Goal: Information Seeking & Learning: Check status

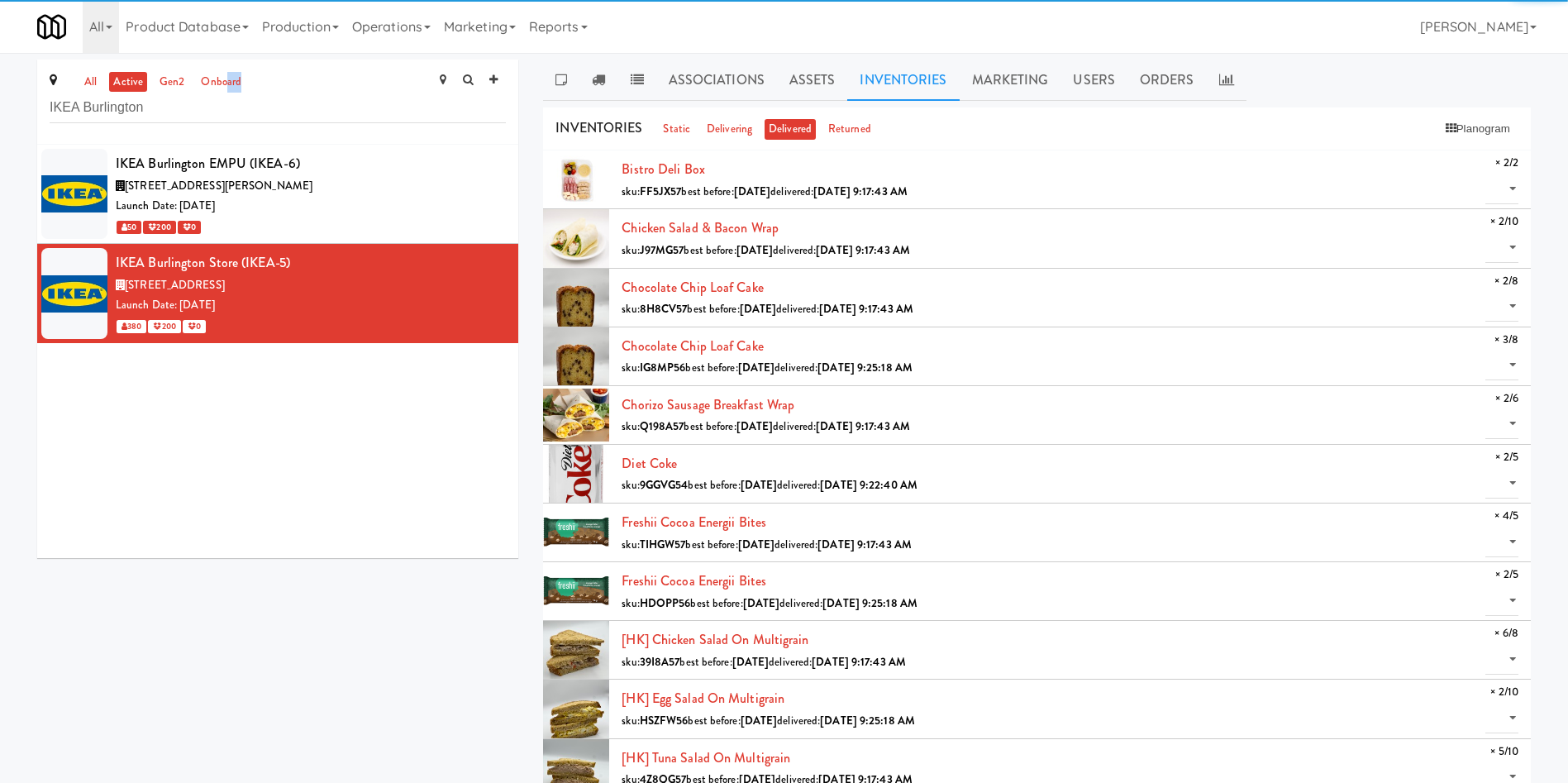
drag, startPoint x: 82, startPoint y: 94, endPoint x: 0, endPoint y: 94, distance: 82.0
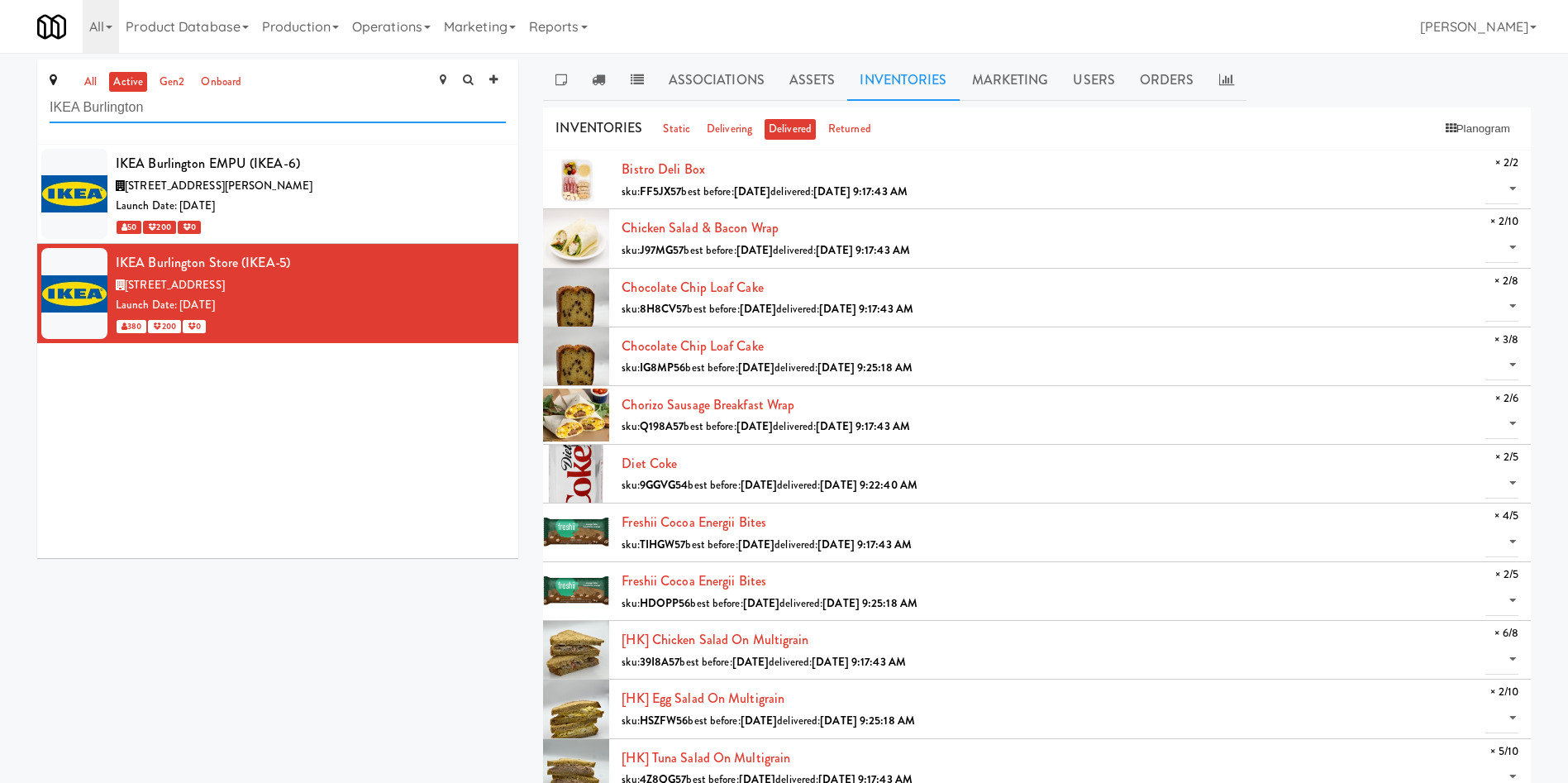
click at [241, 119] on input "IKEA Burlington" at bounding box center [278, 108] width 456 height 31
drag, startPoint x: 168, startPoint y: 99, endPoint x: 0, endPoint y: 61, distance: 172.2
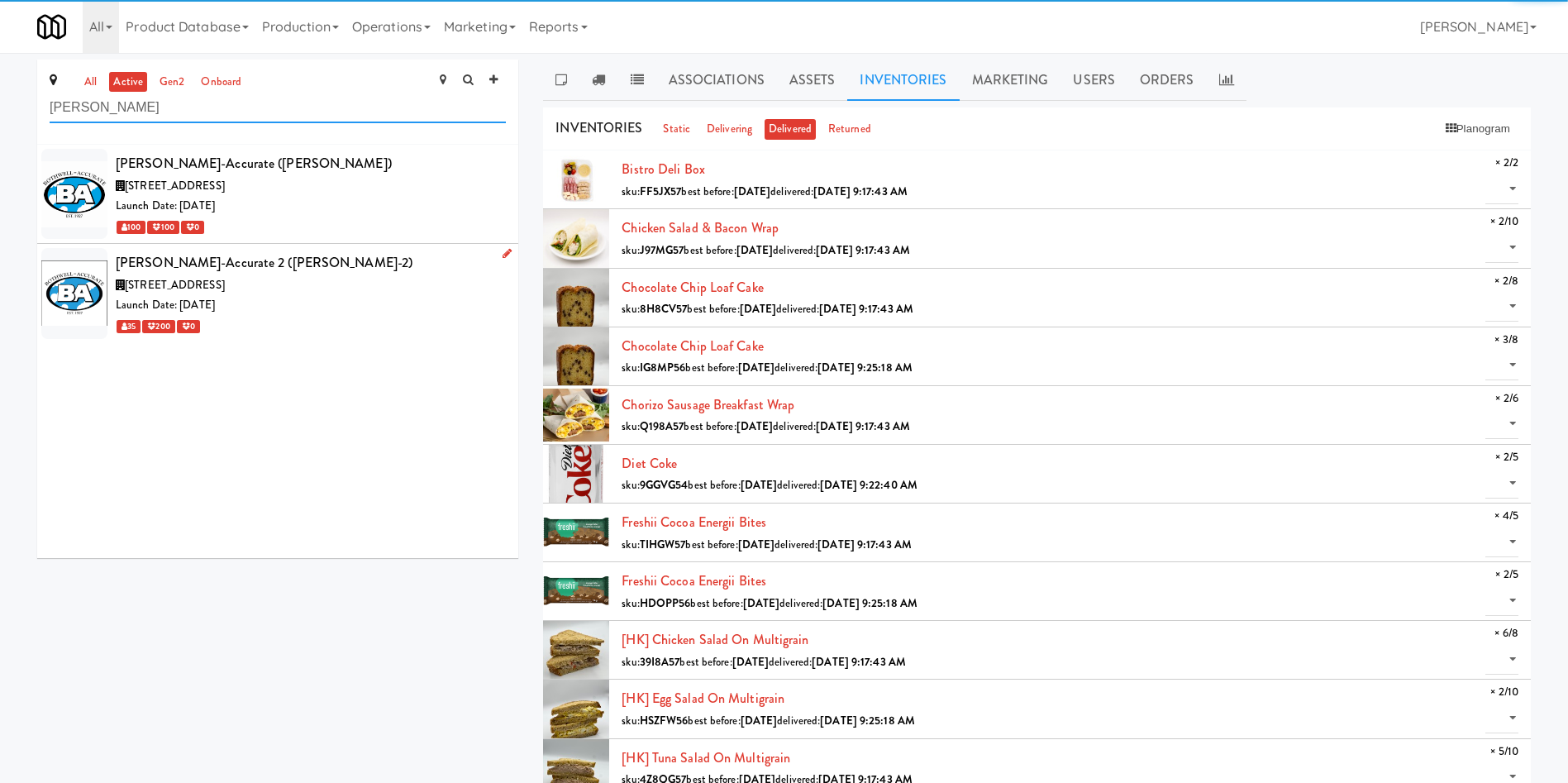
type input "Bothwell"
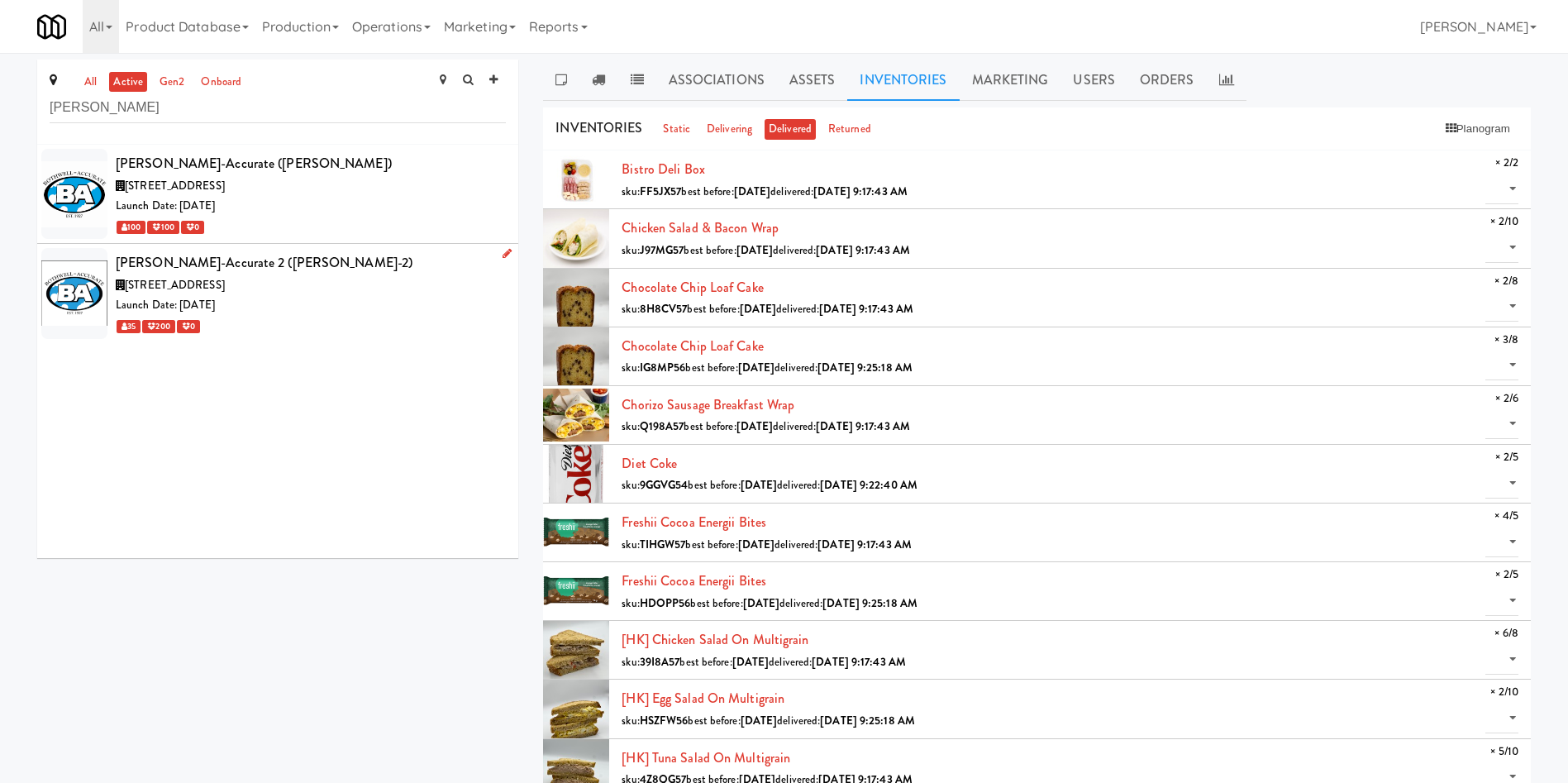
click at [314, 282] on div "3965 Nashua Dr, Mississauga ON" at bounding box center [310, 286] width 390 height 21
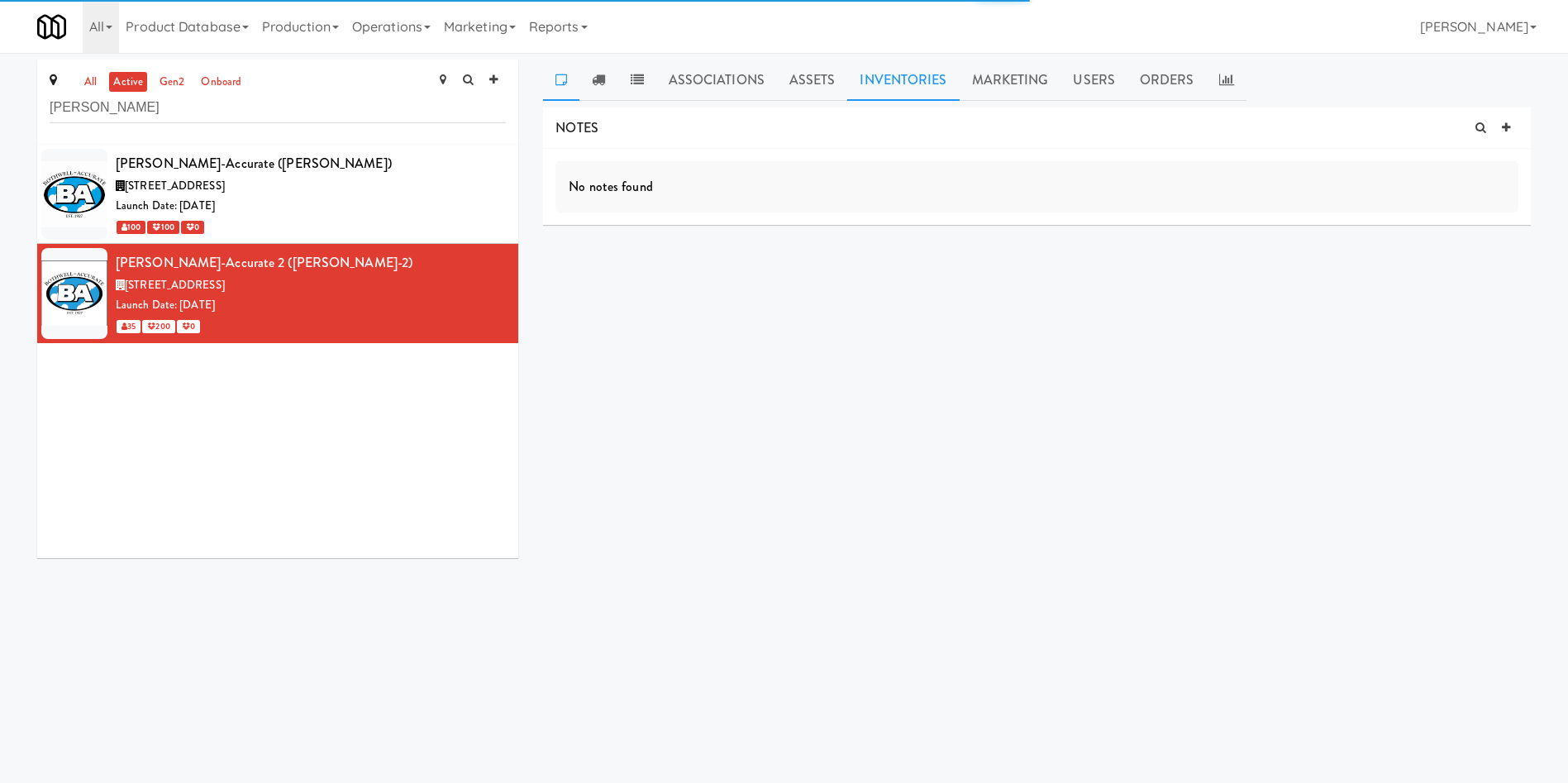
click at [918, 64] on link "Inventories" at bounding box center [902, 80] width 111 height 41
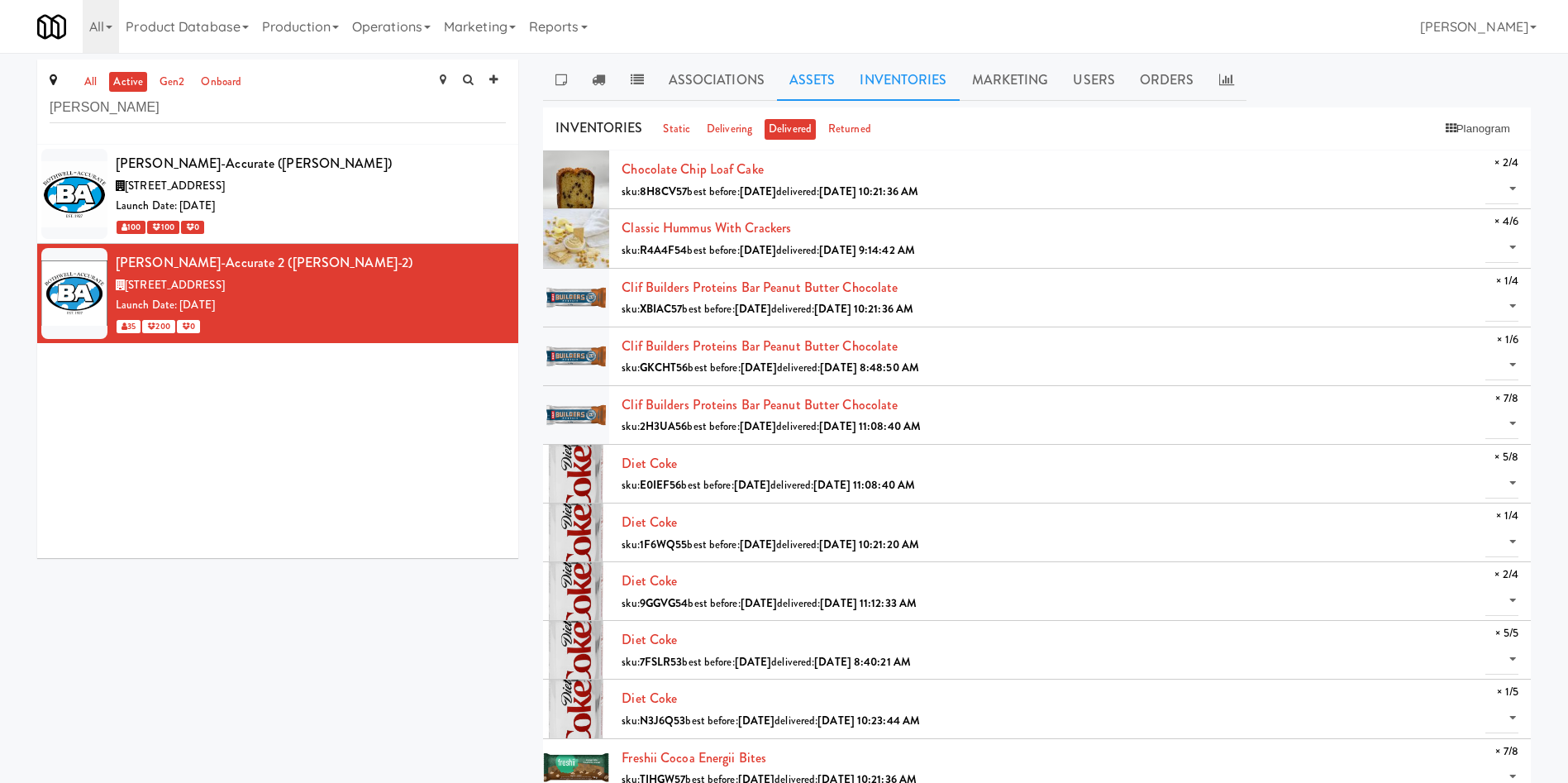
click at [814, 75] on link "Assets" at bounding box center [812, 80] width 71 height 41
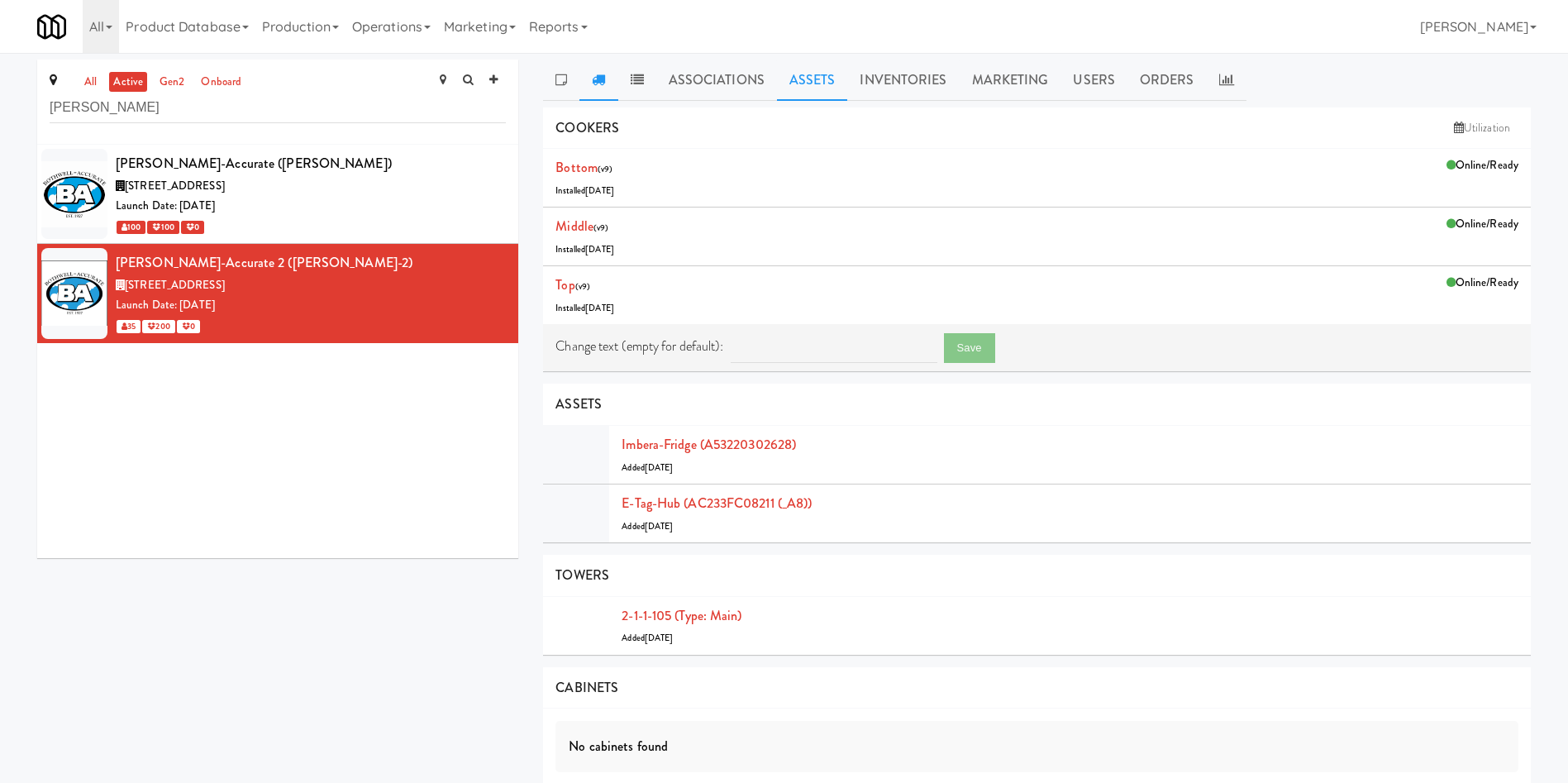
click at [602, 81] on icon at bounding box center [599, 80] width 13 height 13
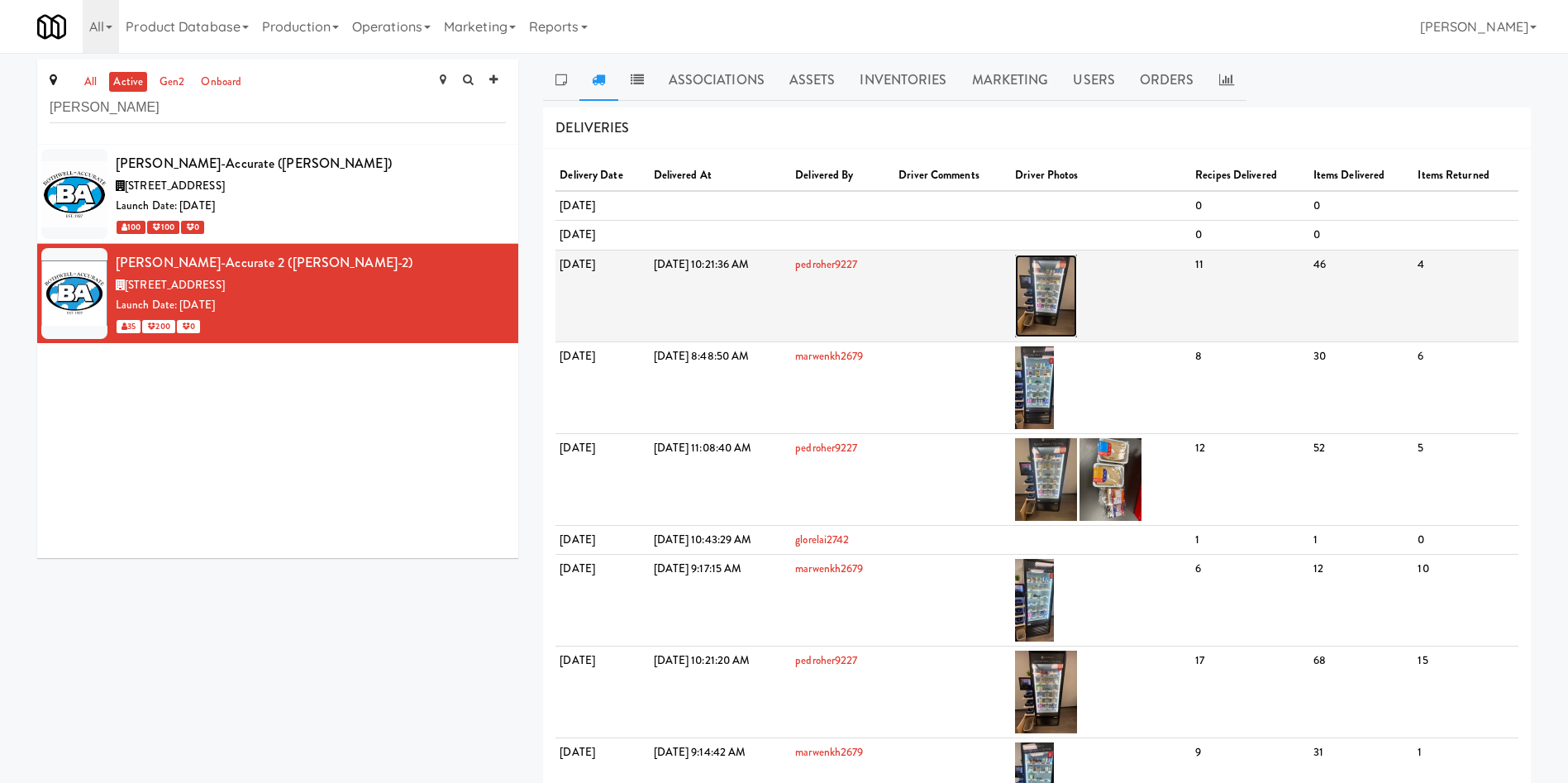
click at [1077, 294] on img at bounding box center [1046, 296] width 62 height 82
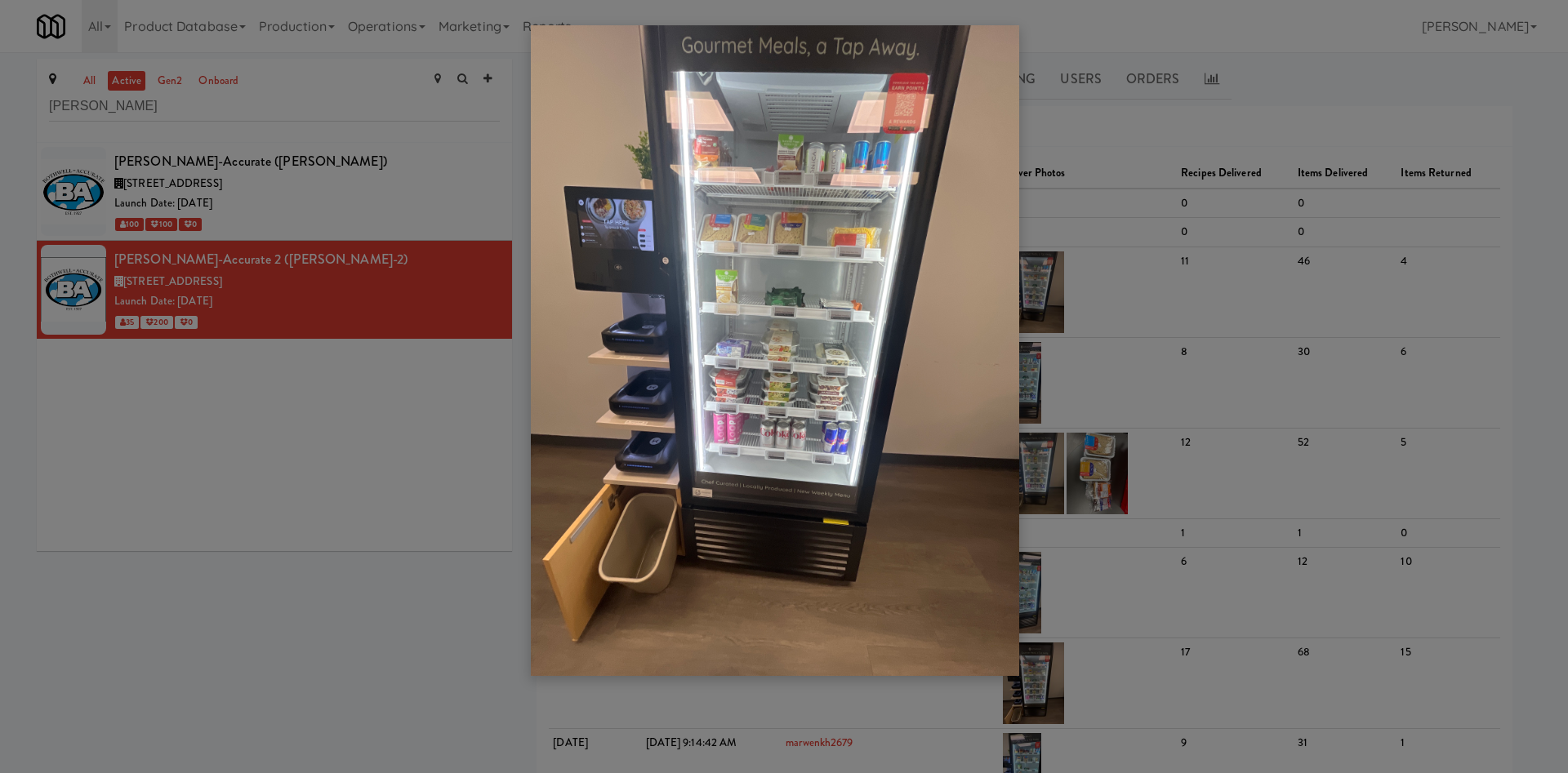
click at [777, 233] on img at bounding box center [775, 351] width 488 height 651
click at [792, 374] on img at bounding box center [775, 351] width 488 height 651
click at [88, 444] on div at bounding box center [784, 386] width 1568 height 773
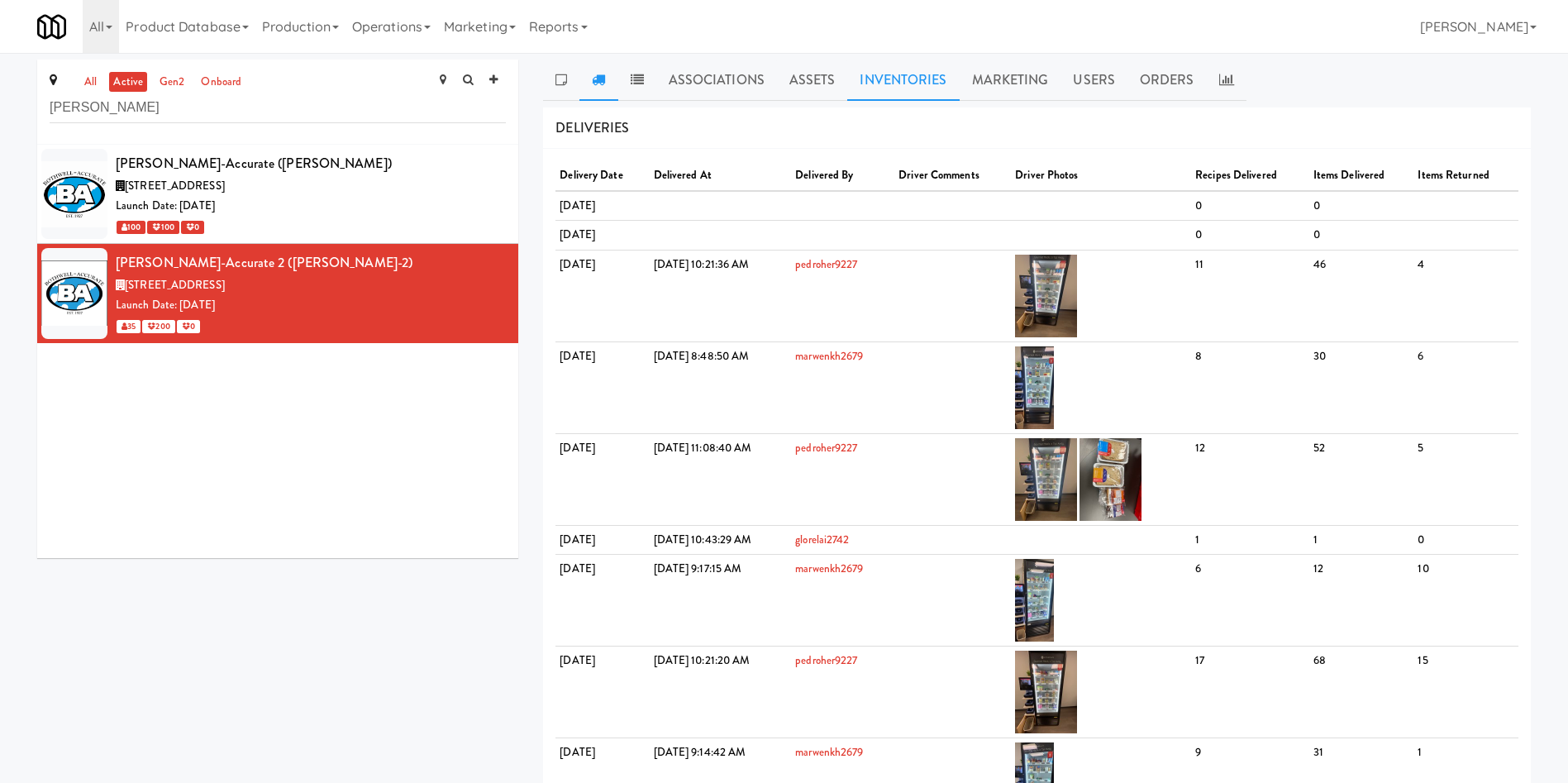
click at [886, 66] on link "Inventories" at bounding box center [902, 80] width 111 height 41
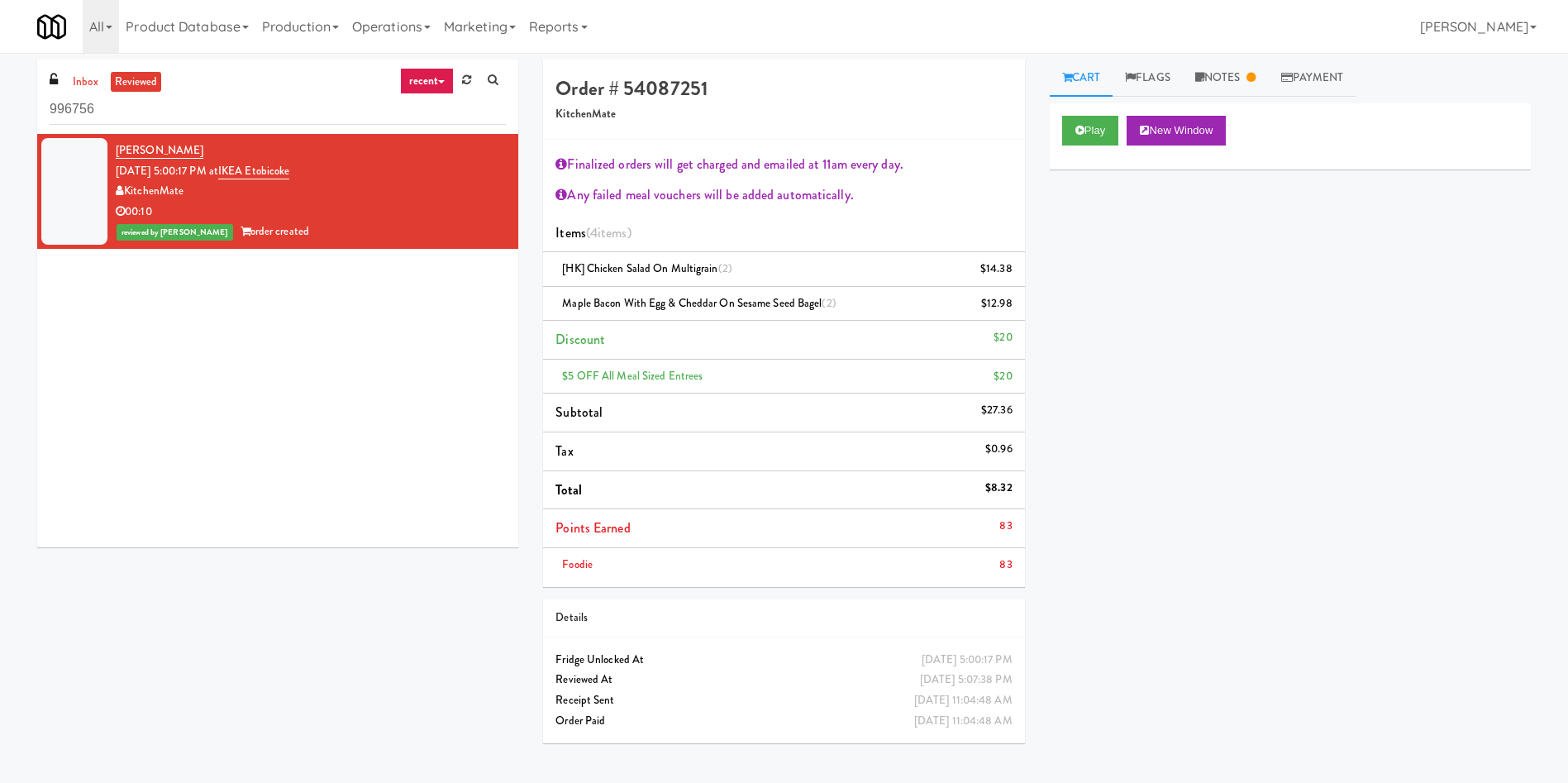
click at [158, 141] on div "Amanda Penny Sep 8, 2025 5:00:17 PM at IKEA Etobicoke KitchenMate 00:10 reviewe…" at bounding box center [310, 192] width 390 height 102
click at [150, 150] on link "Amanda Penny" at bounding box center [159, 150] width 87 height 16
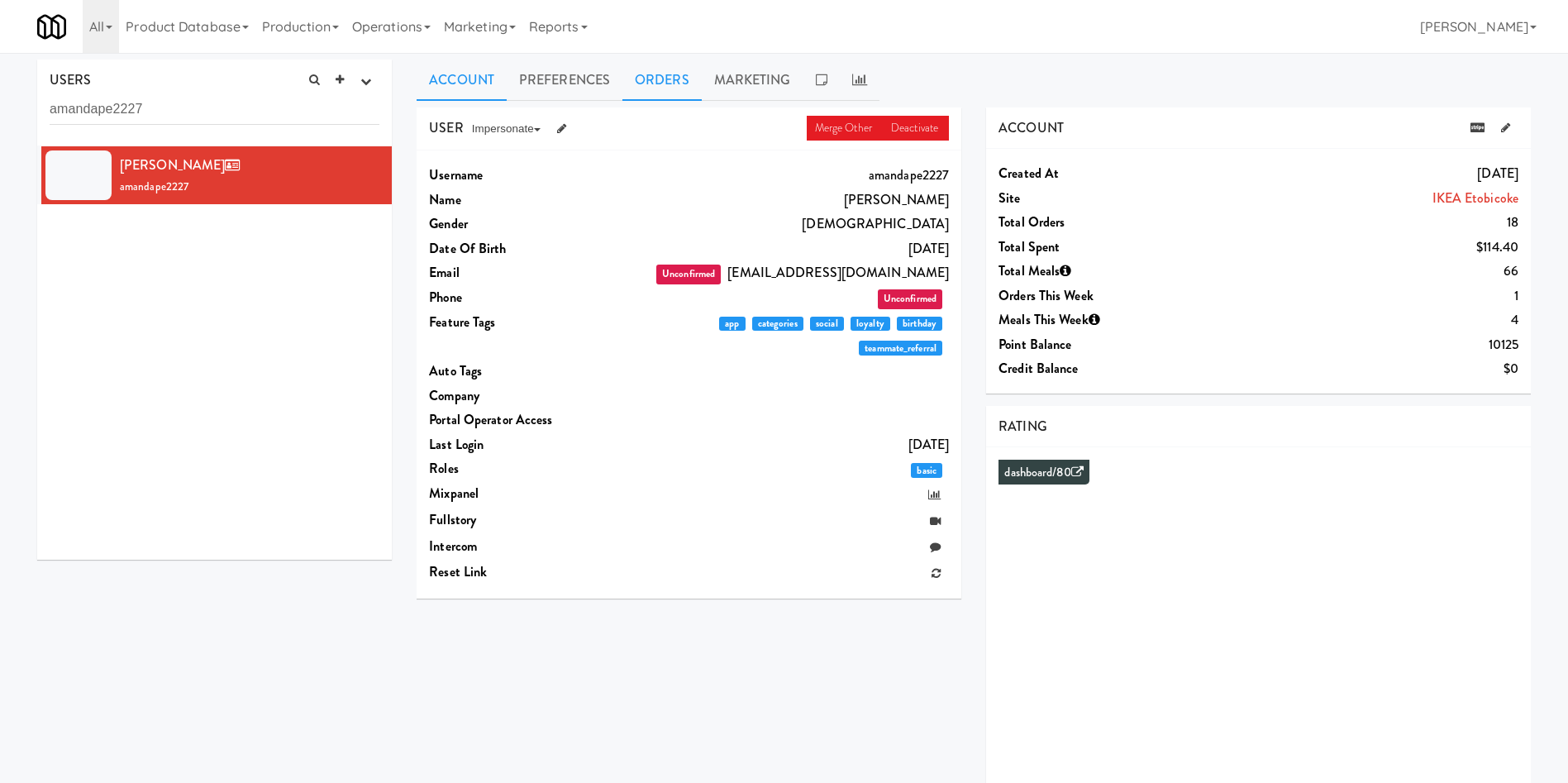
click at [653, 79] on link "Orders" at bounding box center [662, 80] width 80 height 41
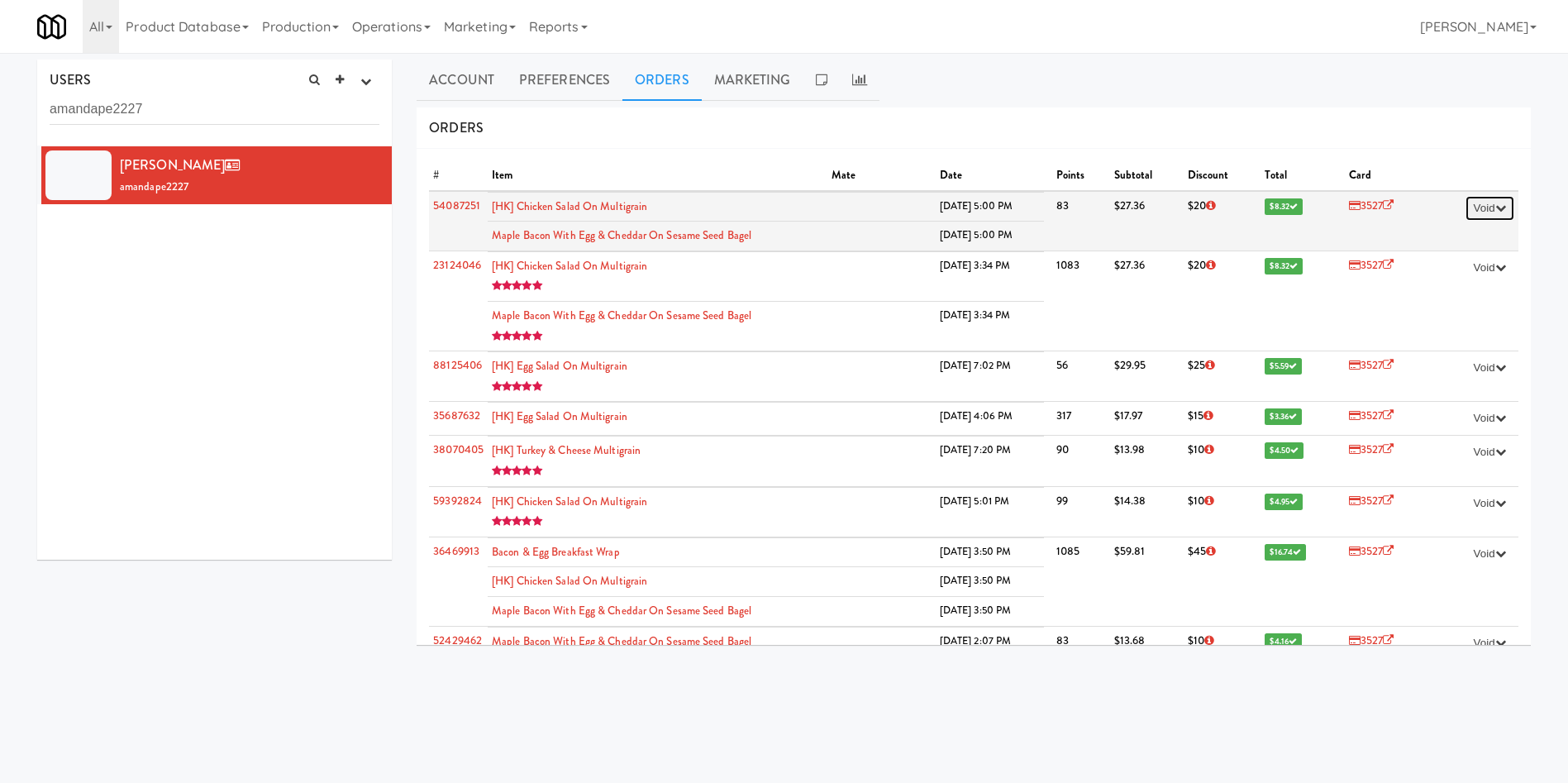
click at [1495, 211] on icon "button" at bounding box center [1500, 207] width 11 height 11
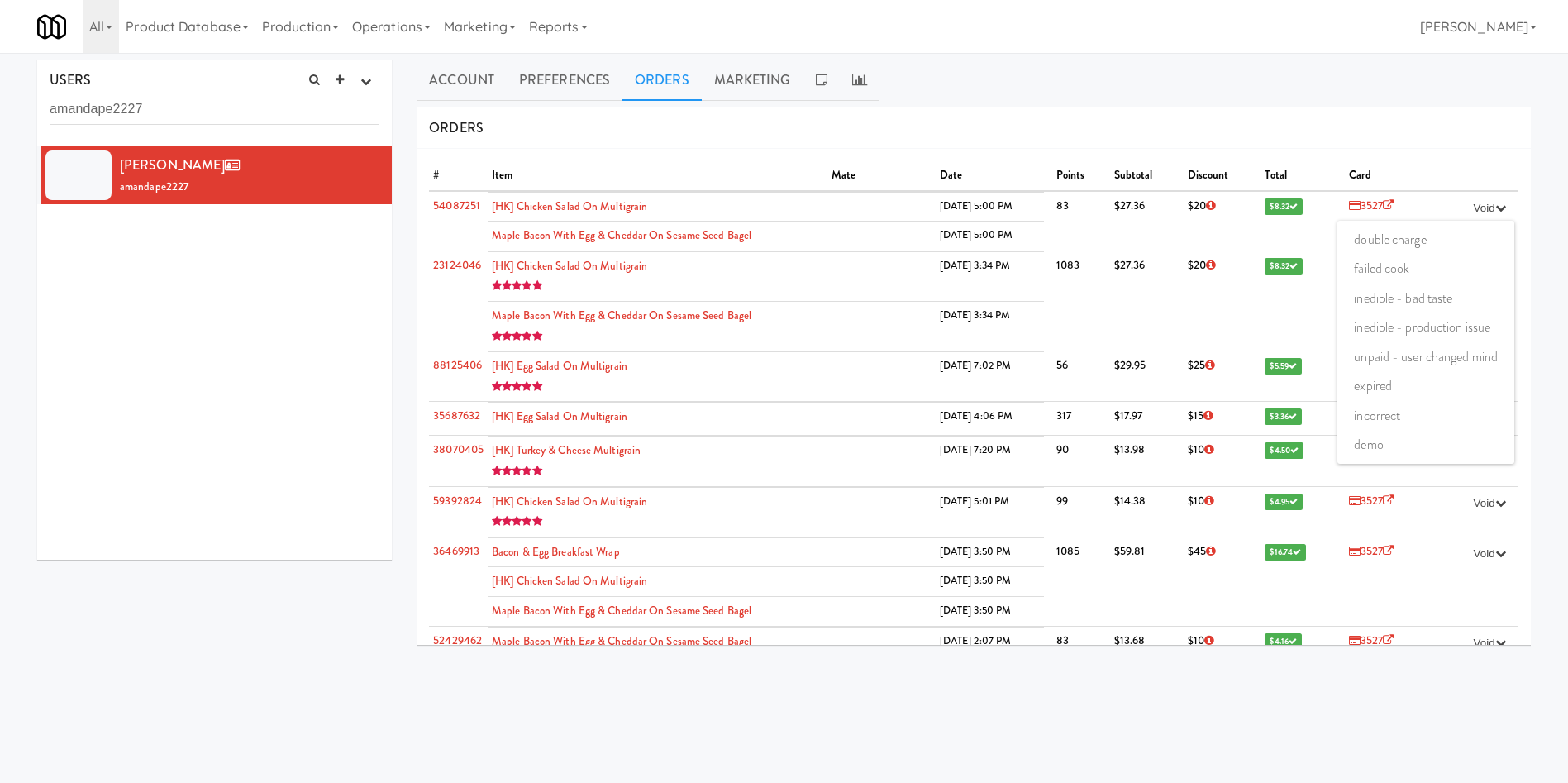
drag, startPoint x: 203, startPoint y: 677, endPoint x: 205, endPoint y: 431, distance: 246.0
click at [203, 675] on div "USERS active Ordered this week Didn't order this week 1 this week 2 this week 3…" at bounding box center [784, 393] width 1518 height 668
click at [403, 17] on link "Operations" at bounding box center [392, 26] width 92 height 53
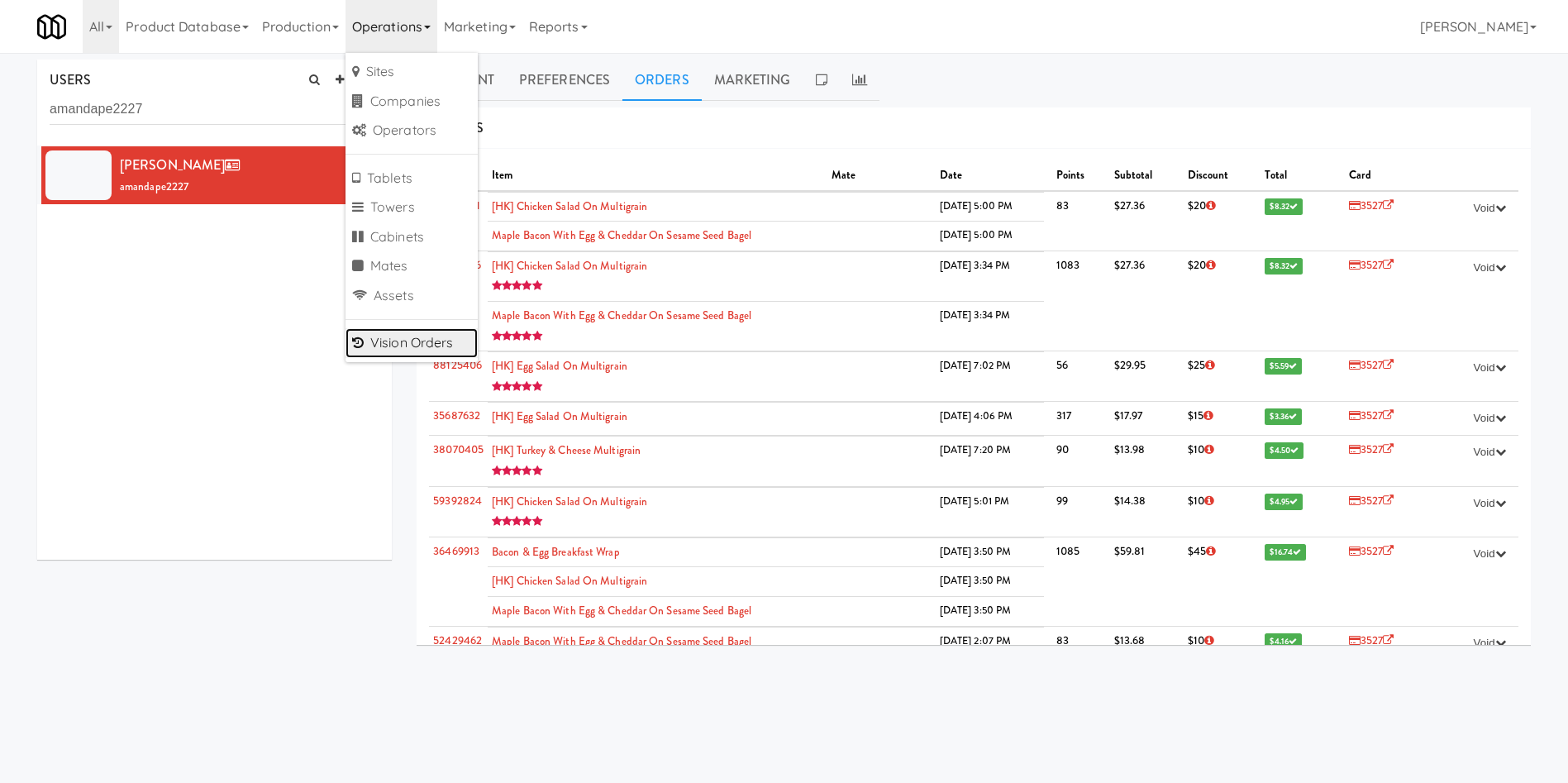
click at [420, 334] on link "Vision Orders" at bounding box center [412, 343] width 132 height 30
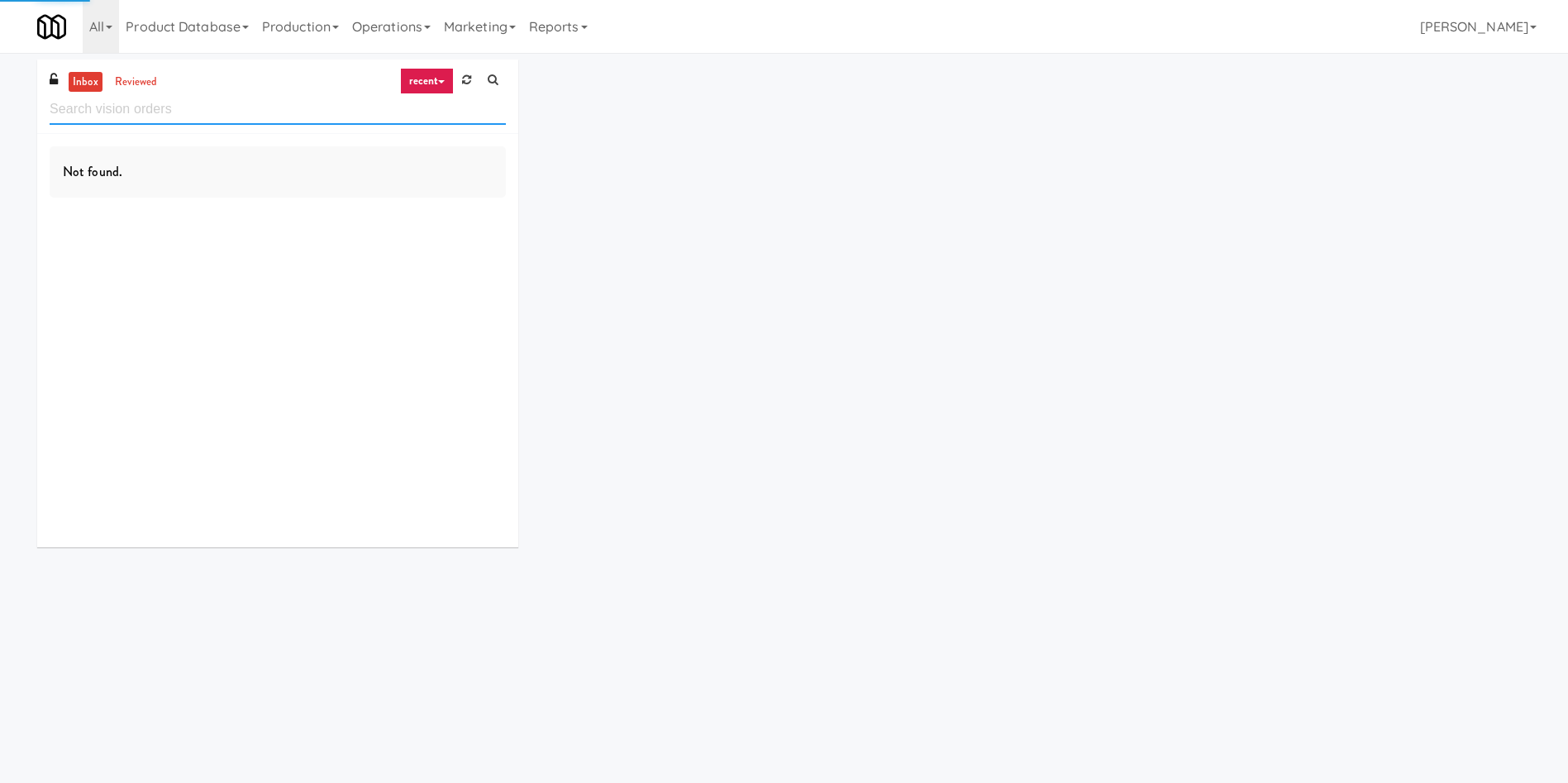
click at [254, 107] on input "text" at bounding box center [278, 109] width 456 height 31
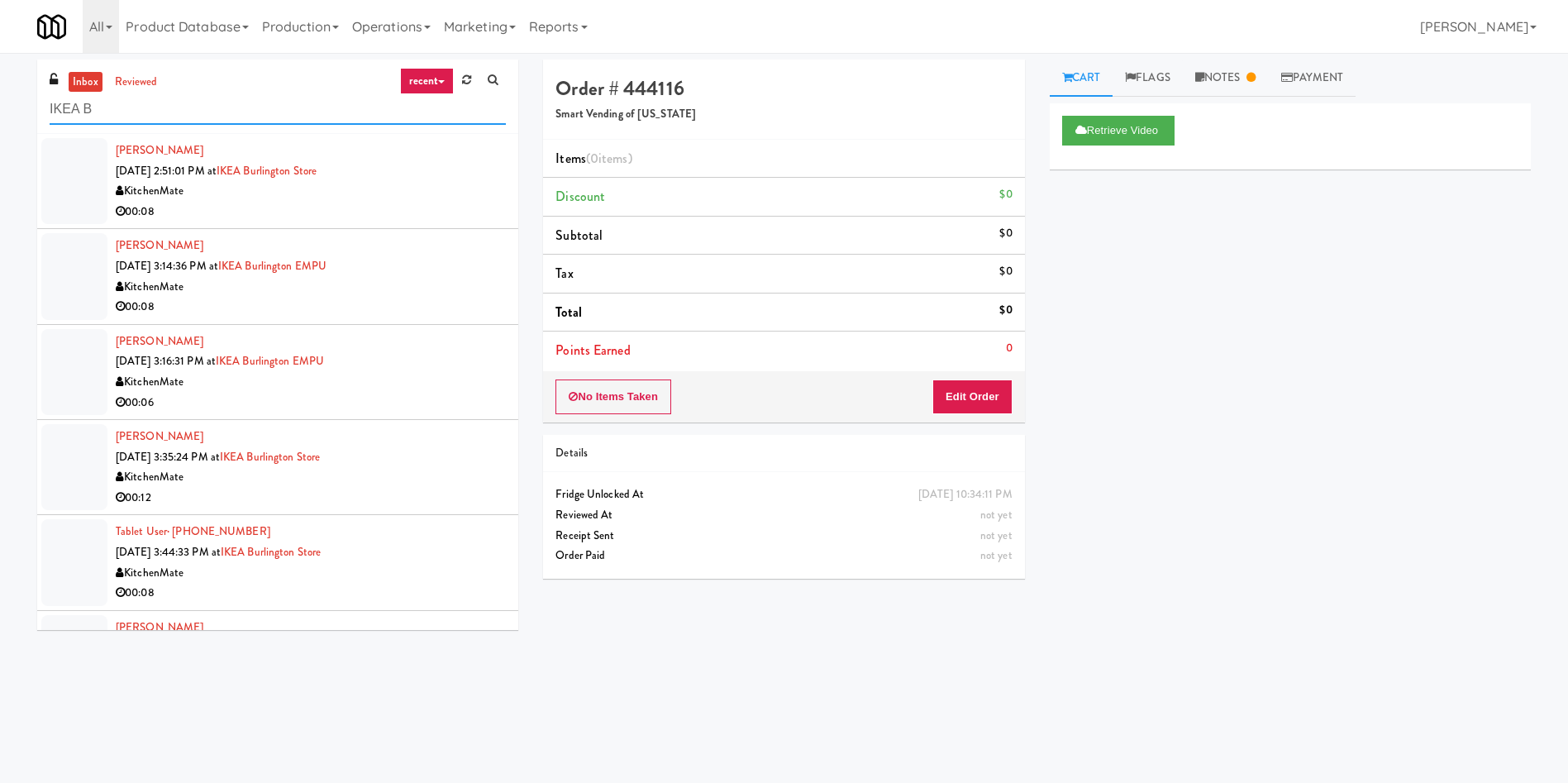
type input "IKEA B"
click at [72, 280] on div at bounding box center [74, 276] width 66 height 86
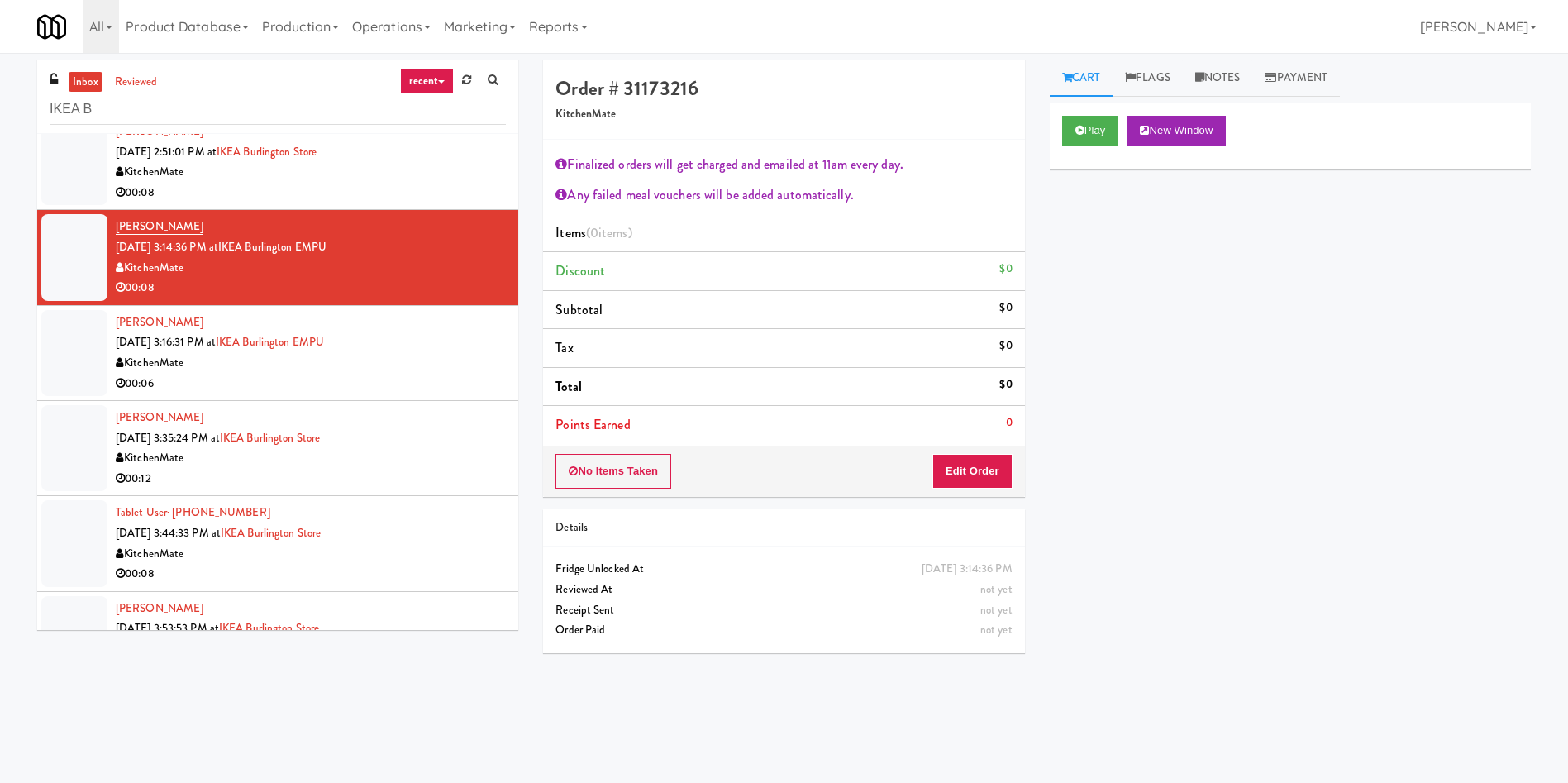
scroll to position [76, 0]
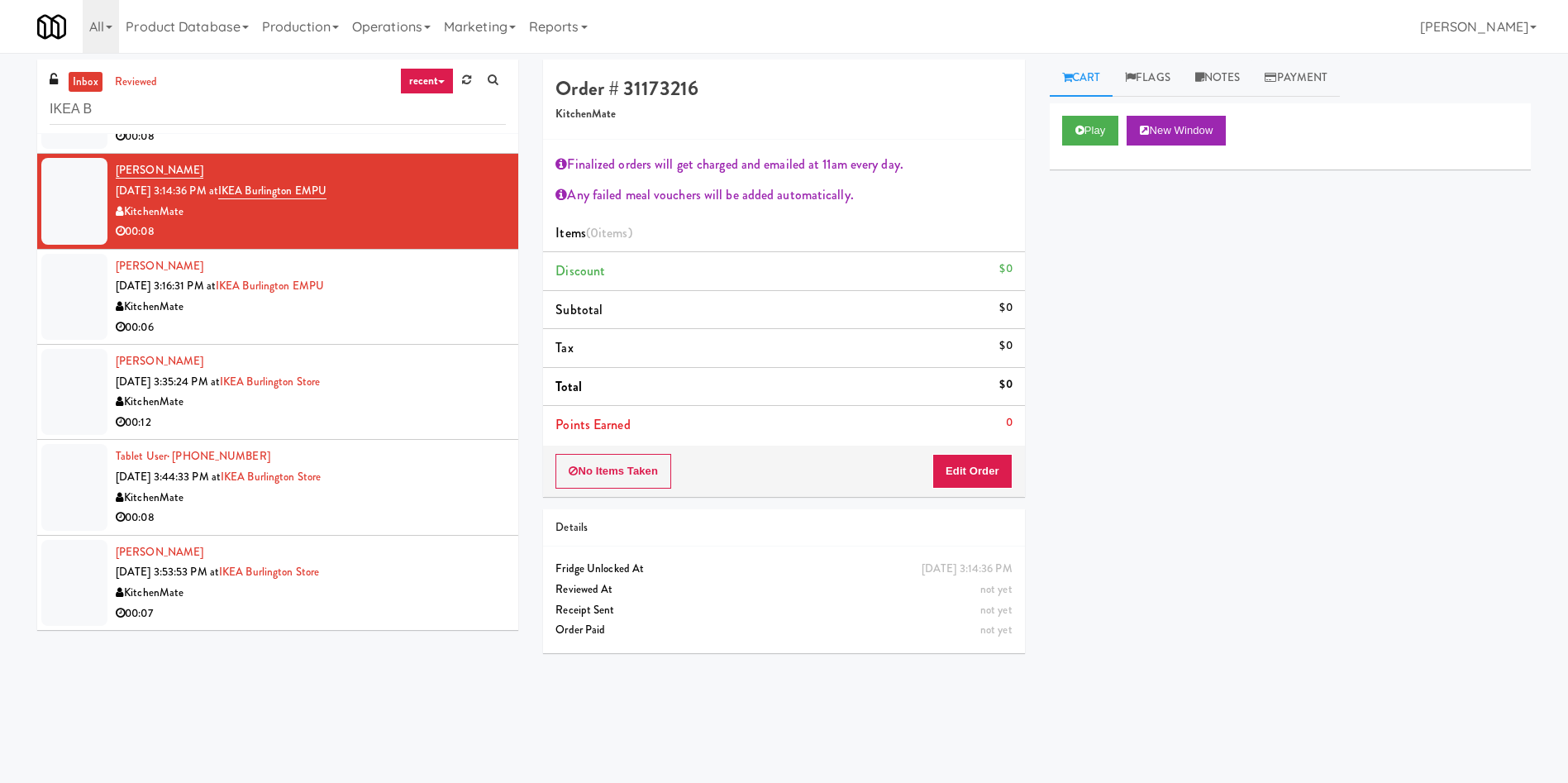
click at [55, 501] on div at bounding box center [74, 487] width 66 height 86
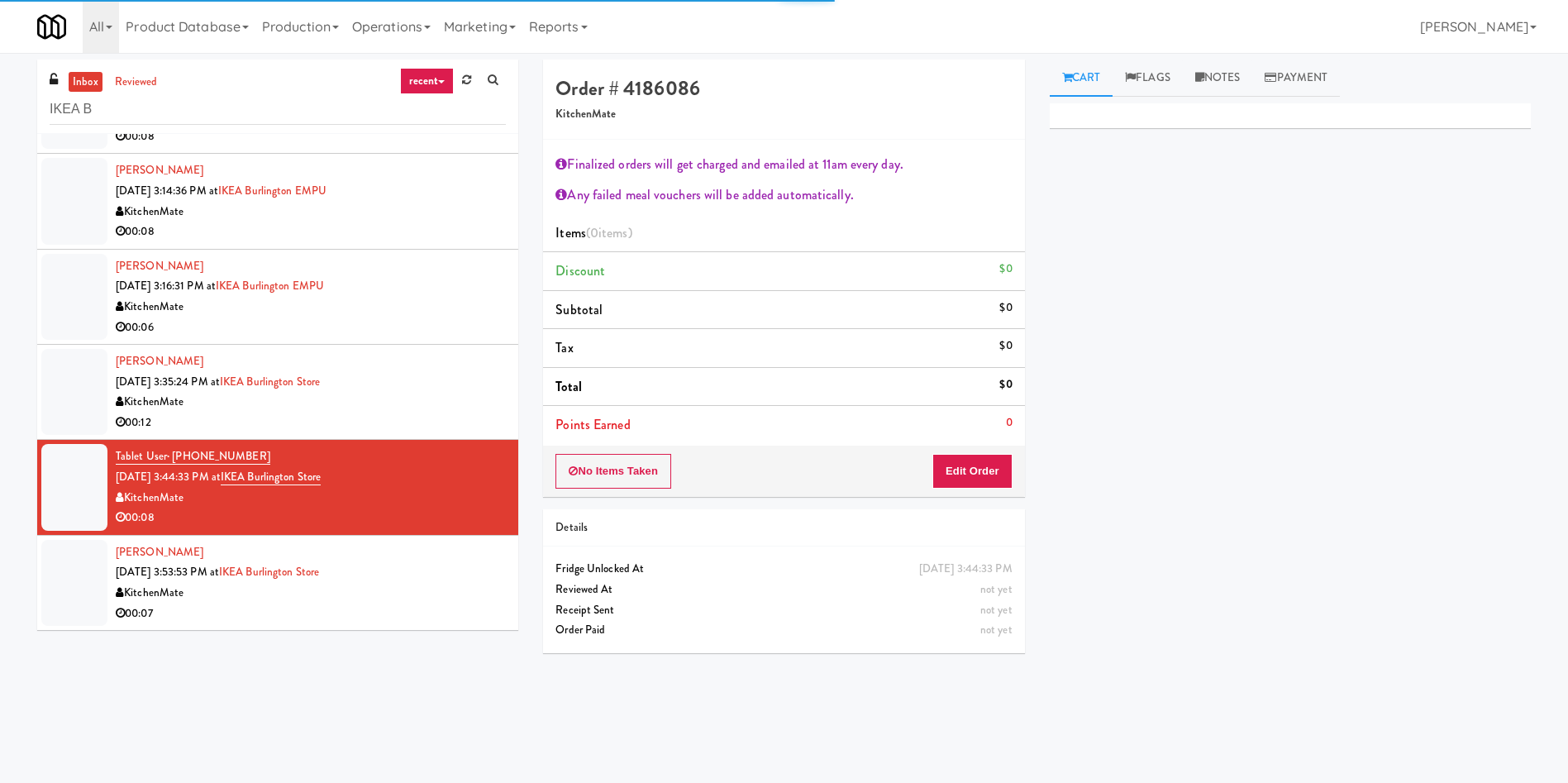
click at [61, 311] on div at bounding box center [74, 297] width 66 height 86
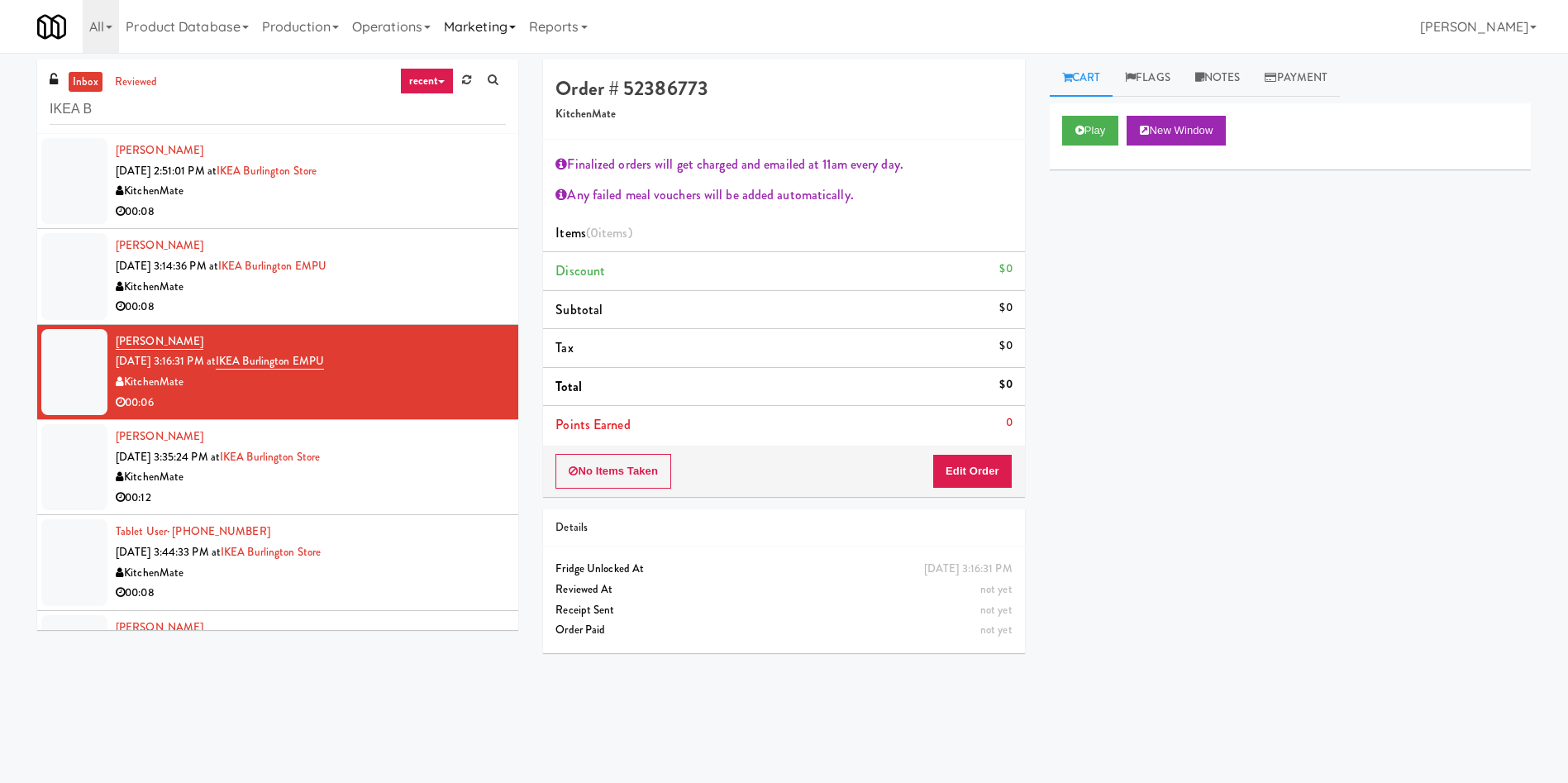
click at [483, 30] on link "Marketing" at bounding box center [479, 26] width 85 height 53
click at [506, 74] on link "Users" at bounding box center [503, 72] width 132 height 30
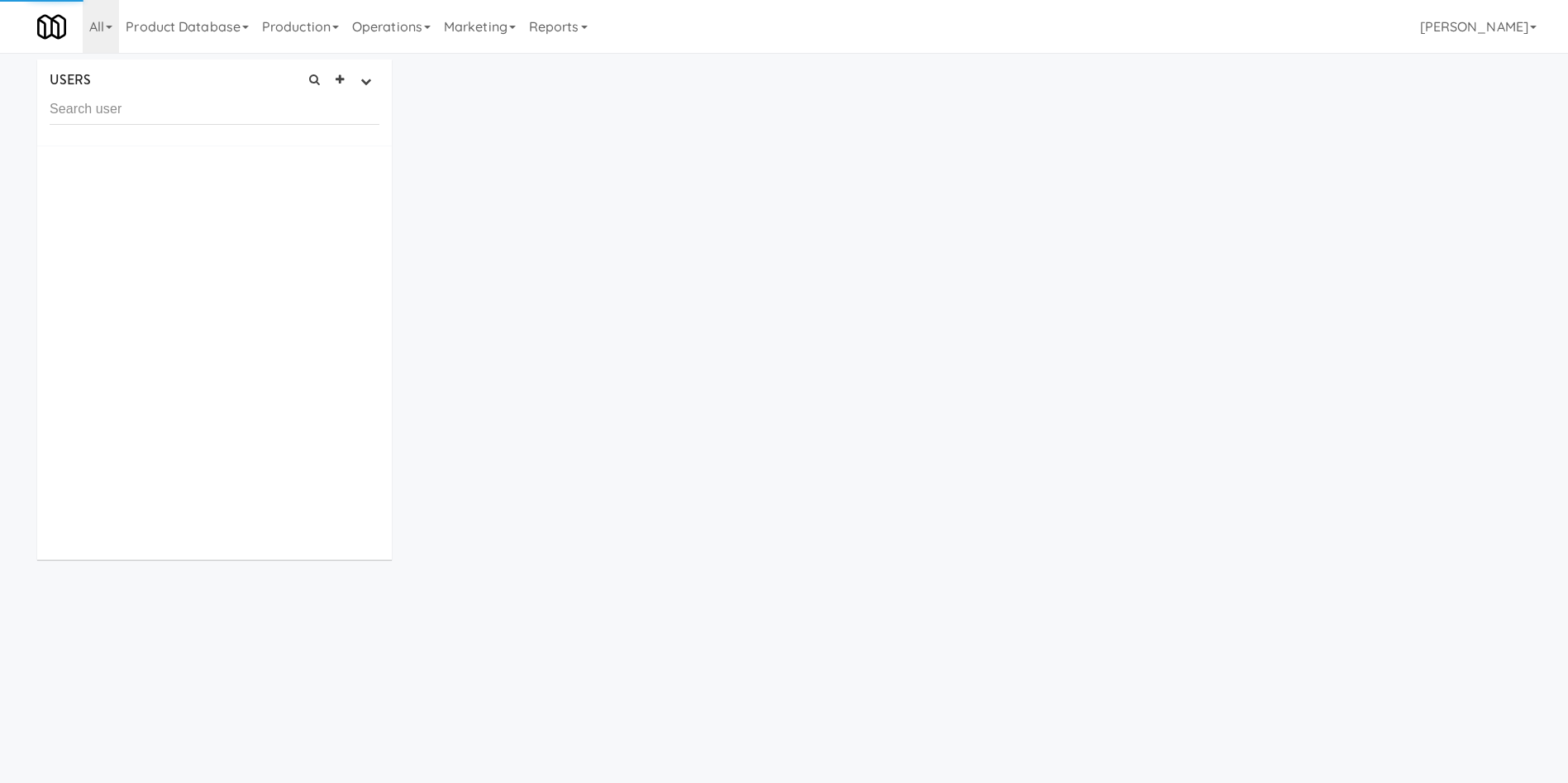
click at [273, 111] on input "text" at bounding box center [215, 109] width 330 height 31
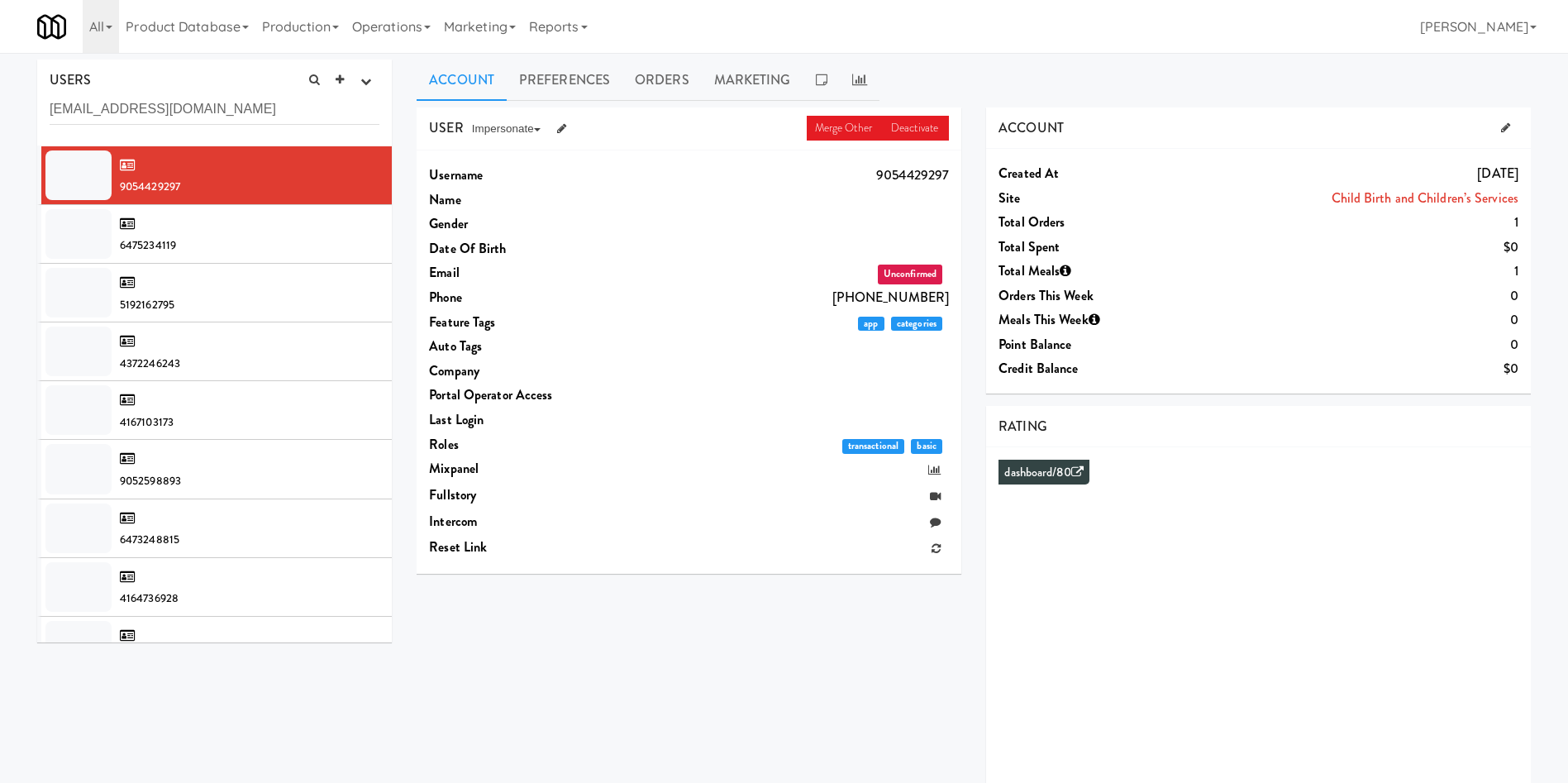
drag, startPoint x: 247, startPoint y: 109, endPoint x: 79, endPoint y: 105, distance: 168.0
click at [79, 105] on input "erniejovesocampo@icloud.com" at bounding box center [215, 109] width 330 height 31
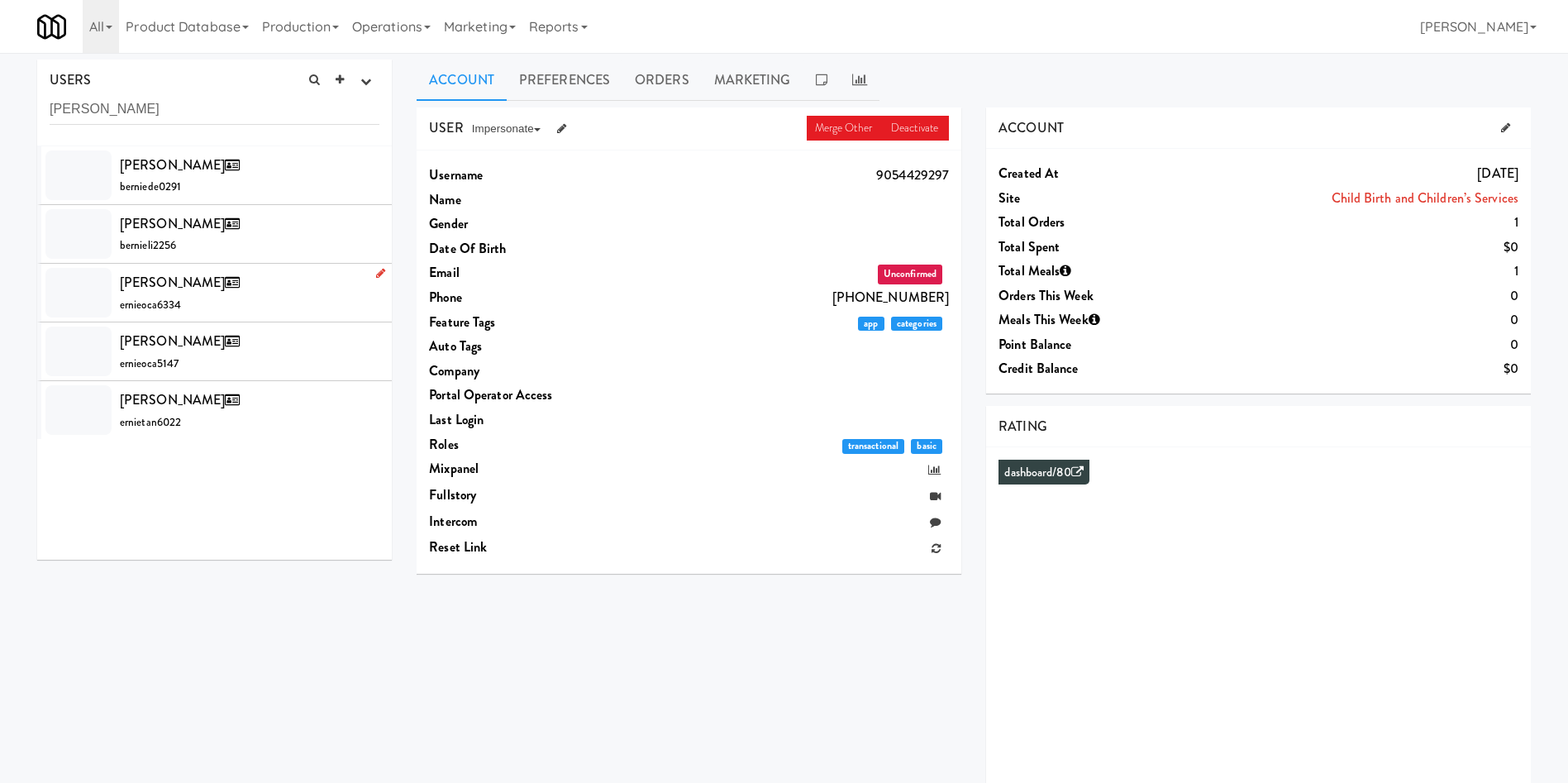
type input "[PERSON_NAME]"
click at [89, 283] on div at bounding box center [78, 293] width 66 height 50
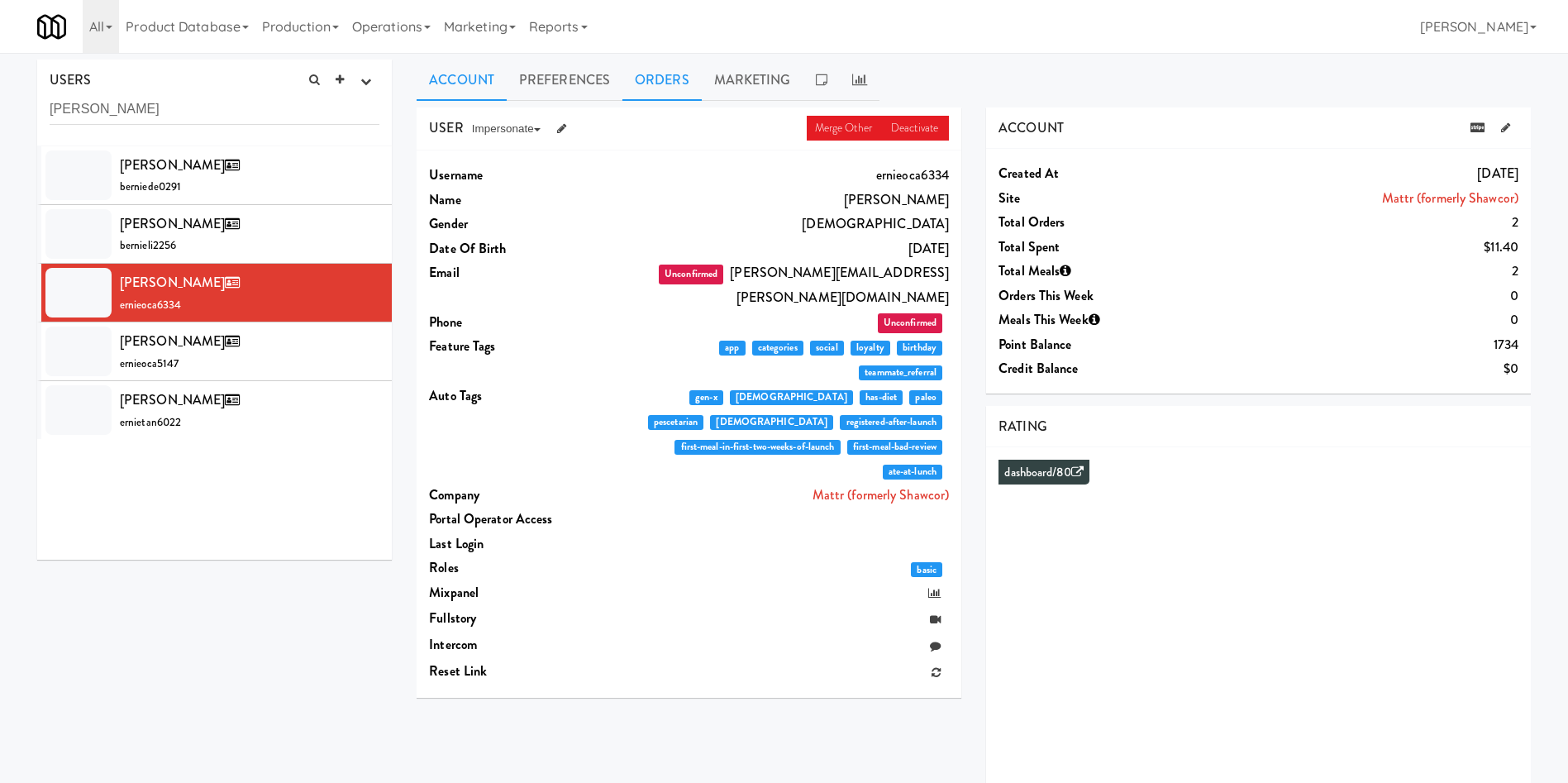
click at [648, 82] on link "Orders" at bounding box center [662, 80] width 80 height 41
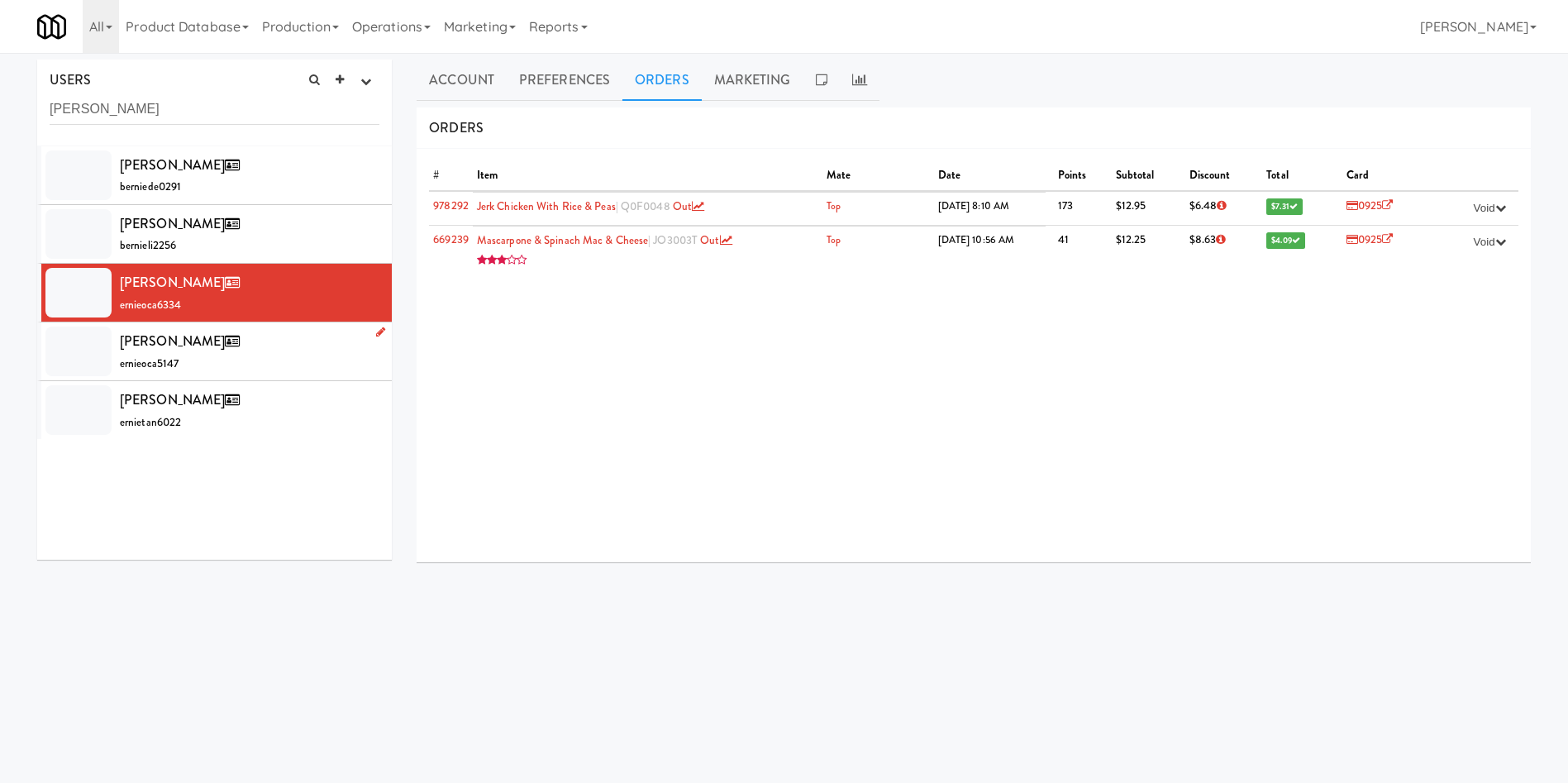
click at [98, 340] on div at bounding box center [78, 352] width 66 height 50
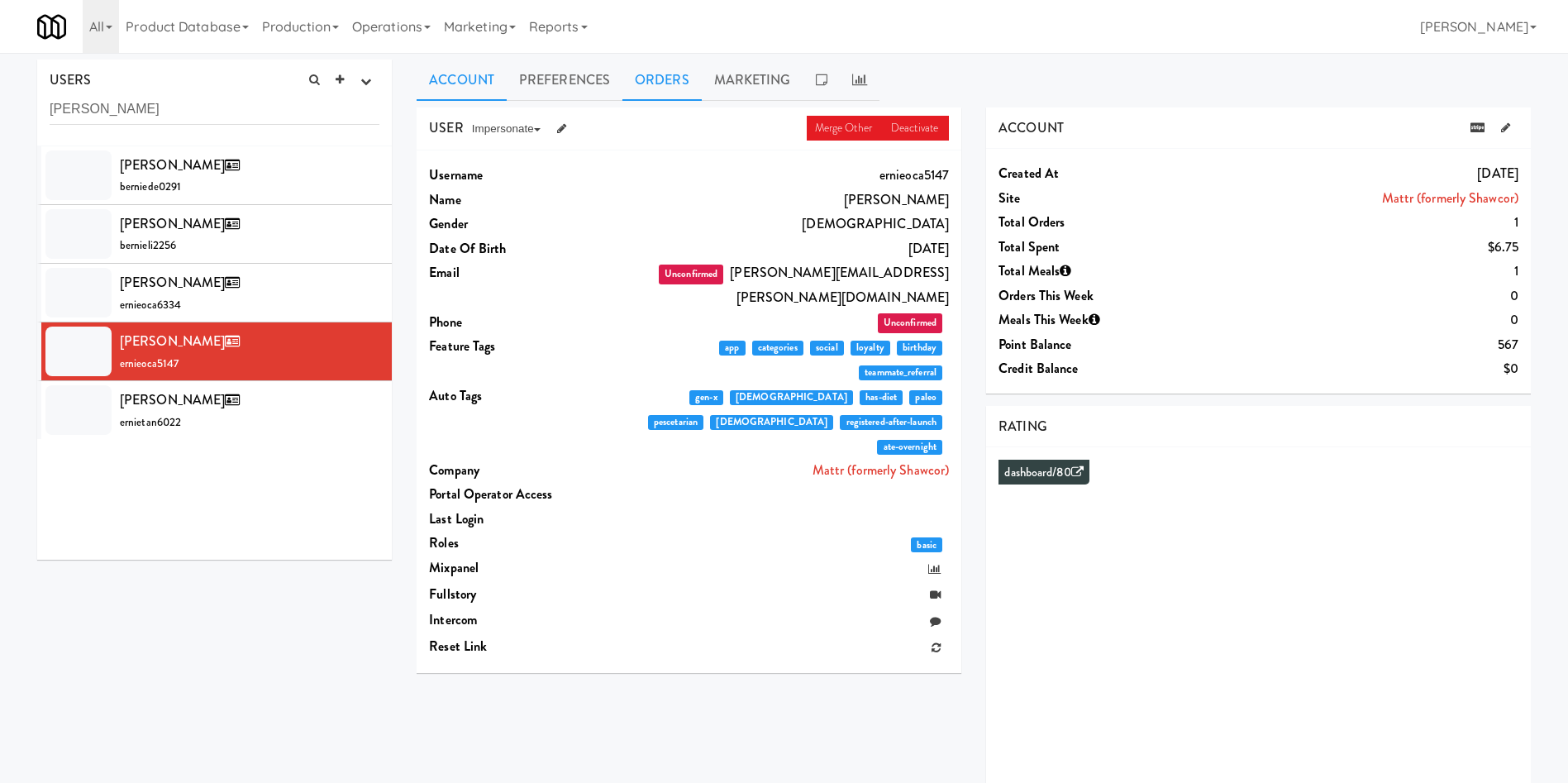
click at [676, 80] on link "Orders" at bounding box center [662, 80] width 80 height 41
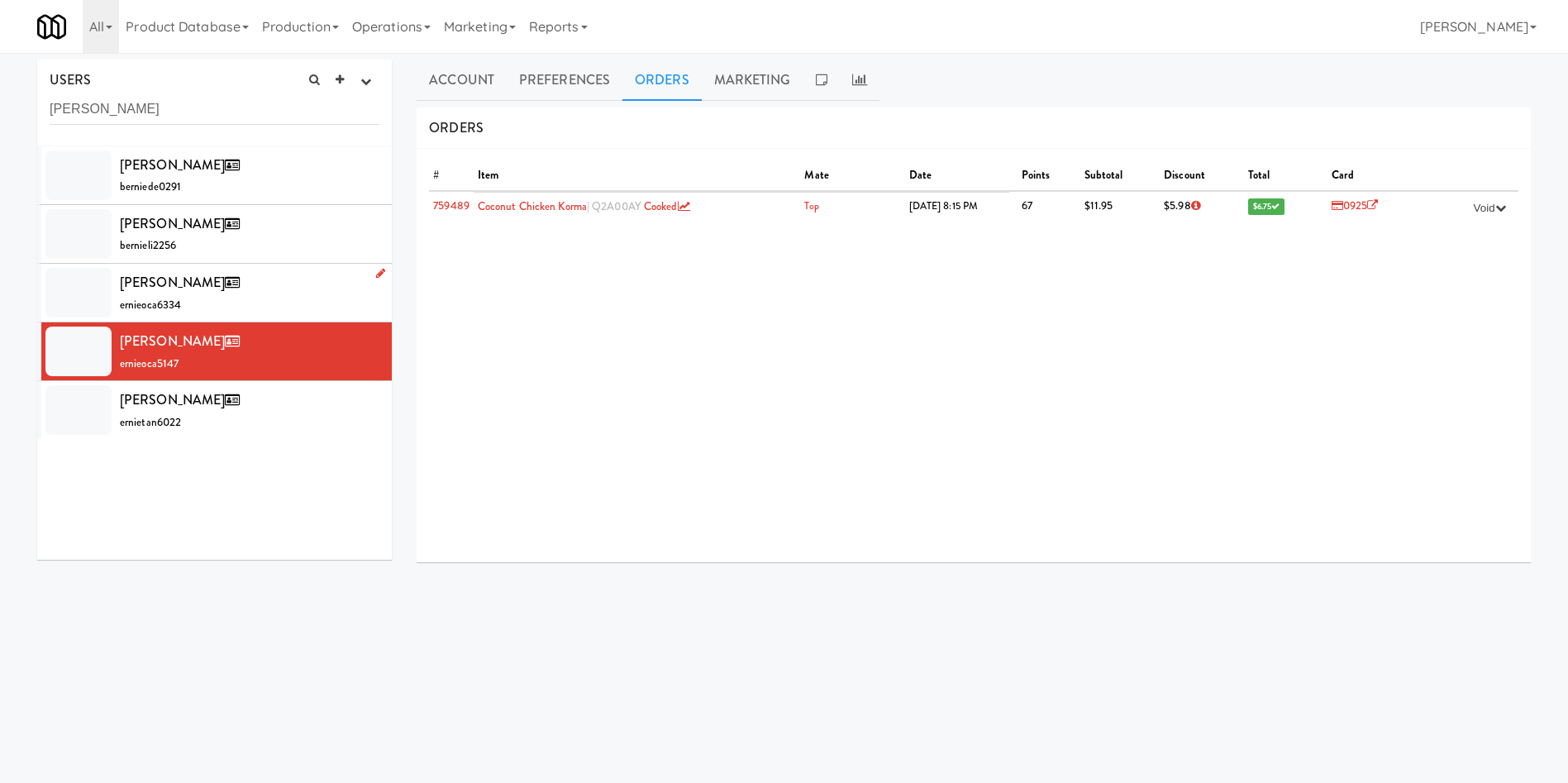
click at [81, 295] on div at bounding box center [78, 293] width 66 height 50
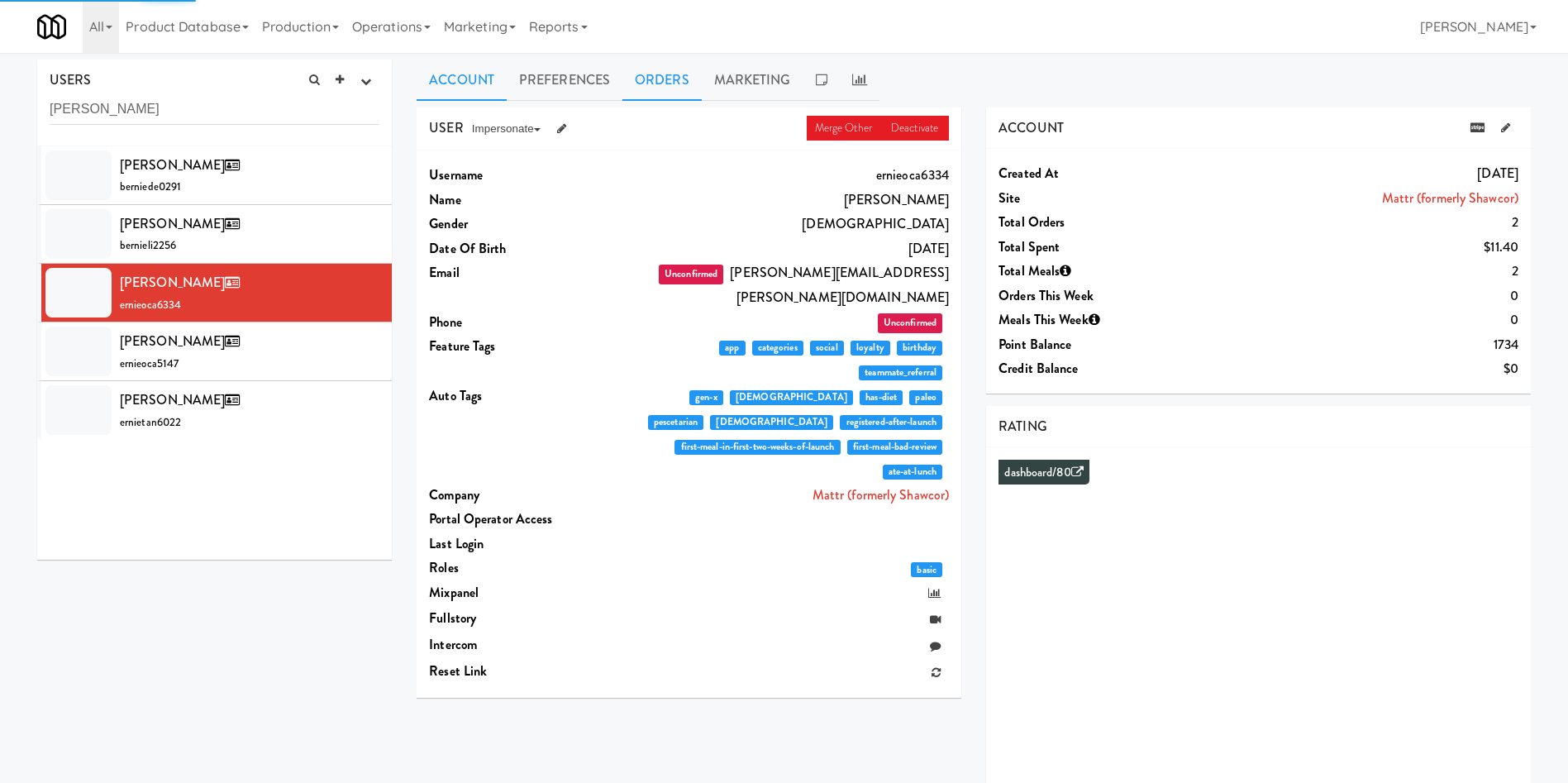
click at [663, 69] on link "Orders" at bounding box center [662, 80] width 80 height 41
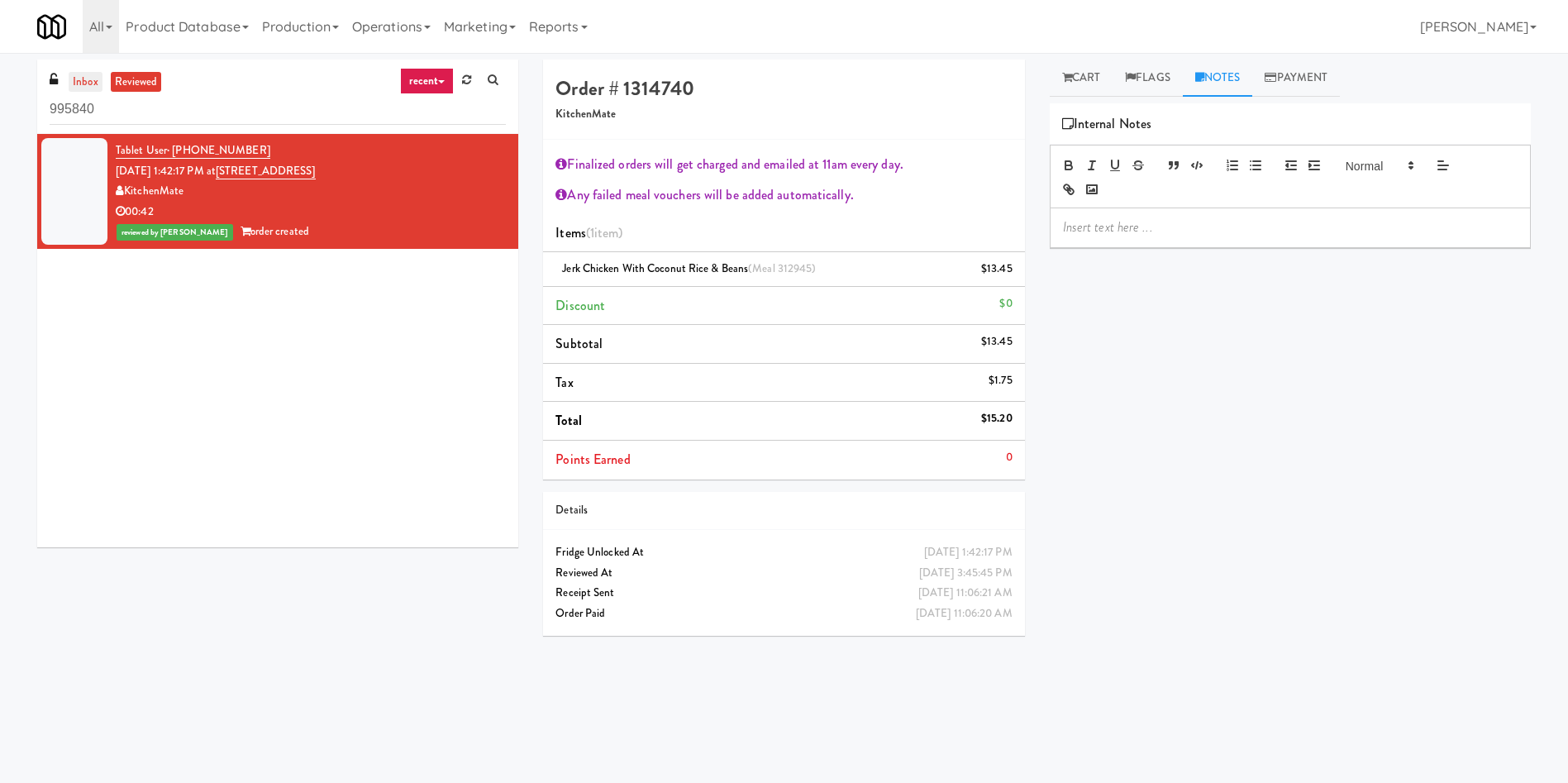
click at [86, 73] on link "inbox" at bounding box center [85, 82] width 34 height 21
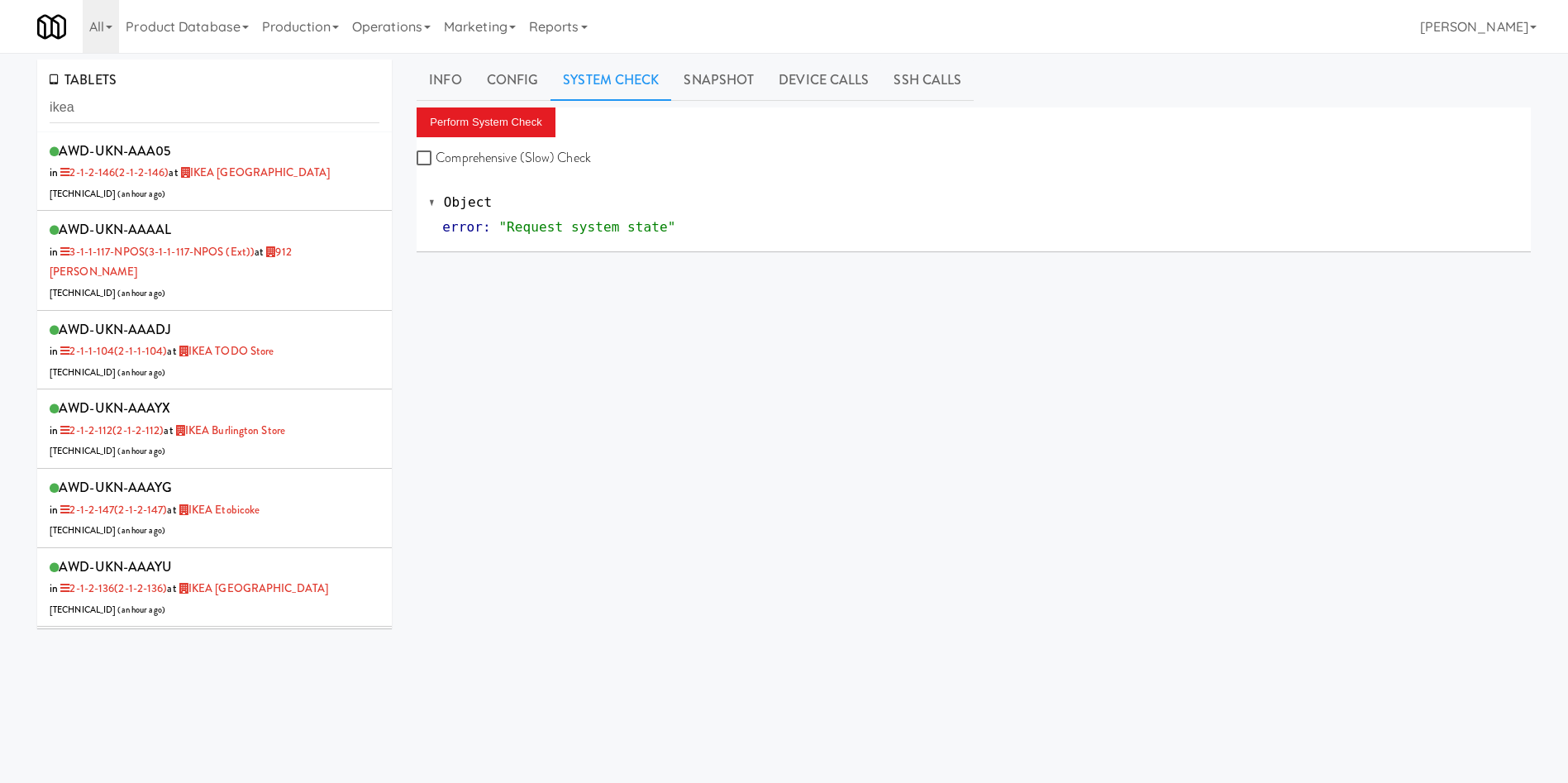
scroll to position [248, 0]
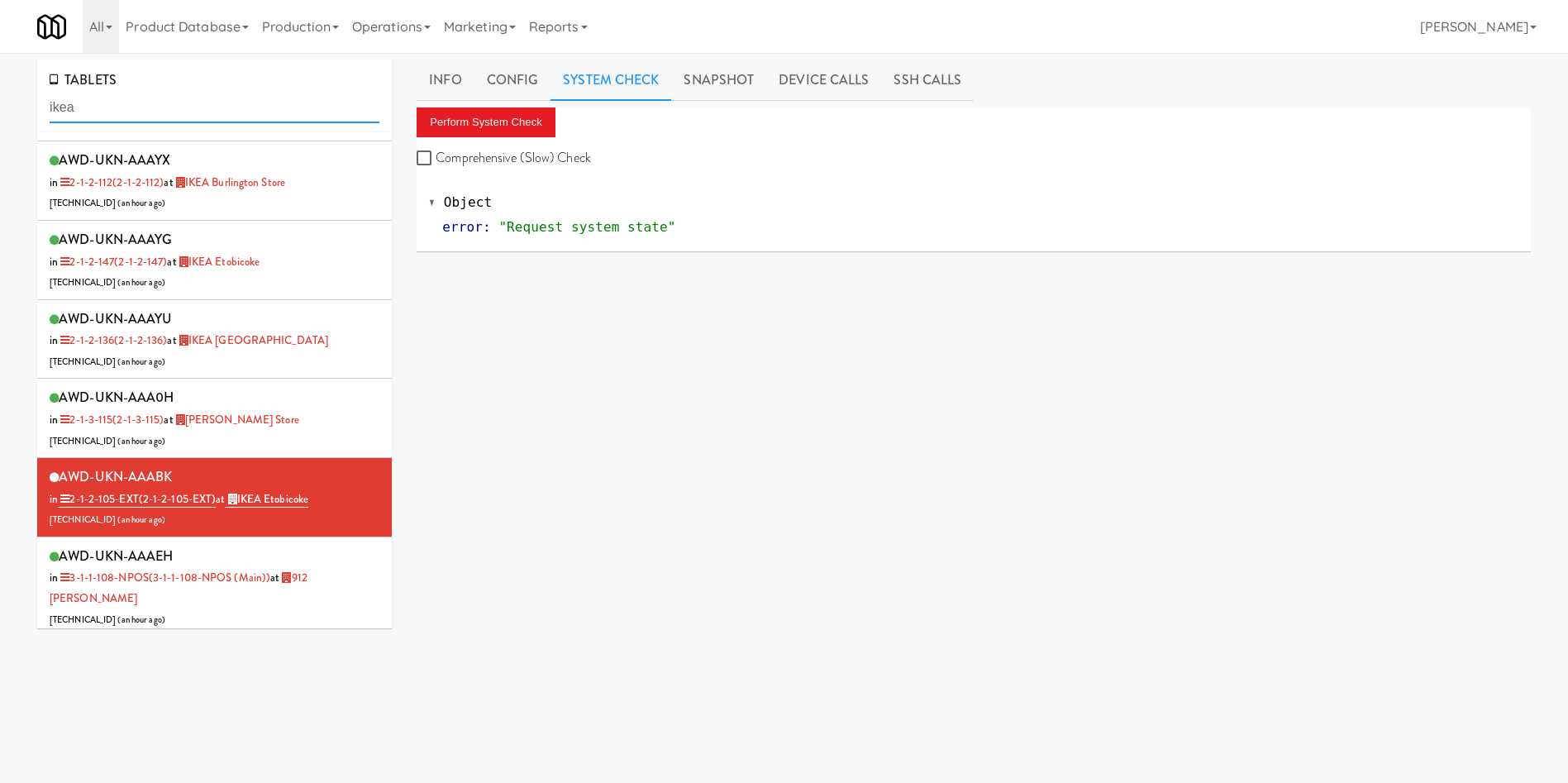
drag, startPoint x: 190, startPoint y: 112, endPoint x: 0, endPoint y: 99, distance: 190.4
click at [0, 99] on div "TABLETS ikea AWD-UKN-AAA05 in 2-1-2-146 (2-1-2-146) at [GEOGRAPHIC_DATA] [TECHN…" at bounding box center [784, 393] width 1568 height 668
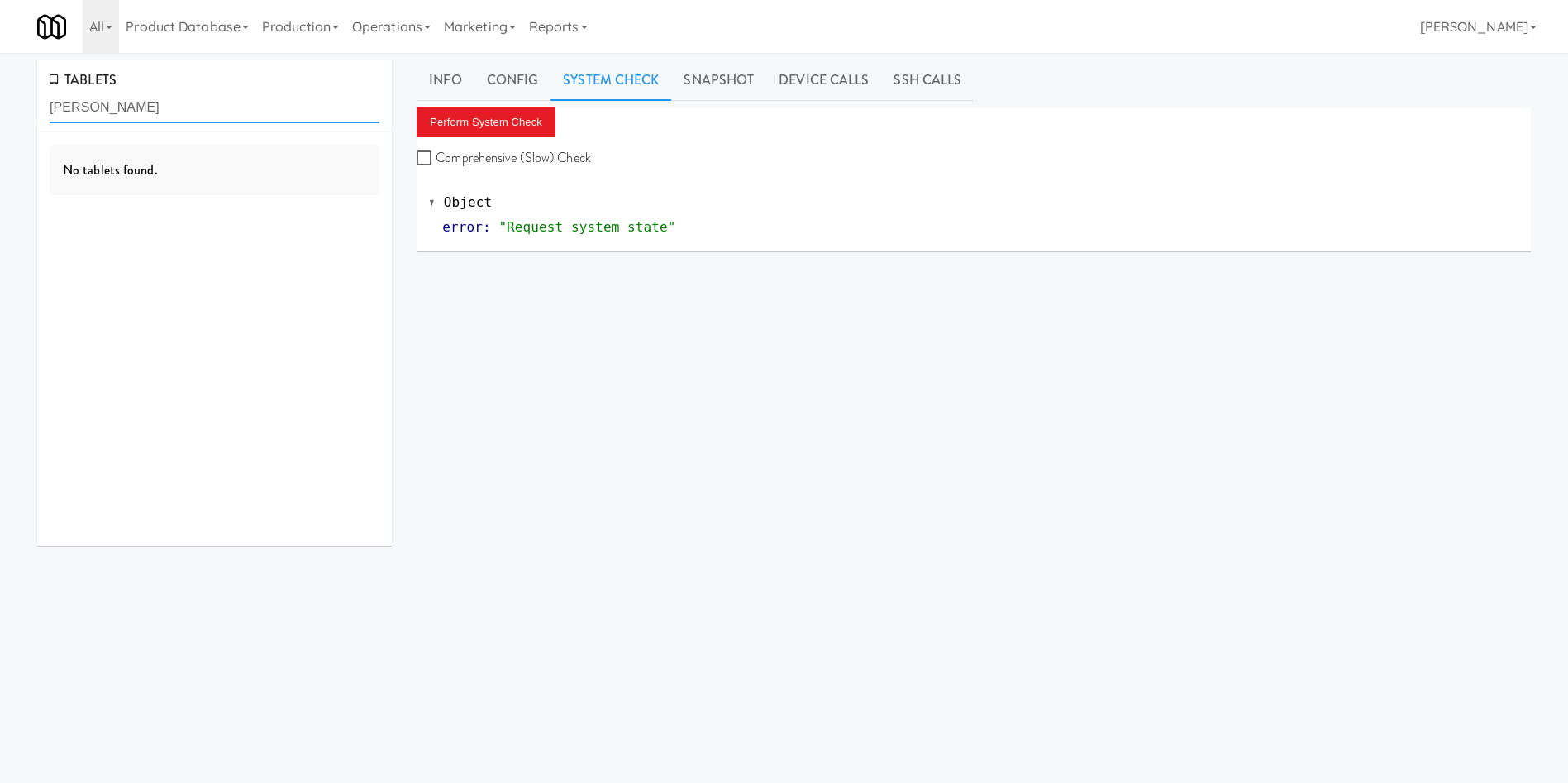
scroll to position [0, 0]
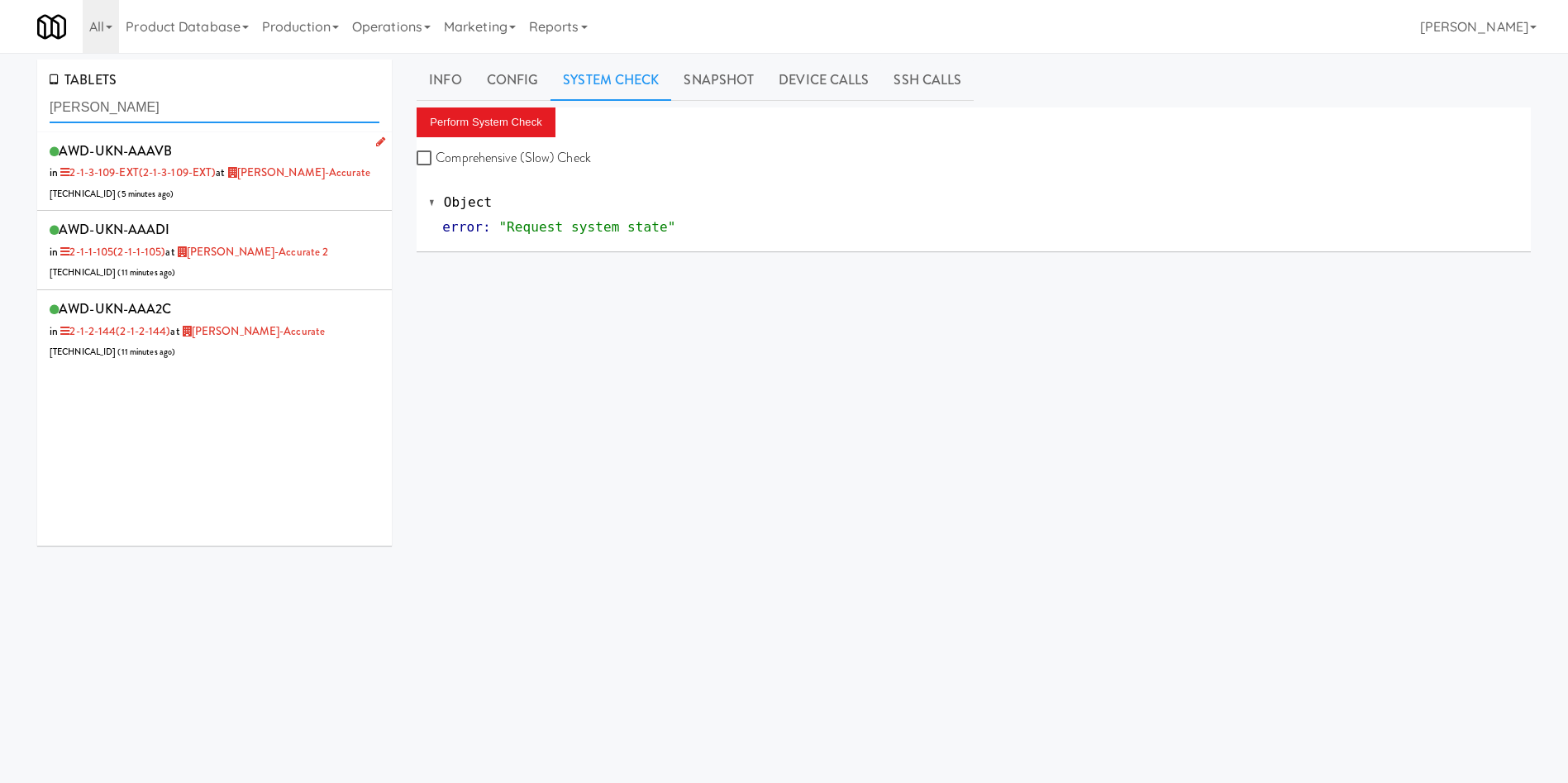
type input "[PERSON_NAME]"
click at [286, 197] on div "AWD-UKN-AAAVB in 2-1-3-109-EXT (2-1-3-109-EXT) at Bothwell-Accurate 206.0.69.59…" at bounding box center [215, 172] width 330 height 65
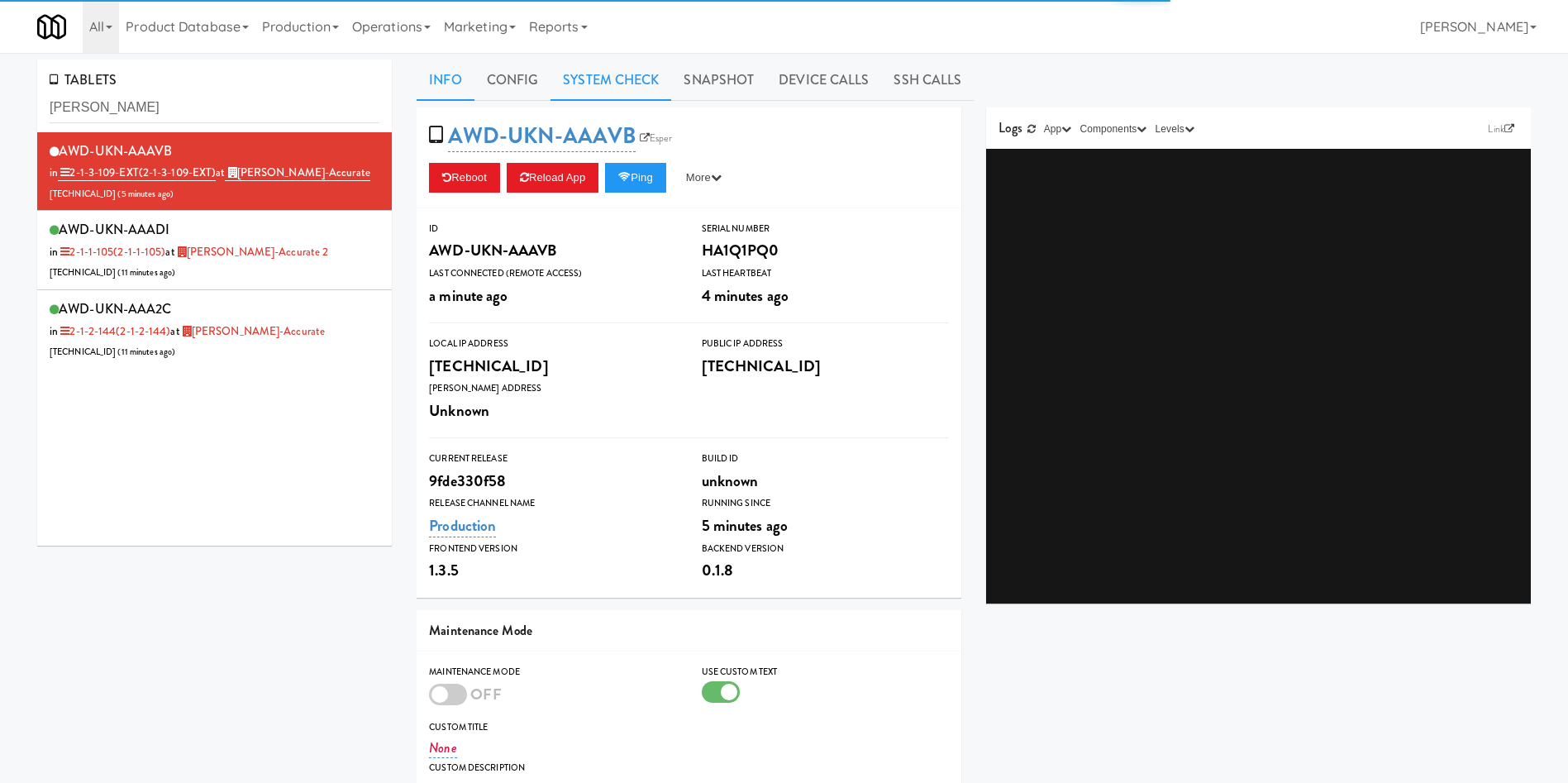
click at [620, 85] on link "System Check" at bounding box center [611, 80] width 121 height 41
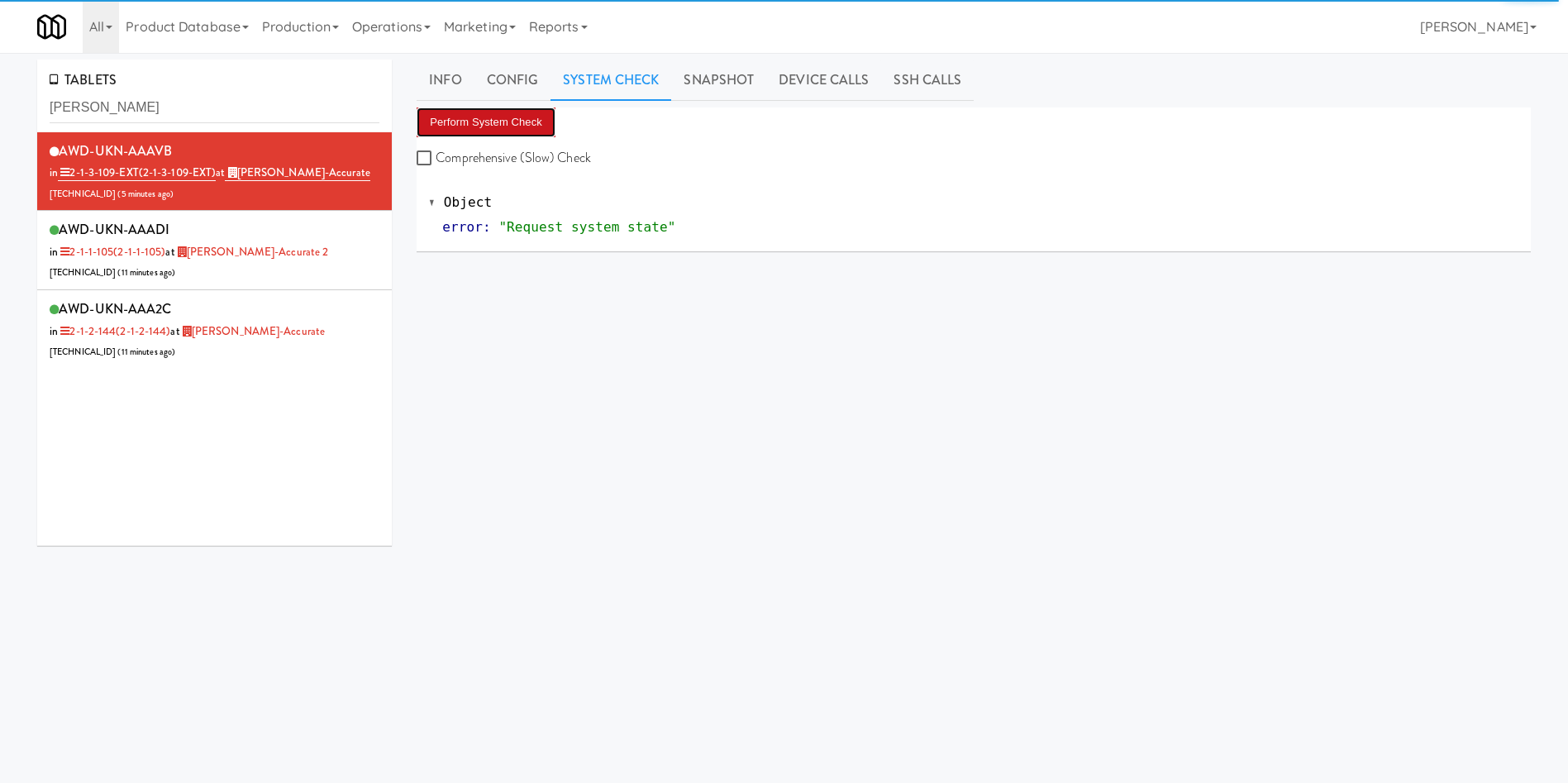
click at [497, 124] on button "Perform System Check" at bounding box center [486, 122] width 139 height 30
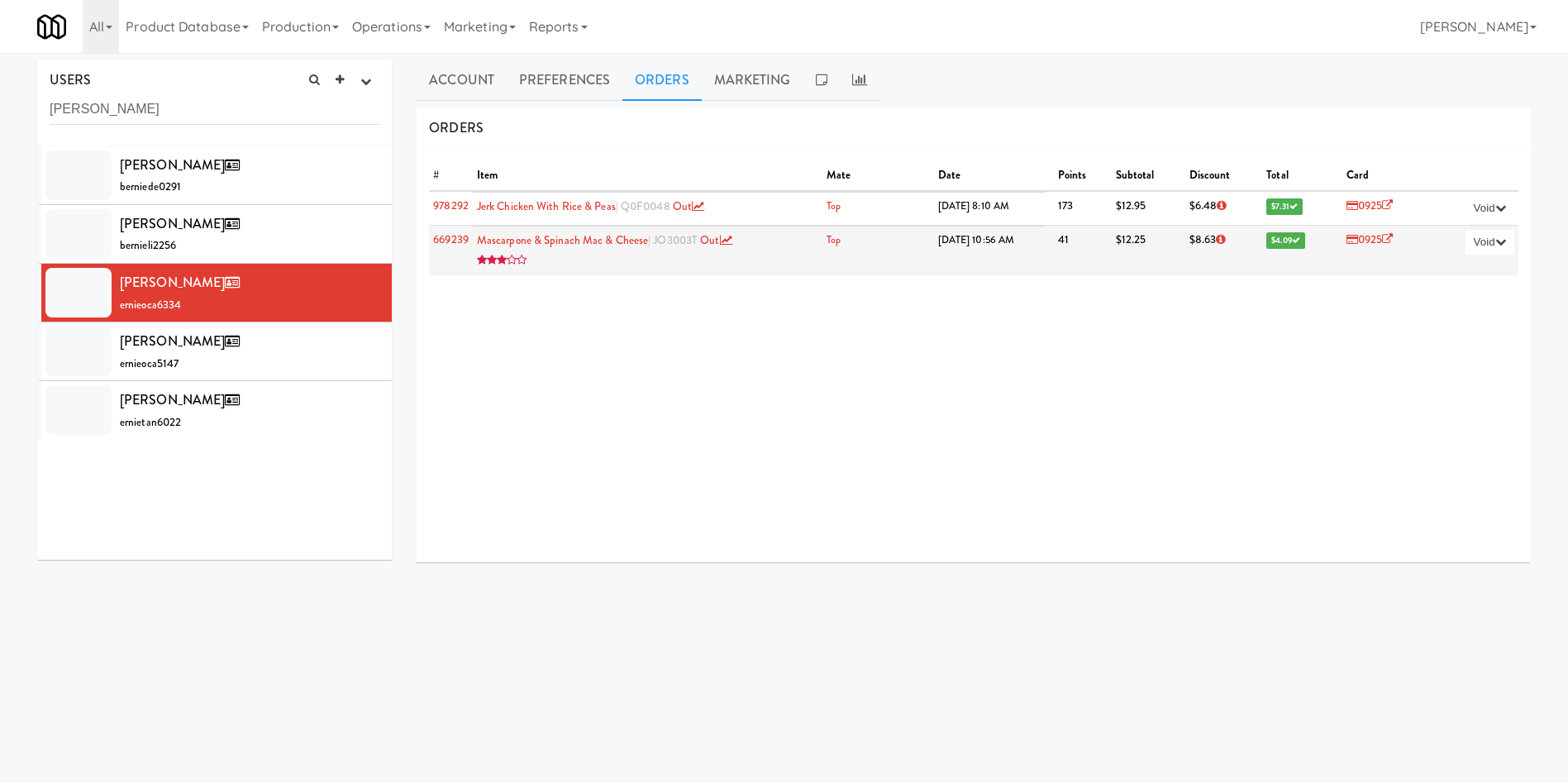
click at [1121, 267] on td "$12.25" at bounding box center [1148, 250] width 74 height 51
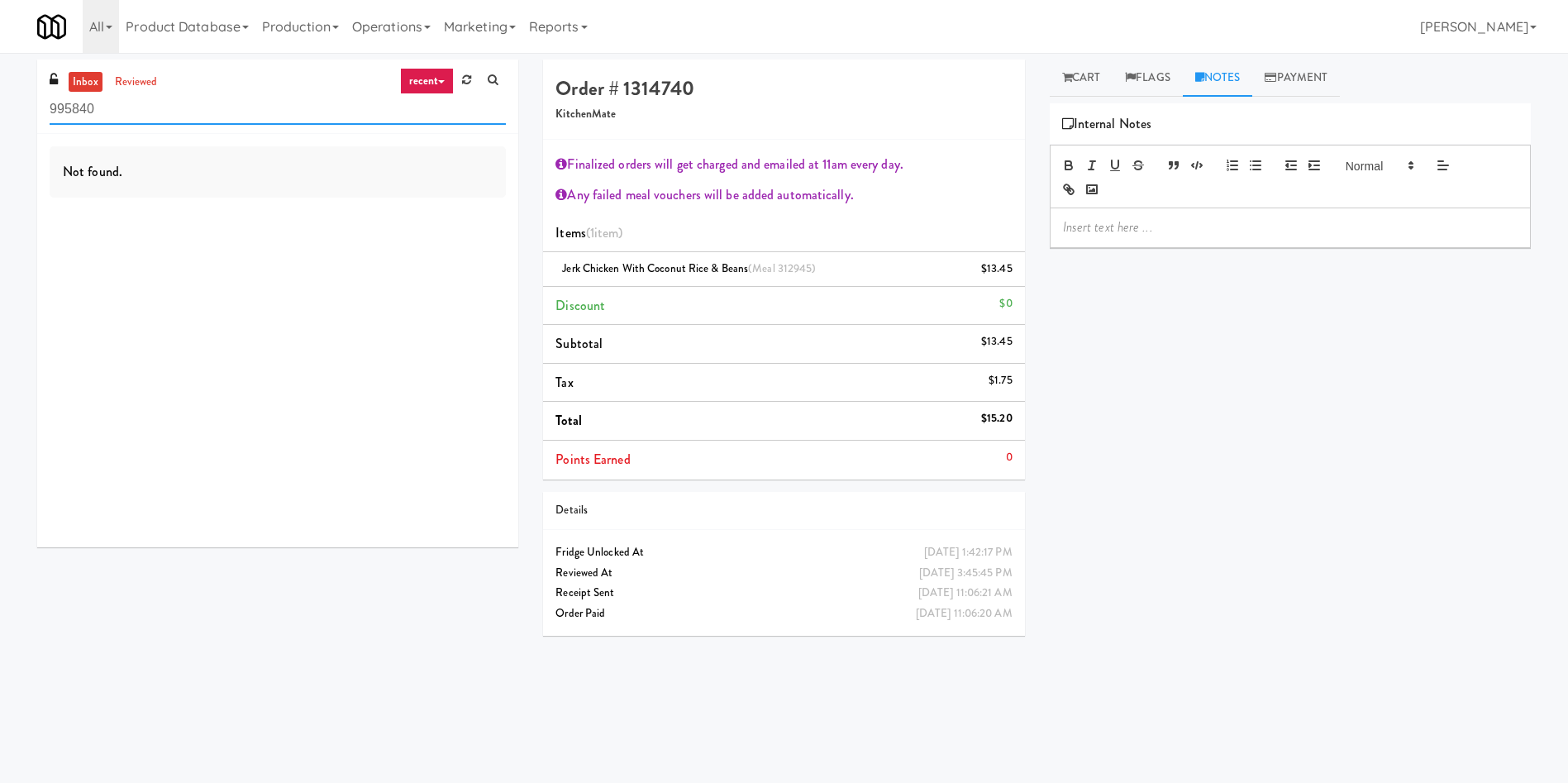
drag, startPoint x: 163, startPoint y: 118, endPoint x: 0, endPoint y: 94, distance: 164.8
click at [0, 94] on div "inbox reviewed recent all unclear take inventory issue suspicious failed recent…" at bounding box center [784, 391] width 1568 height 664
paste input "Saachi Hawkins-rosa"
type input "Saachi Hawkins-rosa"
click at [390, 20] on link "Operations" at bounding box center [392, 26] width 92 height 53
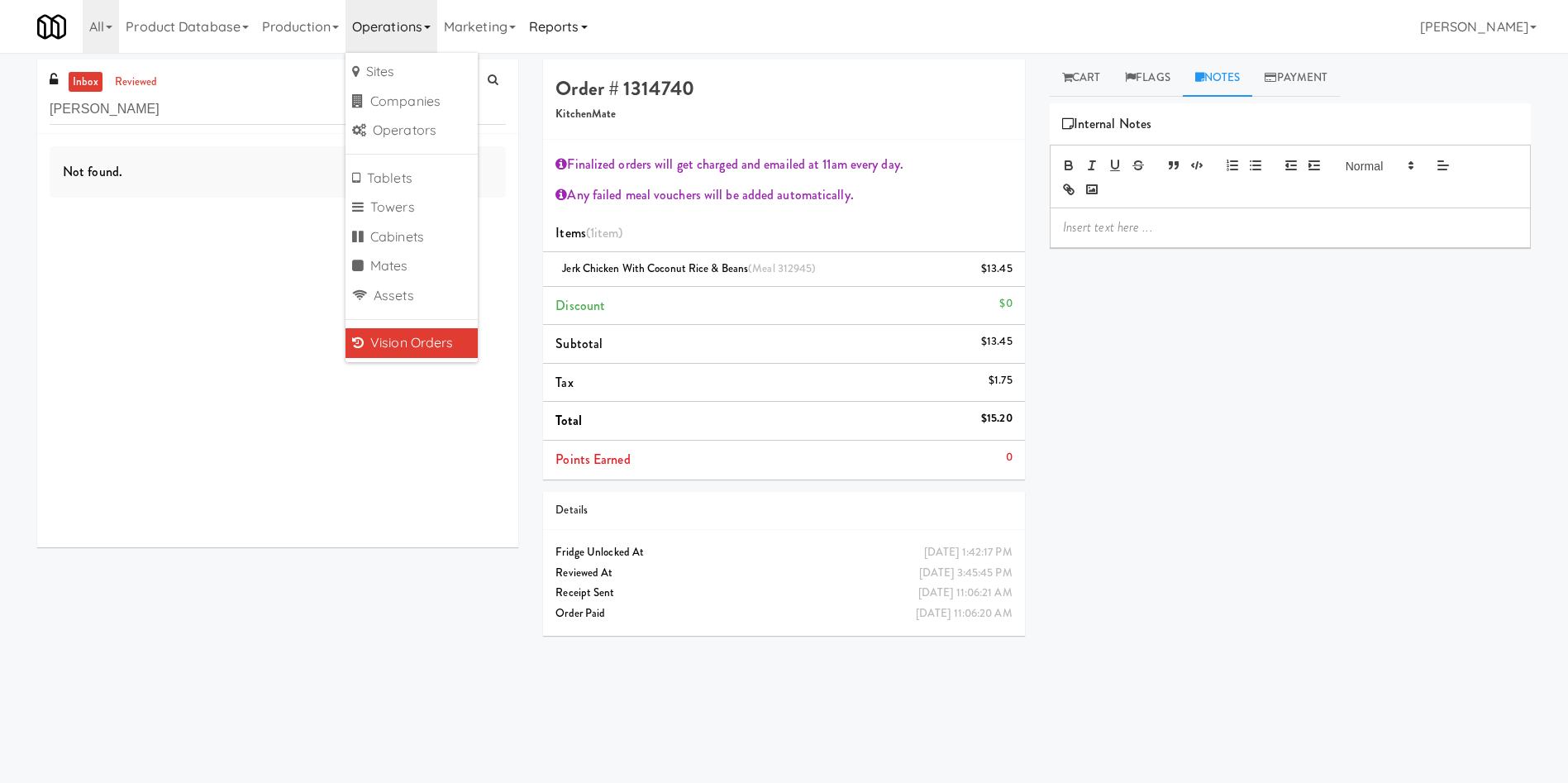
click at [558, 28] on link "Reports" at bounding box center [557, 26] width 72 height 53
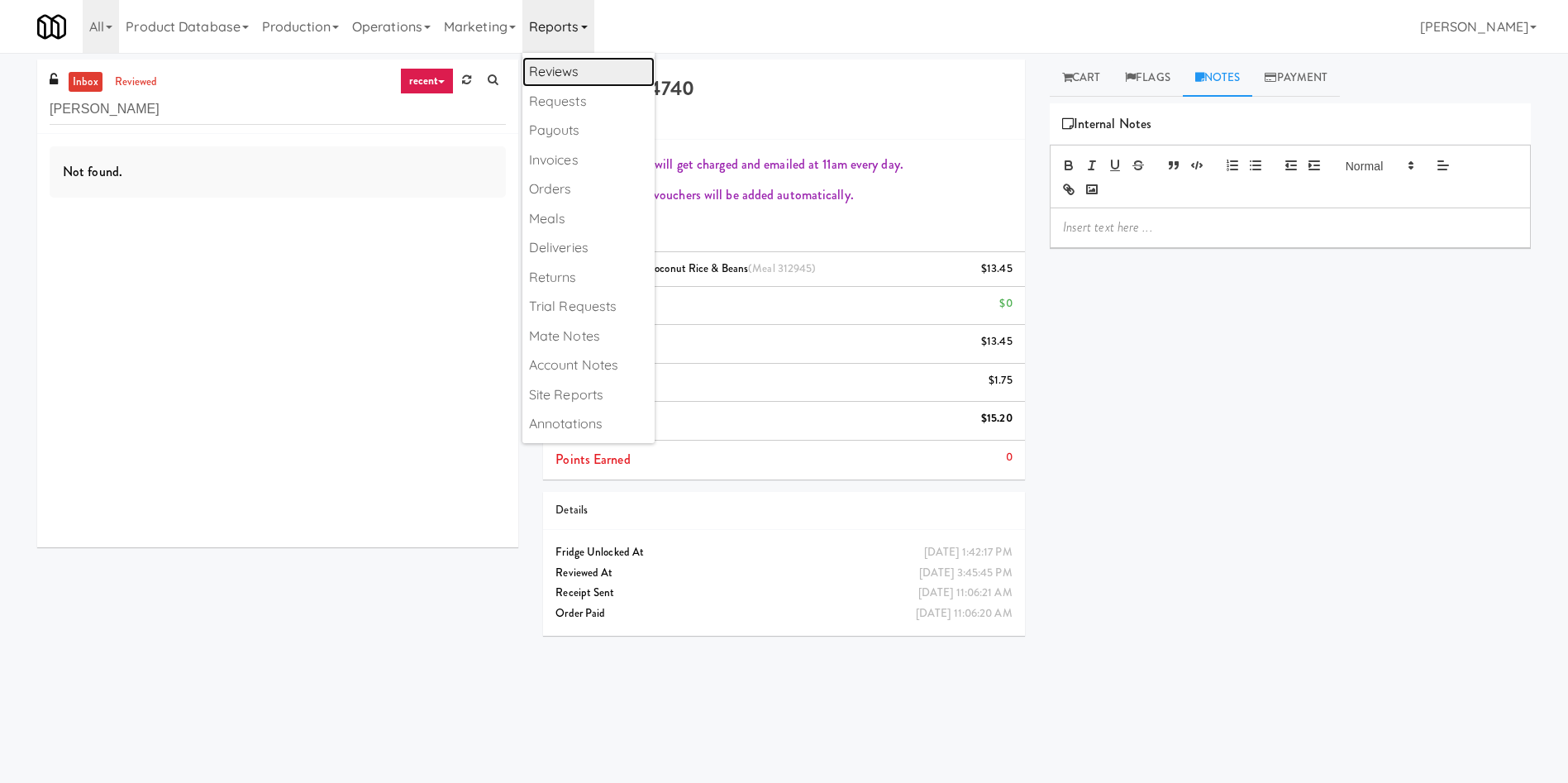
click at [585, 75] on link "Reviews" at bounding box center [588, 72] width 132 height 30
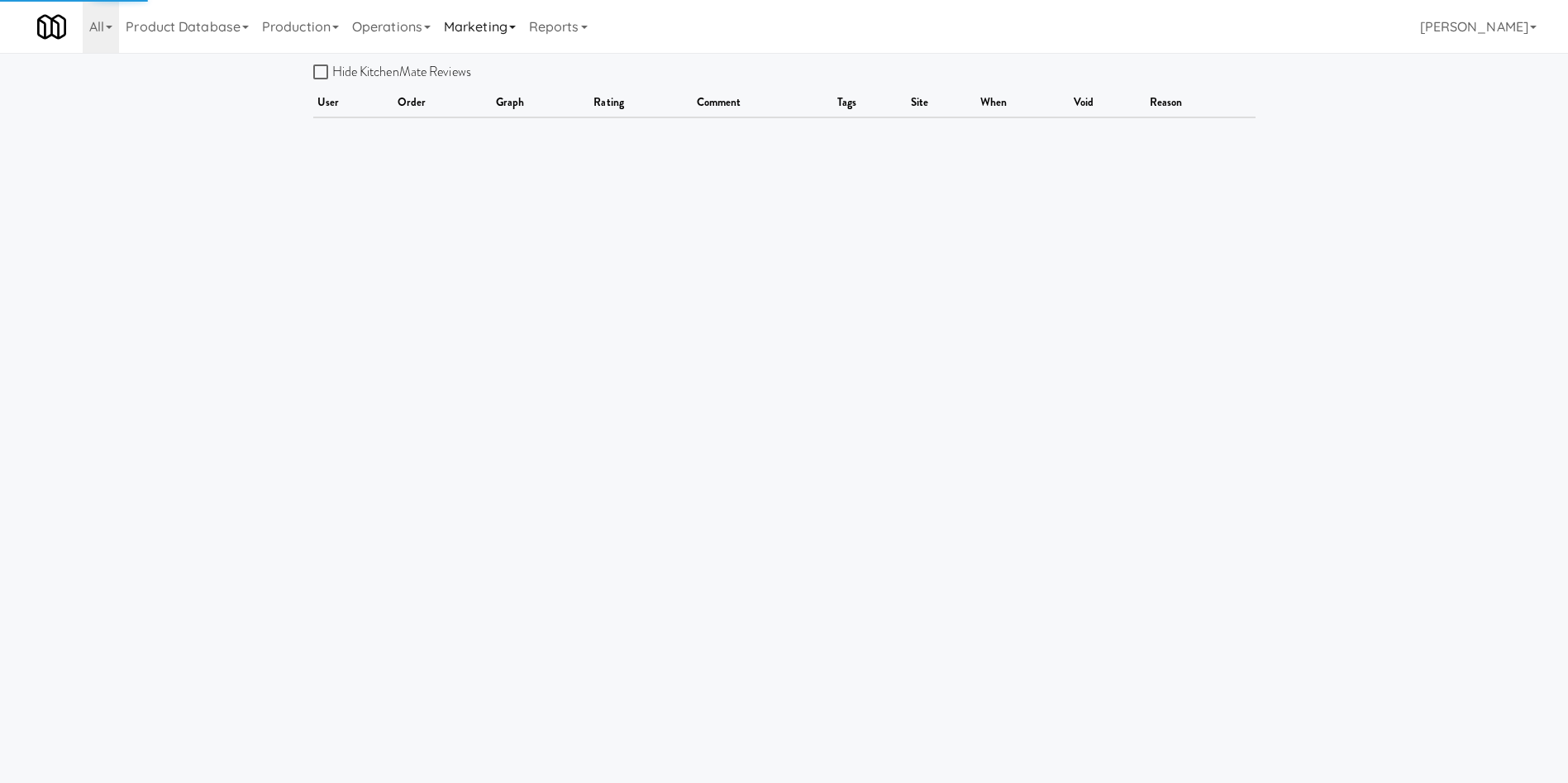
click at [494, 27] on link "Marketing" at bounding box center [479, 26] width 85 height 53
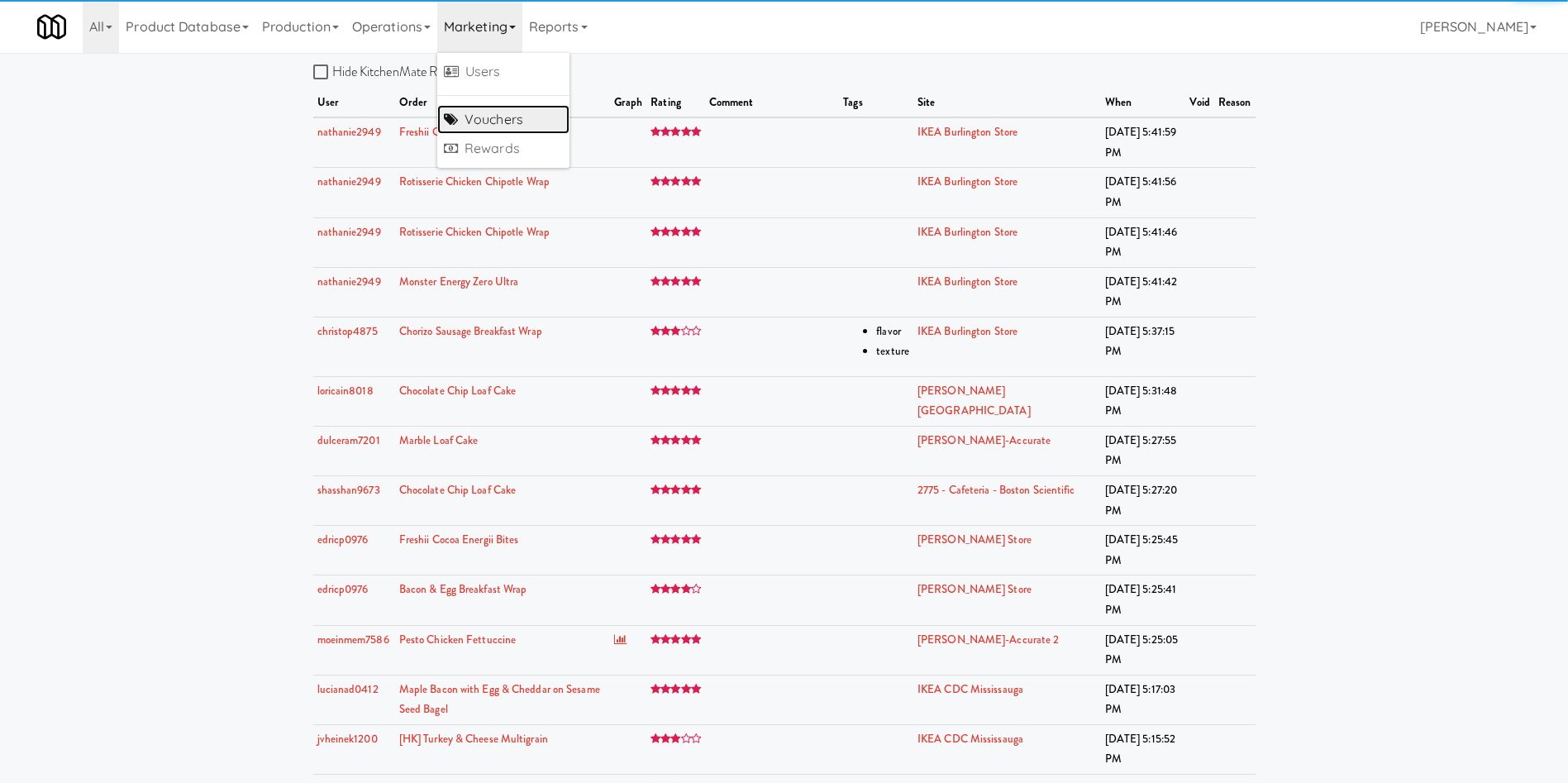
click at [496, 122] on link "Vouchers" at bounding box center [503, 120] width 132 height 30
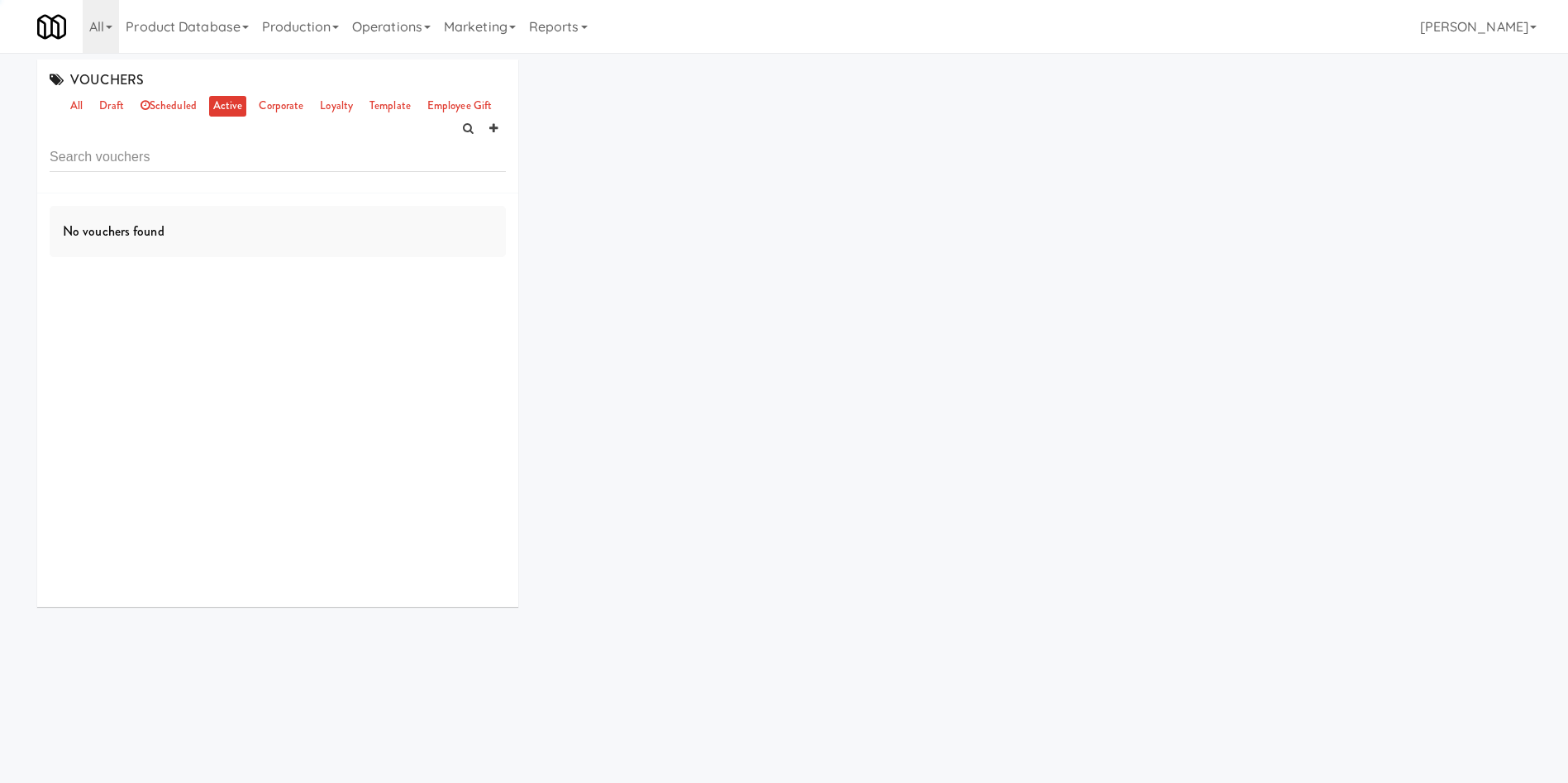
click at [486, 77] on div "VOUCHERS all draft scheduled active corporate loyalty template employee gift" at bounding box center [278, 127] width 481 height 134
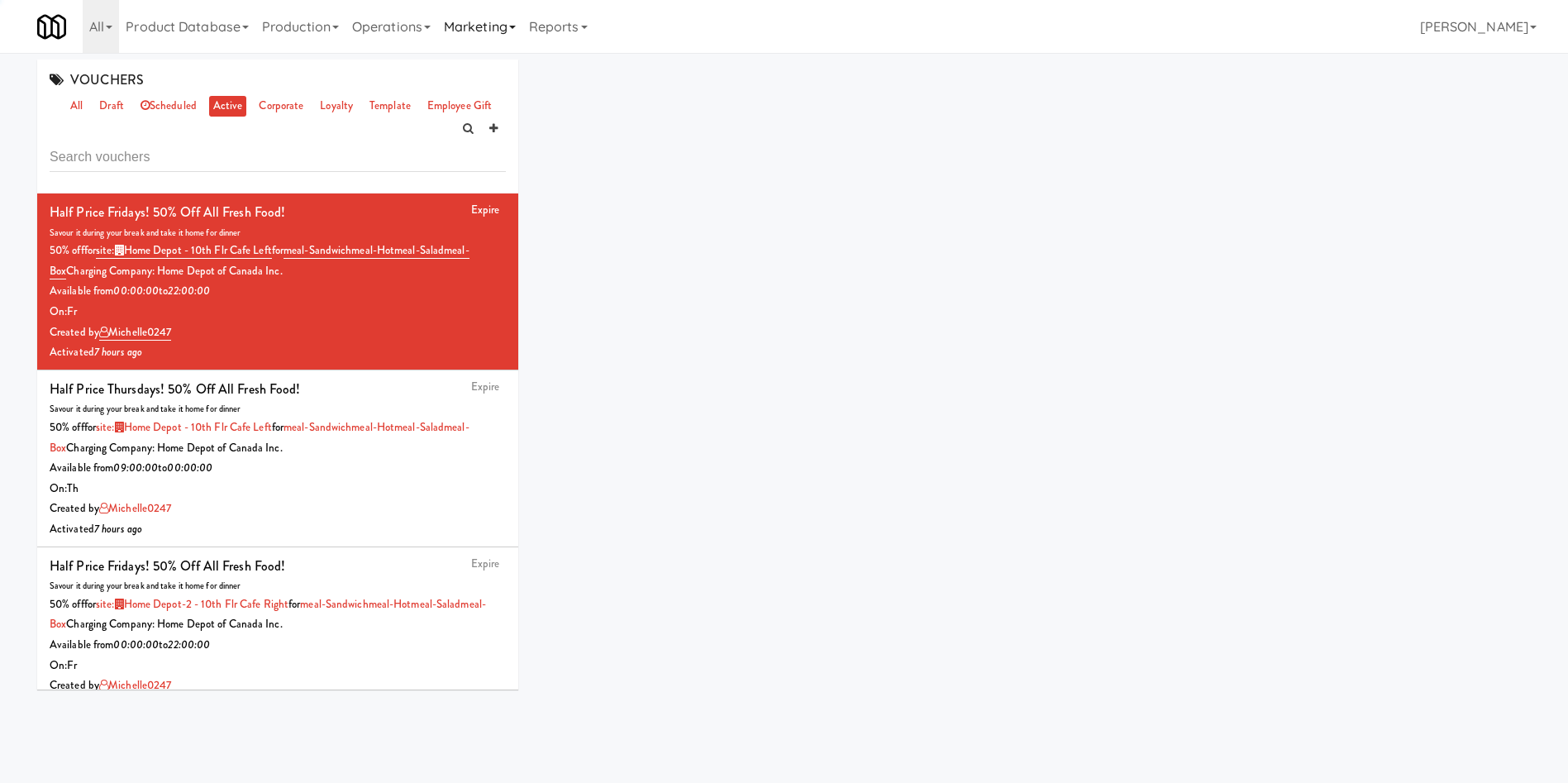
click at [503, 20] on link "Marketing" at bounding box center [479, 26] width 85 height 53
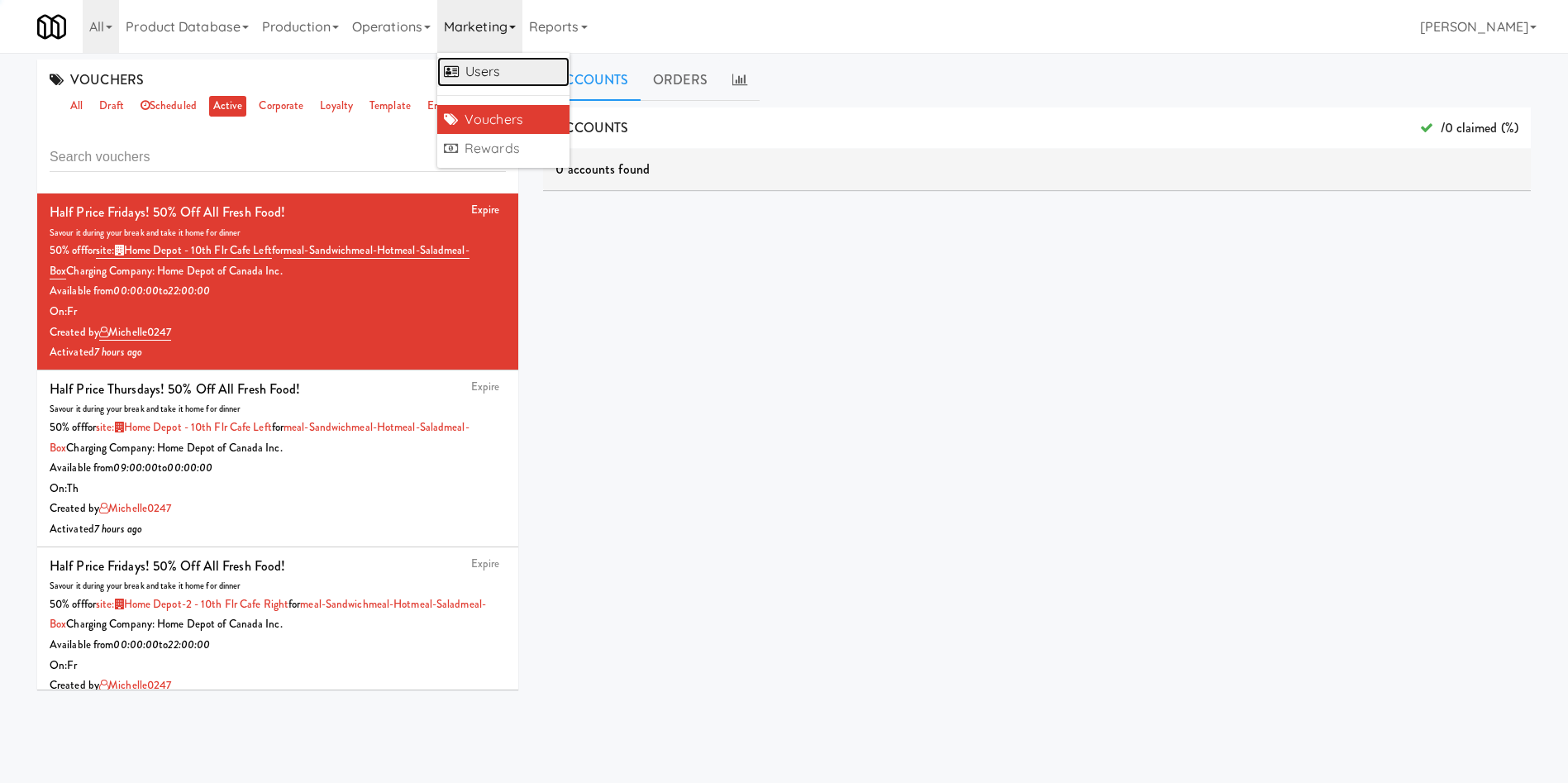
click at [503, 75] on link "Users" at bounding box center [503, 72] width 132 height 30
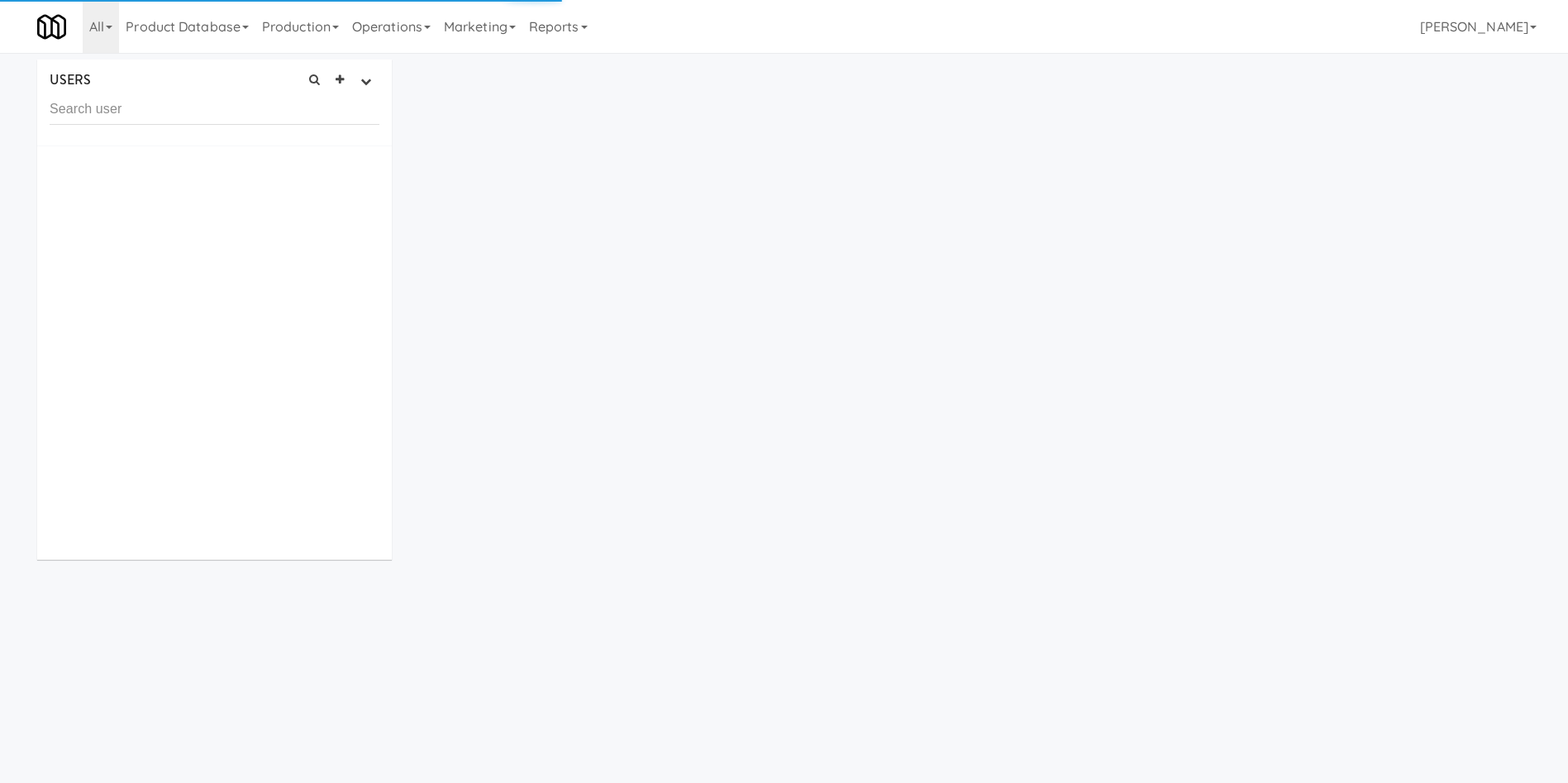
click at [181, 103] on input "text" at bounding box center [215, 109] width 330 height 31
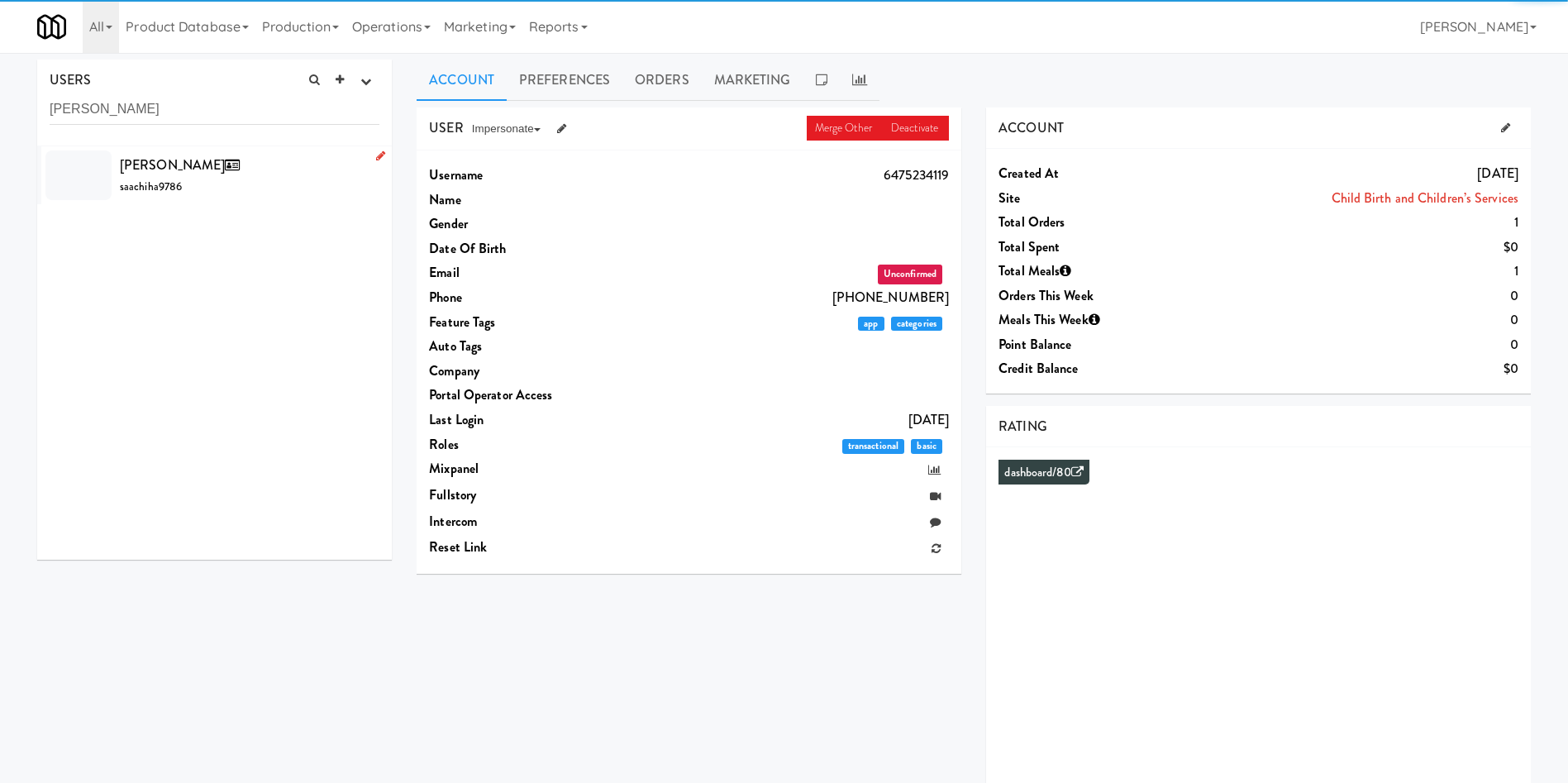
click at [84, 172] on div at bounding box center [78, 175] width 66 height 50
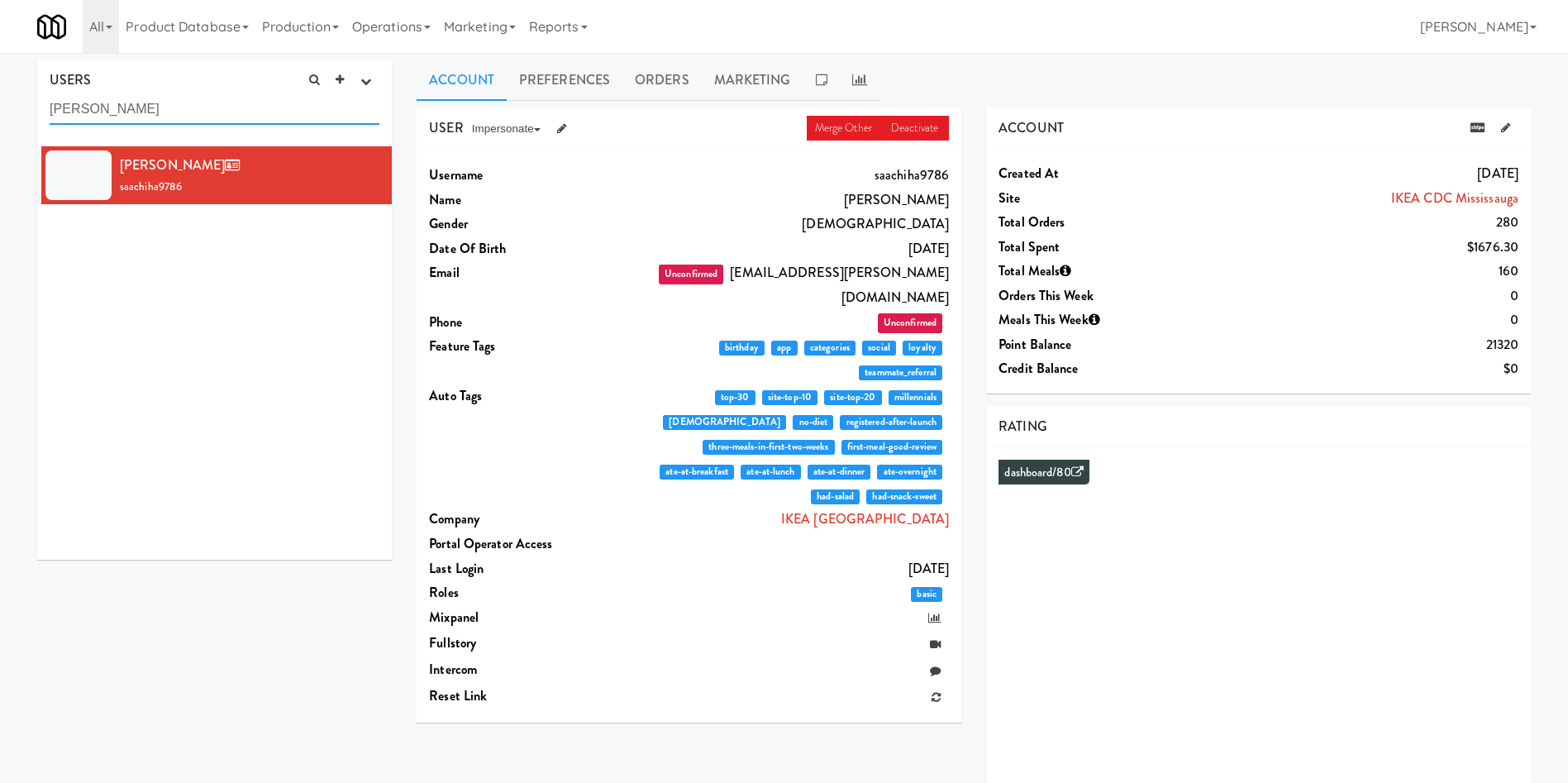
drag, startPoint x: 192, startPoint y: 111, endPoint x: 0, endPoint y: 103, distance: 192.2
click at [0, 103] on div "USERS active Ordered this week Didn't order this week 1 this week 2 this week 3…" at bounding box center [784, 441] width 1568 height 764
paste input "Ernie Ocampo"
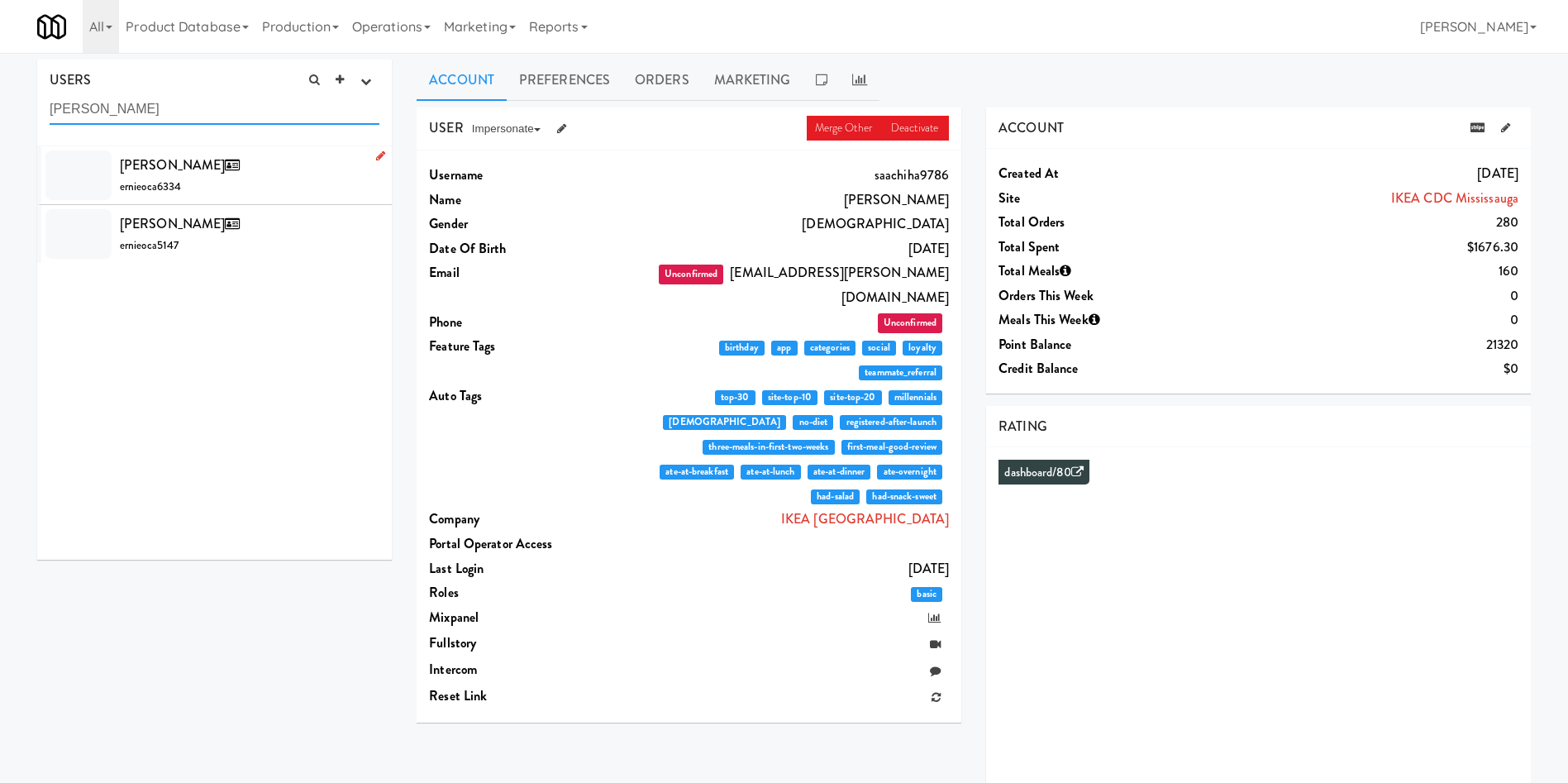
type input "Ernie Ocampo"
click at [259, 175] on div "Ernie Ocampo ernieoca6334" at bounding box center [249, 175] width 260 height 45
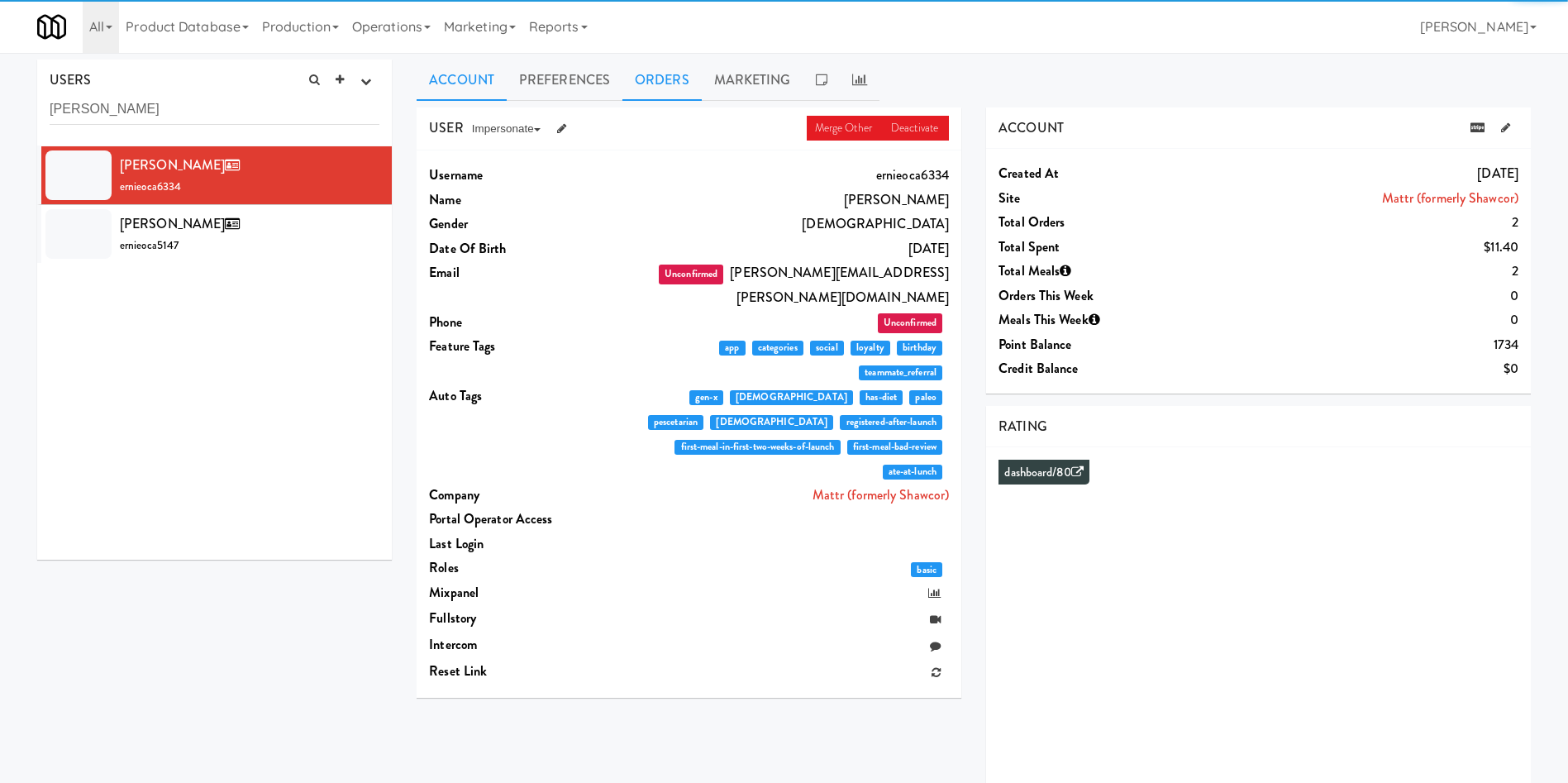
click at [666, 74] on link "Orders" at bounding box center [662, 80] width 80 height 41
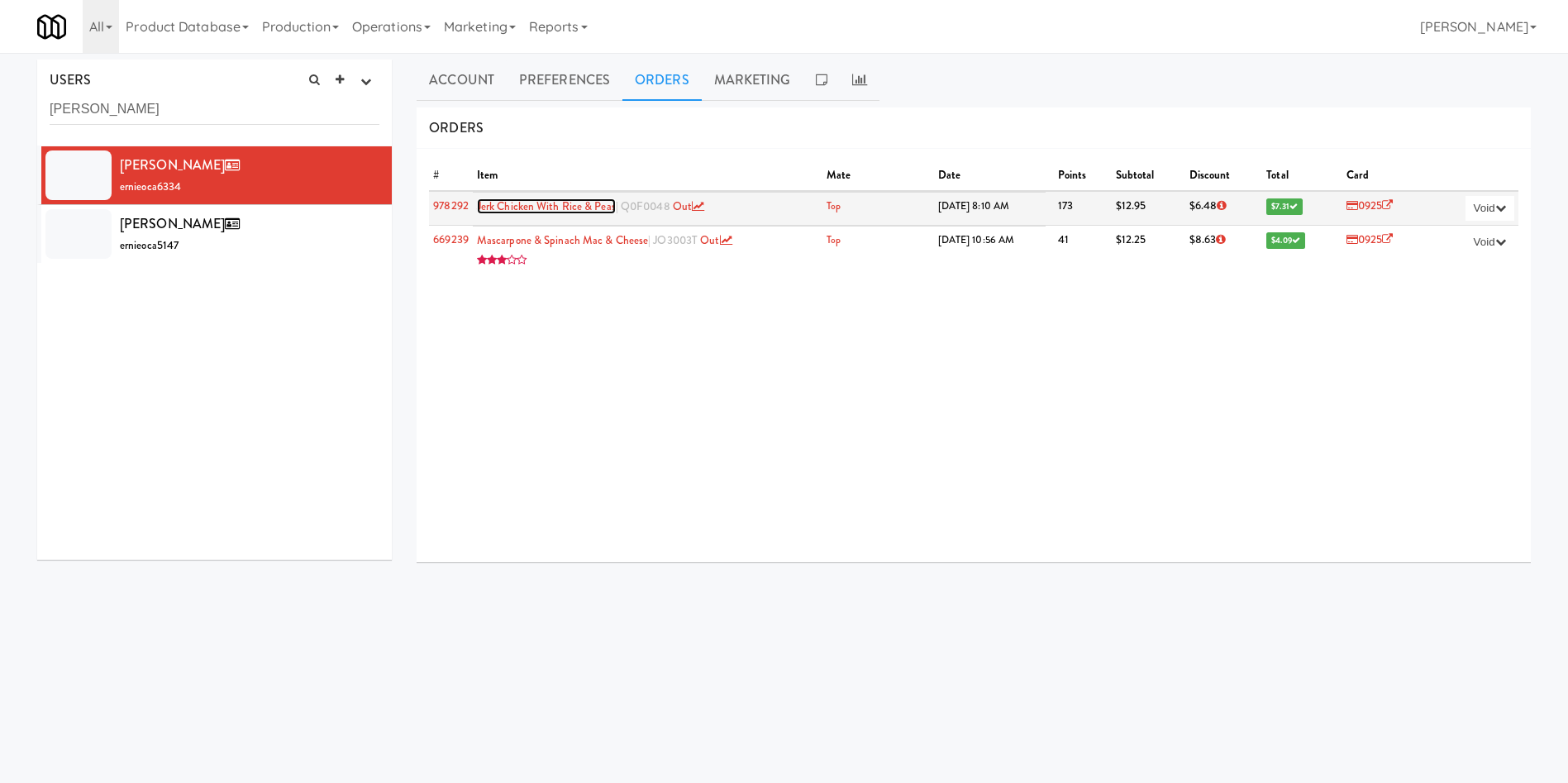
click at [580, 210] on link "Jerk Chicken With Rice & Peas" at bounding box center [546, 206] width 139 height 15
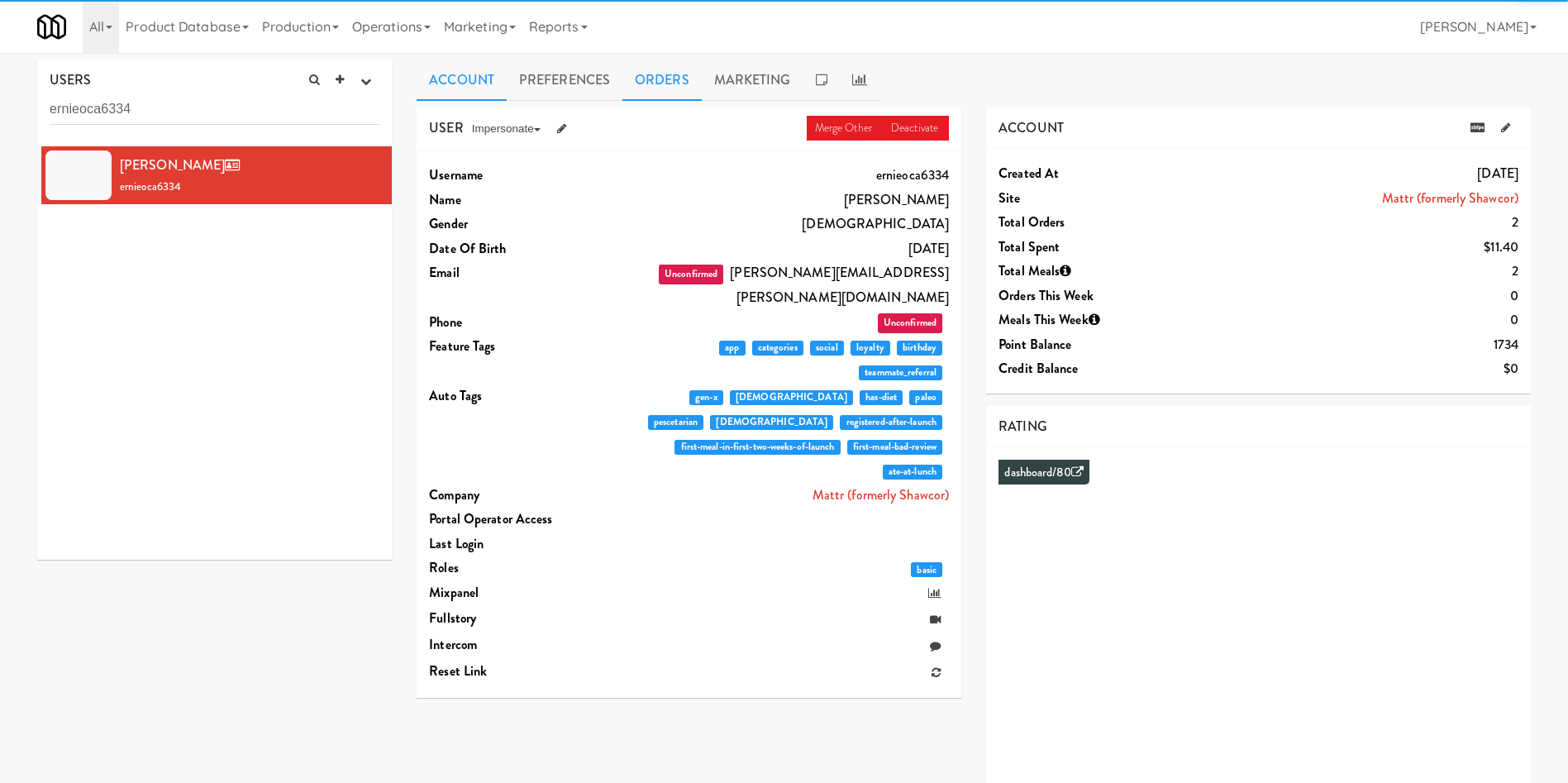
drag, startPoint x: 645, startPoint y: 81, endPoint x: 612, endPoint y: 91, distance: 34.5
click at [645, 81] on link "Orders" at bounding box center [662, 80] width 80 height 41
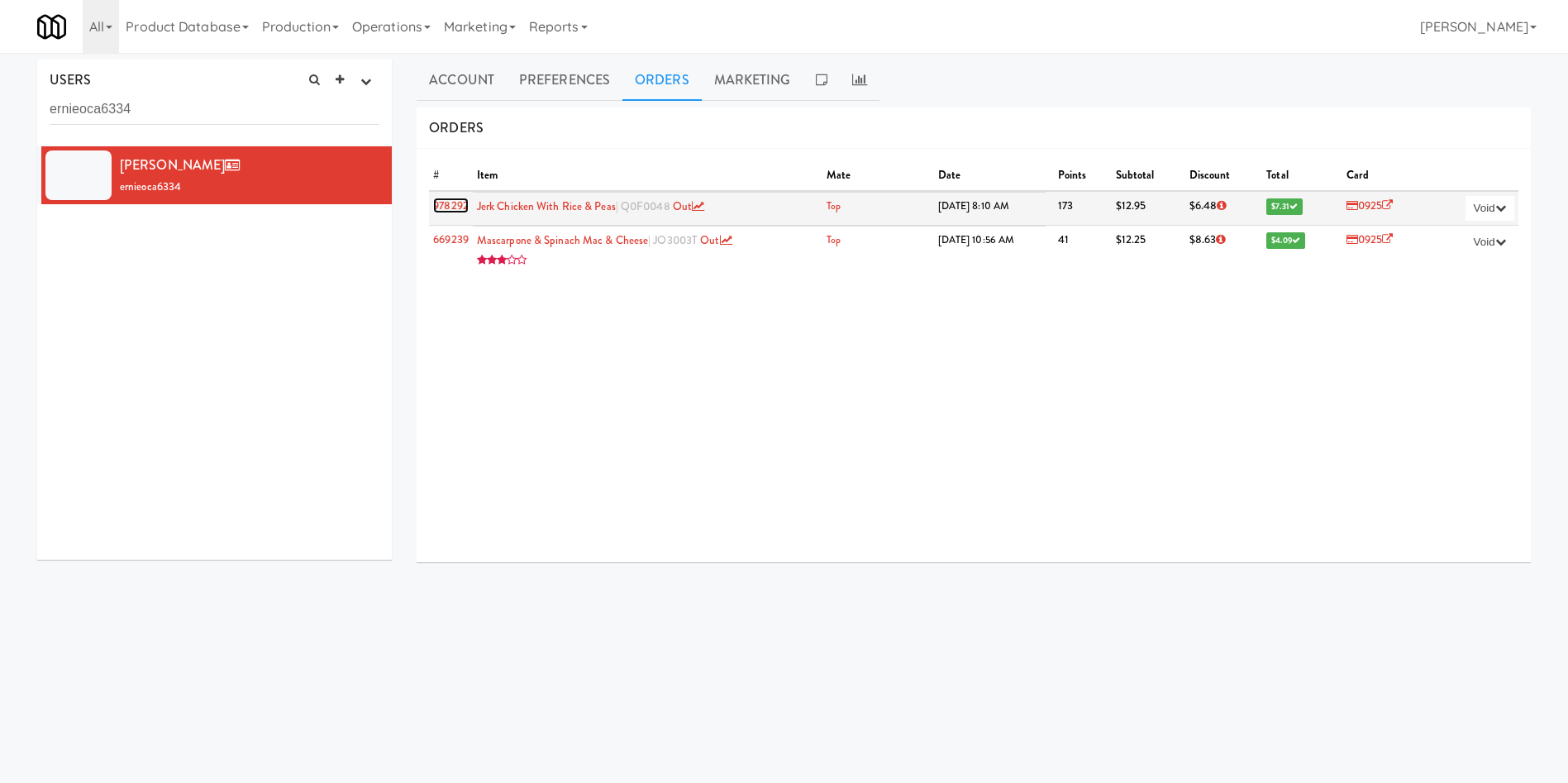
click at [449, 206] on link "978292" at bounding box center [450, 205] width 35 height 15
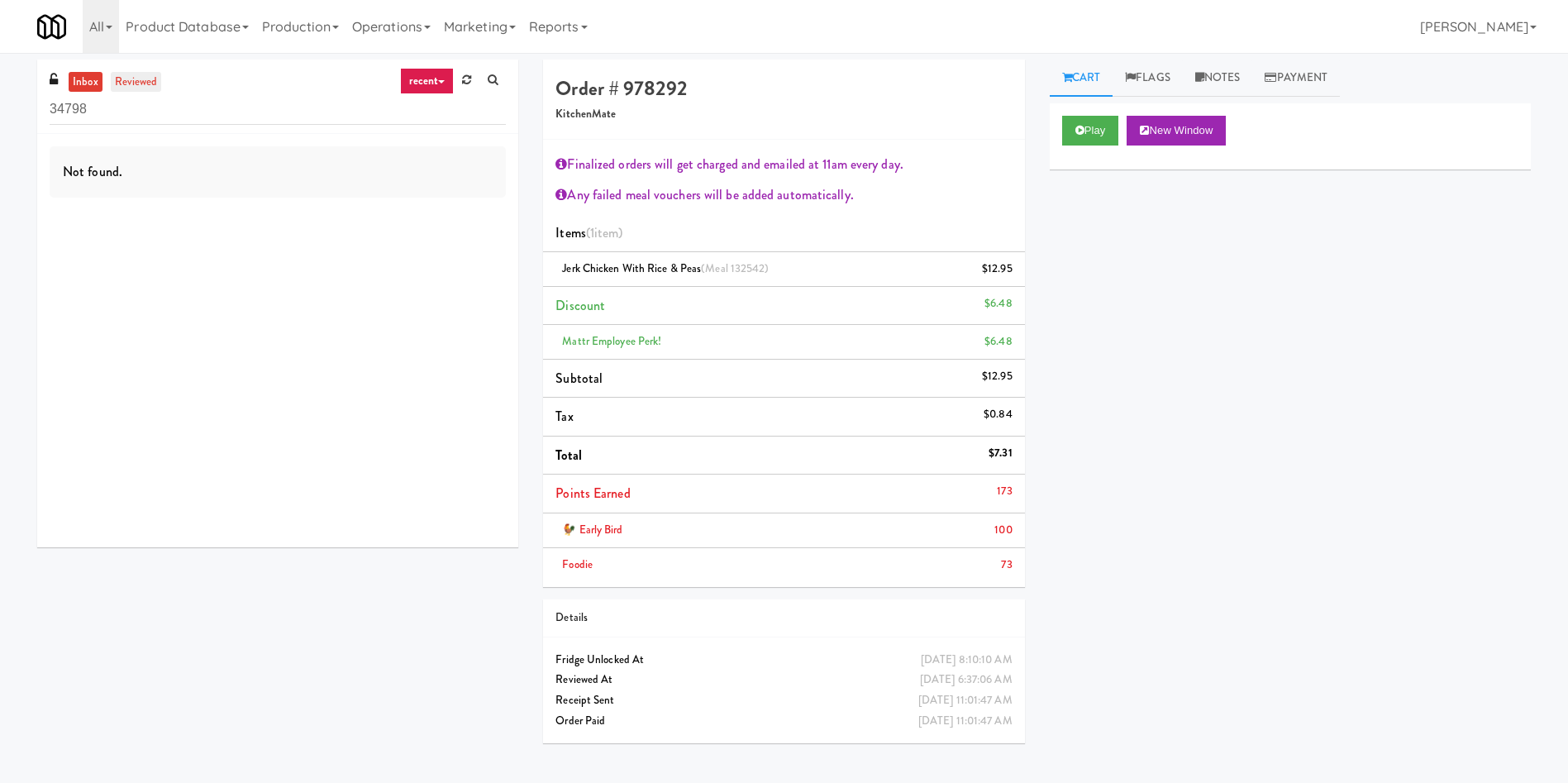
click at [150, 85] on link "reviewed" at bounding box center [136, 82] width 51 height 21
click at [847, 226] on li "Items (1 item )" at bounding box center [784, 233] width 481 height 39
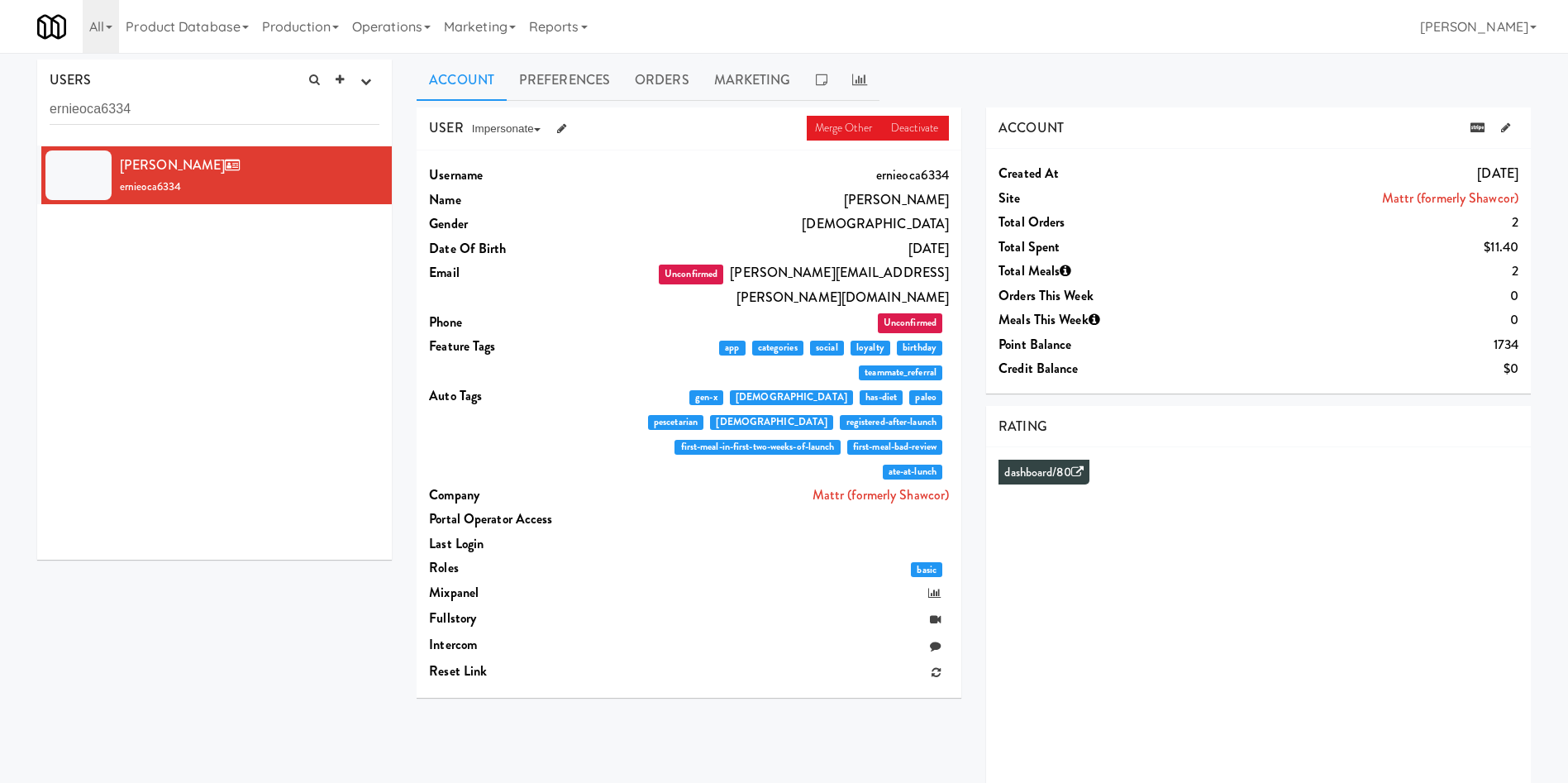
click at [209, 323] on div "Ernie Ocampo ernieoca6334" at bounding box center [215, 353] width 354 height 413
click at [244, 449] on div "Ernie Ocampo ernieoca6334" at bounding box center [215, 353] width 354 height 413
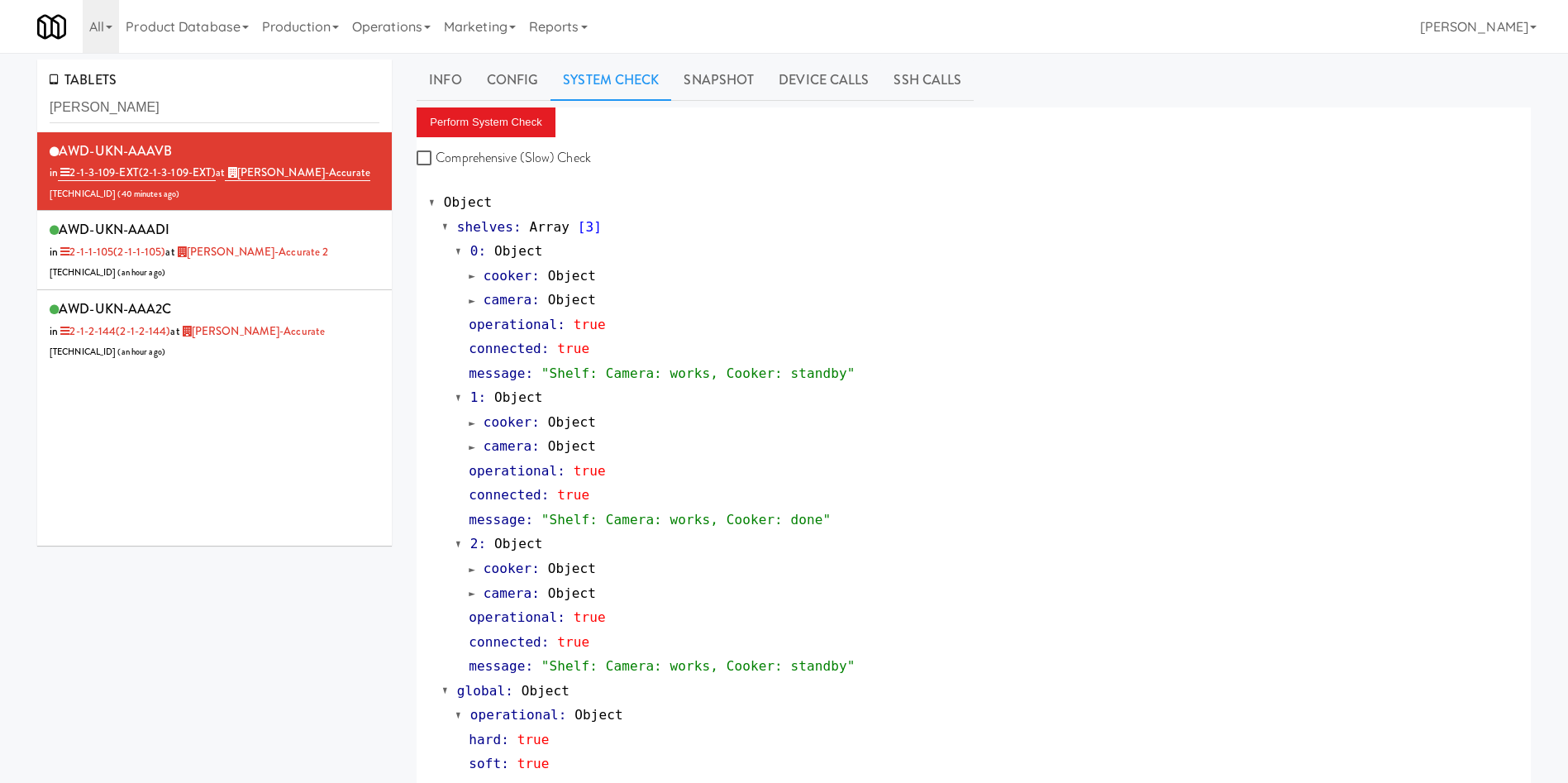
click at [430, 25] on link "Operations" at bounding box center [392, 26] width 92 height 53
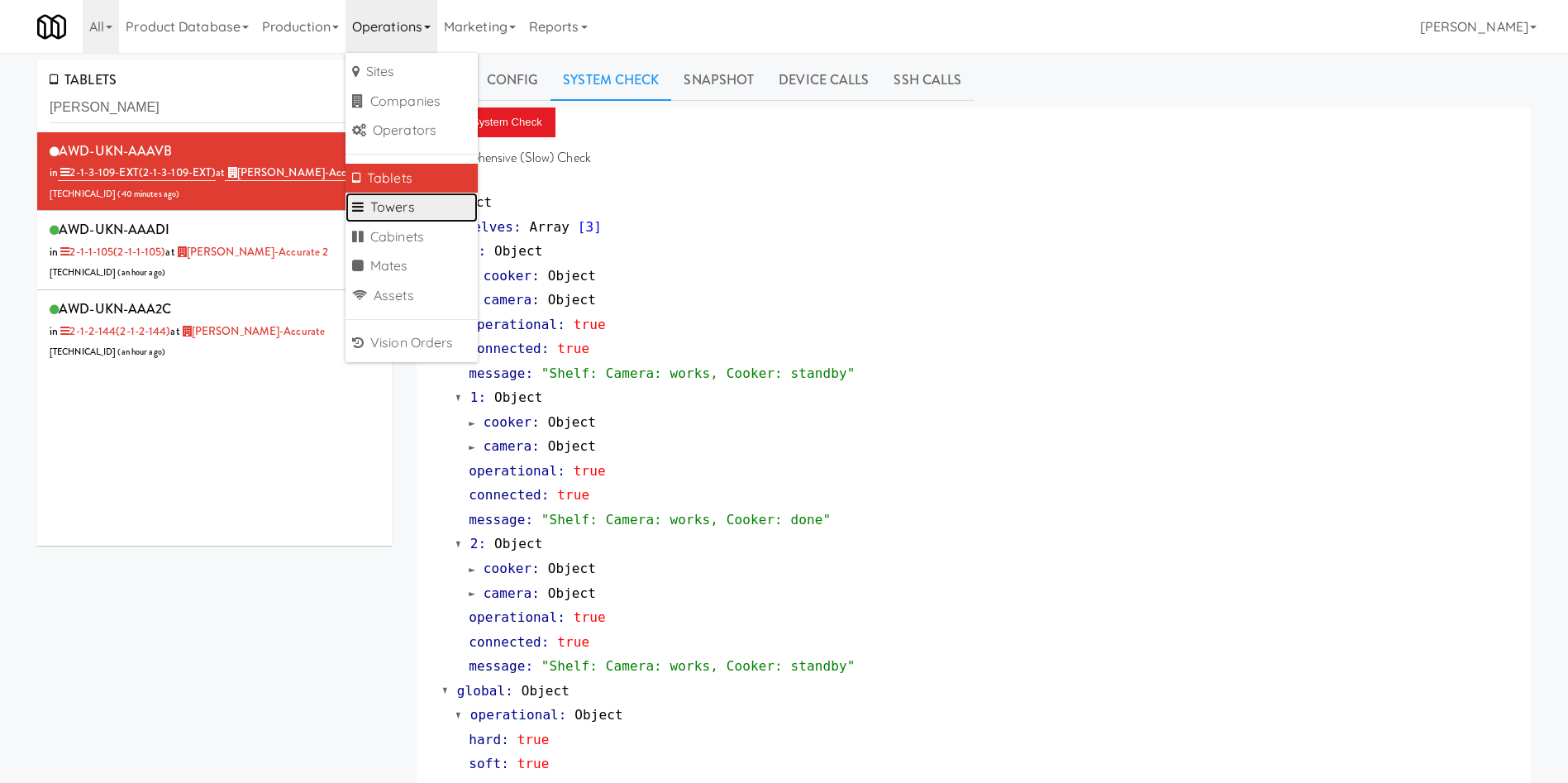
click at [437, 198] on link "Towers" at bounding box center [412, 207] width 132 height 30
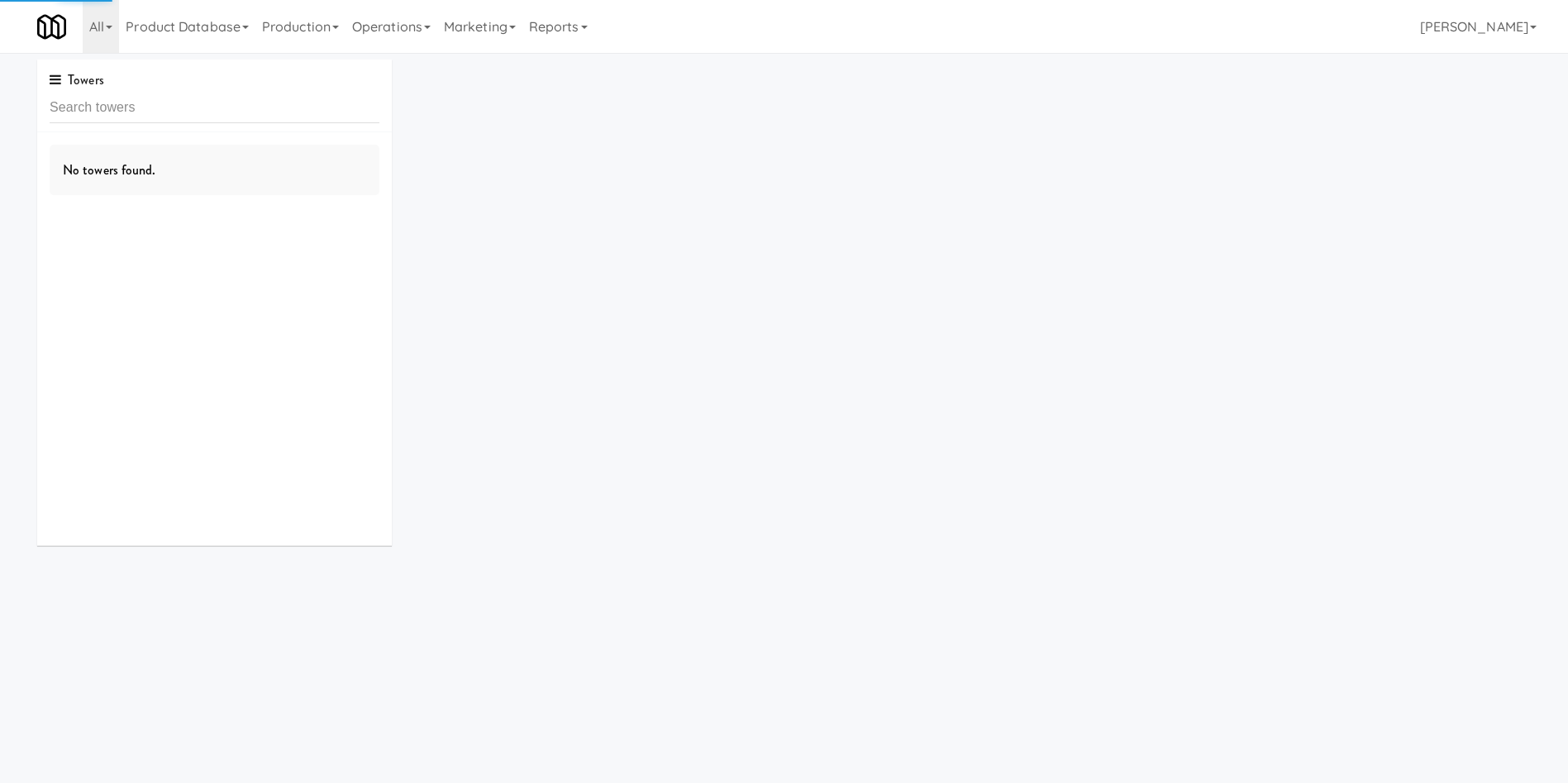
click at [273, 110] on input "text" at bounding box center [215, 108] width 330 height 31
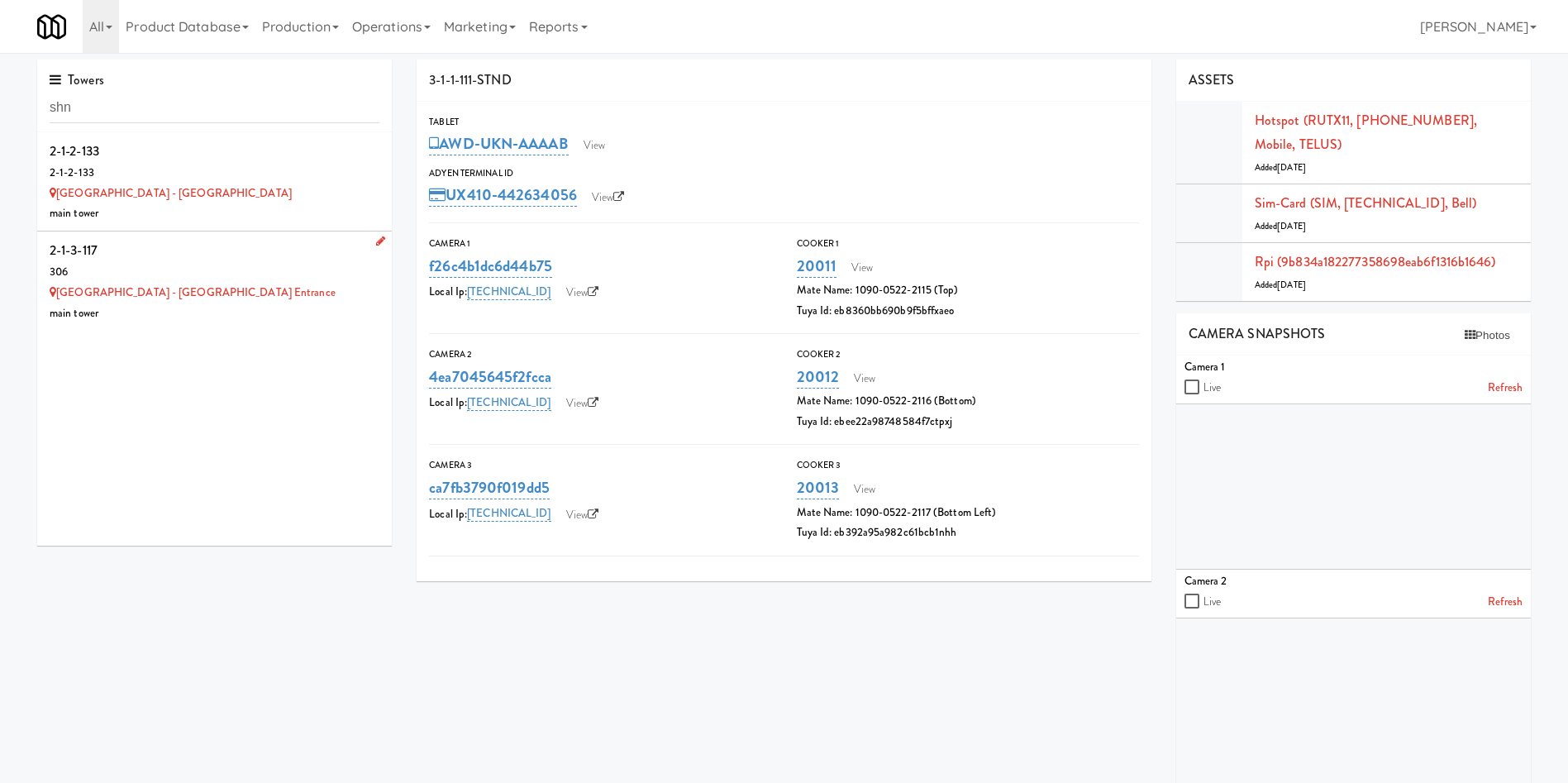
type input "shn"
click at [282, 265] on div "306" at bounding box center [215, 273] width 330 height 21
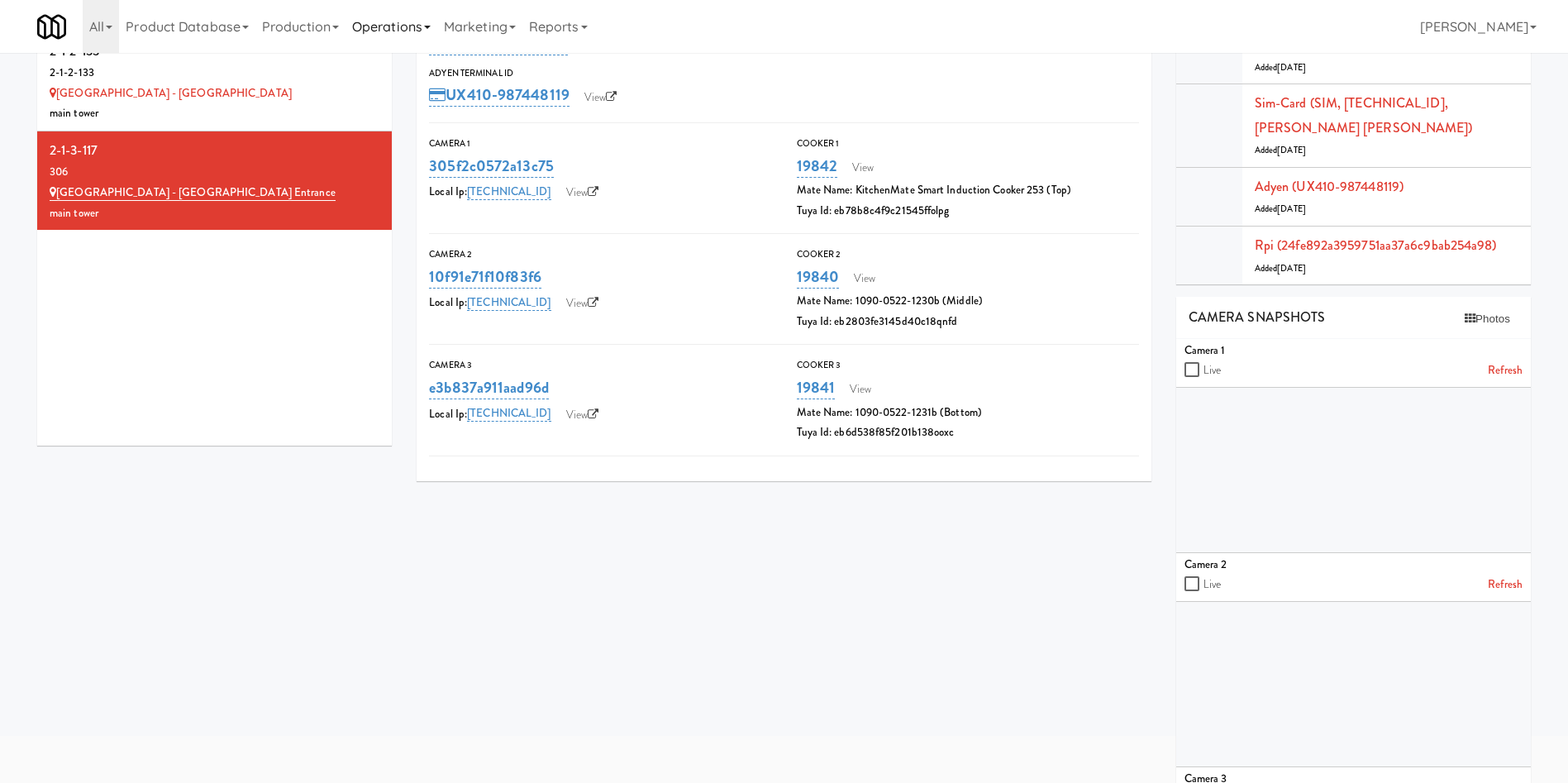
scroll to position [124, 0]
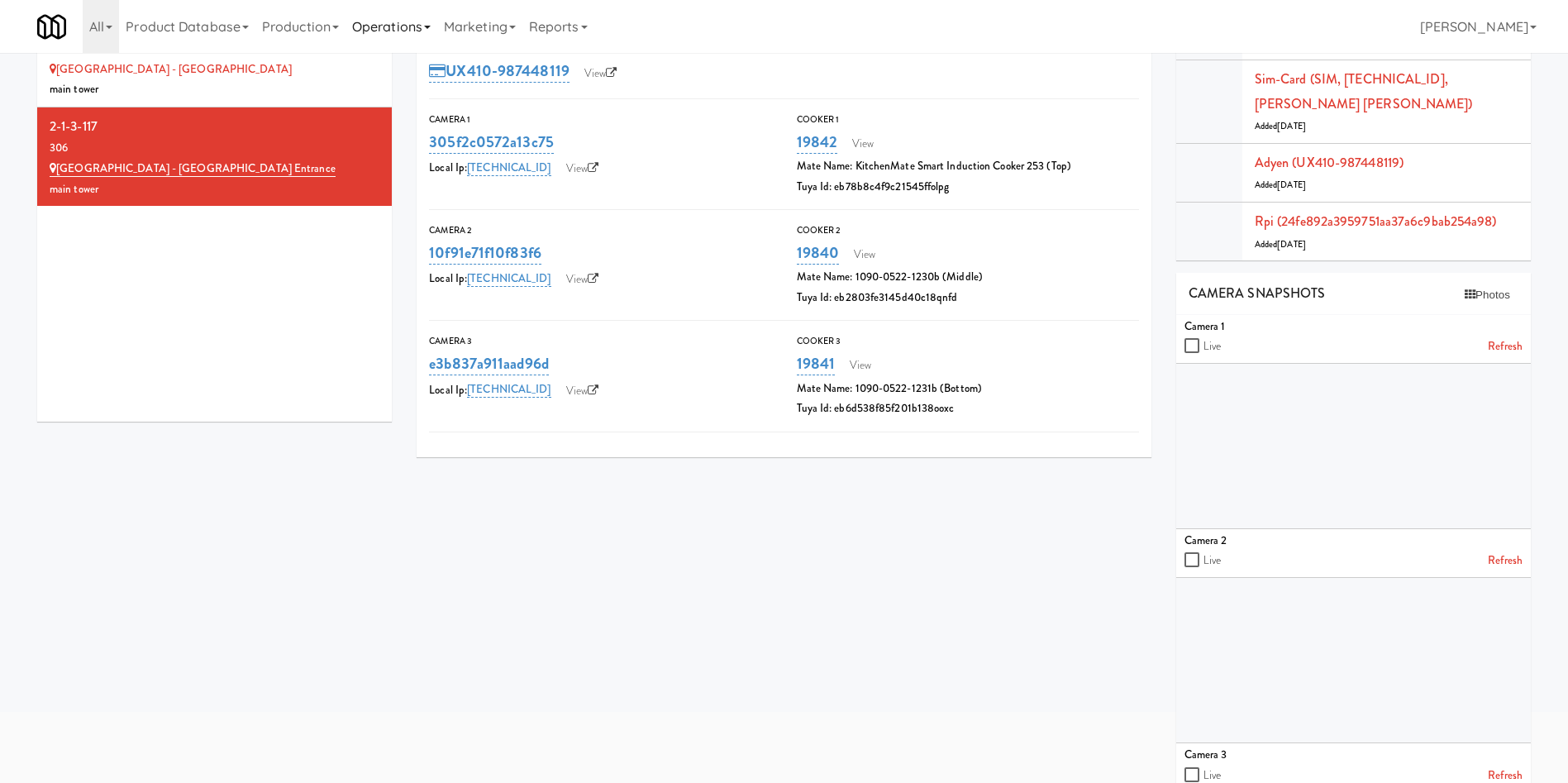
click at [427, 31] on link "Operations" at bounding box center [392, 26] width 92 height 53
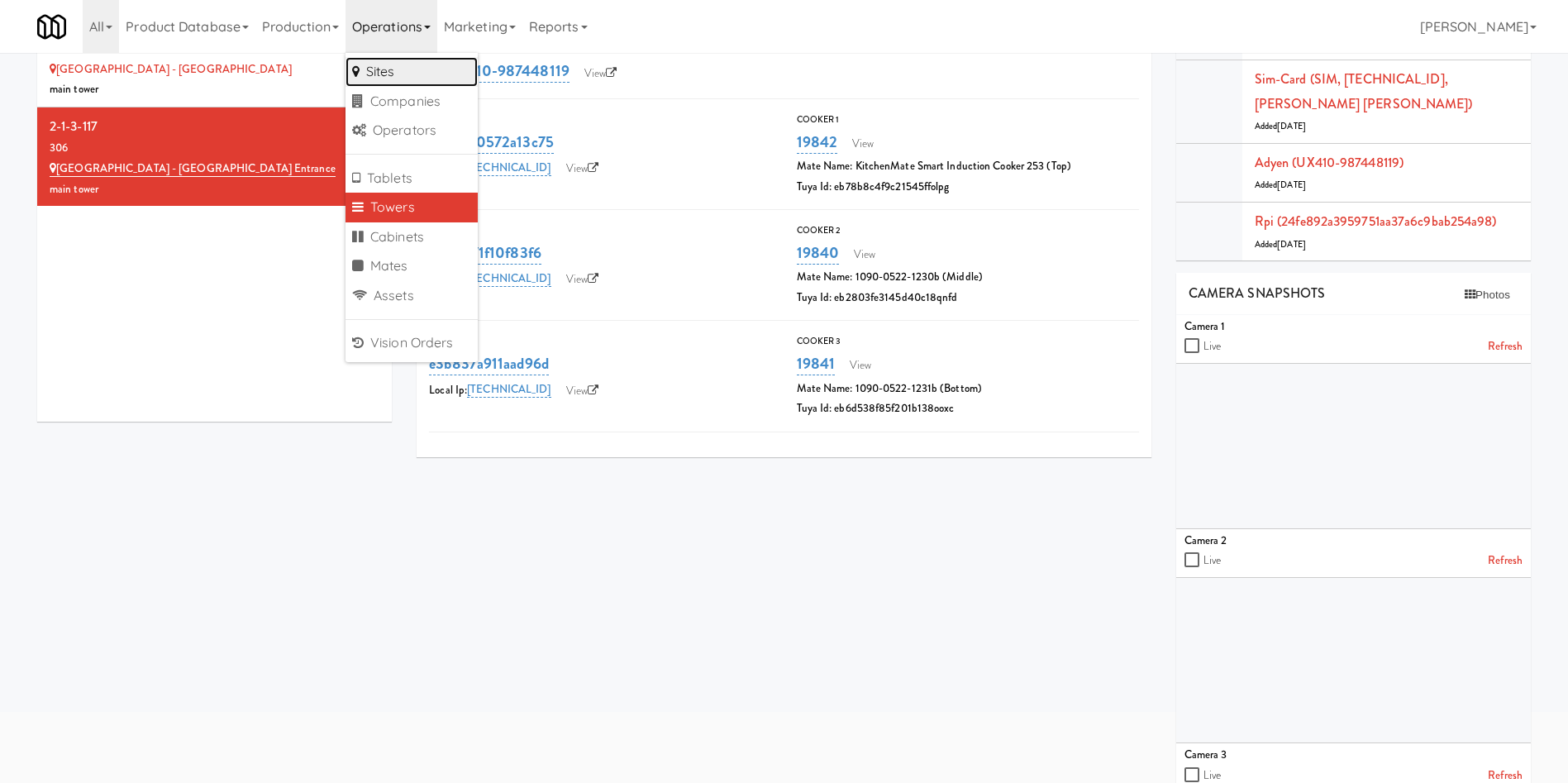
click at [419, 79] on link "Sites" at bounding box center [412, 72] width 132 height 30
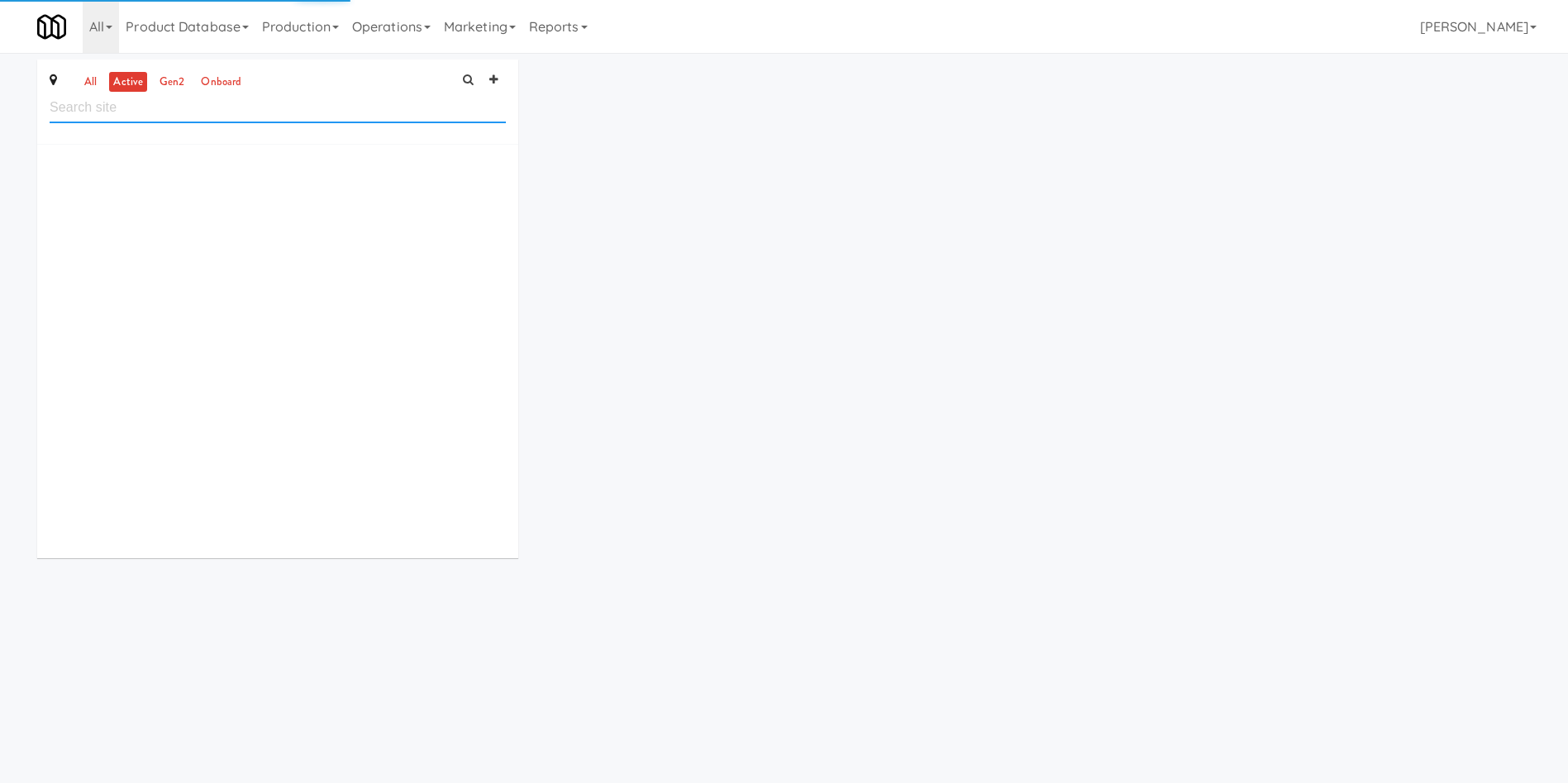
click at [221, 109] on input "text" at bounding box center [278, 108] width 456 height 31
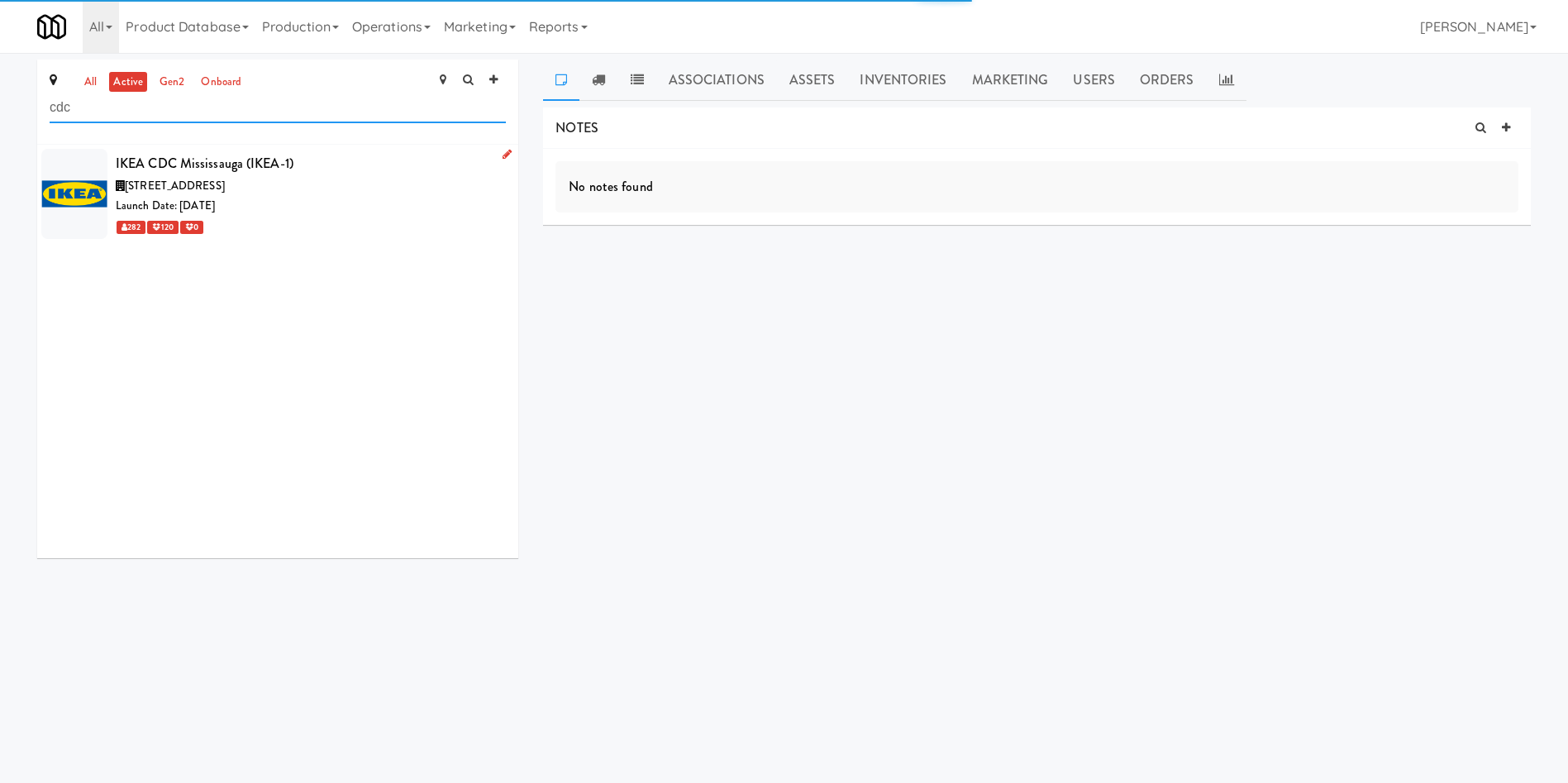
type input "cdc"
click at [297, 209] on div "Launch Date: [DATE]" at bounding box center [310, 206] width 390 height 21
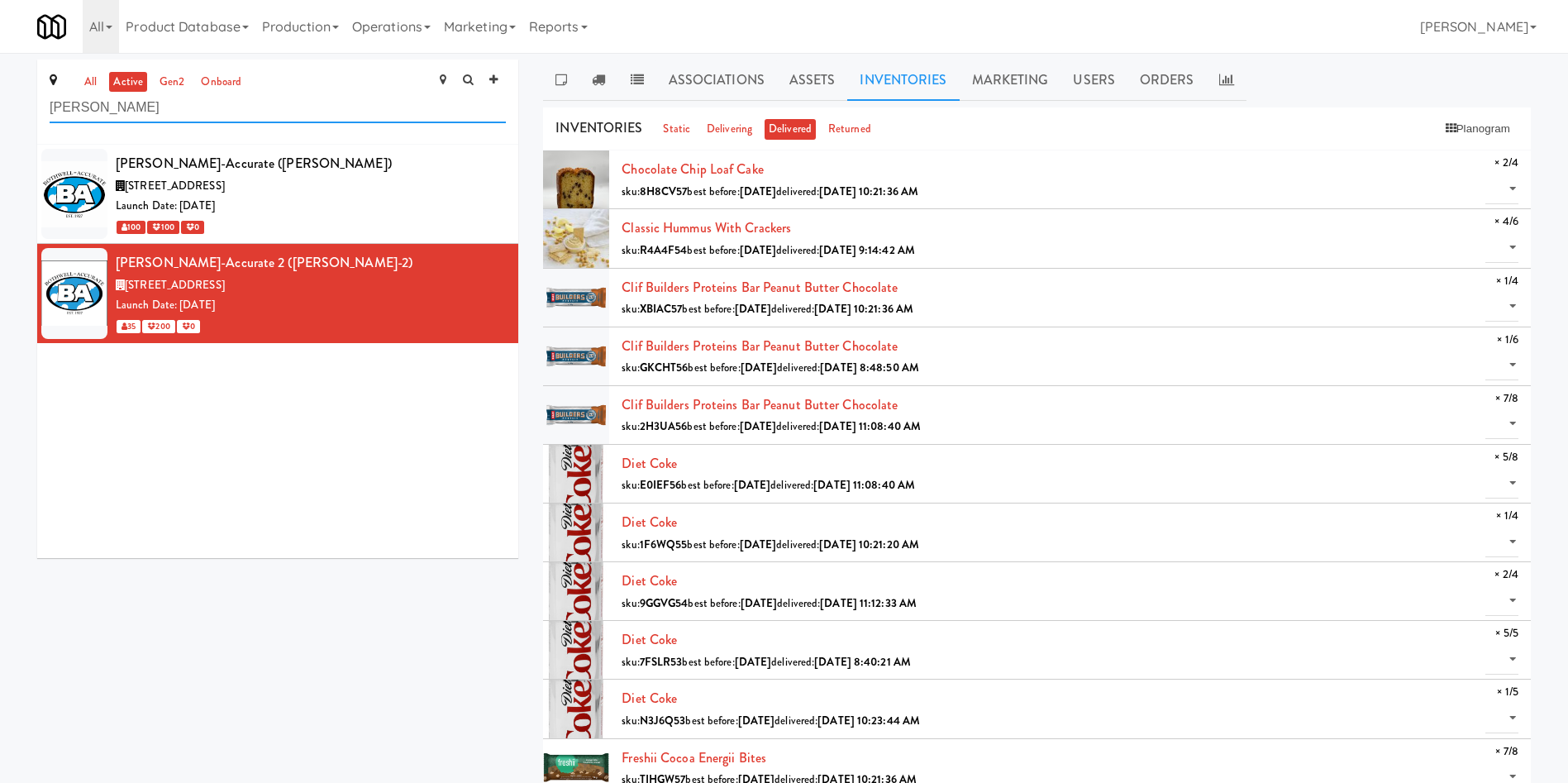
drag, startPoint x: 171, startPoint y: 111, endPoint x: 0, endPoint y: 66, distance: 176.8
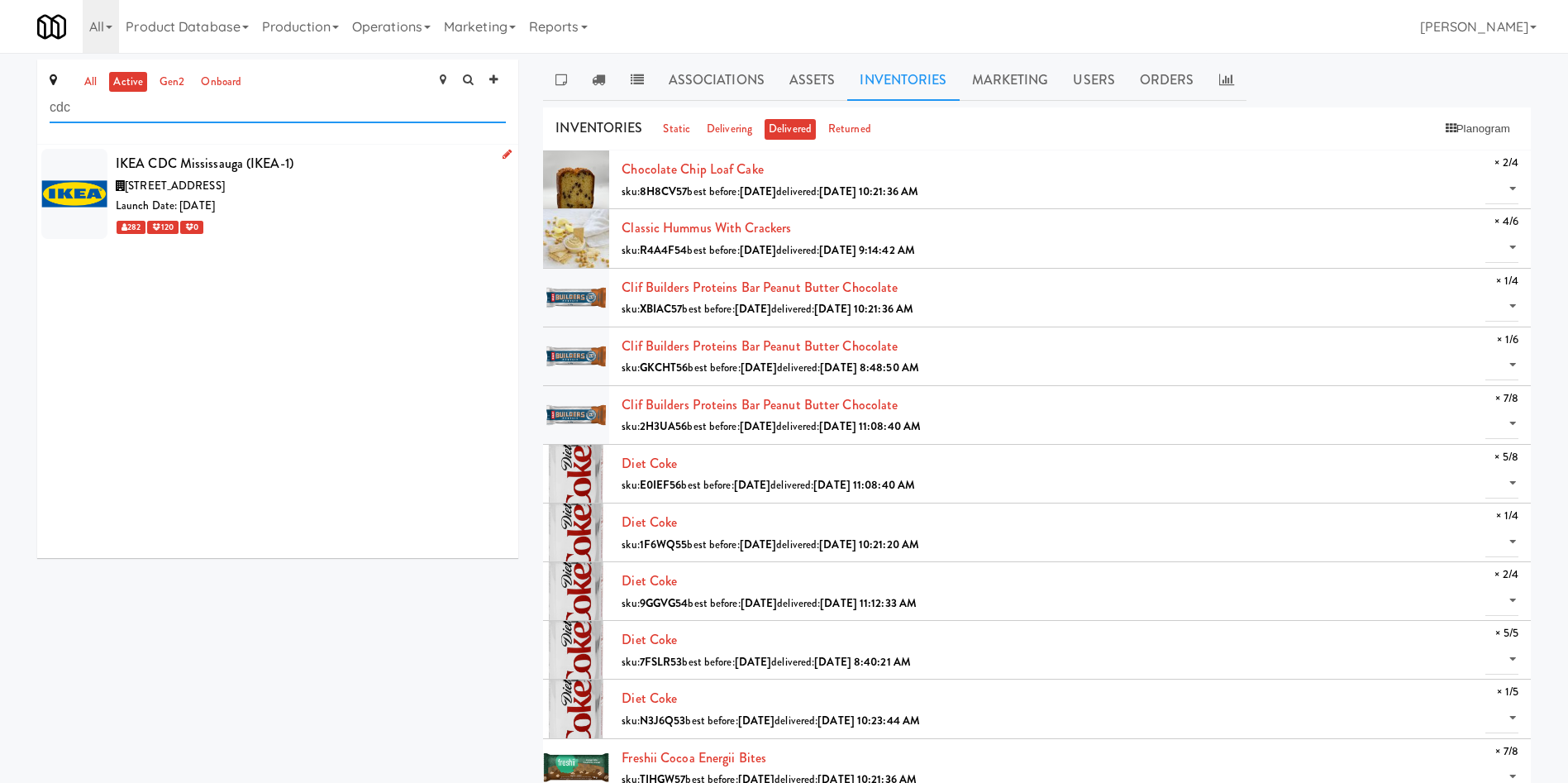
type input "cdc"
click at [367, 199] on div "Launch Date: May 03, 2021" at bounding box center [310, 206] width 390 height 21
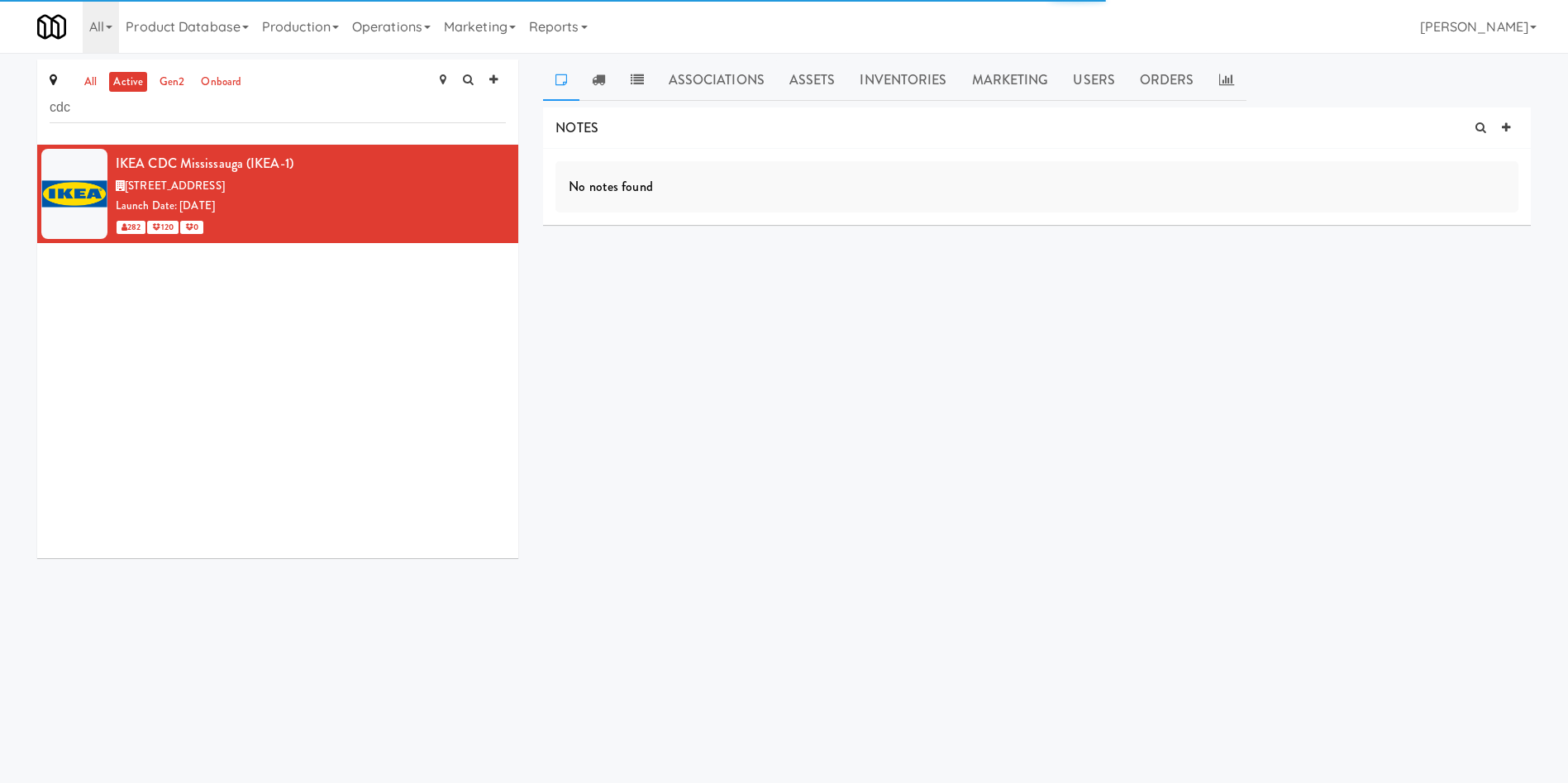
click at [563, 79] on icon at bounding box center [561, 80] width 11 height 13
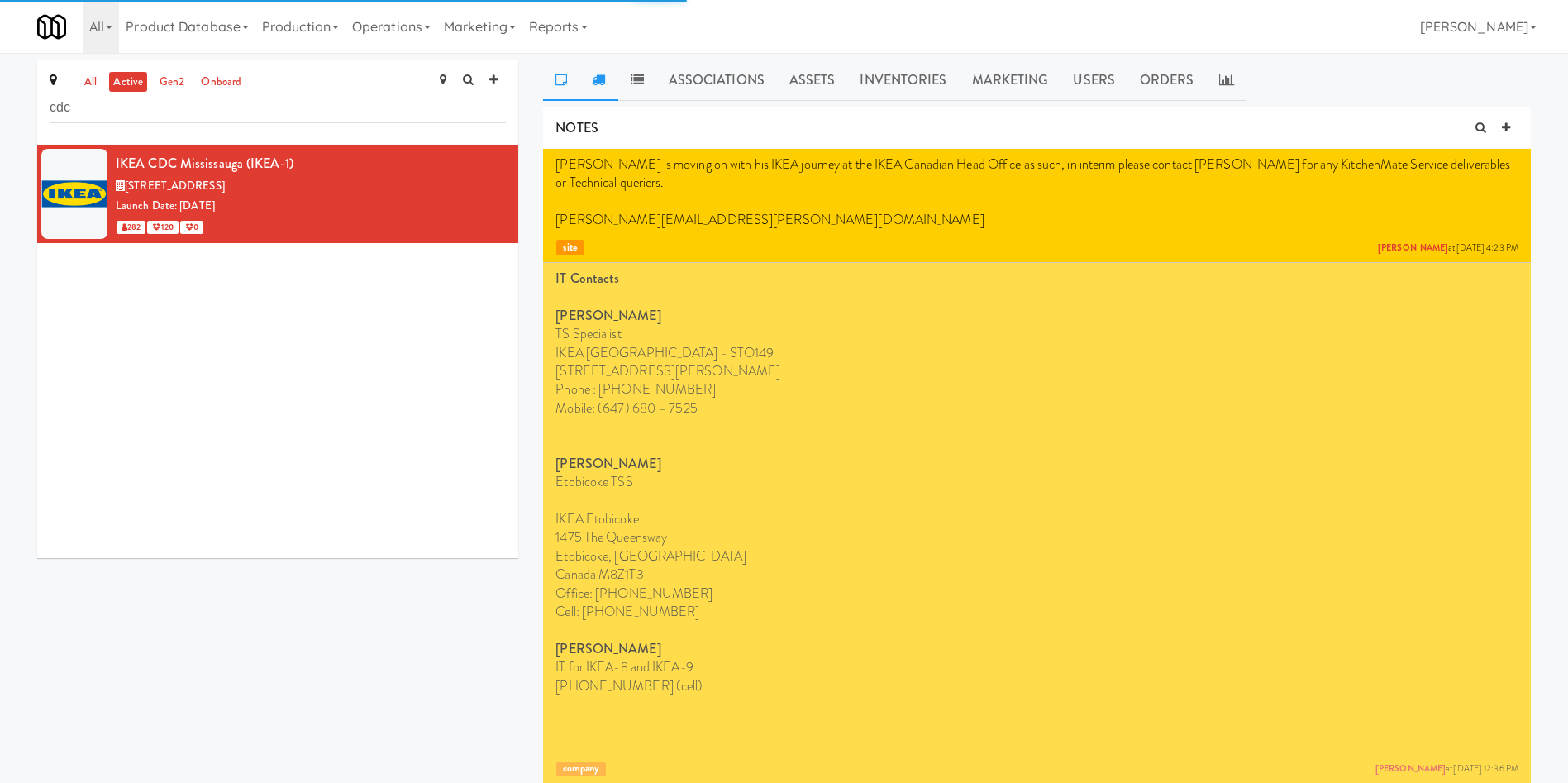
click at [612, 86] on link at bounding box center [599, 80] width 38 height 41
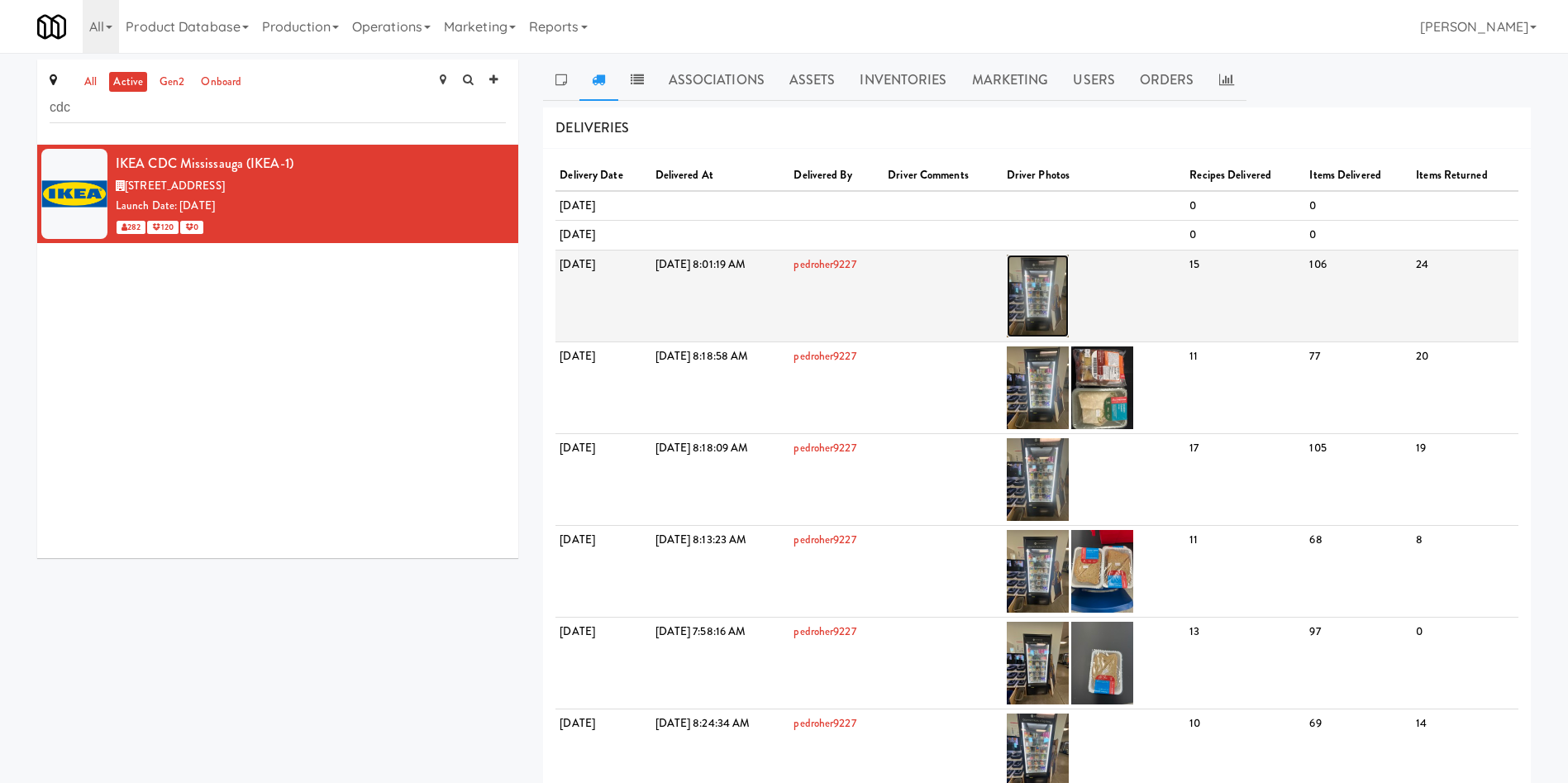
click at [1069, 268] on img at bounding box center [1037, 296] width 62 height 82
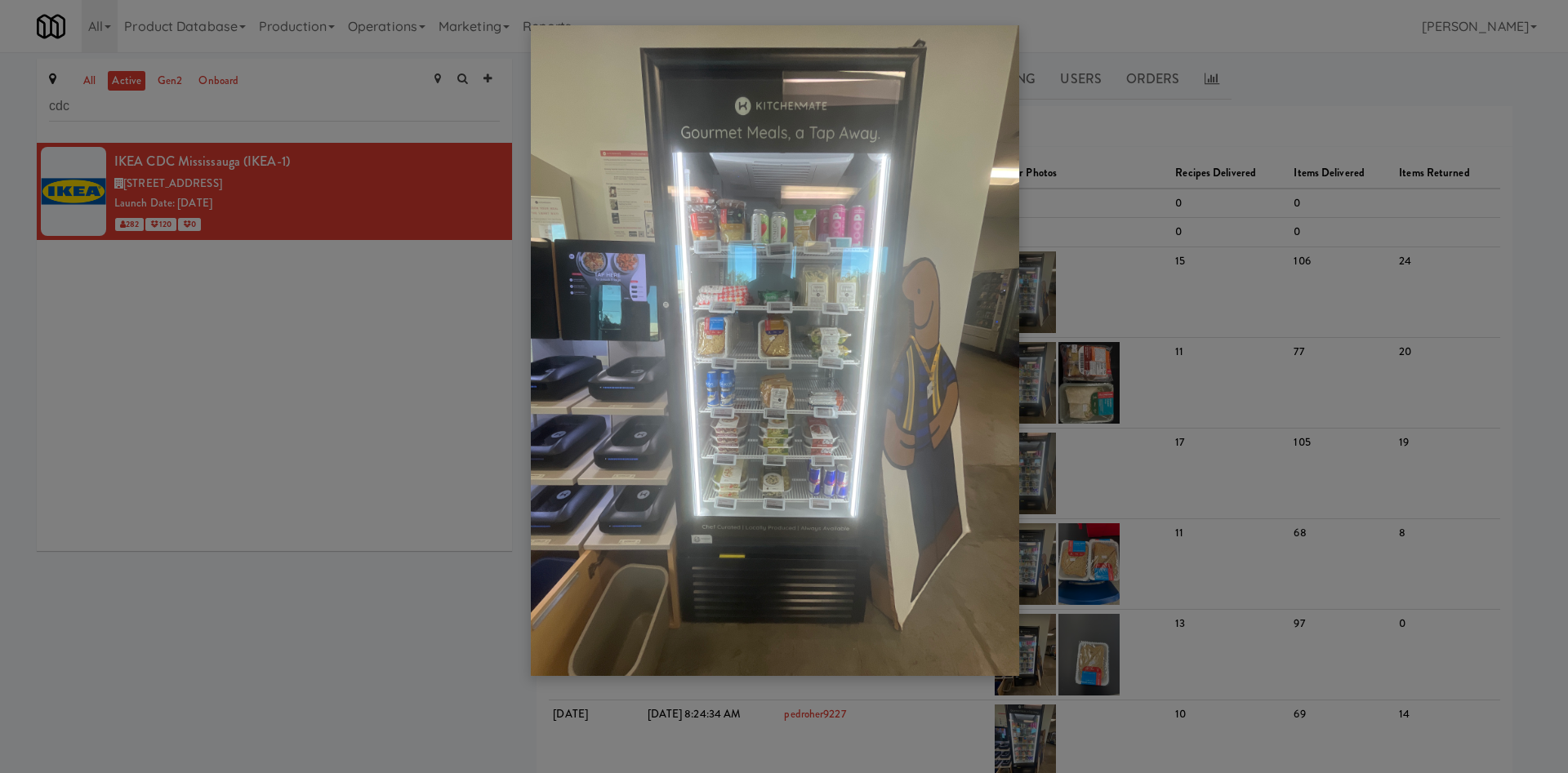
click at [801, 294] on img at bounding box center [775, 351] width 488 height 651
drag, startPoint x: 359, startPoint y: 446, endPoint x: 822, endPoint y: 229, distance: 511.3
click at [358, 445] on div at bounding box center [784, 386] width 1568 height 773
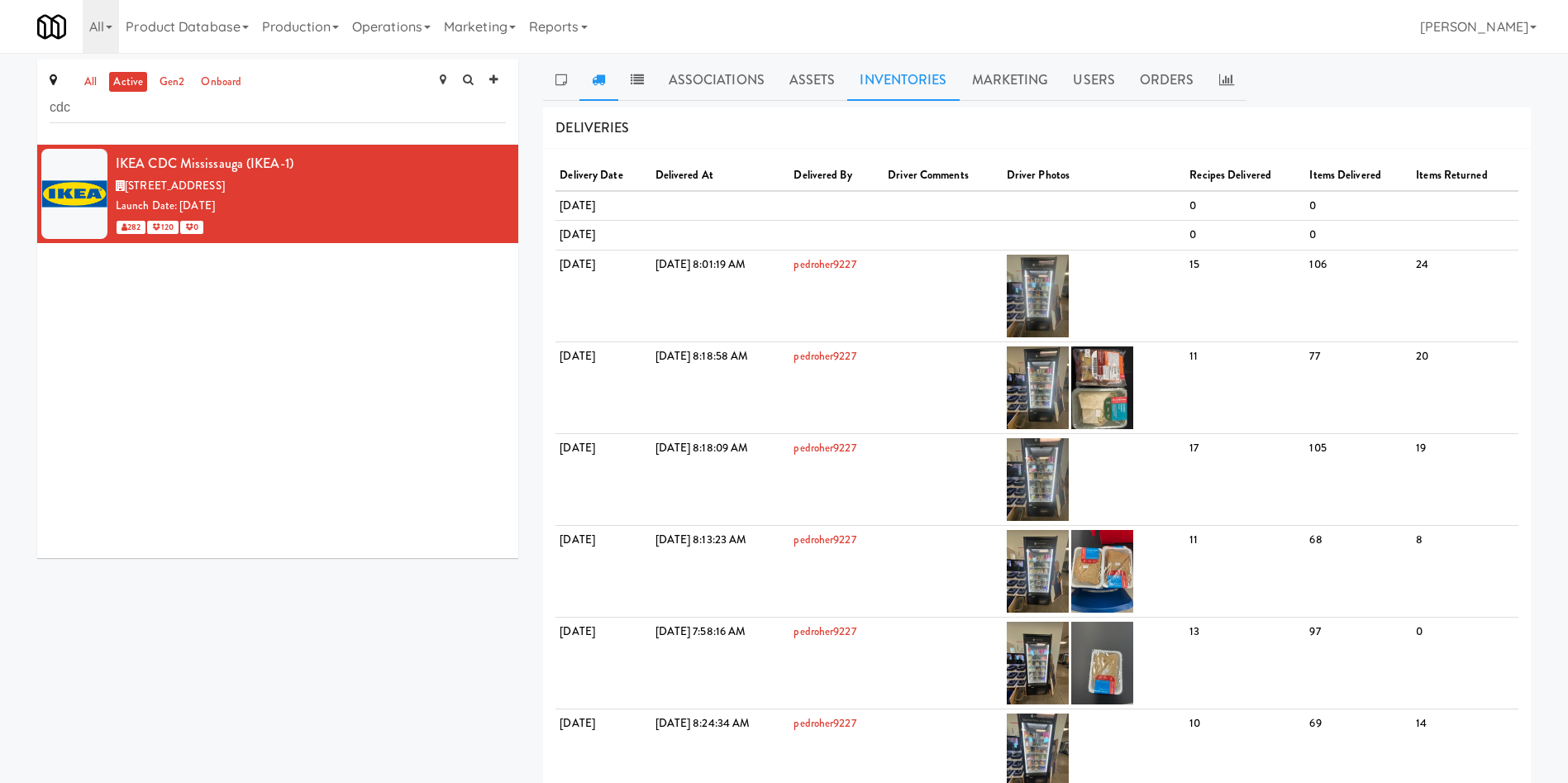
click at [909, 80] on link "Inventories" at bounding box center [902, 80] width 111 height 41
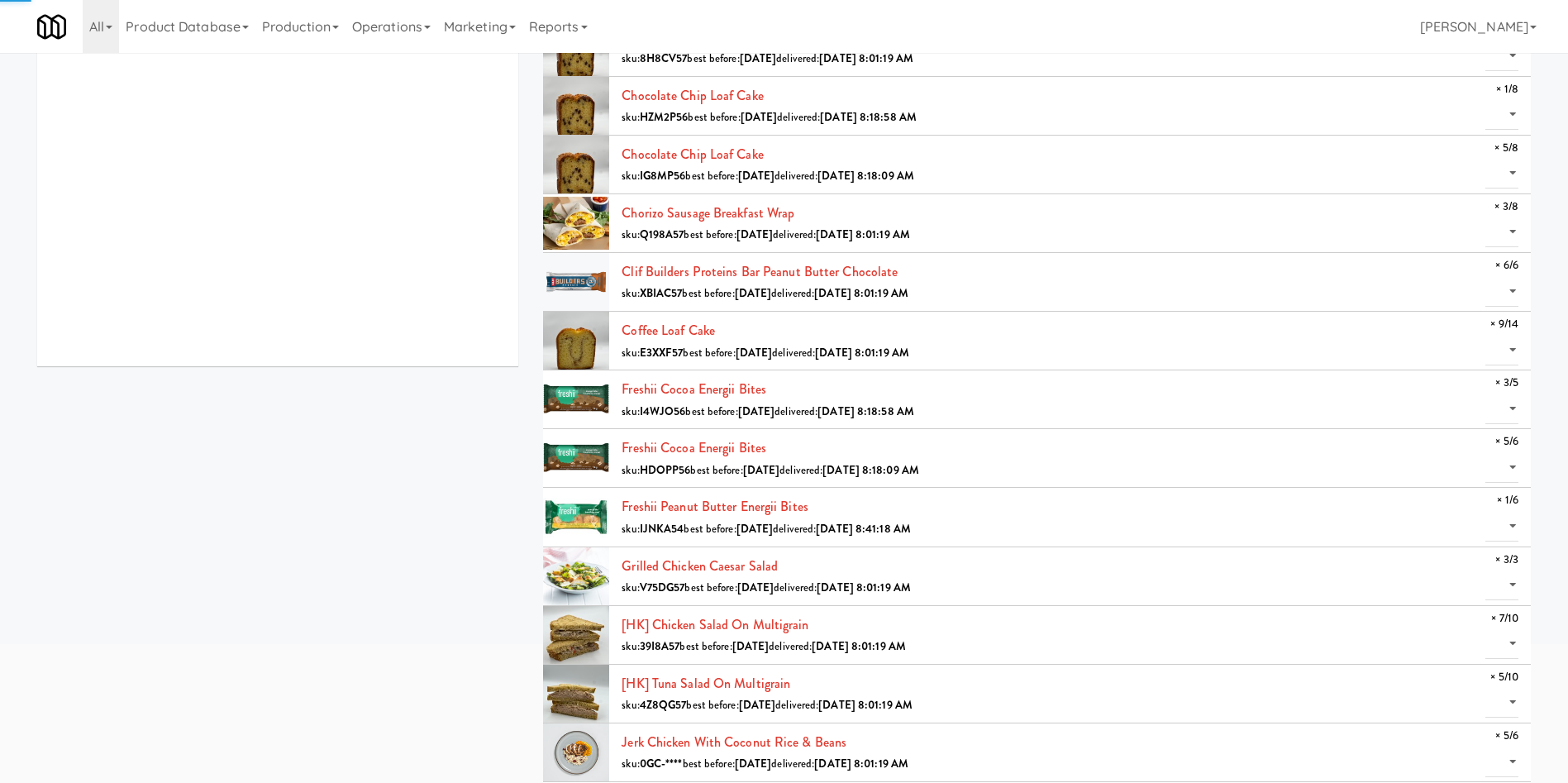
scroll to position [248, 0]
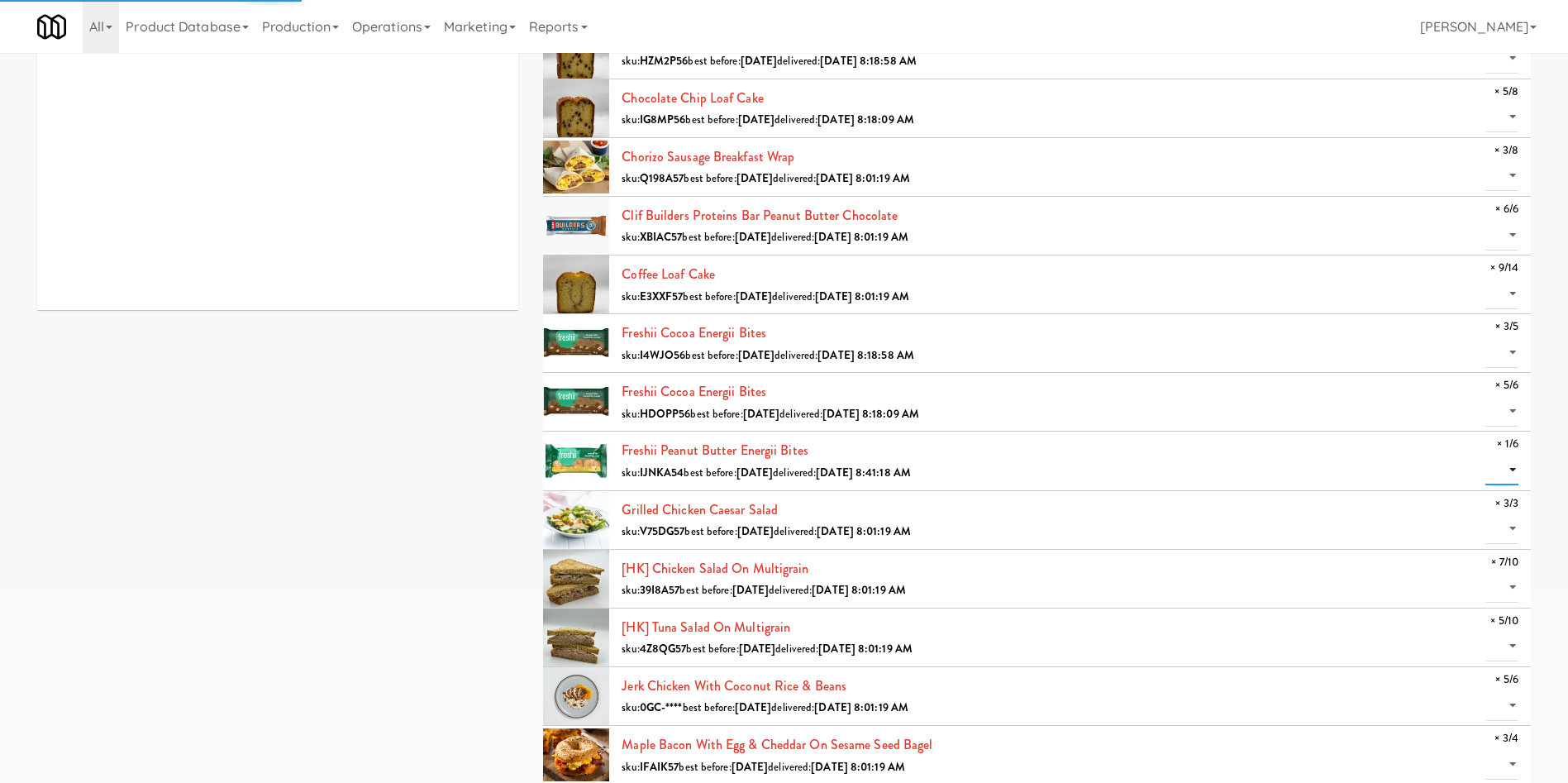
click at [1515, 466] on select "0 1" at bounding box center [1502, 471] width 34 height 31
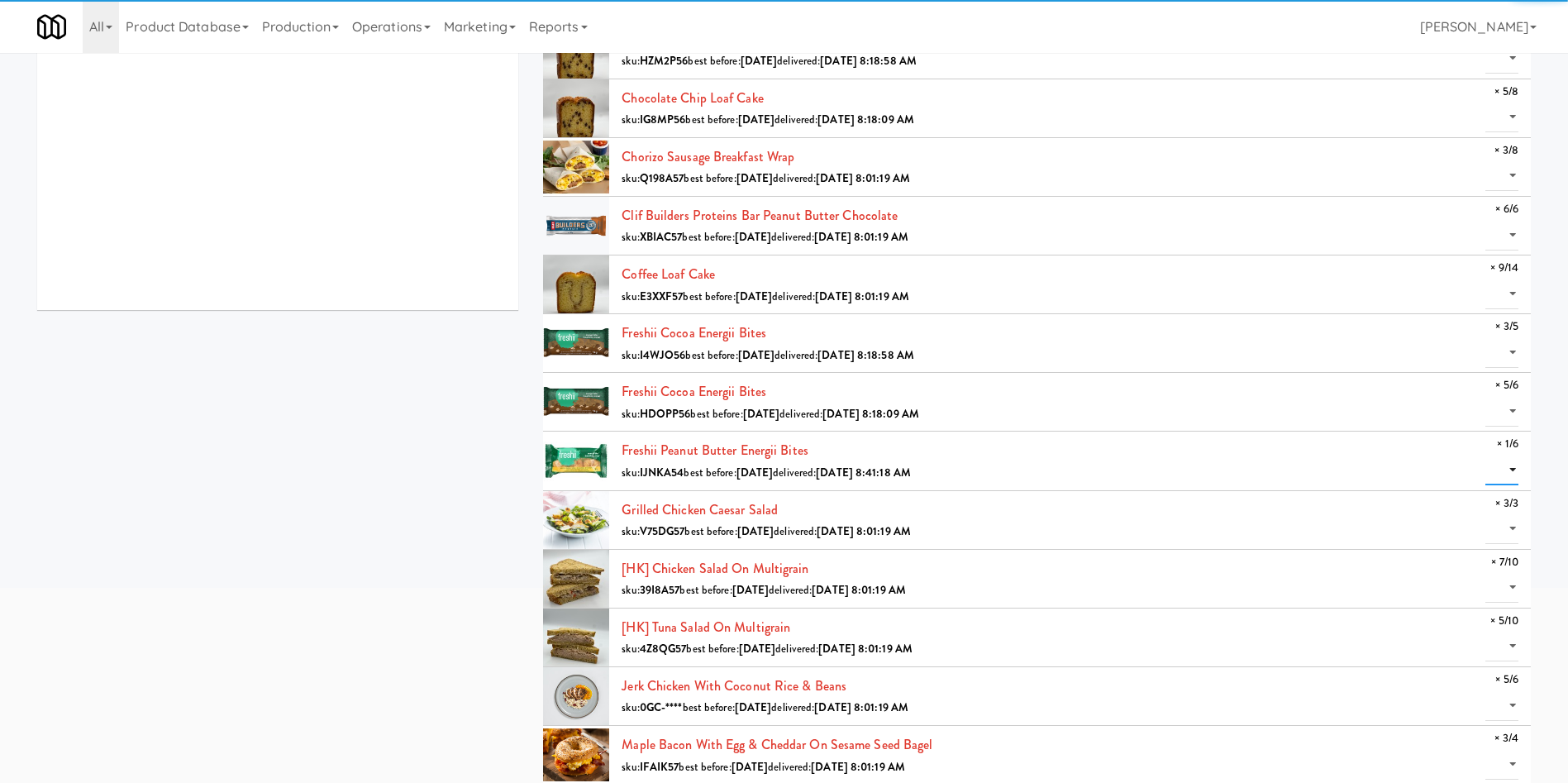
select select "1"
click at [1486, 455] on select "0 1" at bounding box center [1502, 471] width 34 height 31
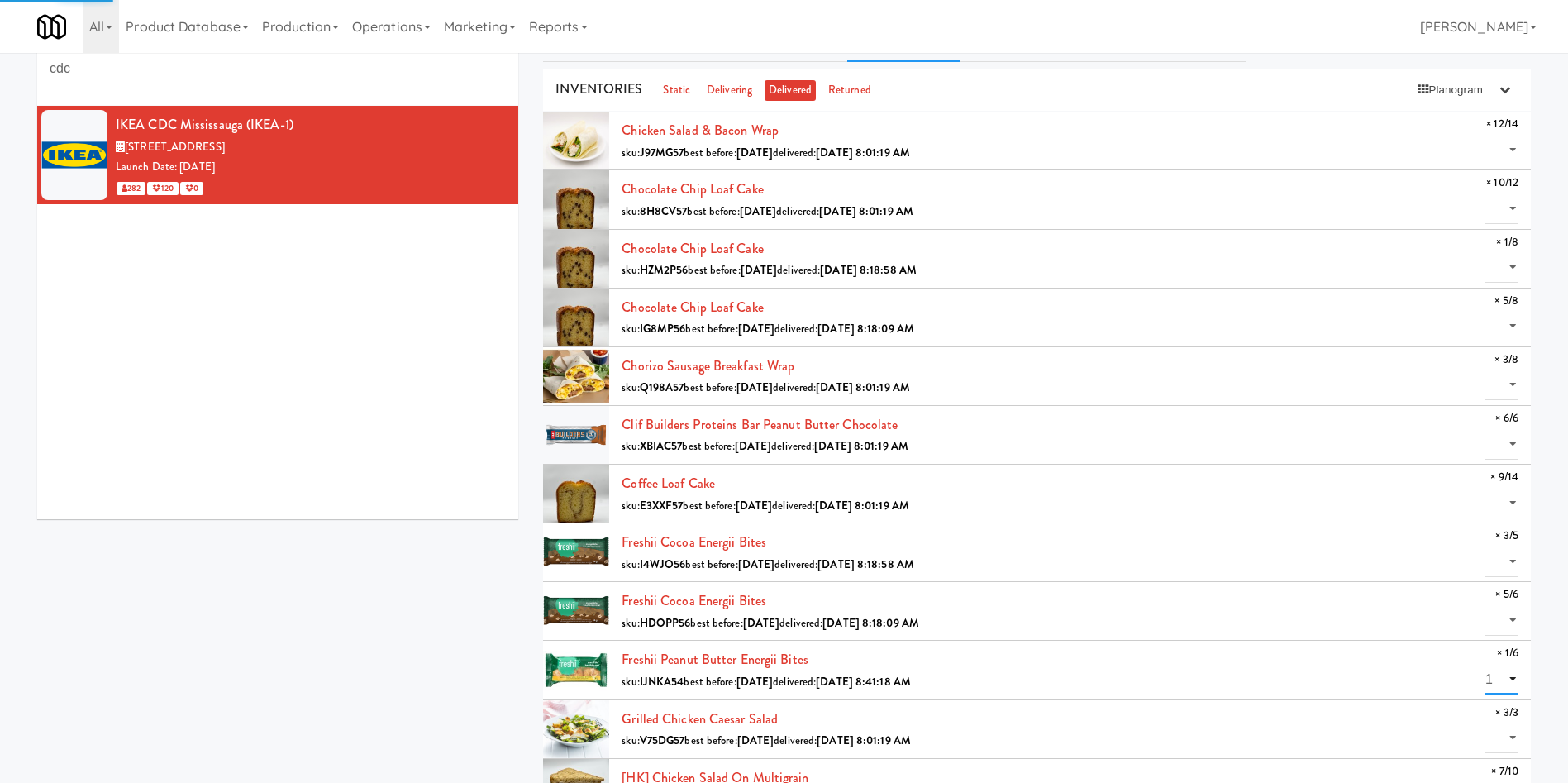
scroll to position [0, 0]
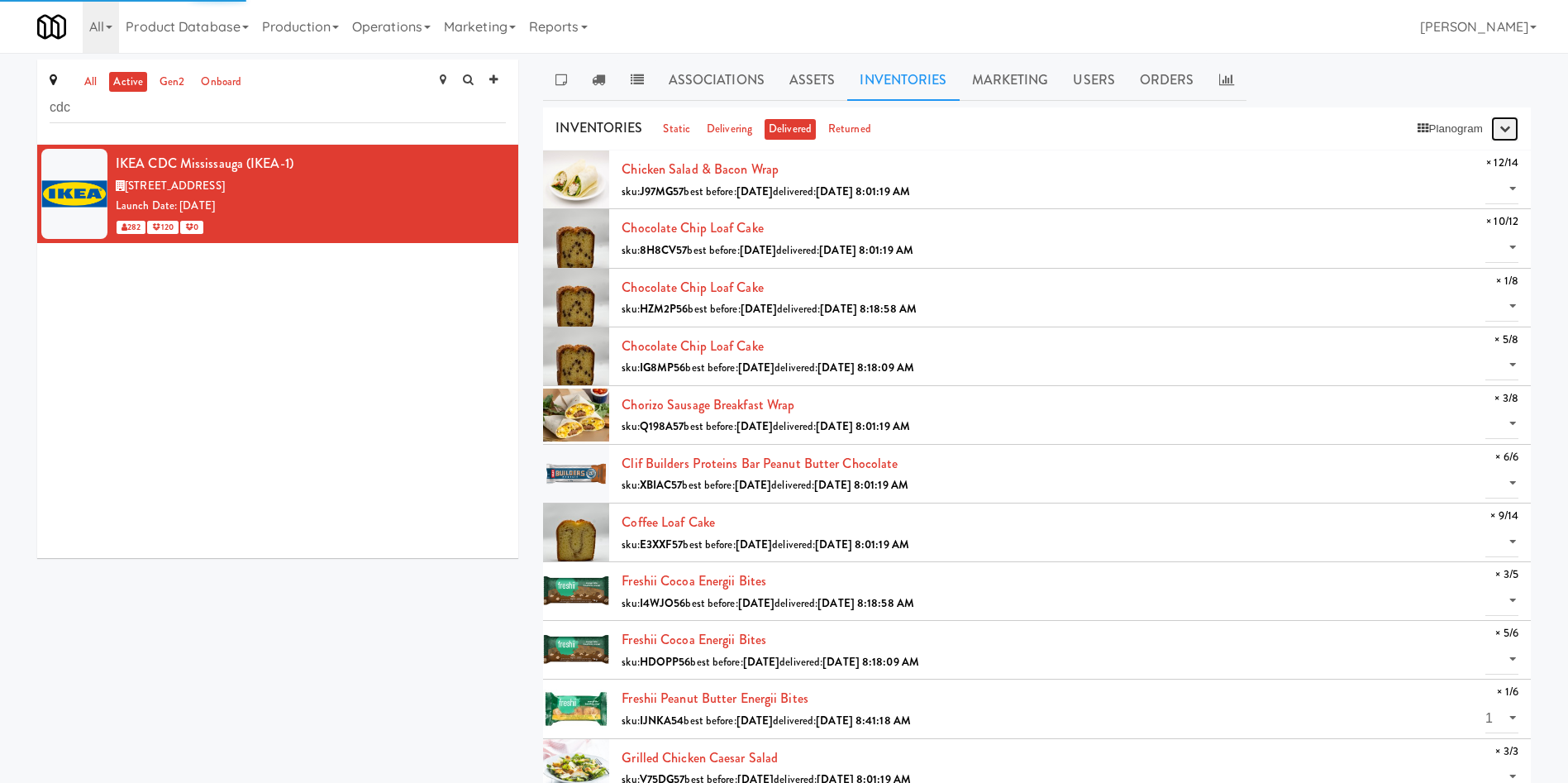
click at [1500, 127] on icon "button" at bounding box center [1504, 128] width 11 height 11
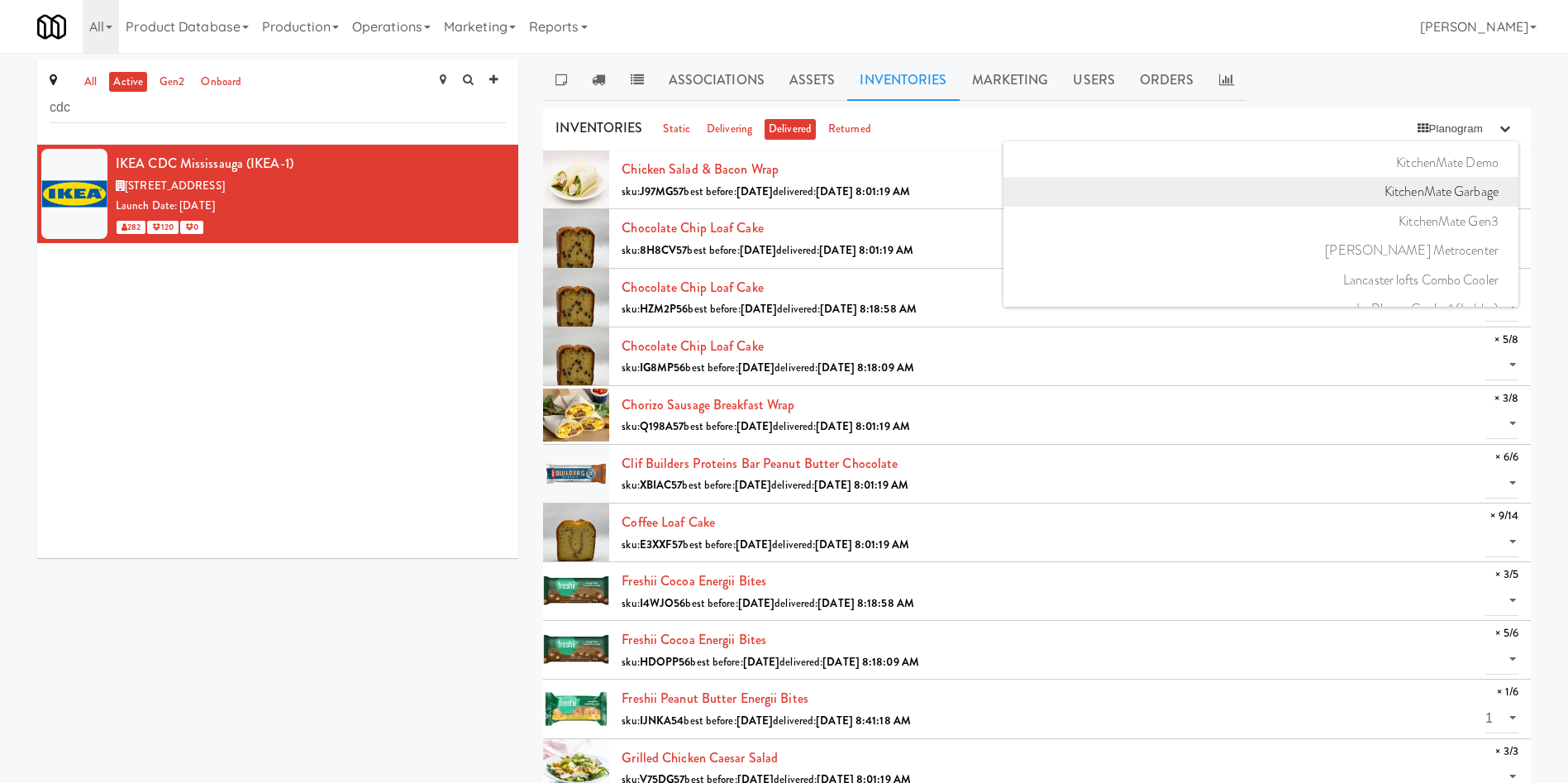
click at [1441, 191] on link "KitchenMate Garbage" at bounding box center [1261, 192] width 515 height 30
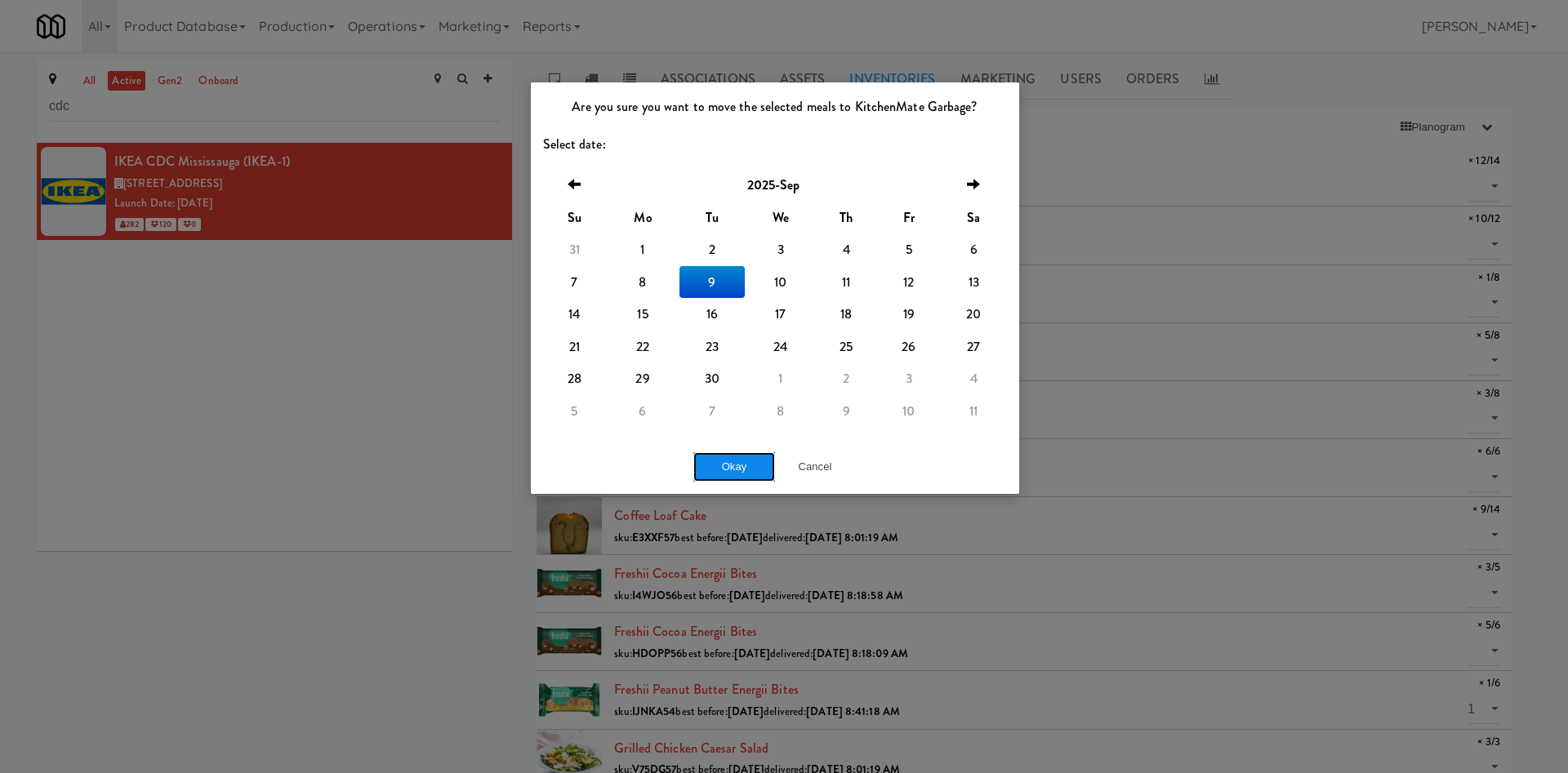
click at [741, 461] on button "Okay" at bounding box center [734, 466] width 81 height 29
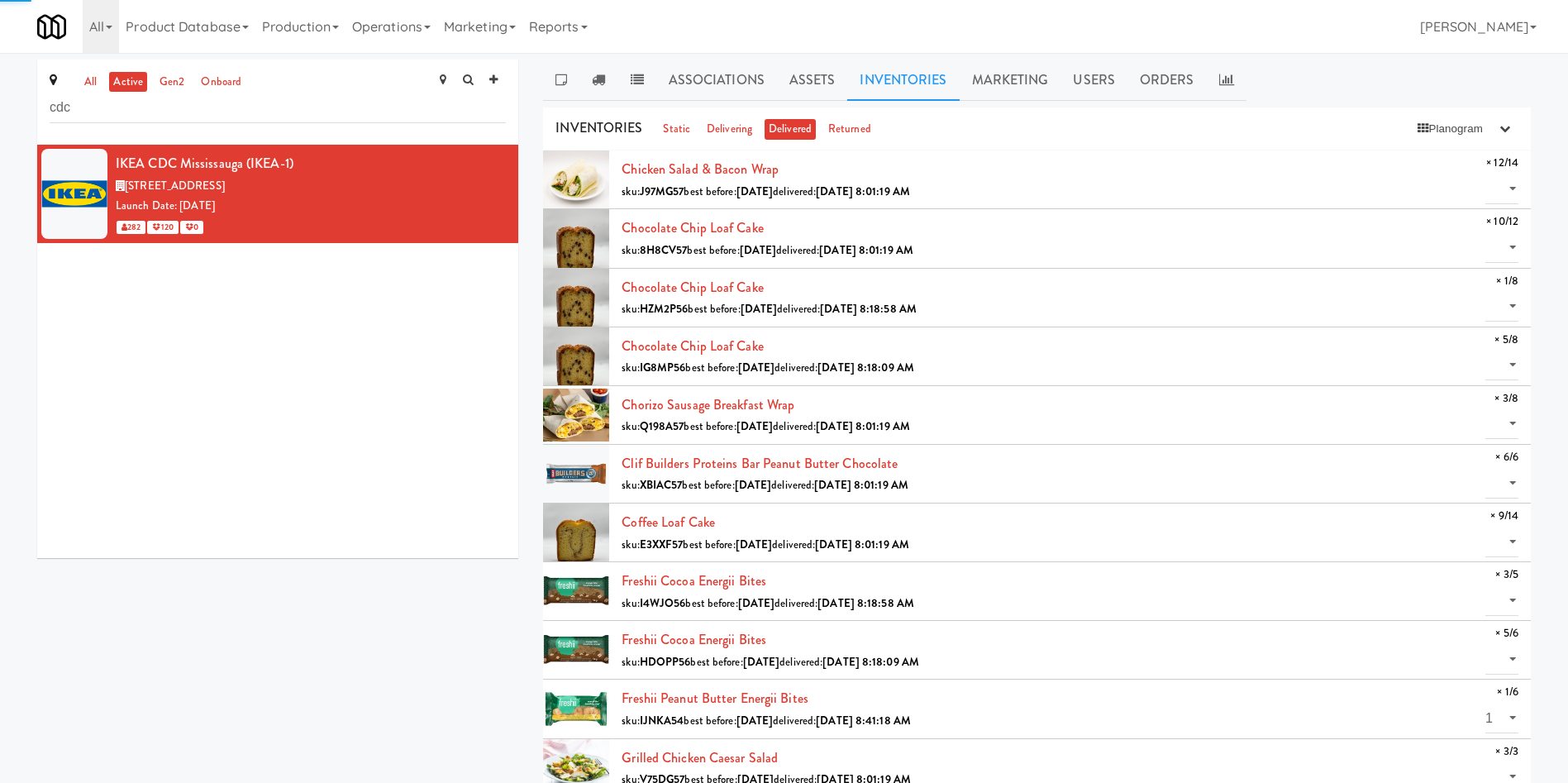
select select "? string:null ?"
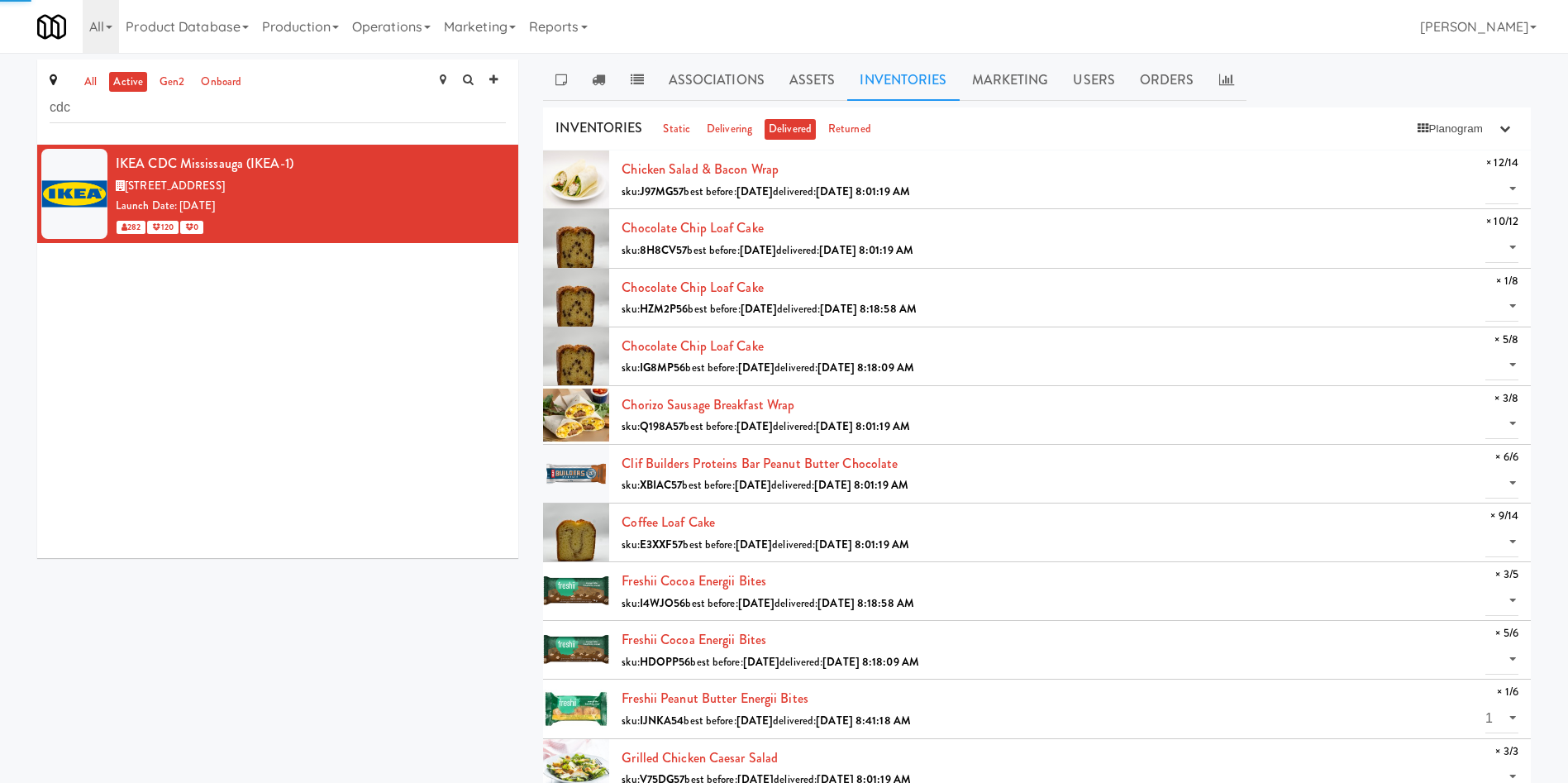
select select "? string:null ?"
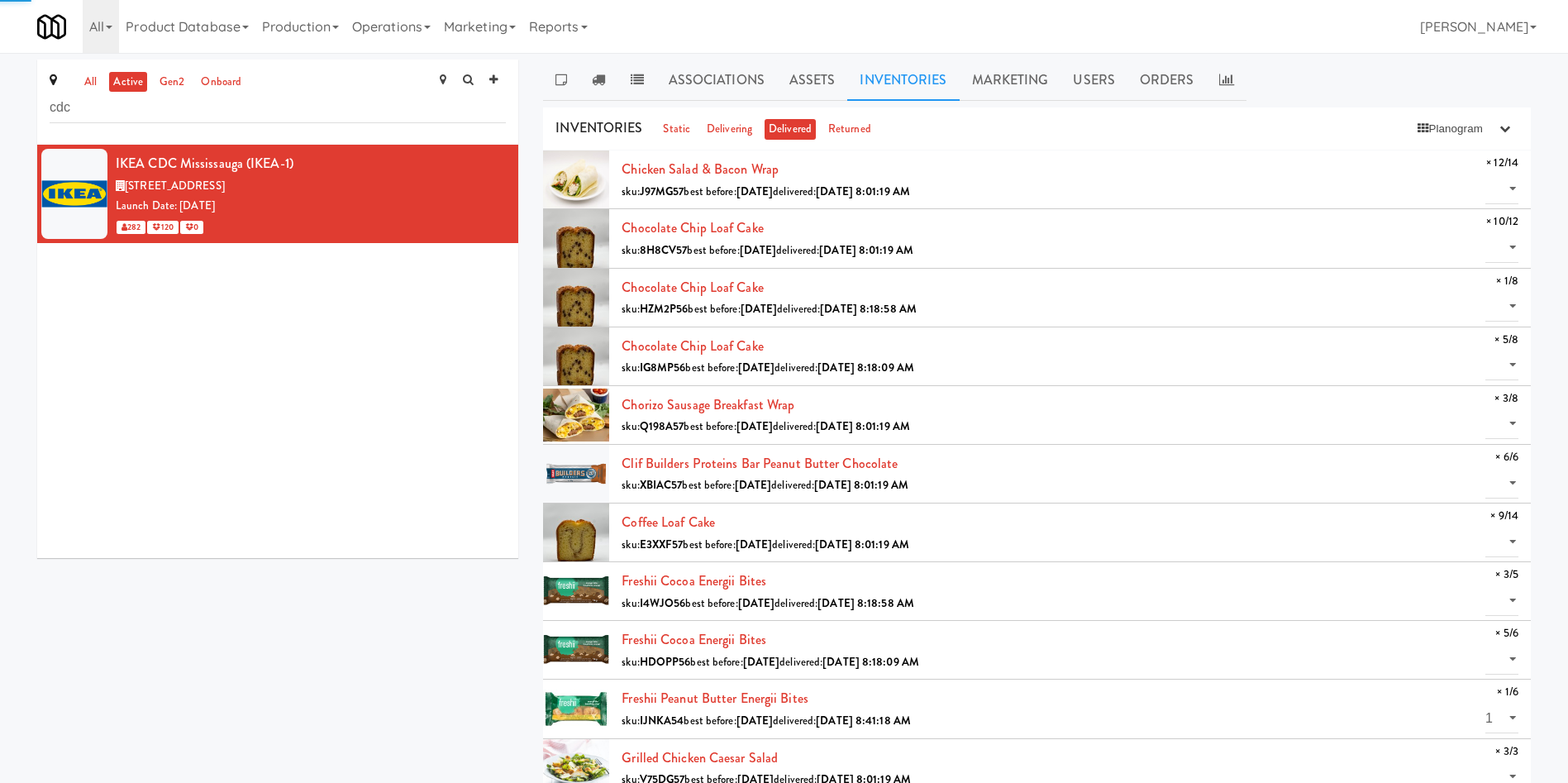
select select "? string:null ?"
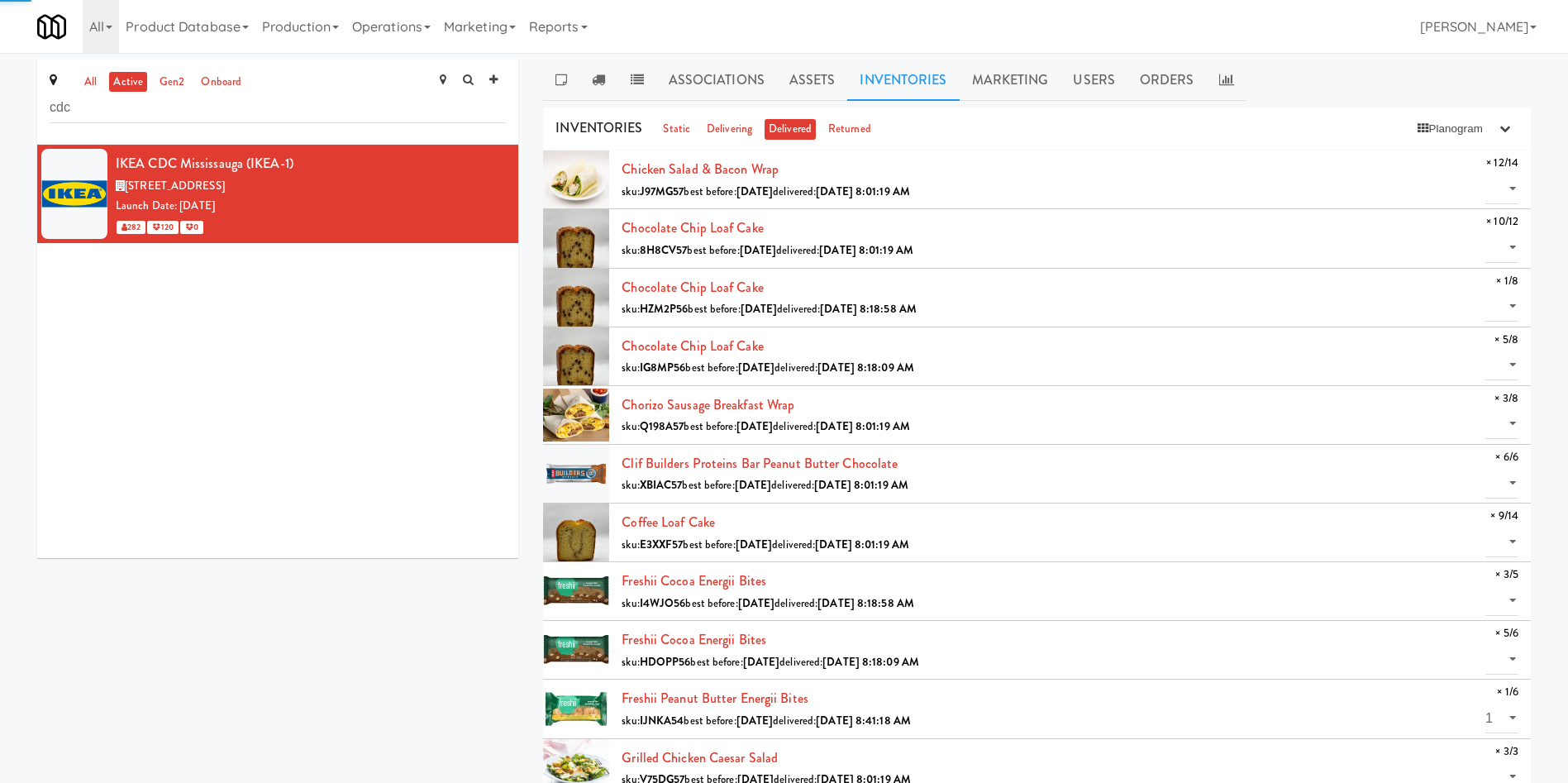
select select "? string:null ?"
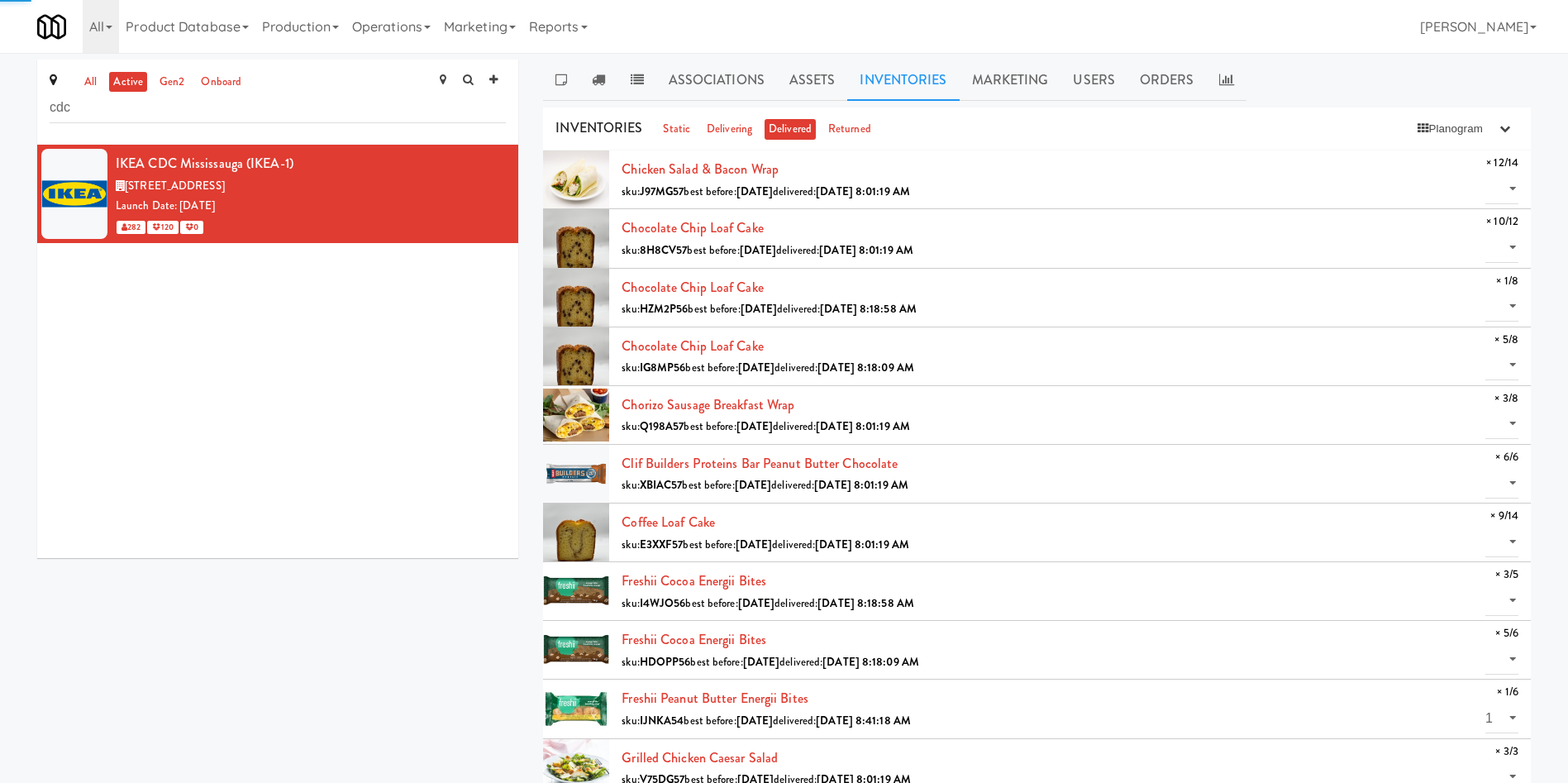
select select "? string:null ?"
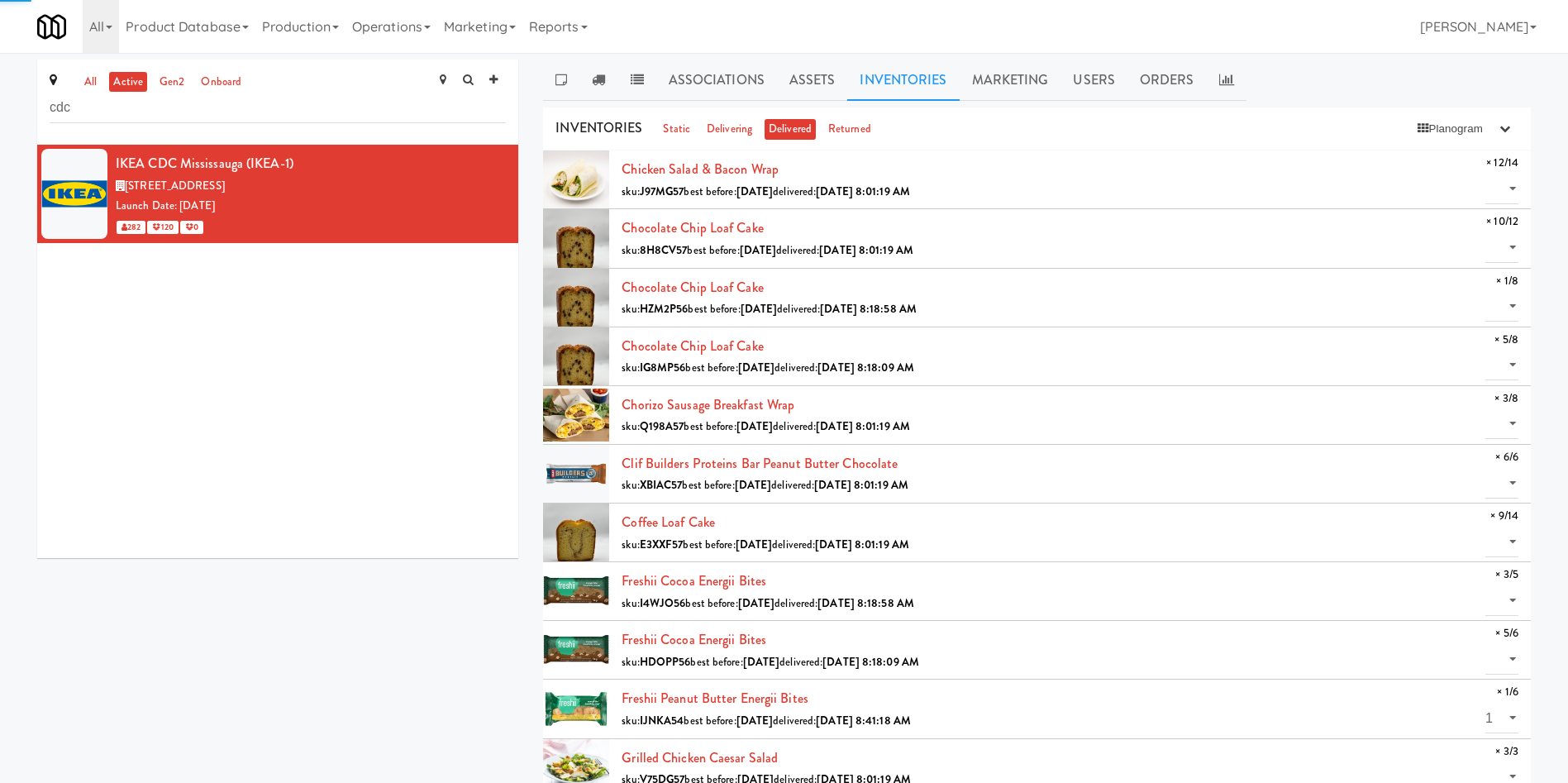
select select "? string:null ?"
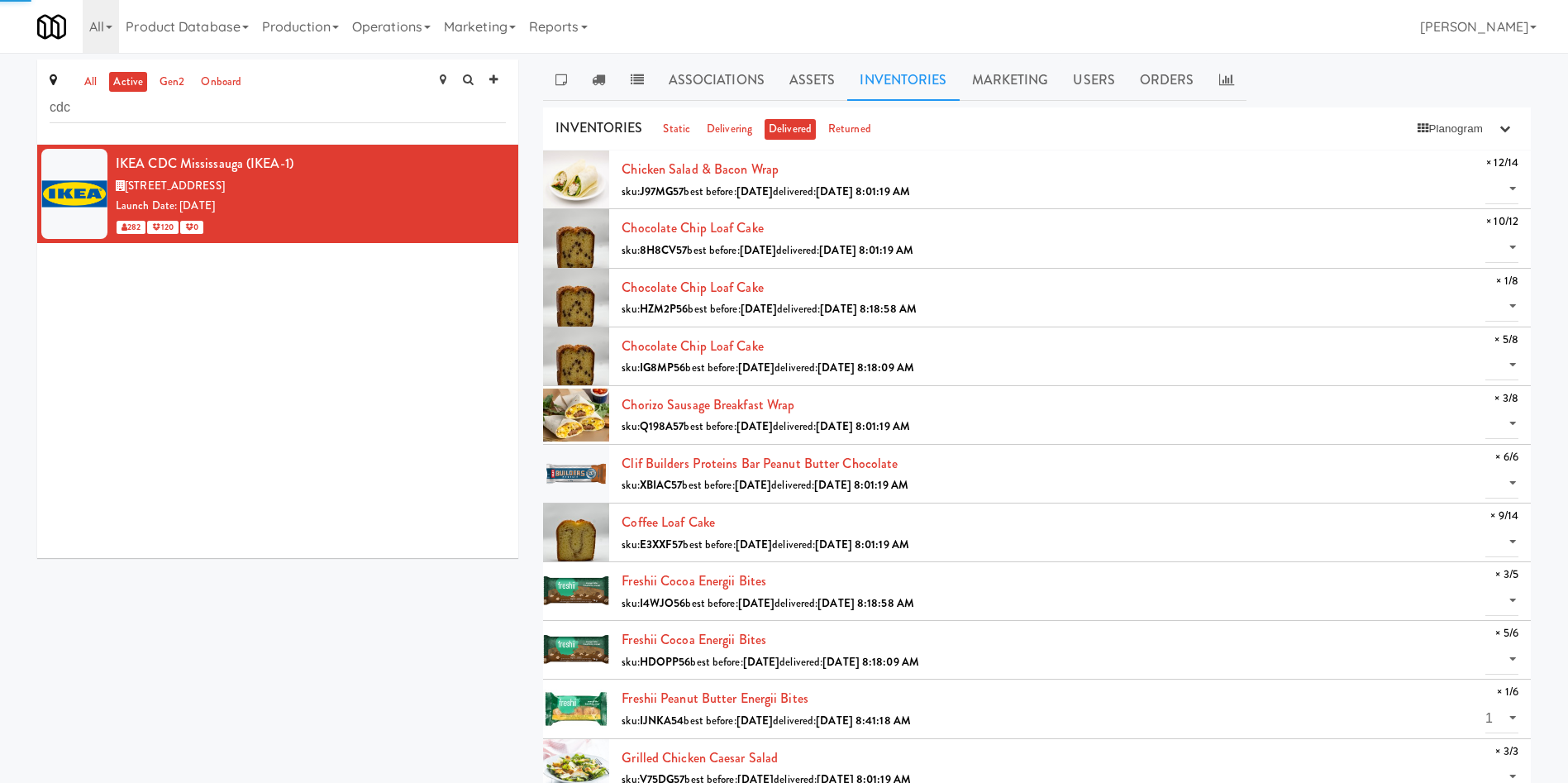
select select "? string:null ?"
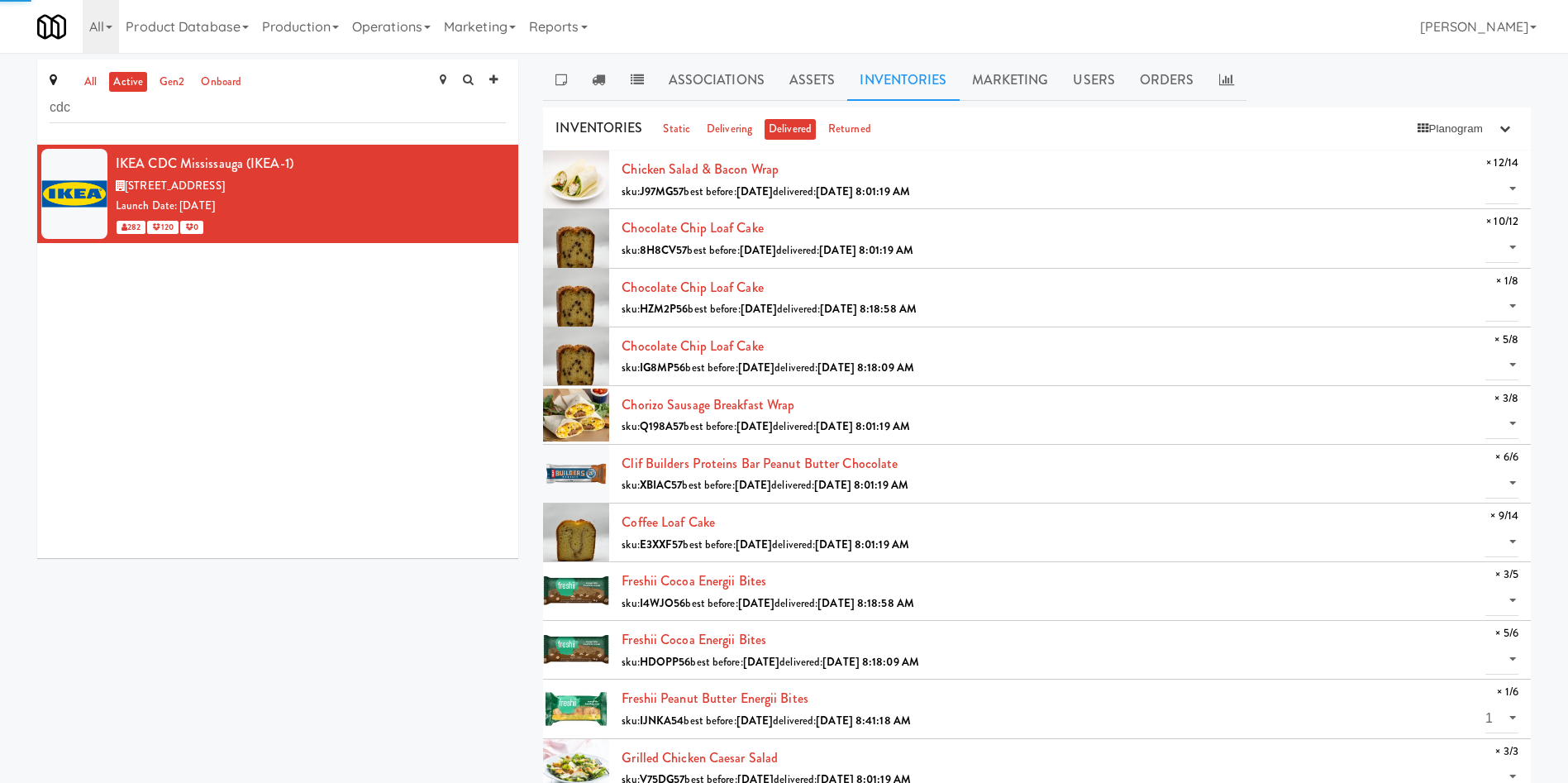
select select "? string:null ?"
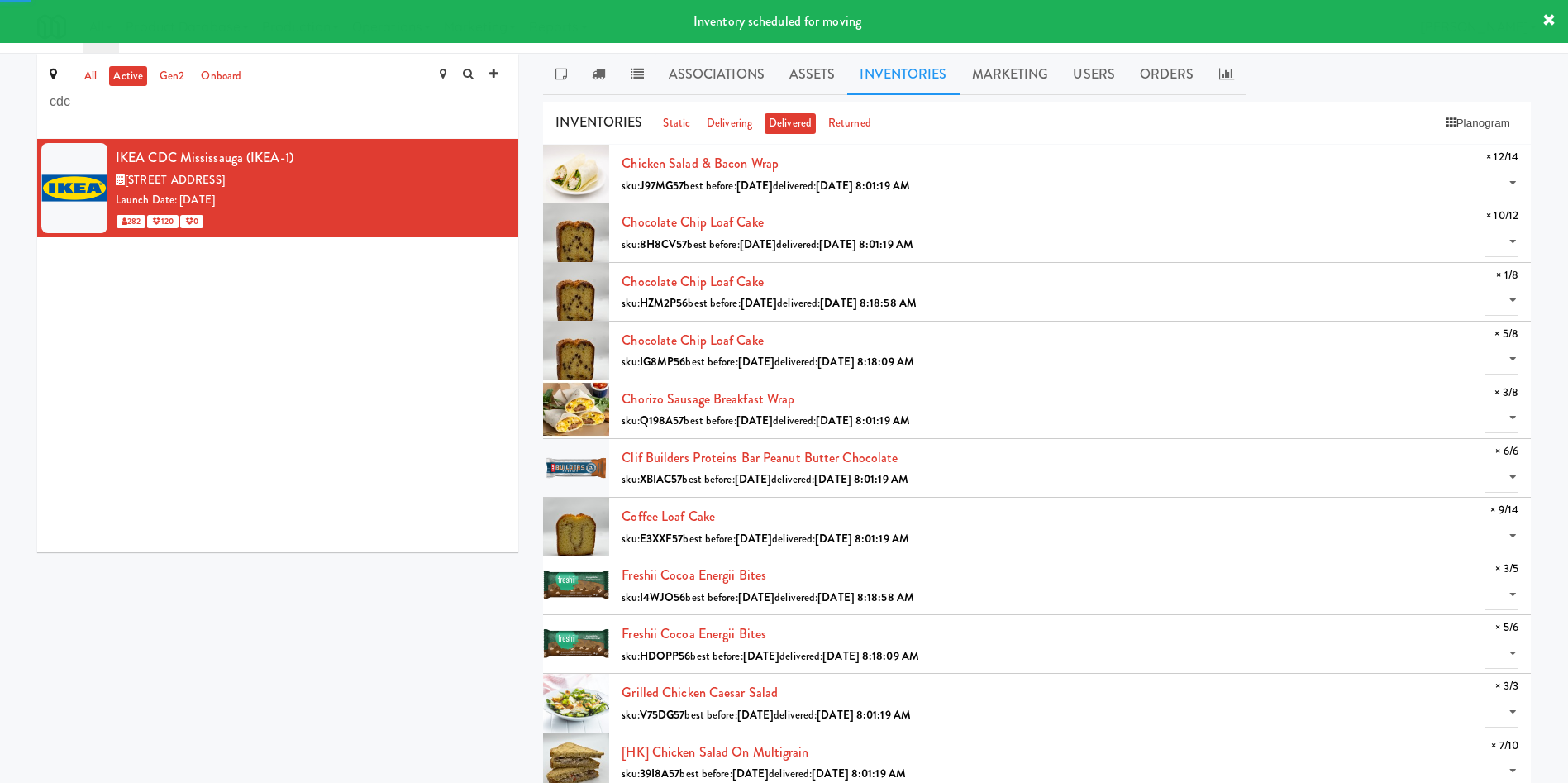
scroll to position [0, 0]
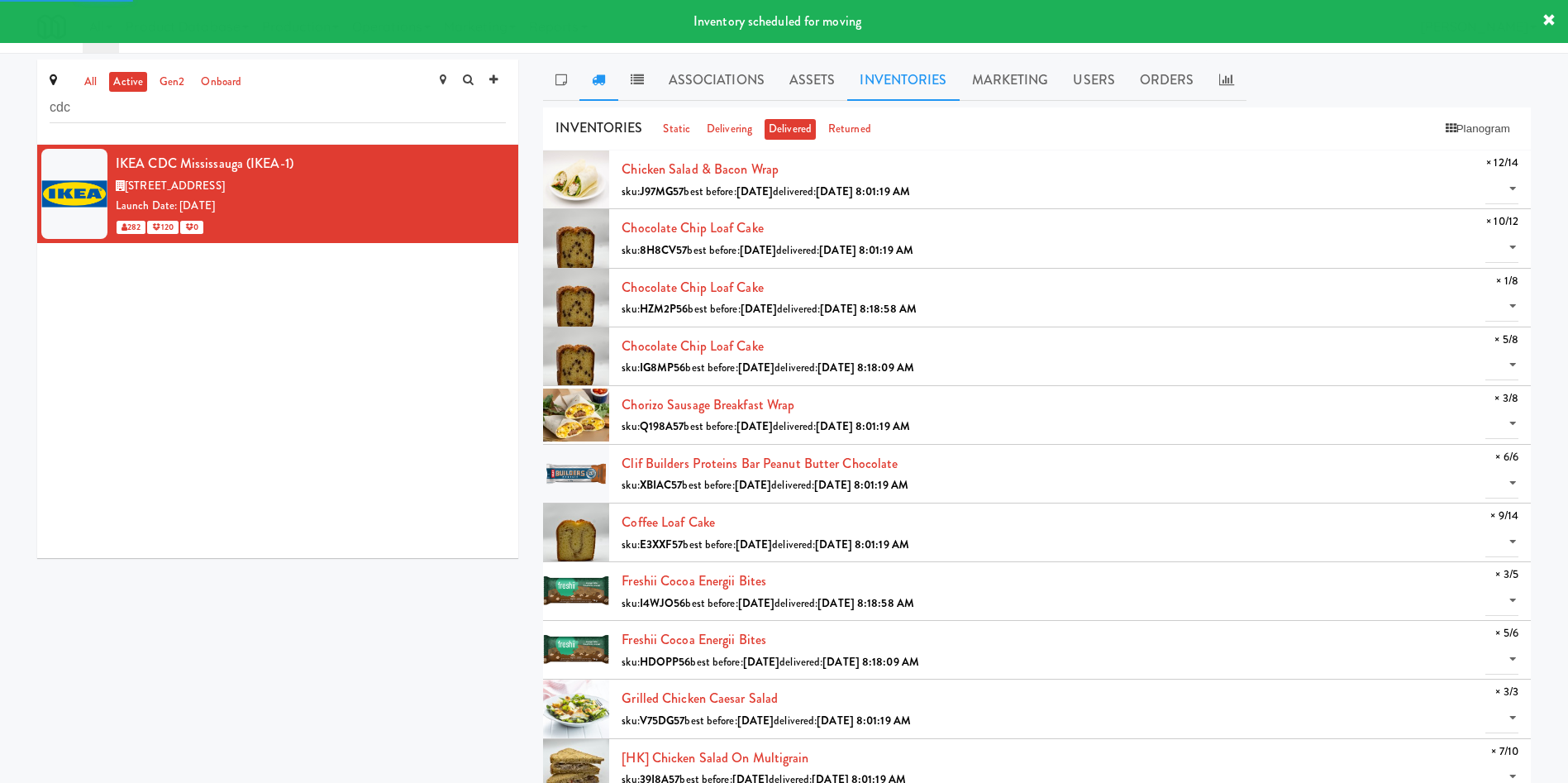
click at [604, 81] on icon at bounding box center [599, 80] width 13 height 13
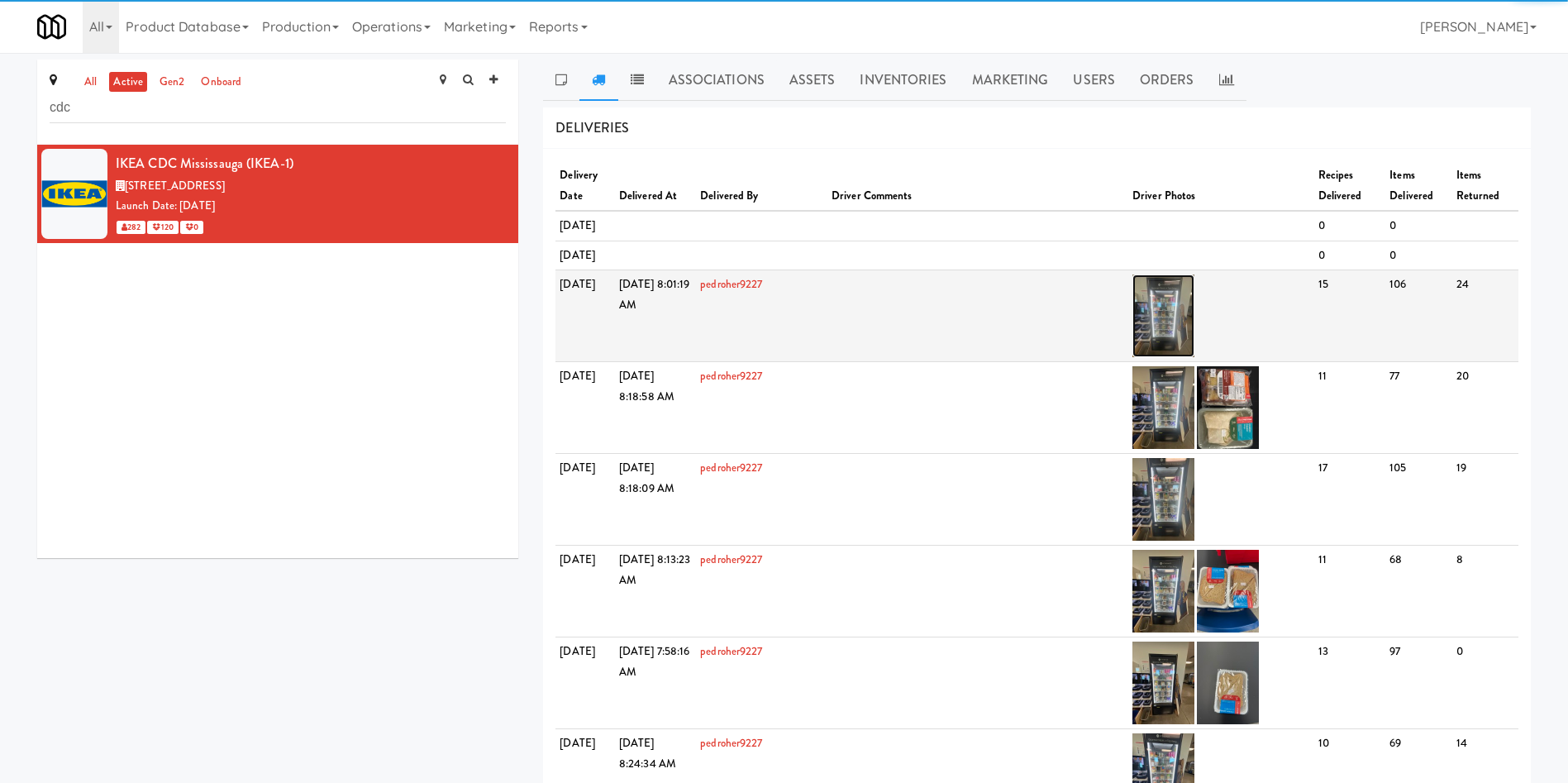
click at [1153, 357] on img at bounding box center [1163, 315] width 62 height 82
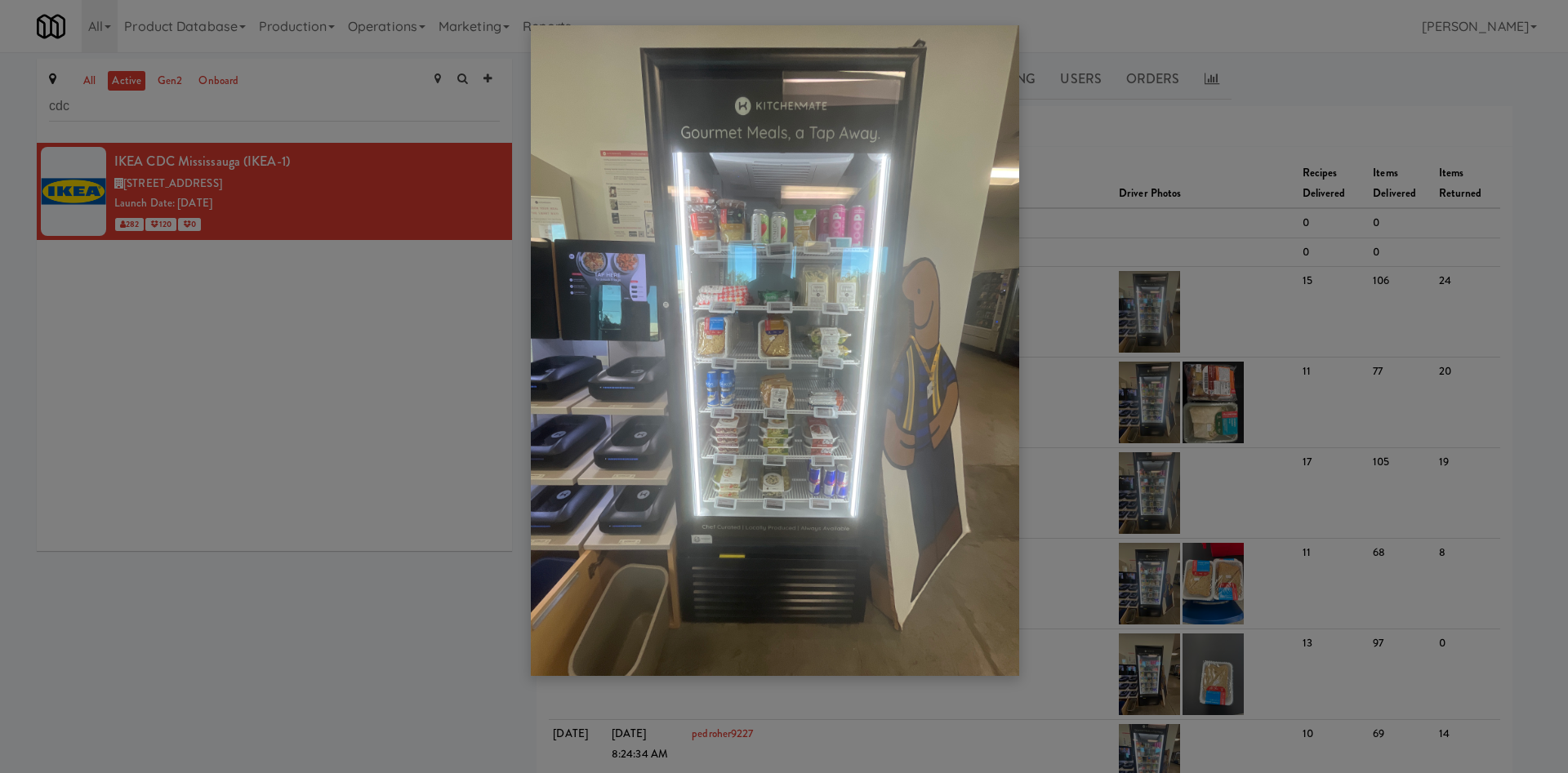
click at [803, 390] on img at bounding box center [775, 351] width 488 height 651
drag, startPoint x: 307, startPoint y: 456, endPoint x: 991, endPoint y: 232, distance: 719.7
click at [314, 456] on div at bounding box center [784, 386] width 1568 height 773
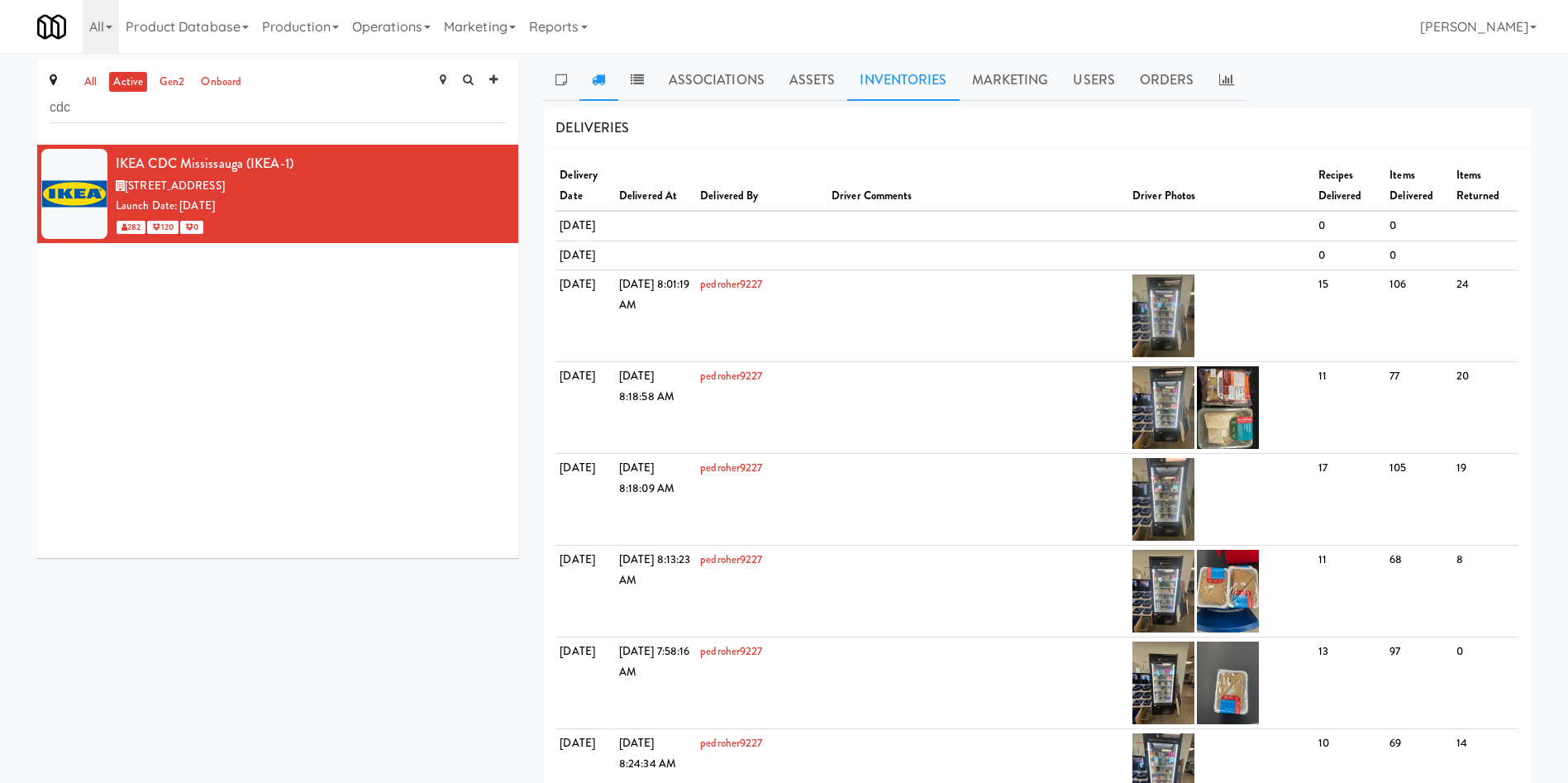
click at [918, 81] on link "Inventories" at bounding box center [902, 80] width 111 height 41
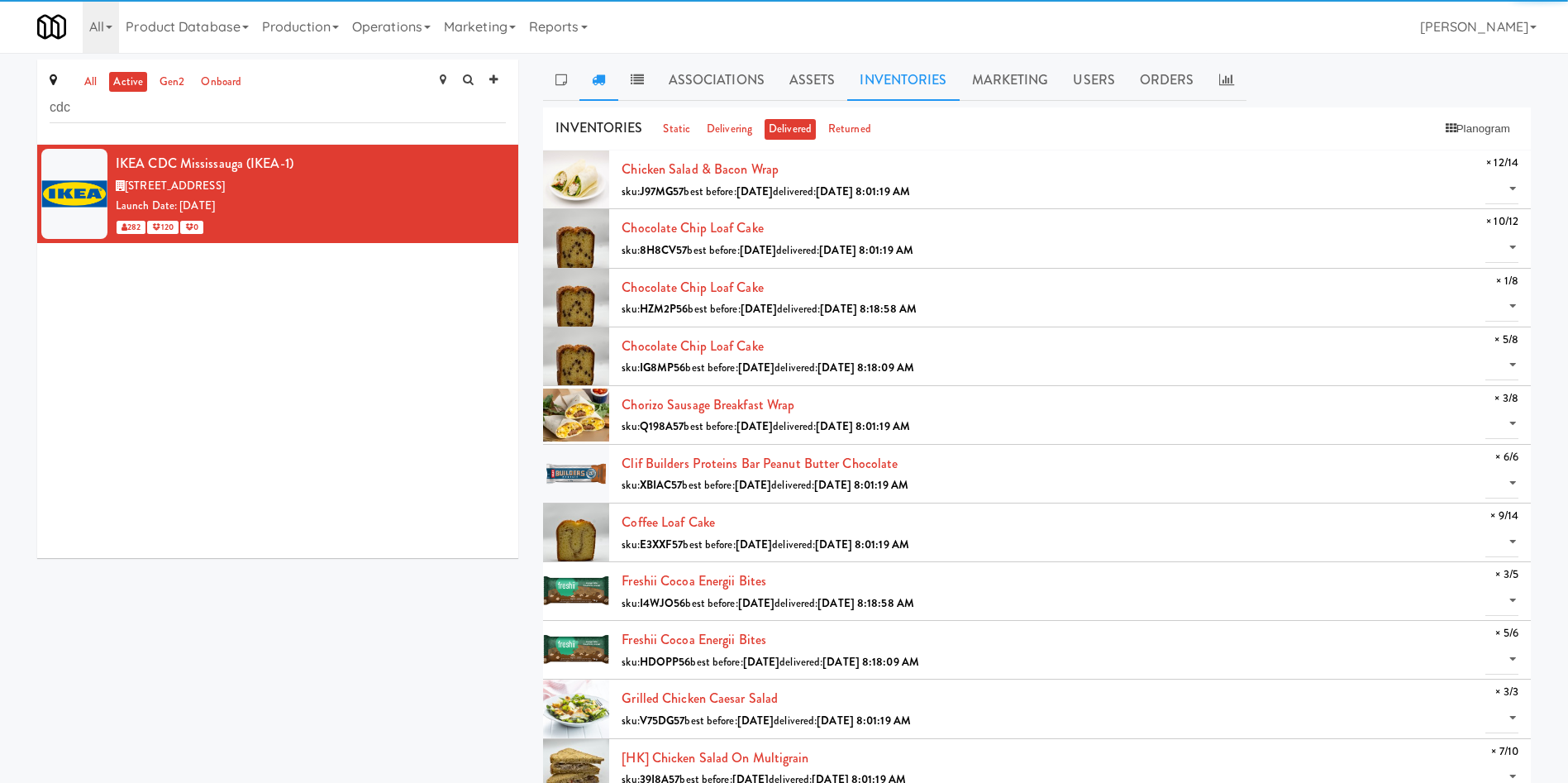
click at [610, 81] on link at bounding box center [599, 80] width 38 height 41
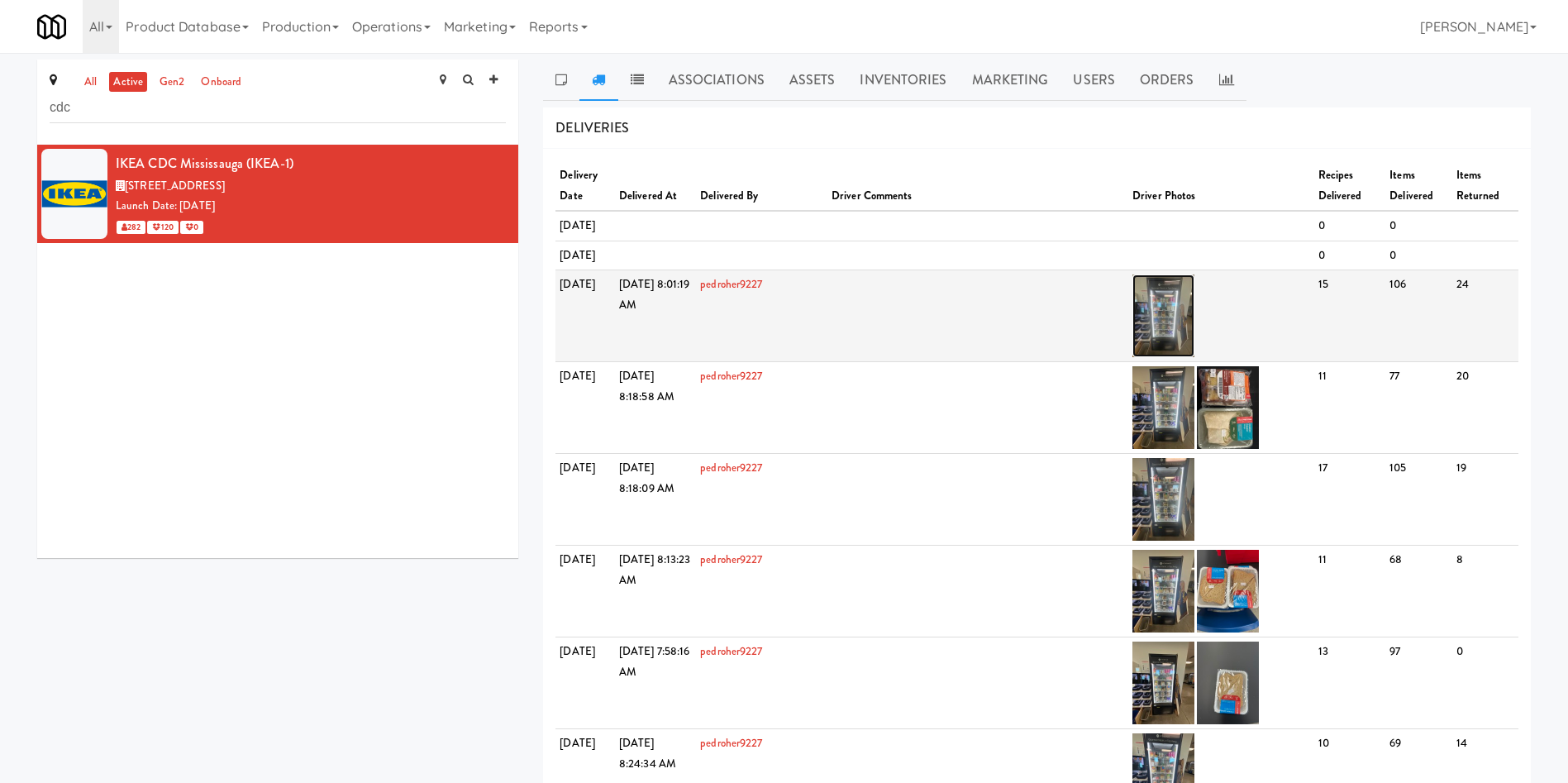
click at [1165, 334] on img at bounding box center [1163, 315] width 62 height 82
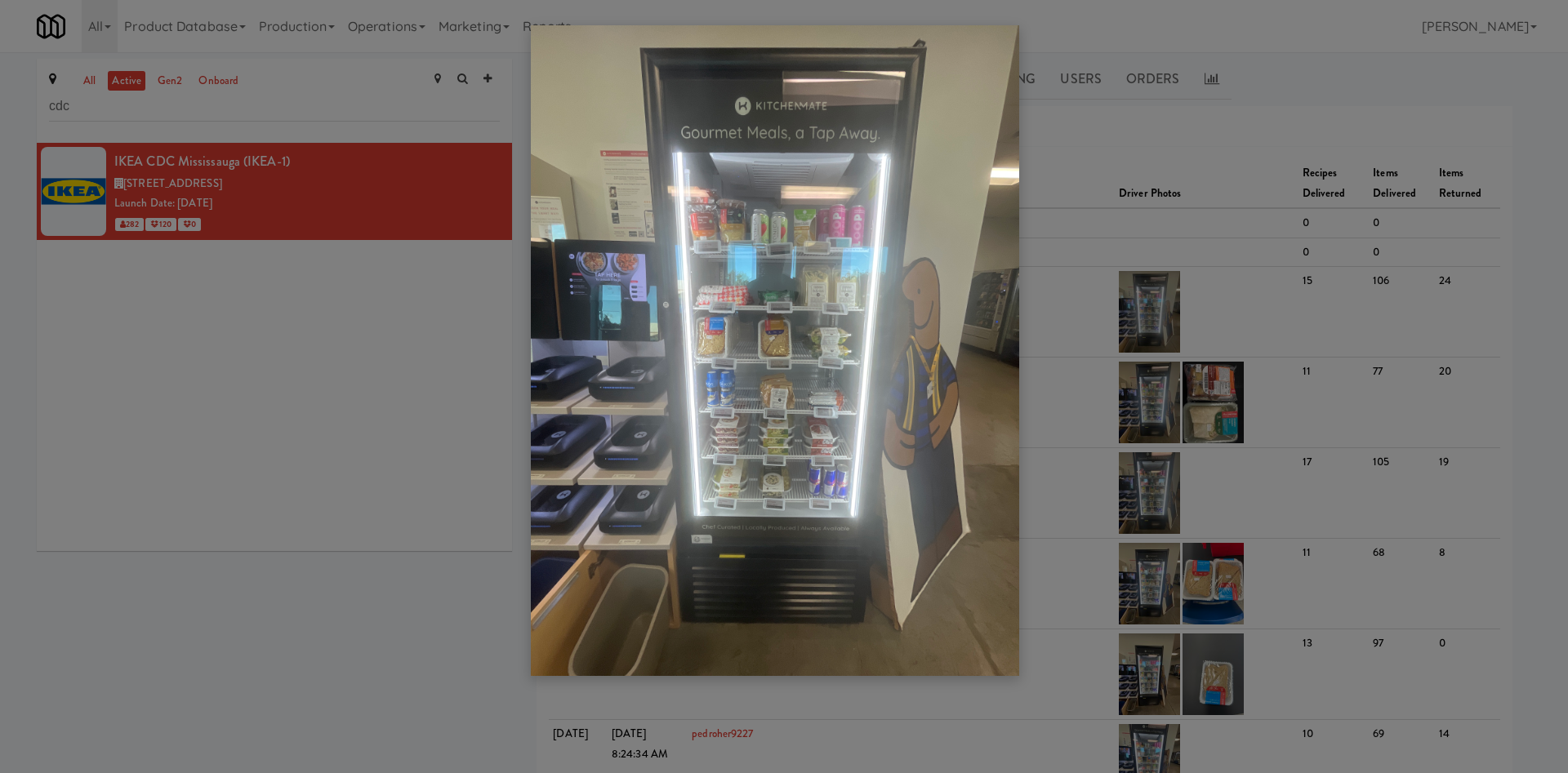
click at [455, 372] on div at bounding box center [784, 386] width 1568 height 773
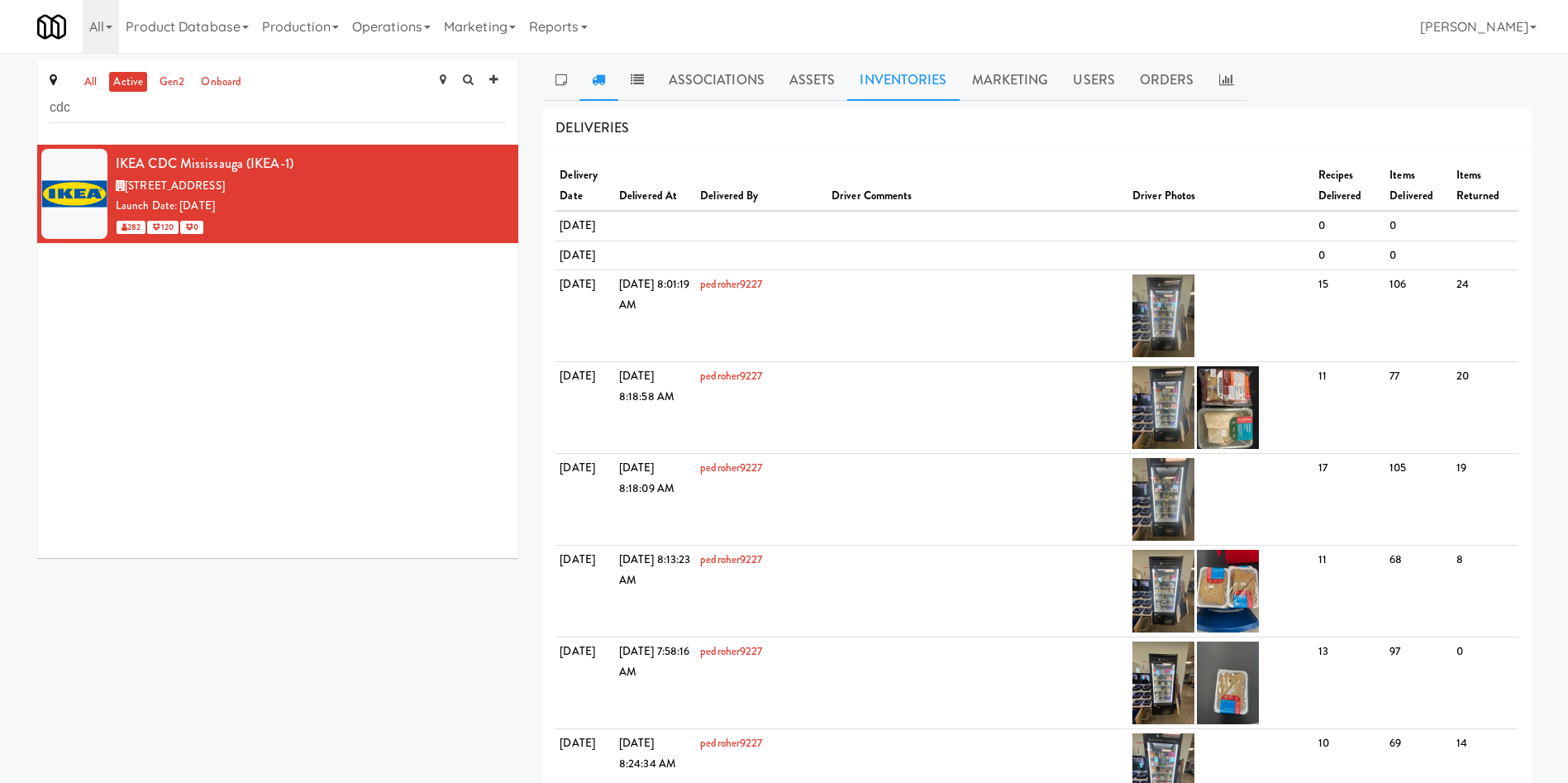
click at [891, 89] on link "Inventories" at bounding box center [902, 80] width 111 height 41
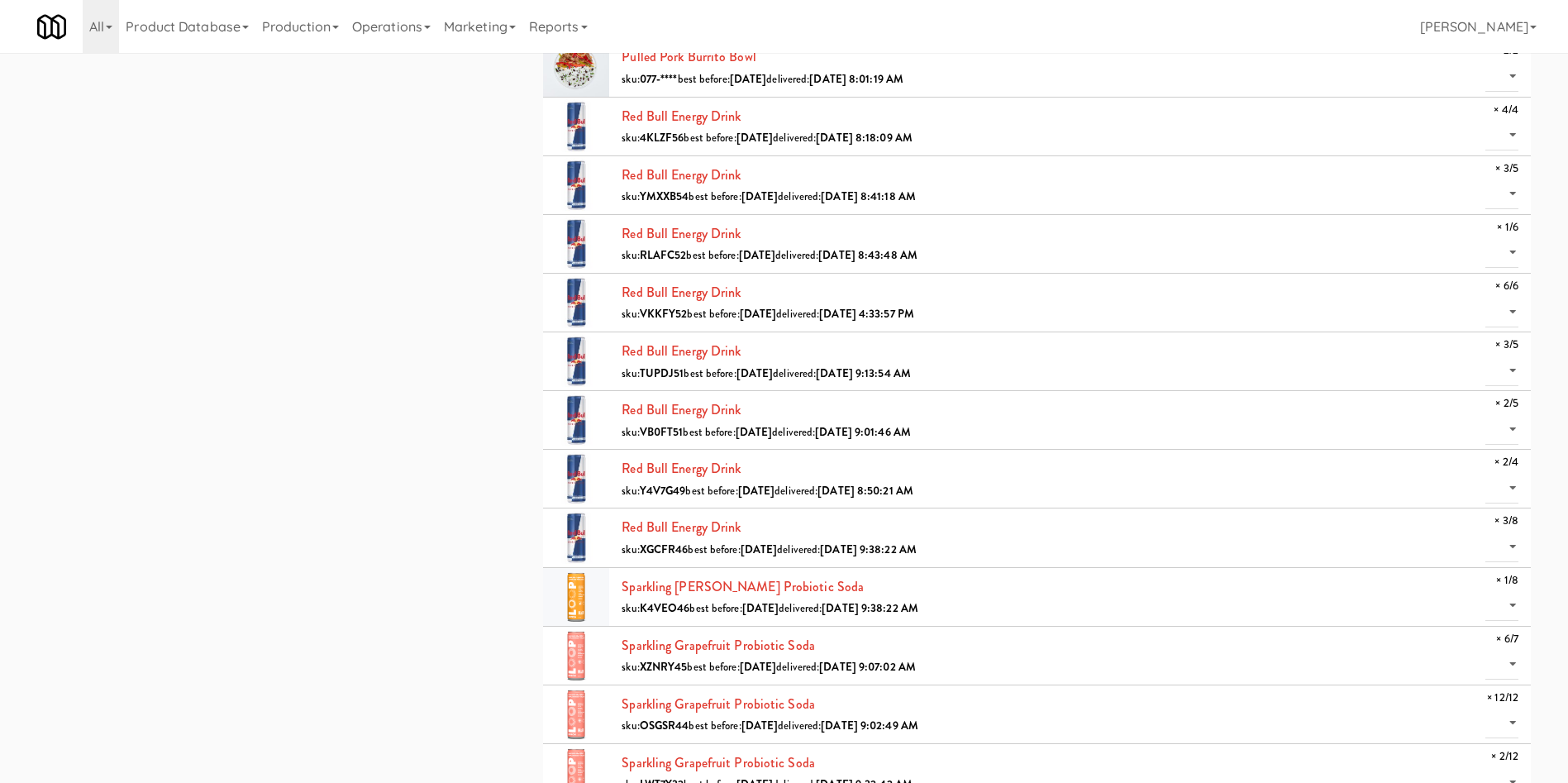
scroll to position [1169, 0]
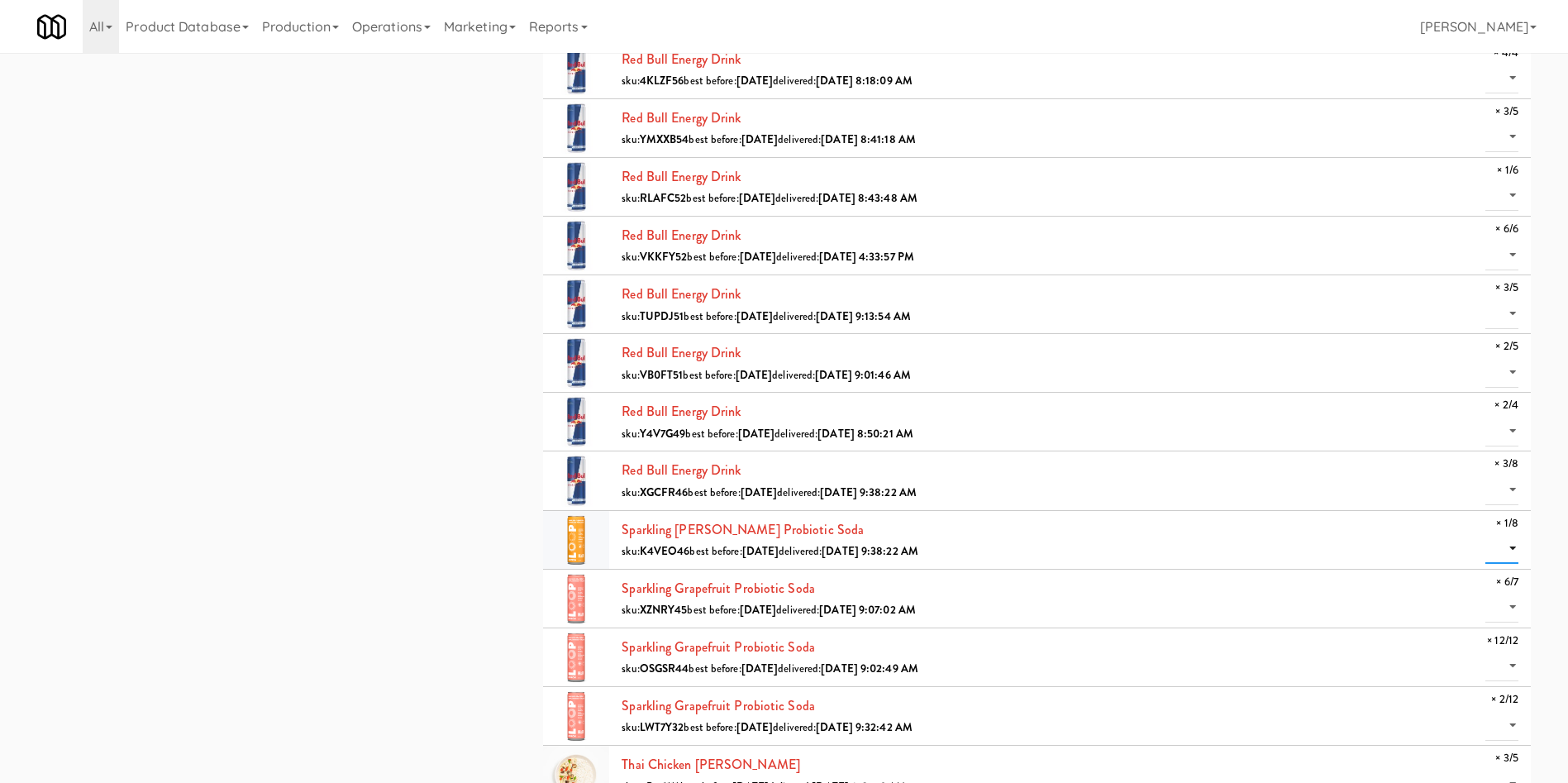
click at [1506, 540] on select "0 1" at bounding box center [1502, 549] width 34 height 31
select select "1"
click at [1486, 534] on select "0 1" at bounding box center [1502, 549] width 34 height 31
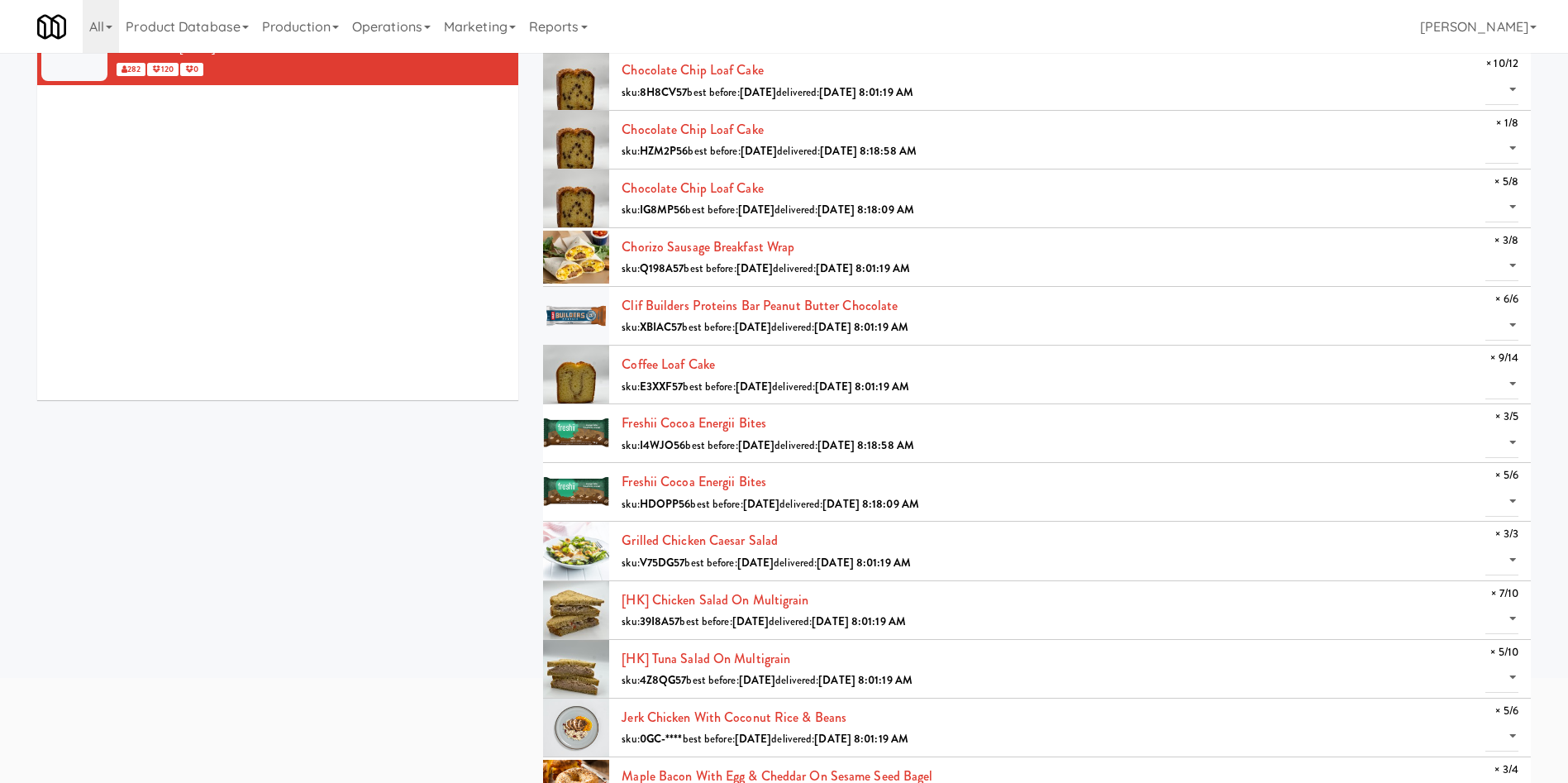
scroll to position [0, 0]
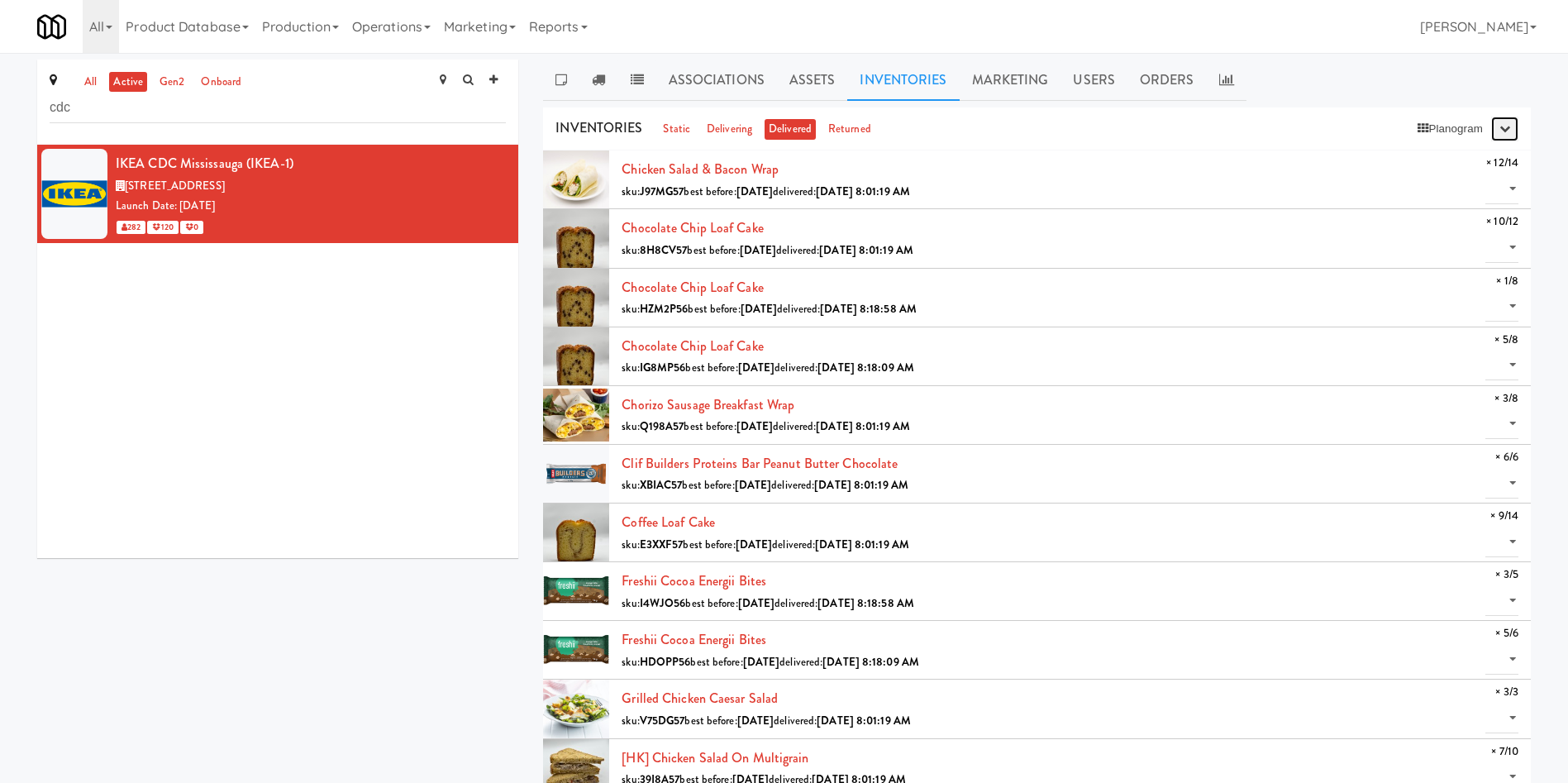
click at [1510, 136] on button "button" at bounding box center [1505, 129] width 27 height 25
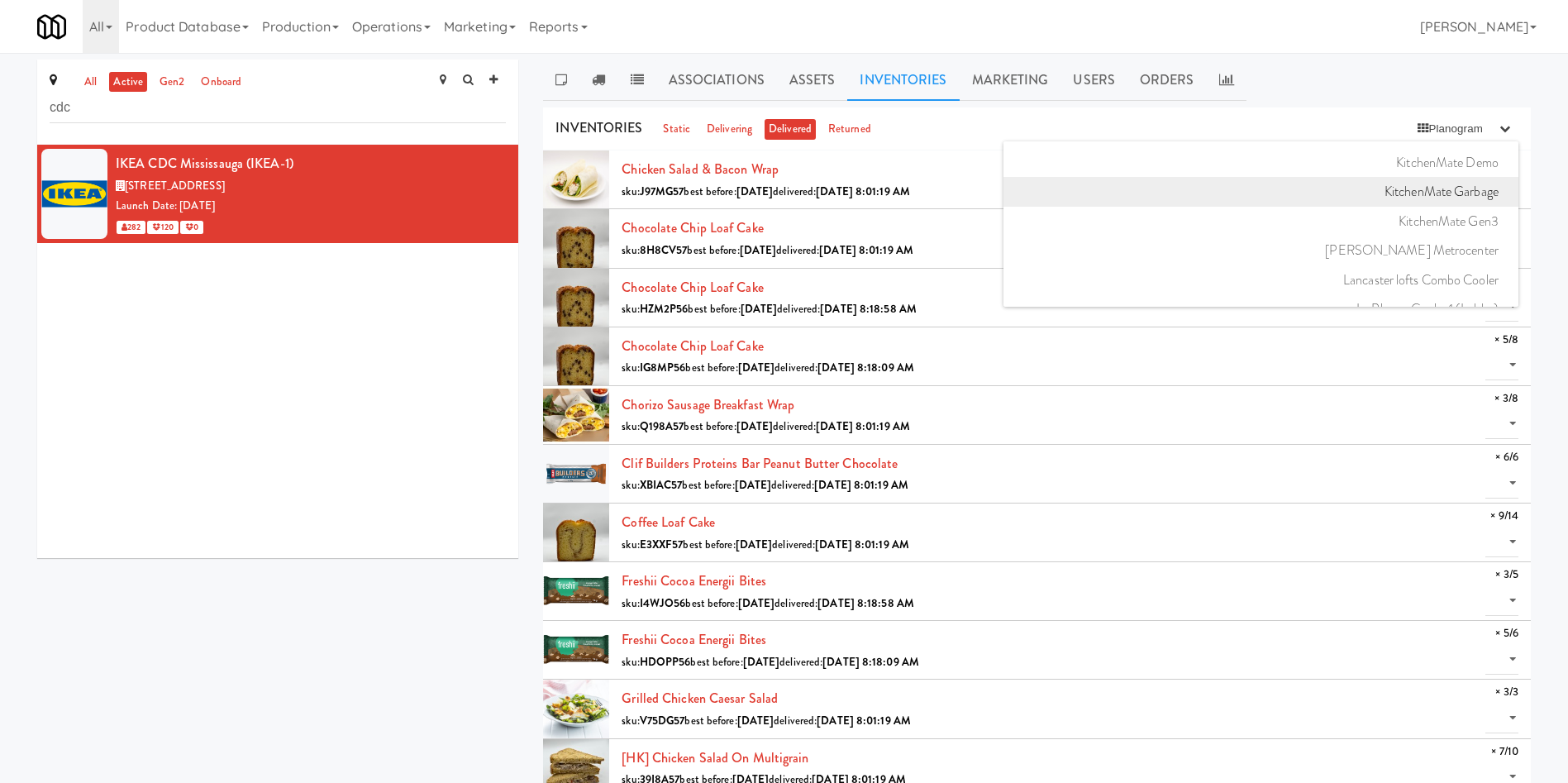
click at [1443, 194] on link "KitchenMate Garbage" at bounding box center [1261, 192] width 515 height 30
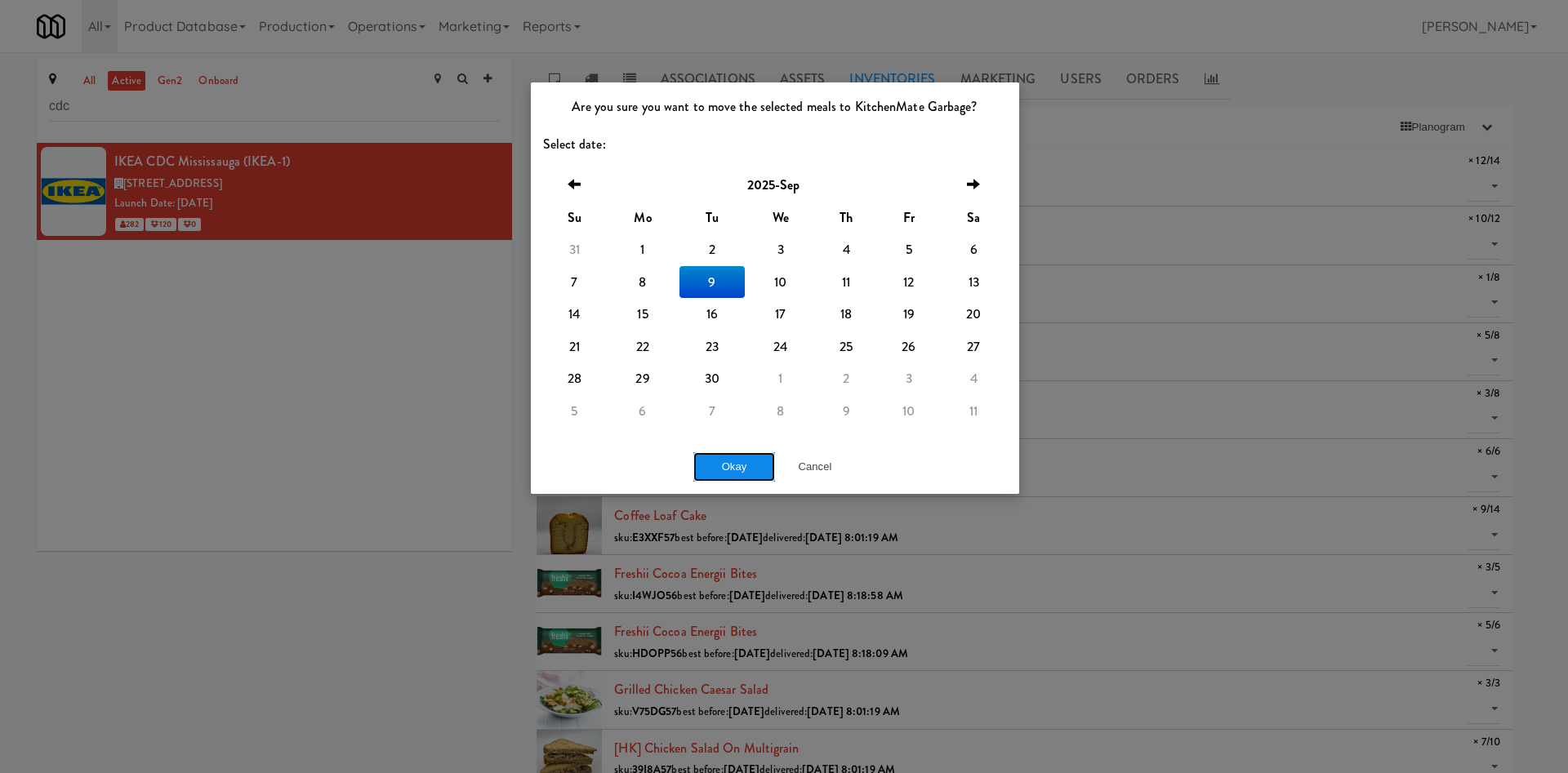
click at [735, 473] on button "Okay" at bounding box center [734, 466] width 81 height 29
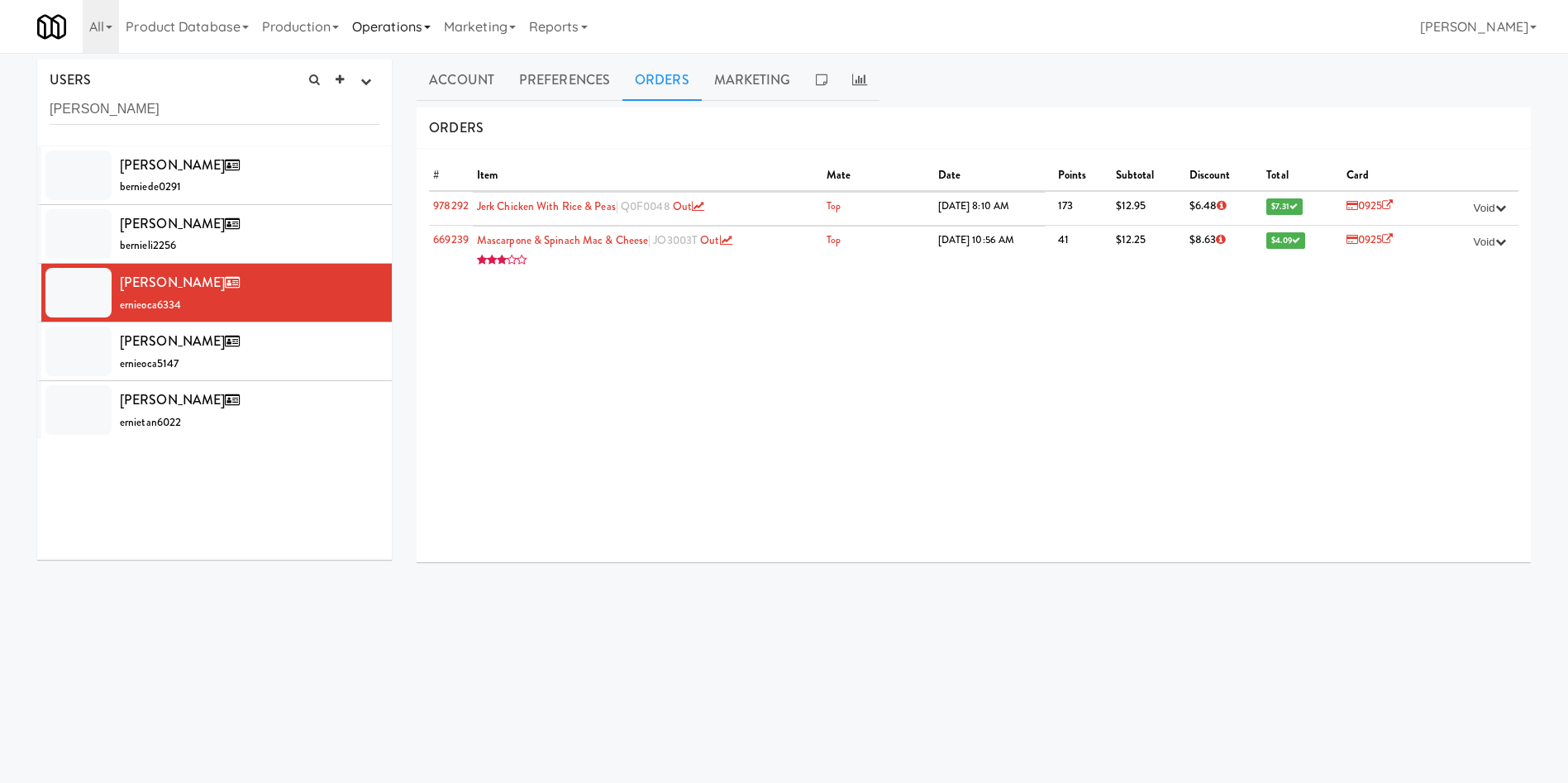
click at [400, 29] on link "Operations" at bounding box center [392, 26] width 92 height 53
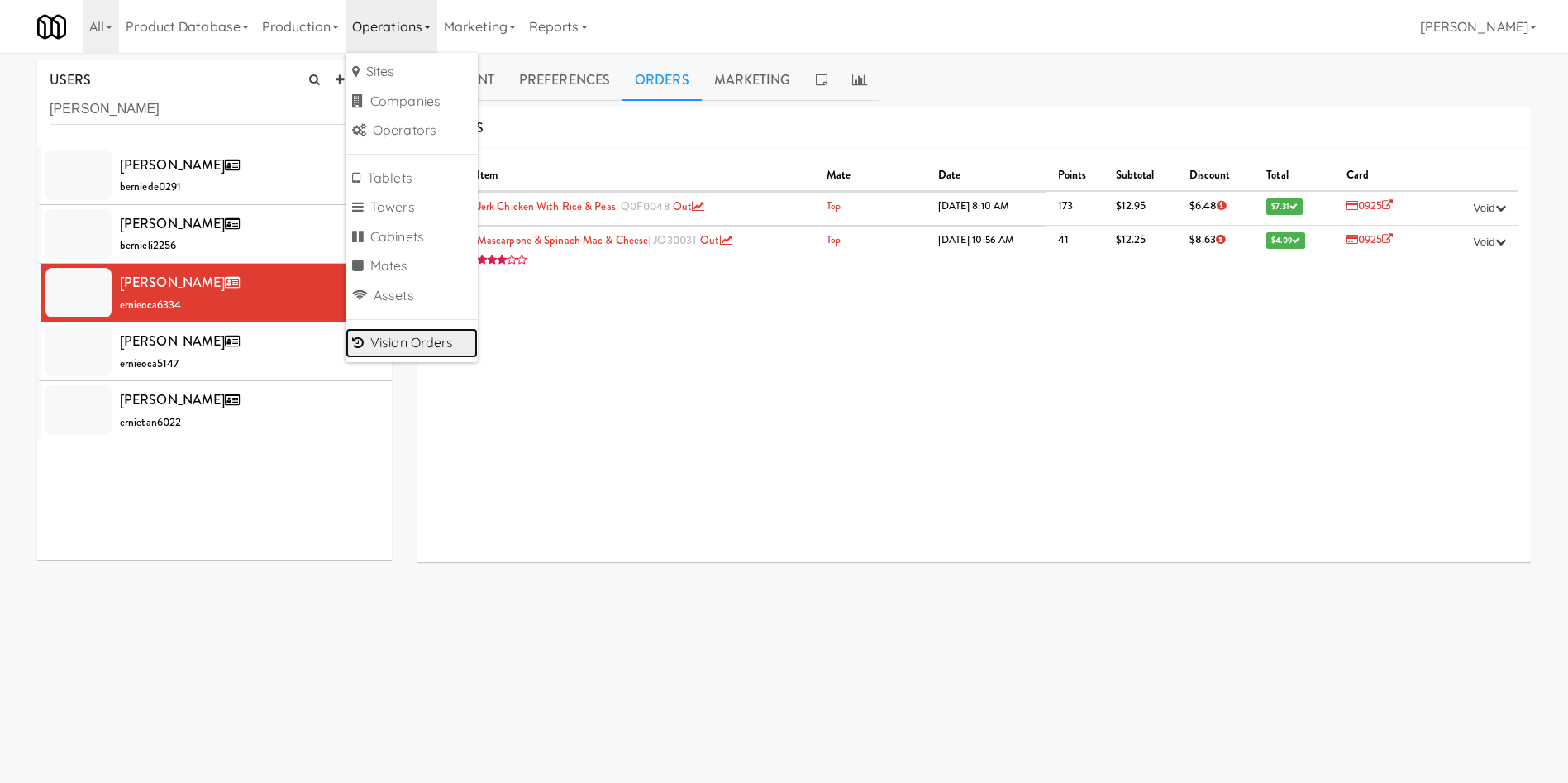
click at [415, 342] on link "Vision Orders" at bounding box center [412, 343] width 132 height 30
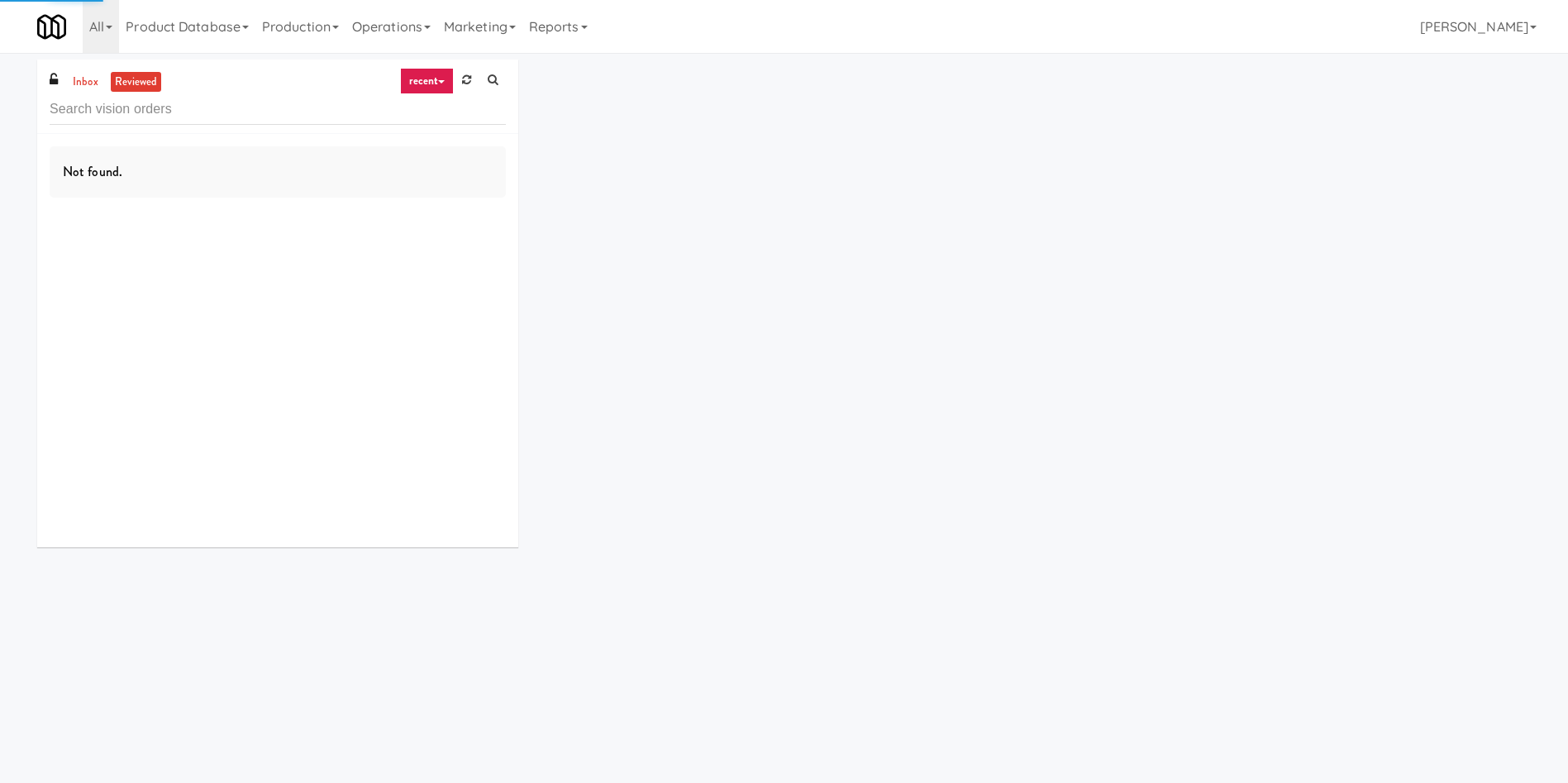
click at [223, 118] on input "text" at bounding box center [278, 109] width 456 height 31
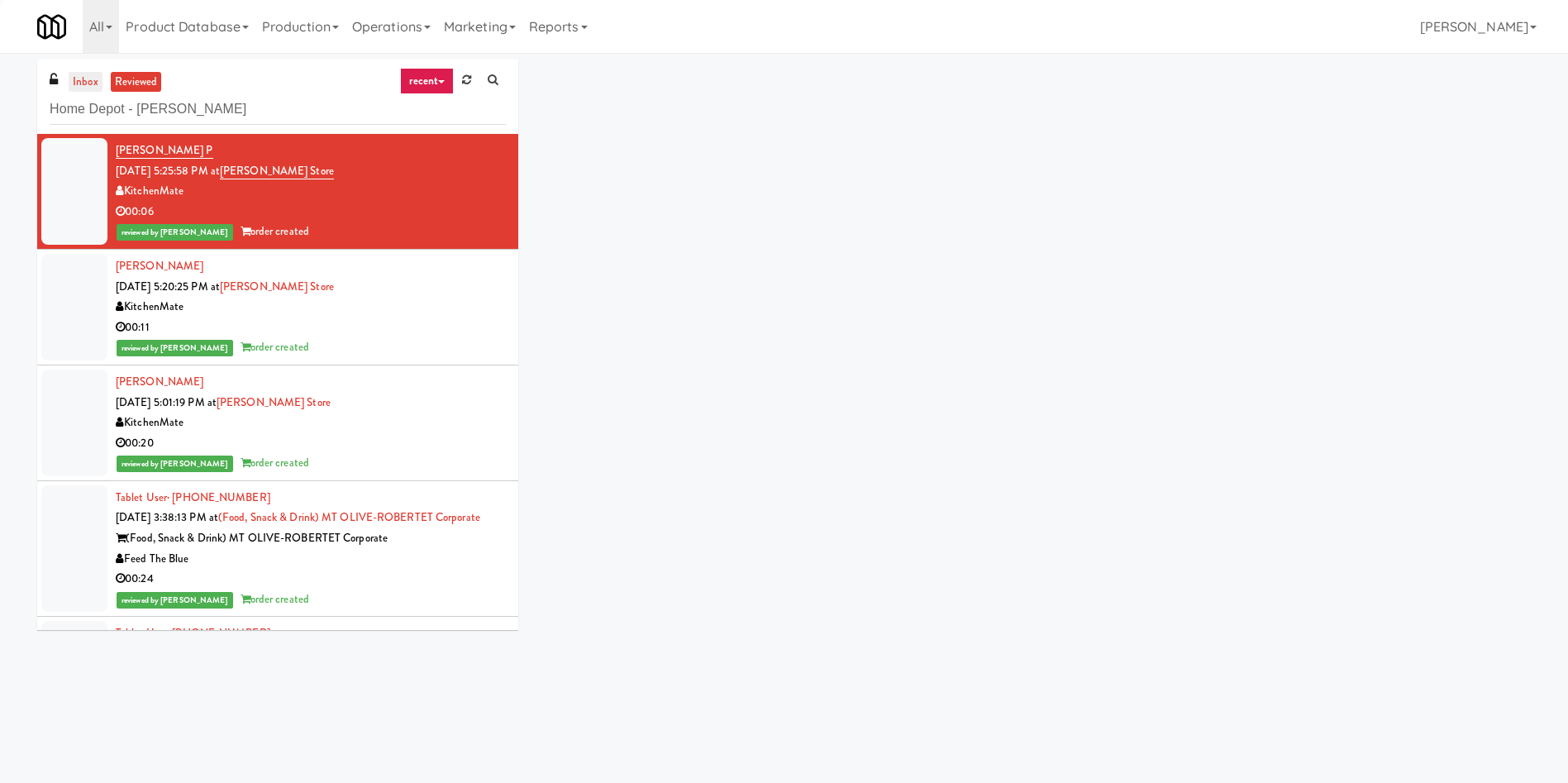
type input "Home Depot - [PERSON_NAME]"
click at [91, 84] on link "inbox" at bounding box center [85, 82] width 34 height 21
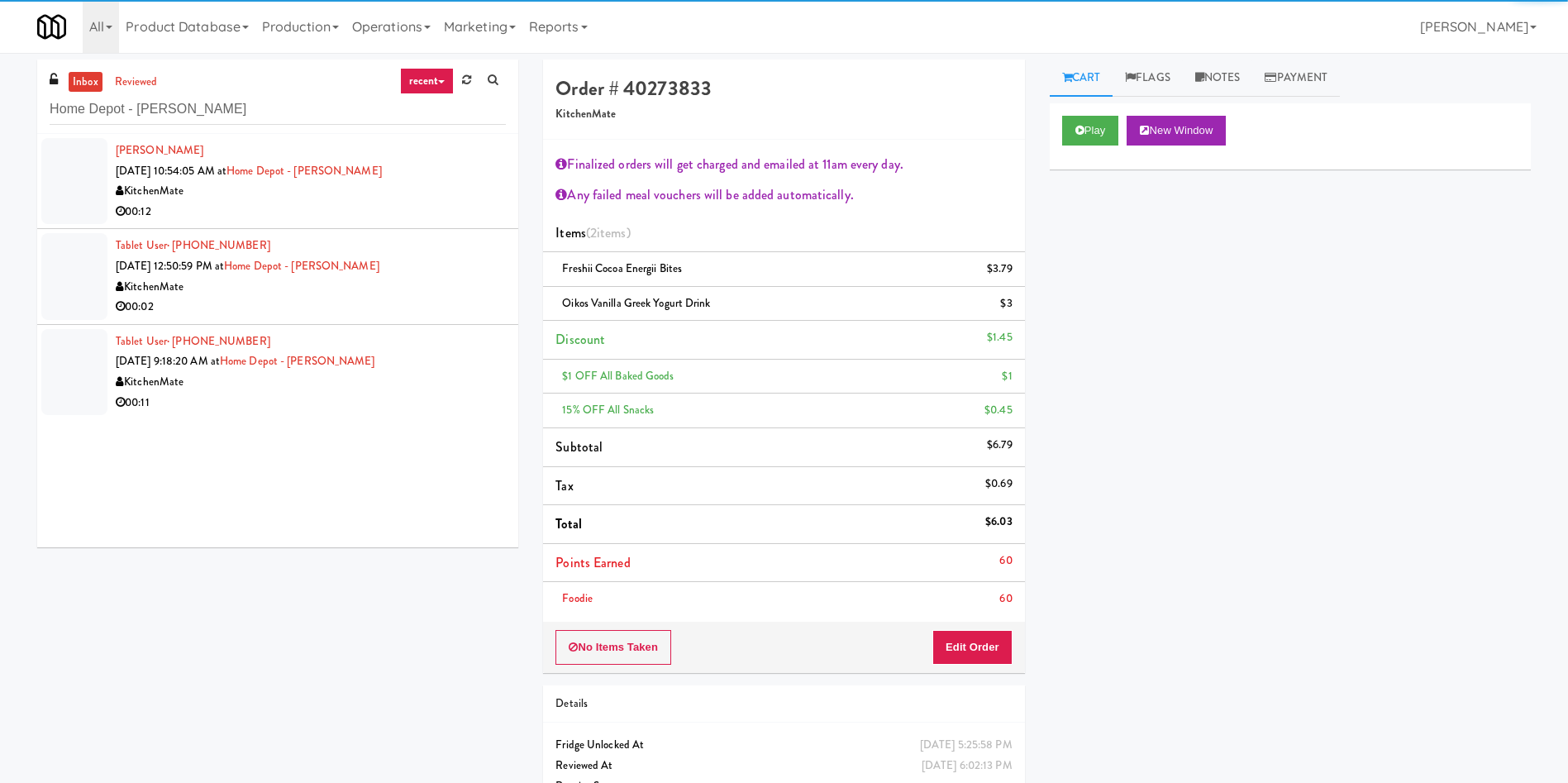
click at [63, 214] on div at bounding box center [74, 181] width 66 height 86
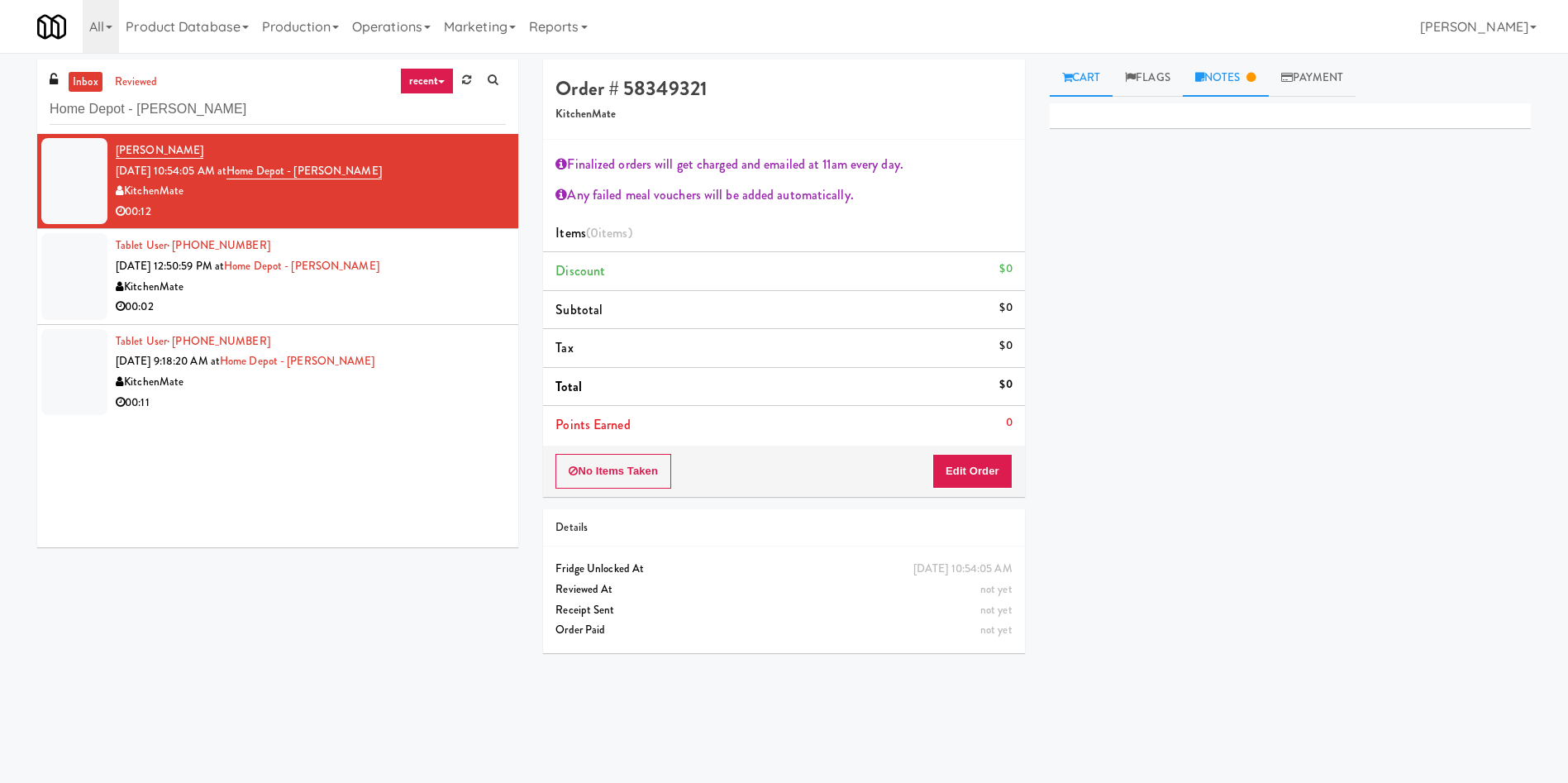
click at [1244, 95] on link "Notes" at bounding box center [1226, 78] width 86 height 37
drag, startPoint x: 1061, startPoint y: 76, endPoint x: 1037, endPoint y: 127, distance: 56.4
click at [1063, 77] on icon at bounding box center [1067, 77] width 10 height 11
click at [648, 477] on button "No Items Taken" at bounding box center [613, 472] width 116 height 35
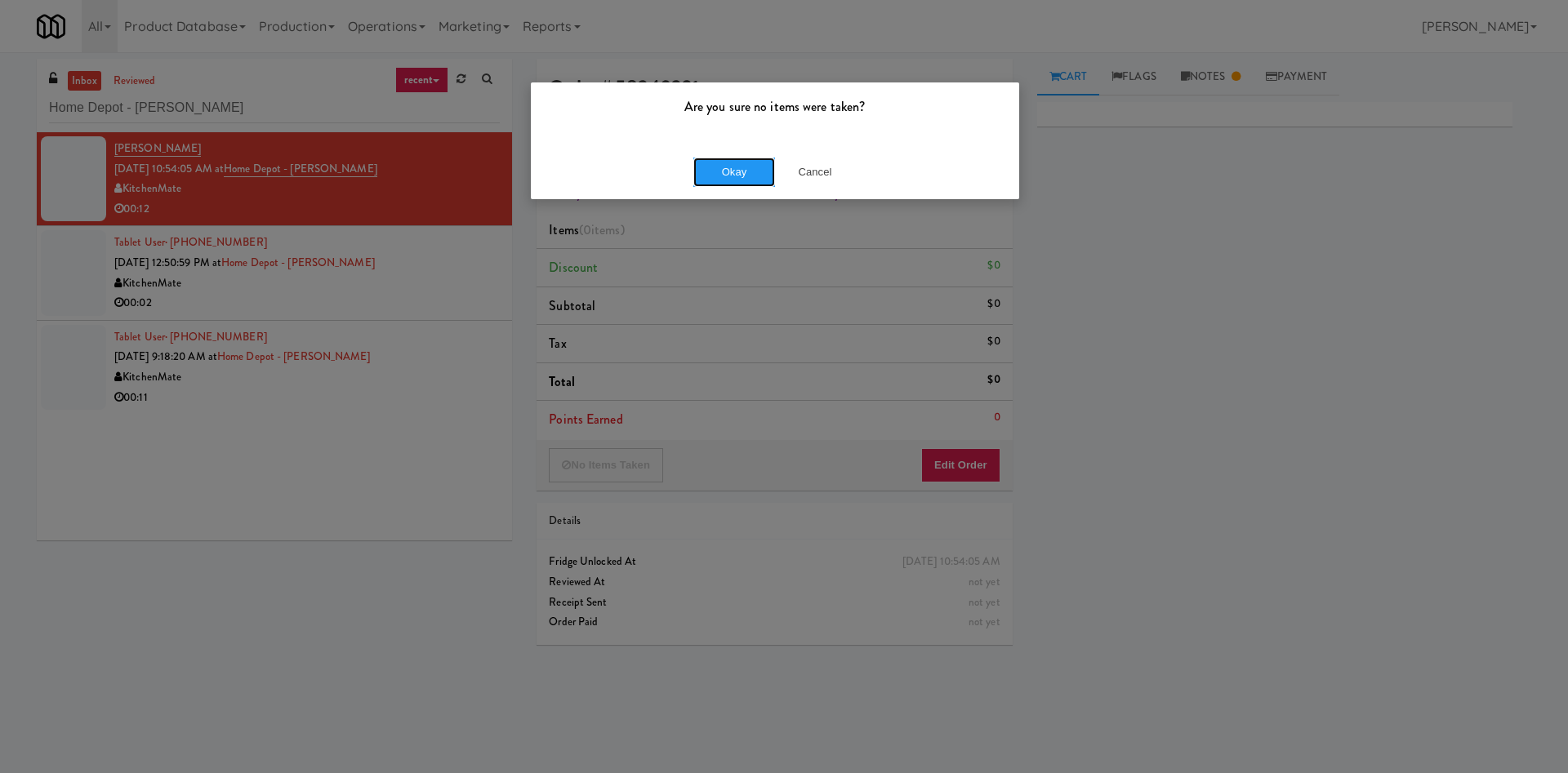
drag, startPoint x: 746, startPoint y: 161, endPoint x: 1050, endPoint y: 149, distance: 304.2
click at [747, 160] on button "Okay" at bounding box center [734, 172] width 81 height 29
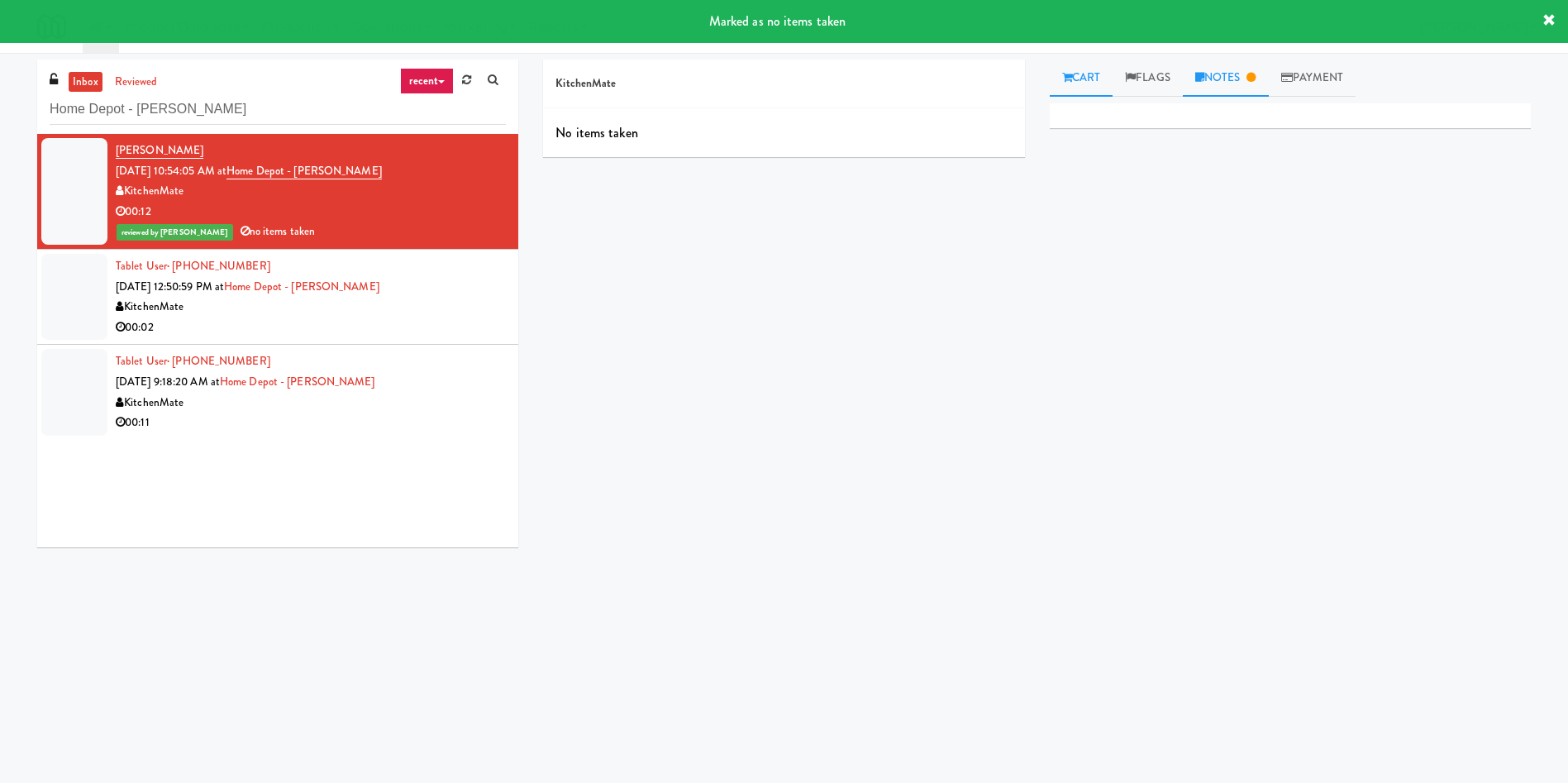
click at [1219, 76] on link "Notes" at bounding box center [1226, 78] width 86 height 37
click at [1458, 228] on p "Mark: No operator name listed as Home Depot - [PERSON_NAME] in [GEOGRAPHIC_DATA…" at bounding box center [1290, 237] width 455 height 37
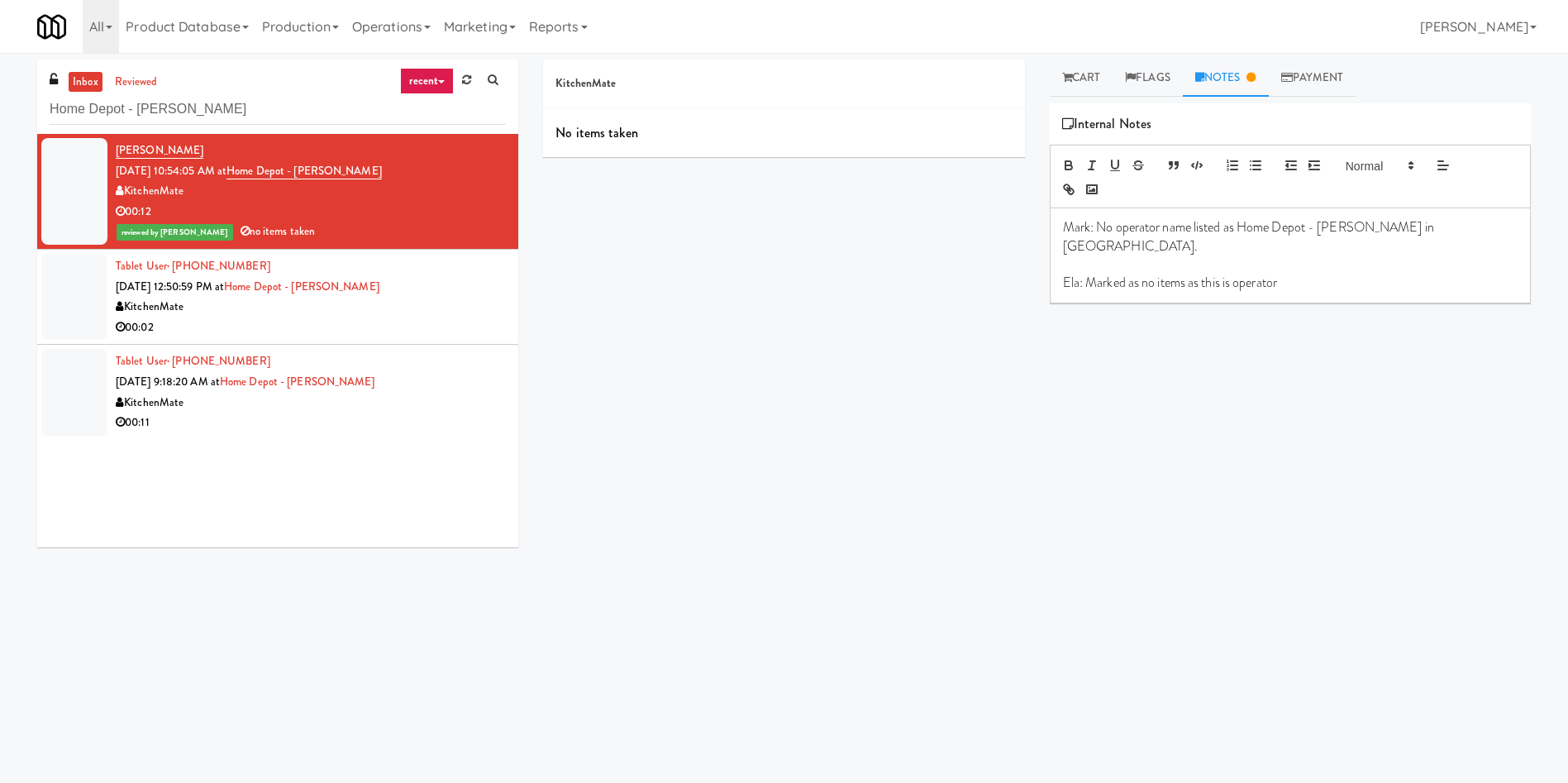
click at [47, 300] on div at bounding box center [74, 297] width 66 height 86
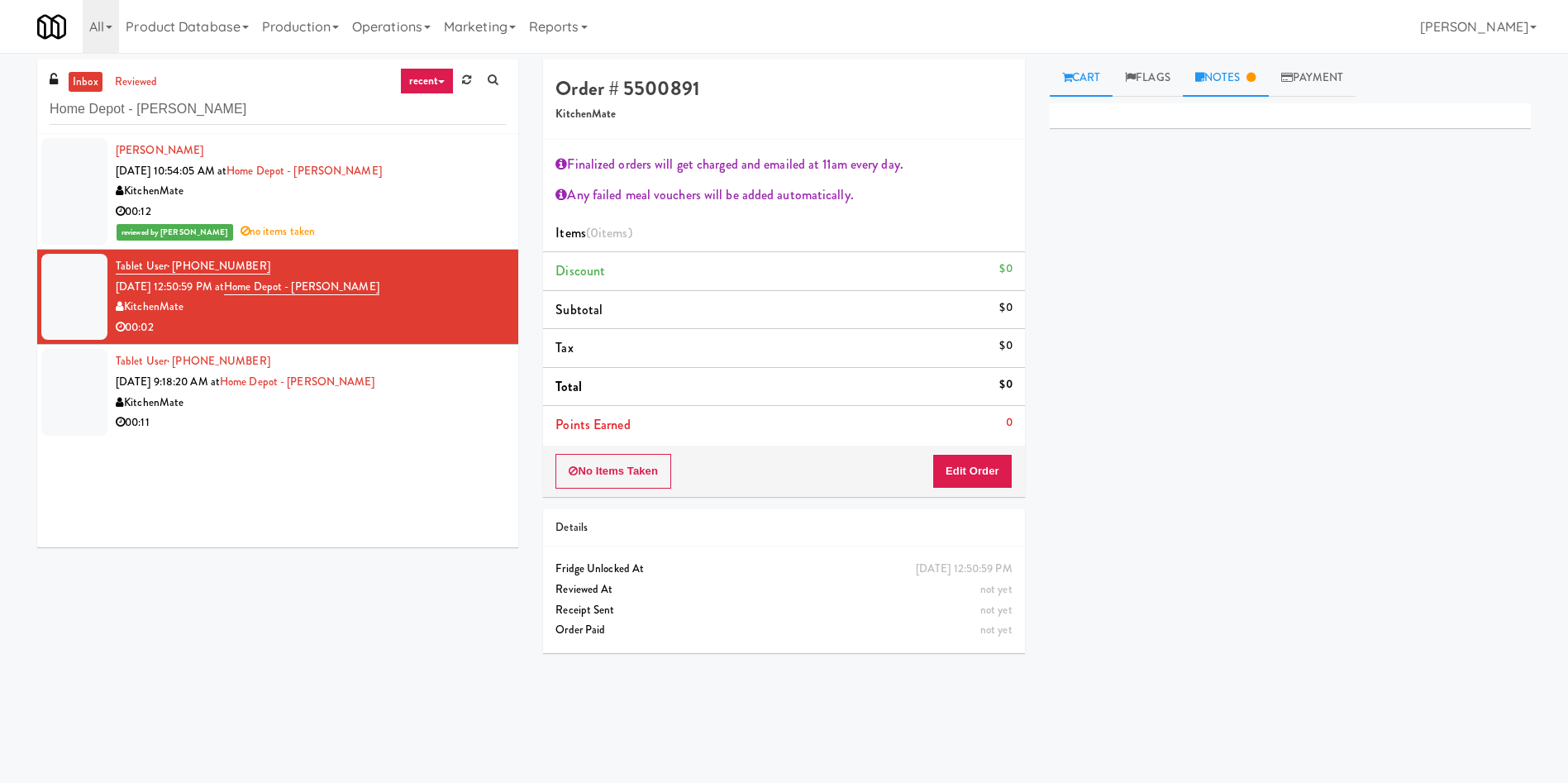
click at [1226, 78] on link "Notes" at bounding box center [1226, 78] width 86 height 37
click at [149, 91] on link "reviewed" at bounding box center [136, 82] width 51 height 21
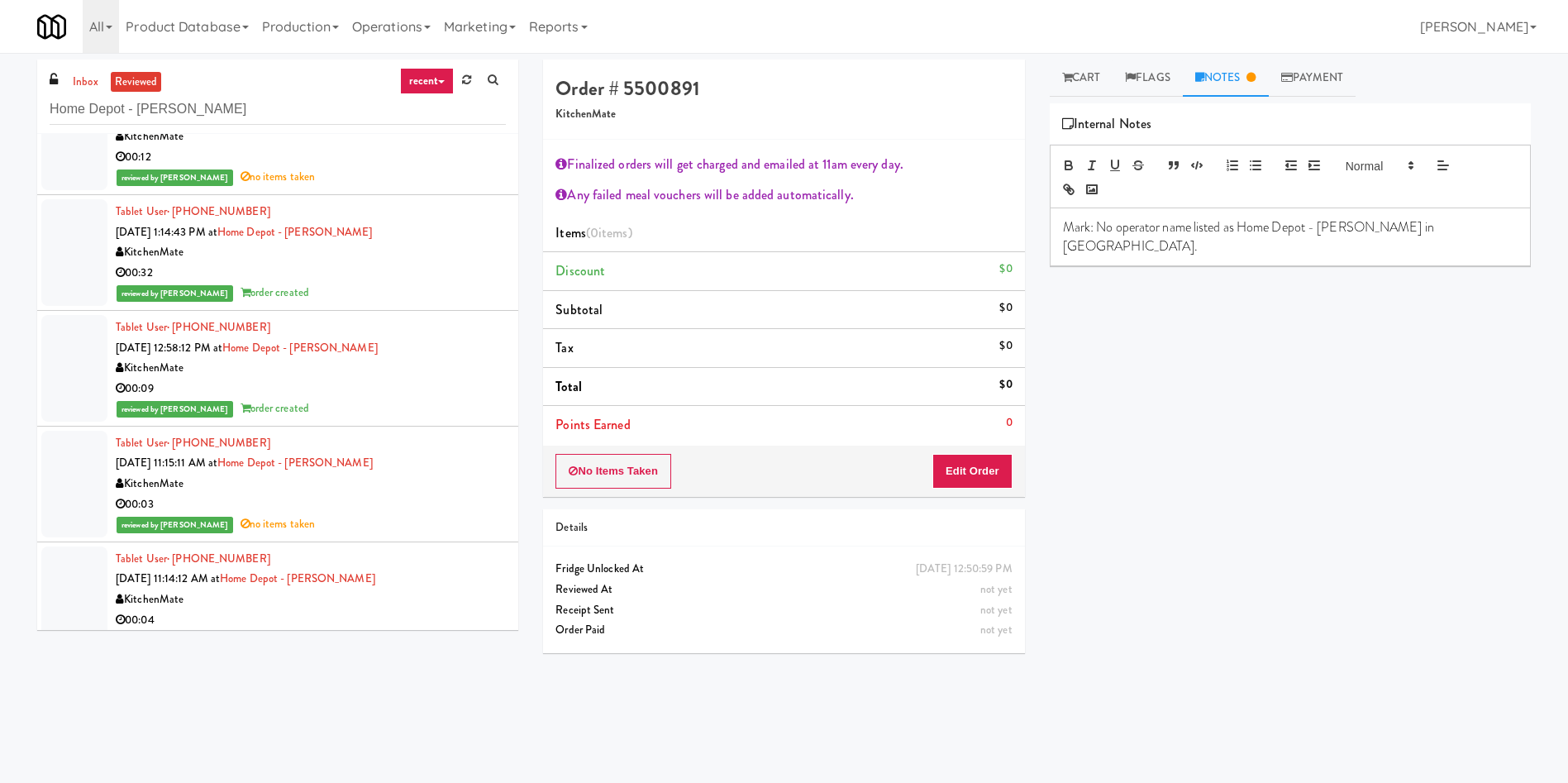
scroll to position [81, 0]
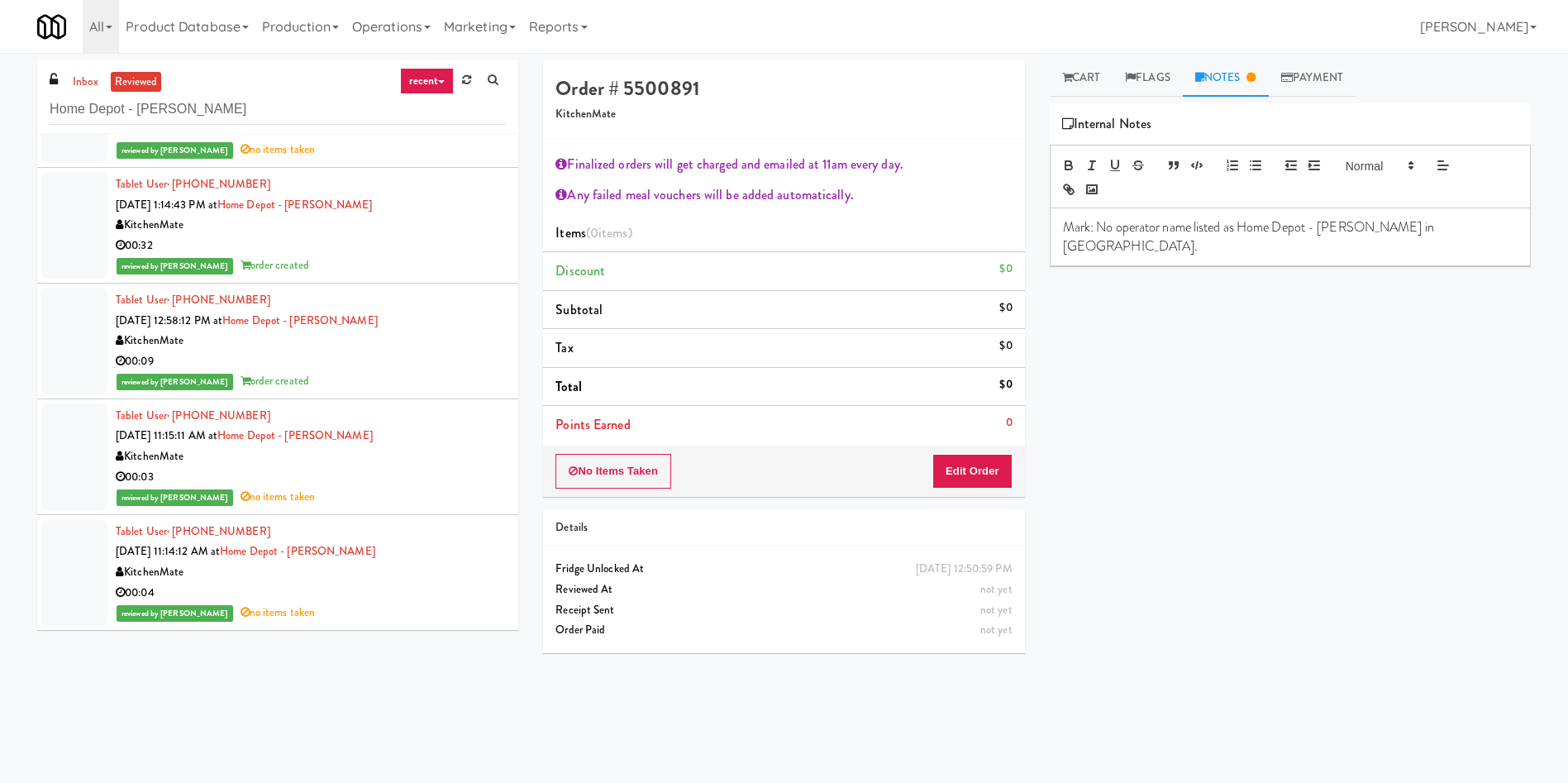
click at [64, 566] on div at bounding box center [74, 572] width 66 height 106
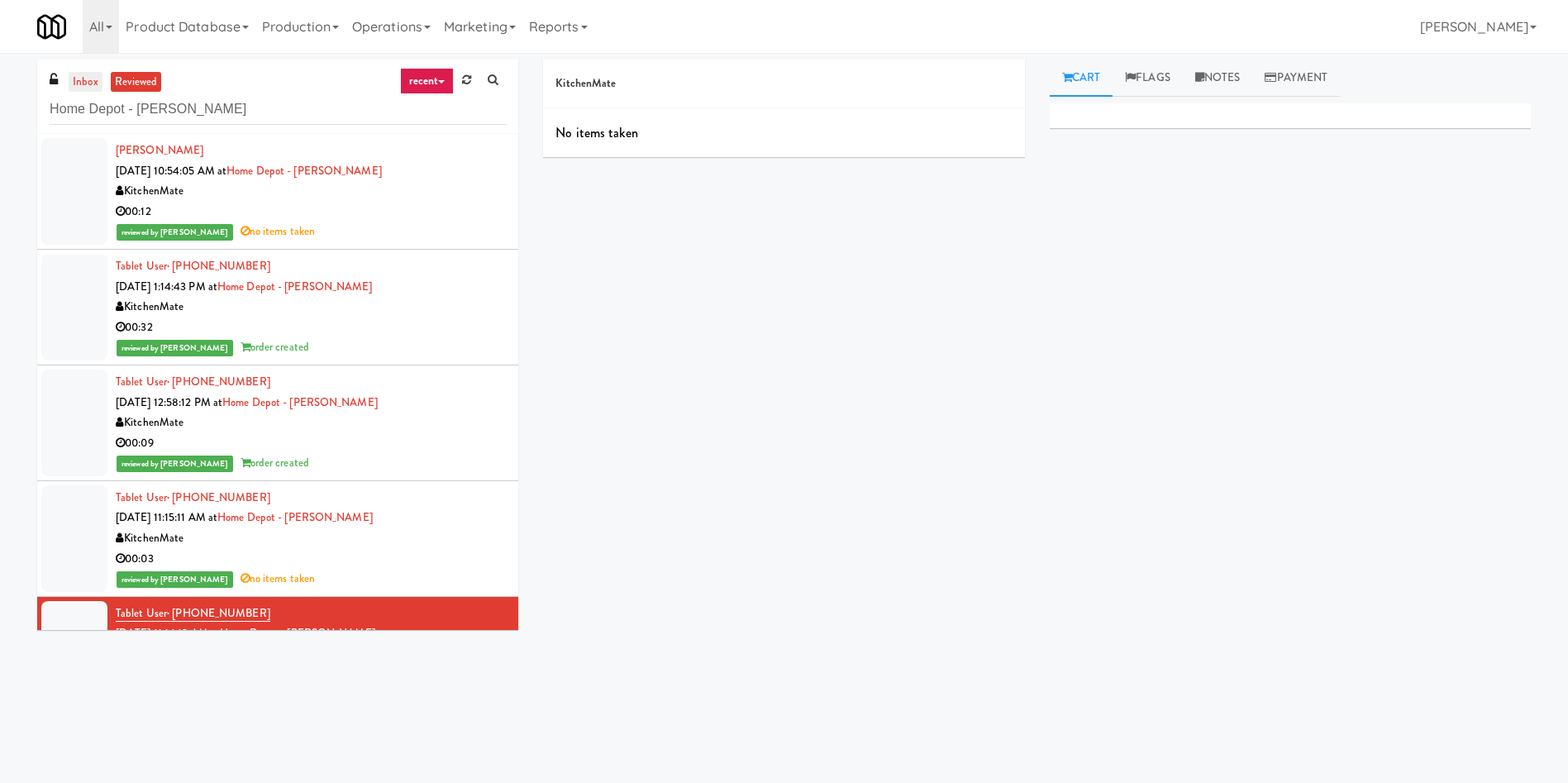
click at [79, 76] on link "inbox" at bounding box center [85, 82] width 34 height 21
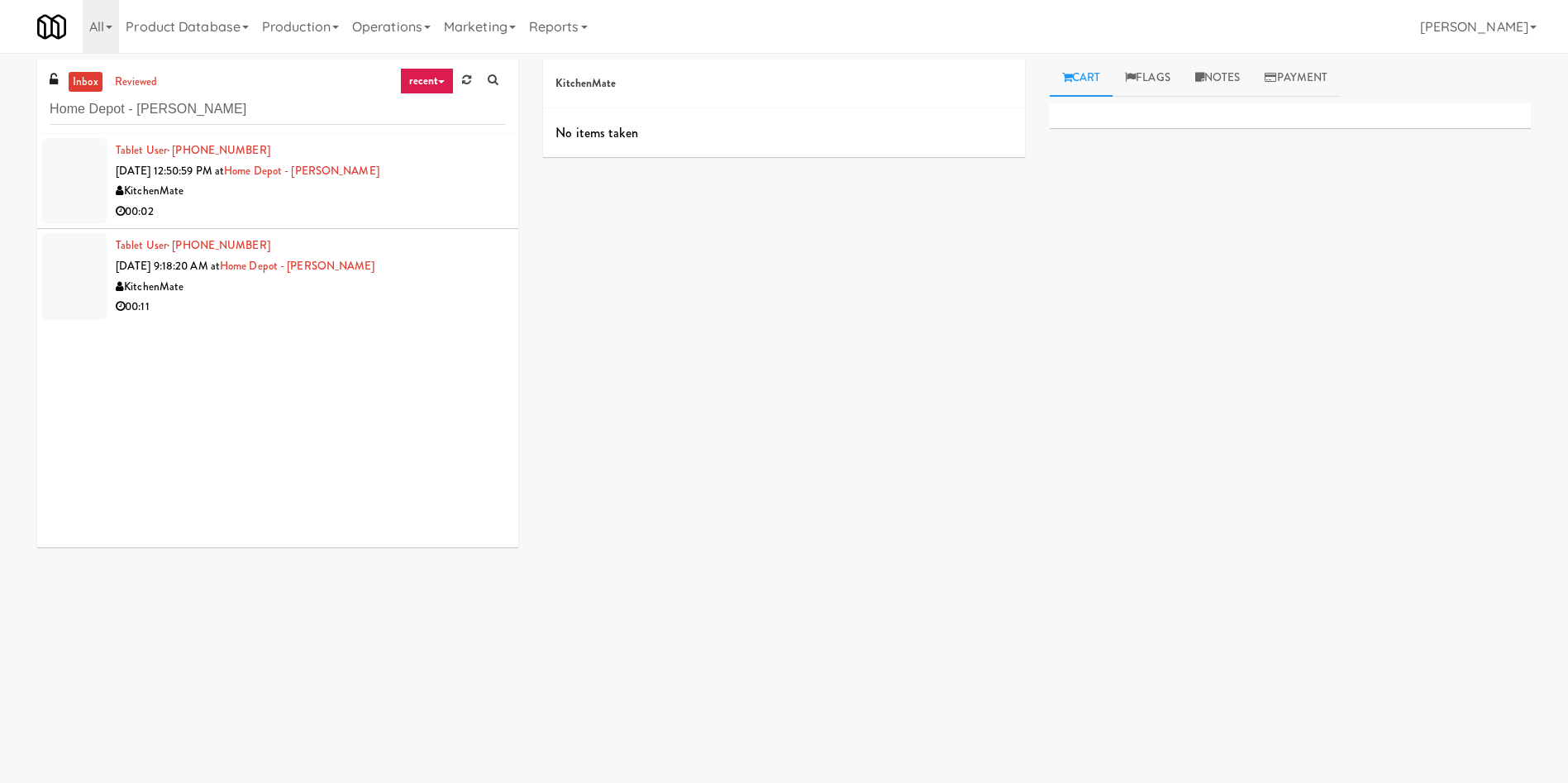
click at [86, 177] on div at bounding box center [74, 181] width 66 height 86
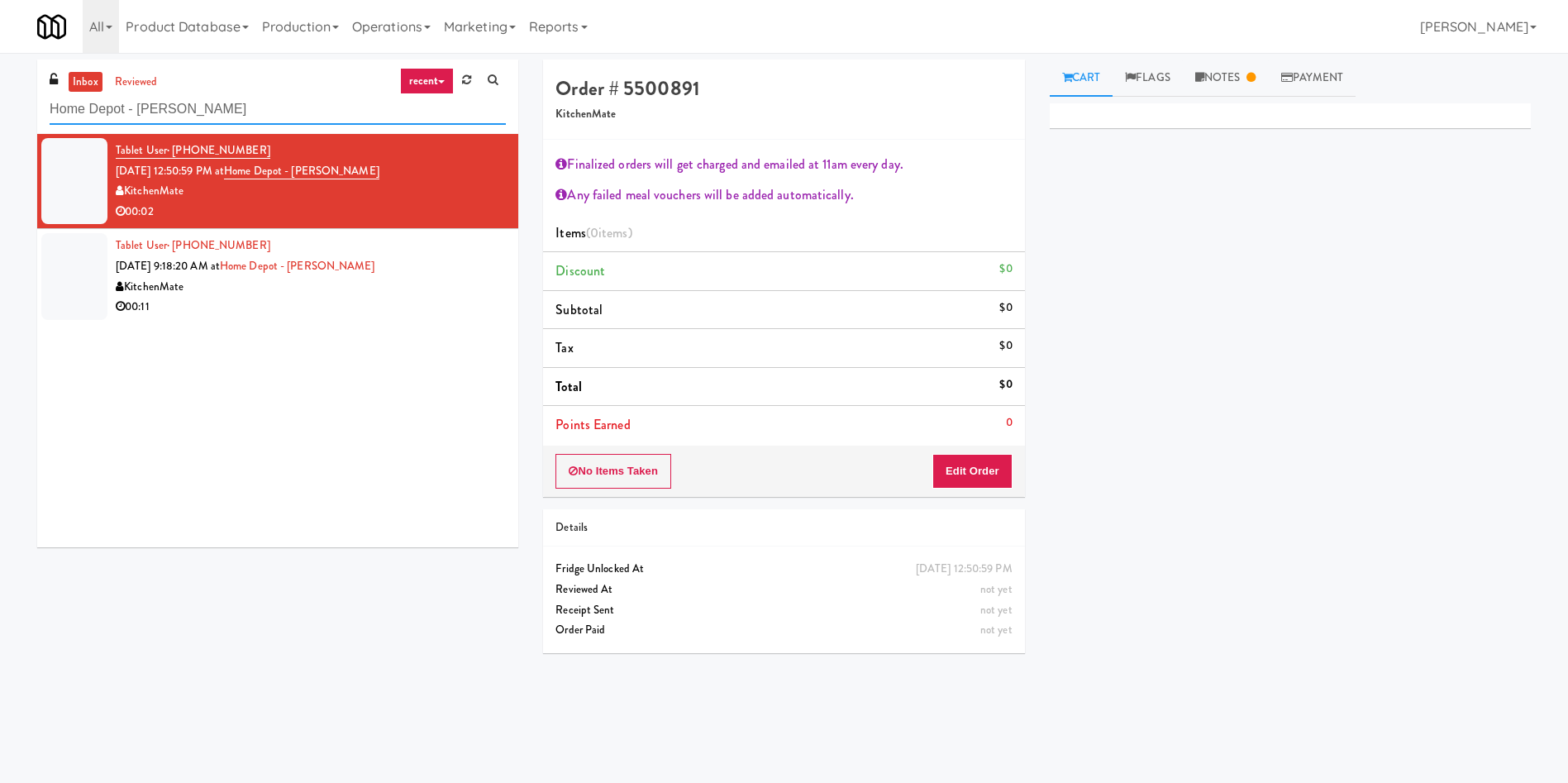
drag, startPoint x: 226, startPoint y: 104, endPoint x: 0, endPoint y: 83, distance: 227.0
click at [0, 83] on div "inbox reviewed recent all unclear take inventory issue suspicious failed recent…" at bounding box center [784, 391] width 1568 height 664
paste input "Earth Rangers"
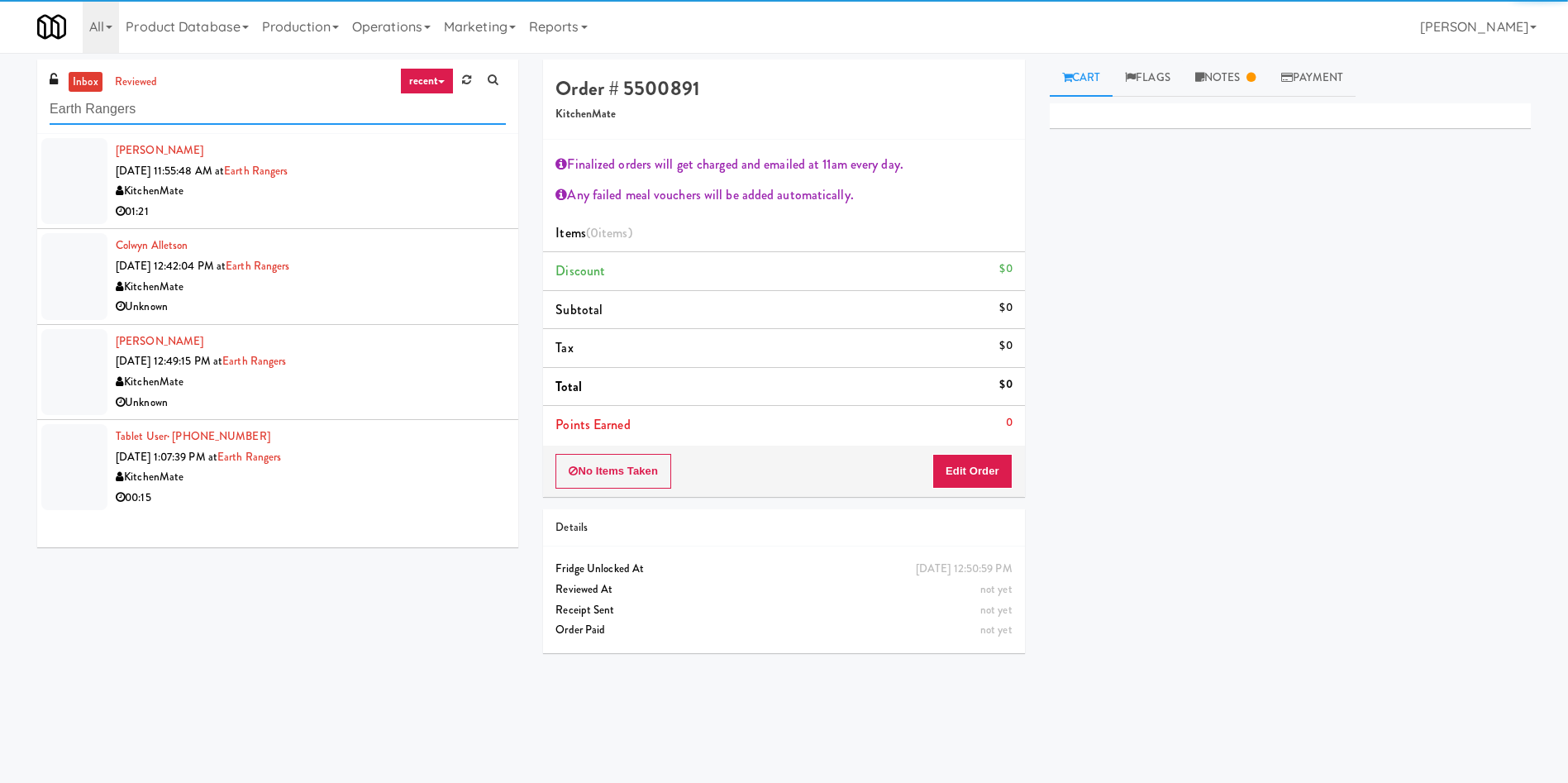
type input "Earth Rangers"
click at [76, 178] on div at bounding box center [74, 181] width 66 height 86
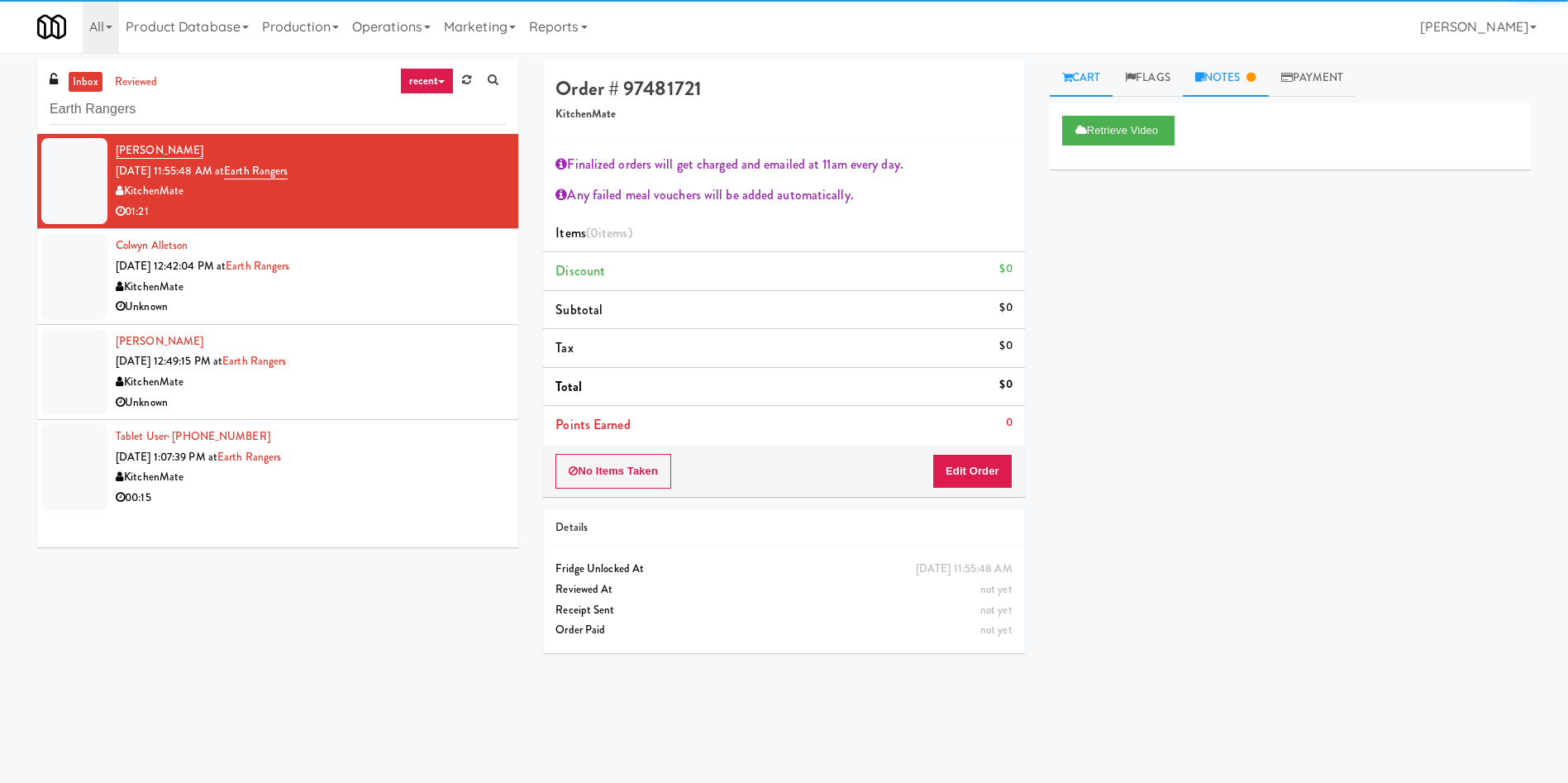
click at [1234, 84] on link "Notes" at bounding box center [1226, 78] width 86 height 37
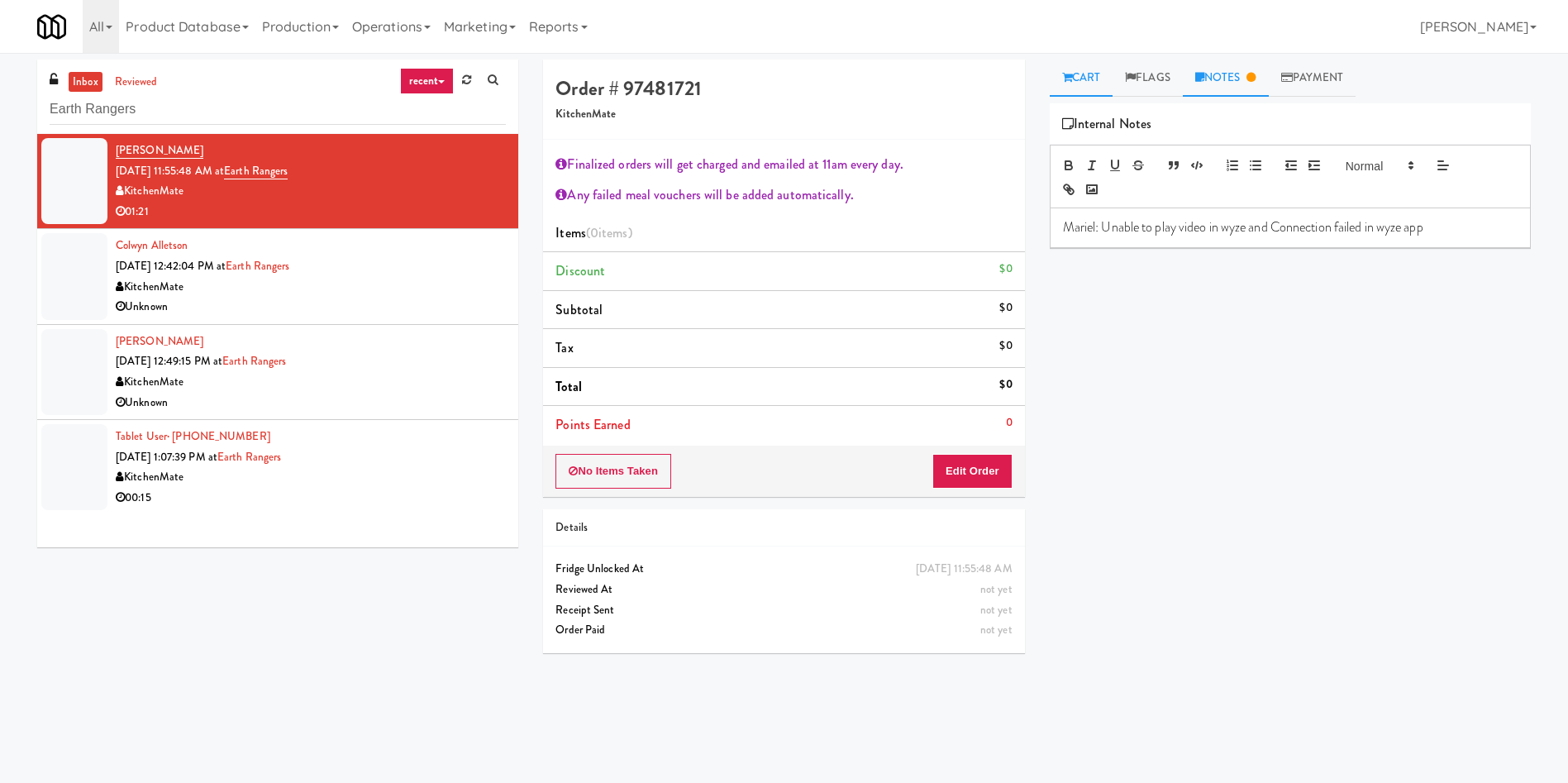
click at [1074, 71] on link "Cart" at bounding box center [1081, 78] width 63 height 37
